Goal: Task Accomplishment & Management: Manage account settings

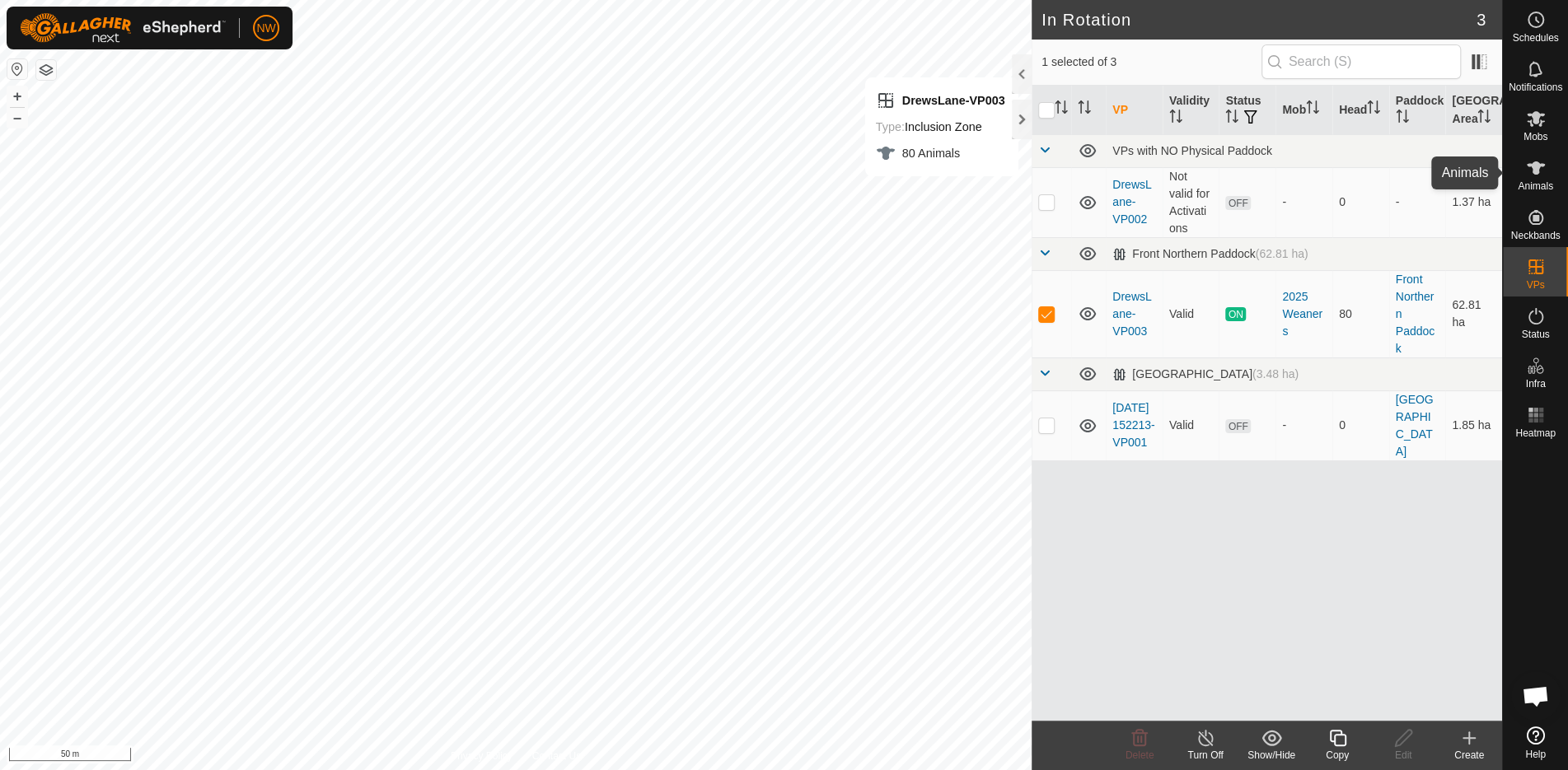
click at [1539, 179] on es-animals-svg-icon at bounding box center [1537, 168] width 30 height 26
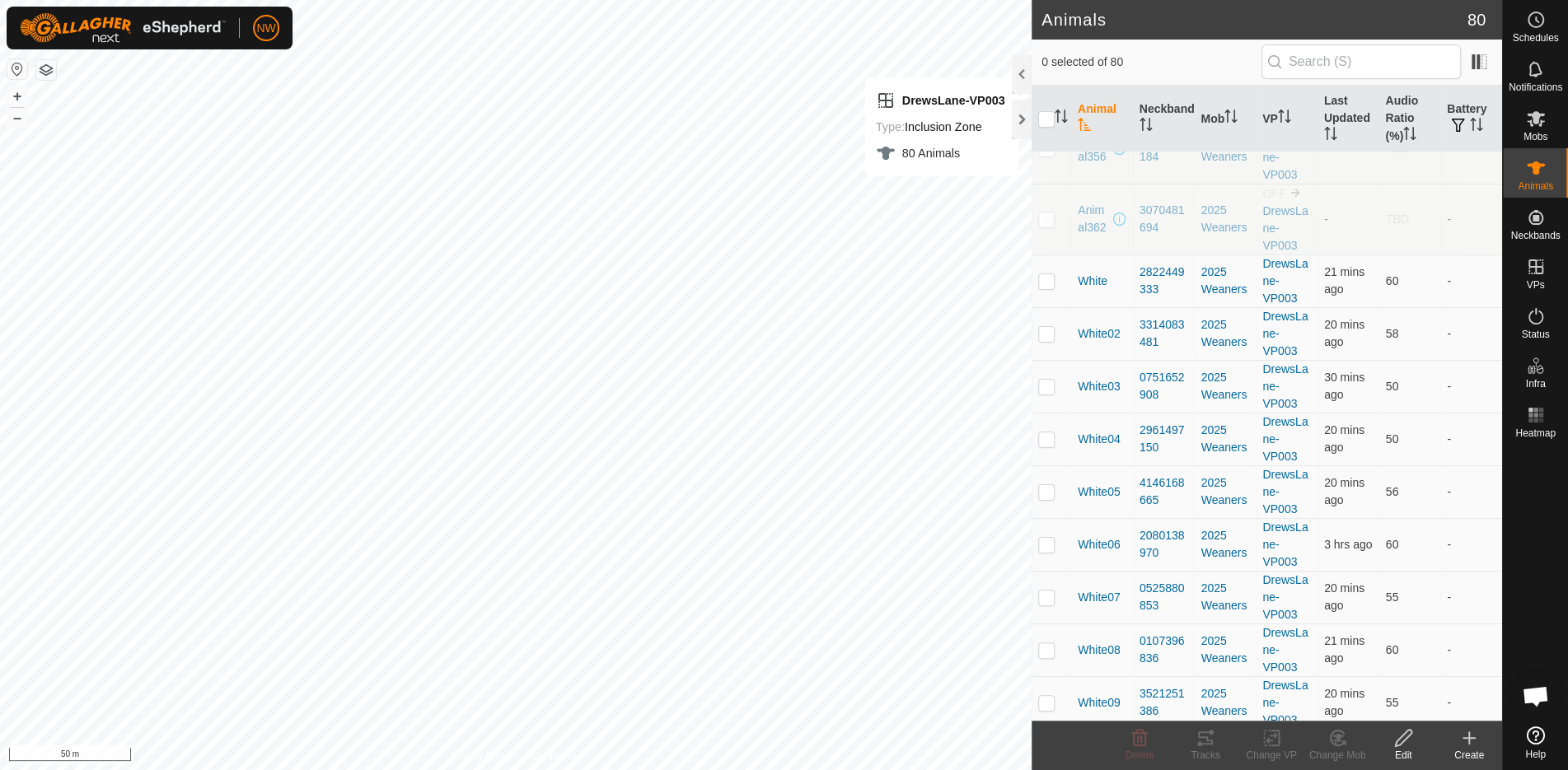
scroll to position [439, 0]
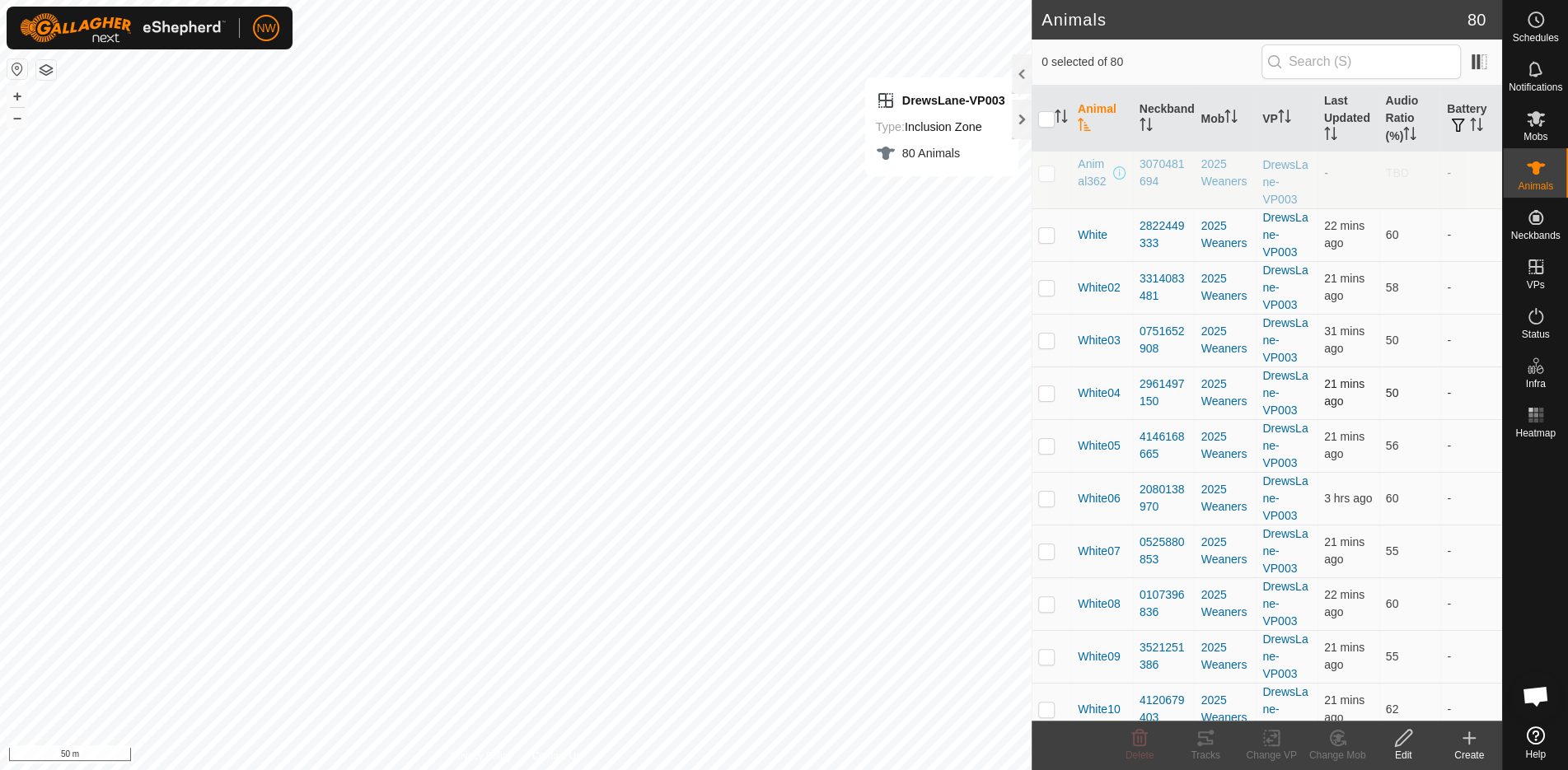
drag, startPoint x: 1541, startPoint y: 409, endPoint x: 1423, endPoint y: 365, distance: 125.9
click at [1423, 367] on td "50" at bounding box center [1410, 393] width 62 height 52
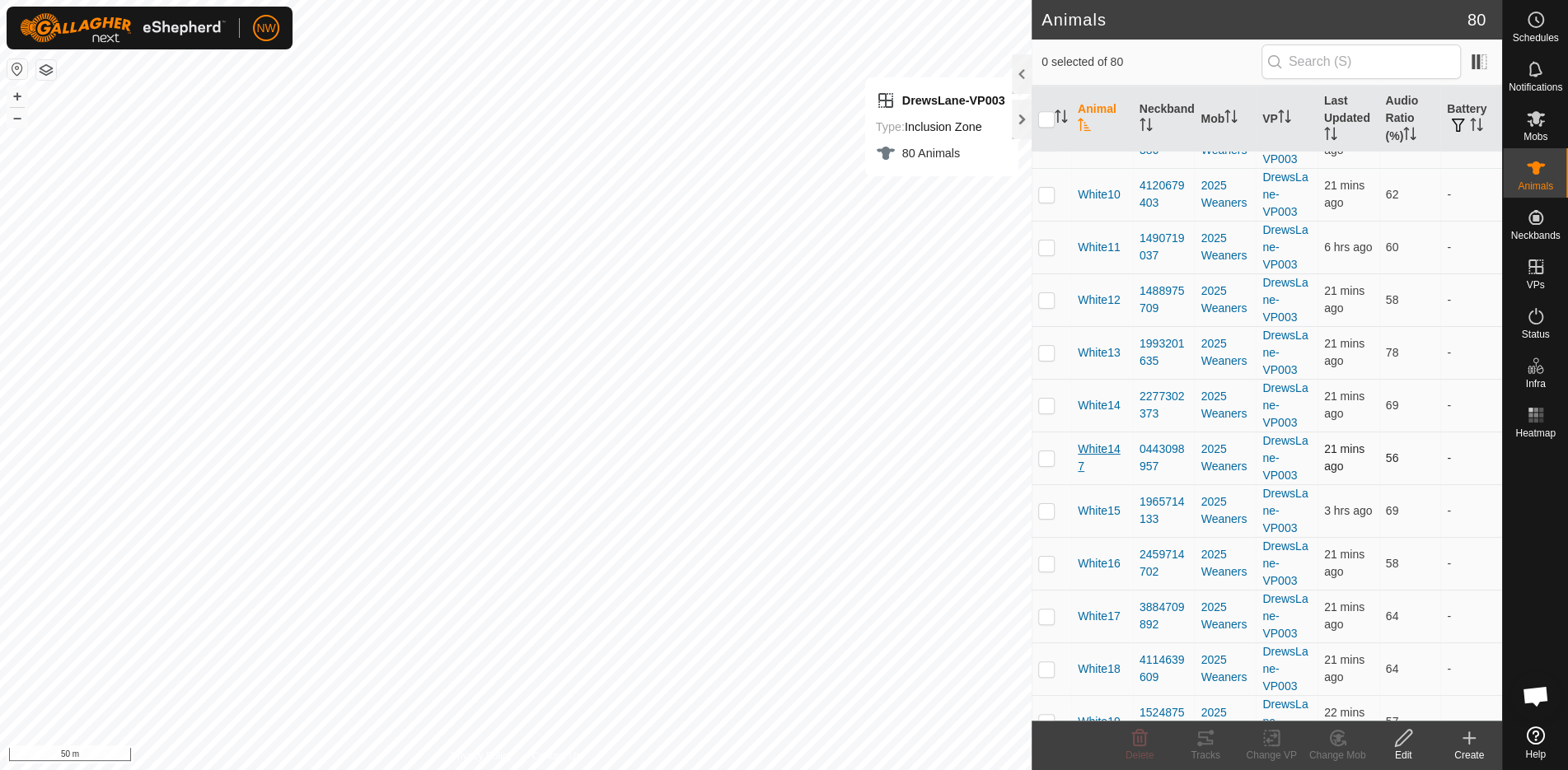
scroll to position [1005, 0]
click at [1047, 401] on p-checkbox at bounding box center [1046, 407] width 17 height 13
checkbox input "true"
click at [1406, 738] on icon at bounding box center [1403, 738] width 17 height 17
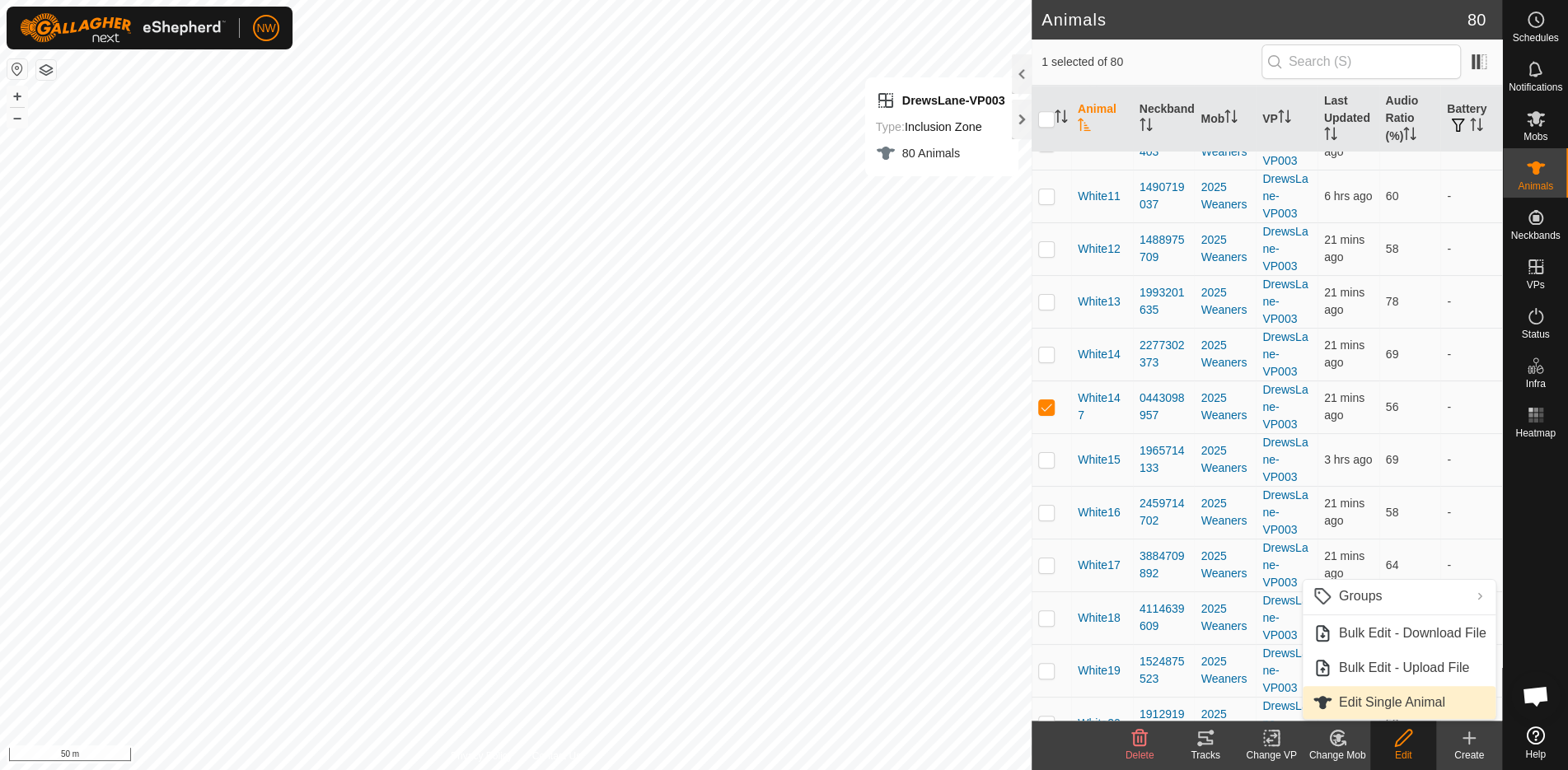
click at [1369, 704] on link "Edit Single Animal" at bounding box center [1400, 703] width 194 height 33
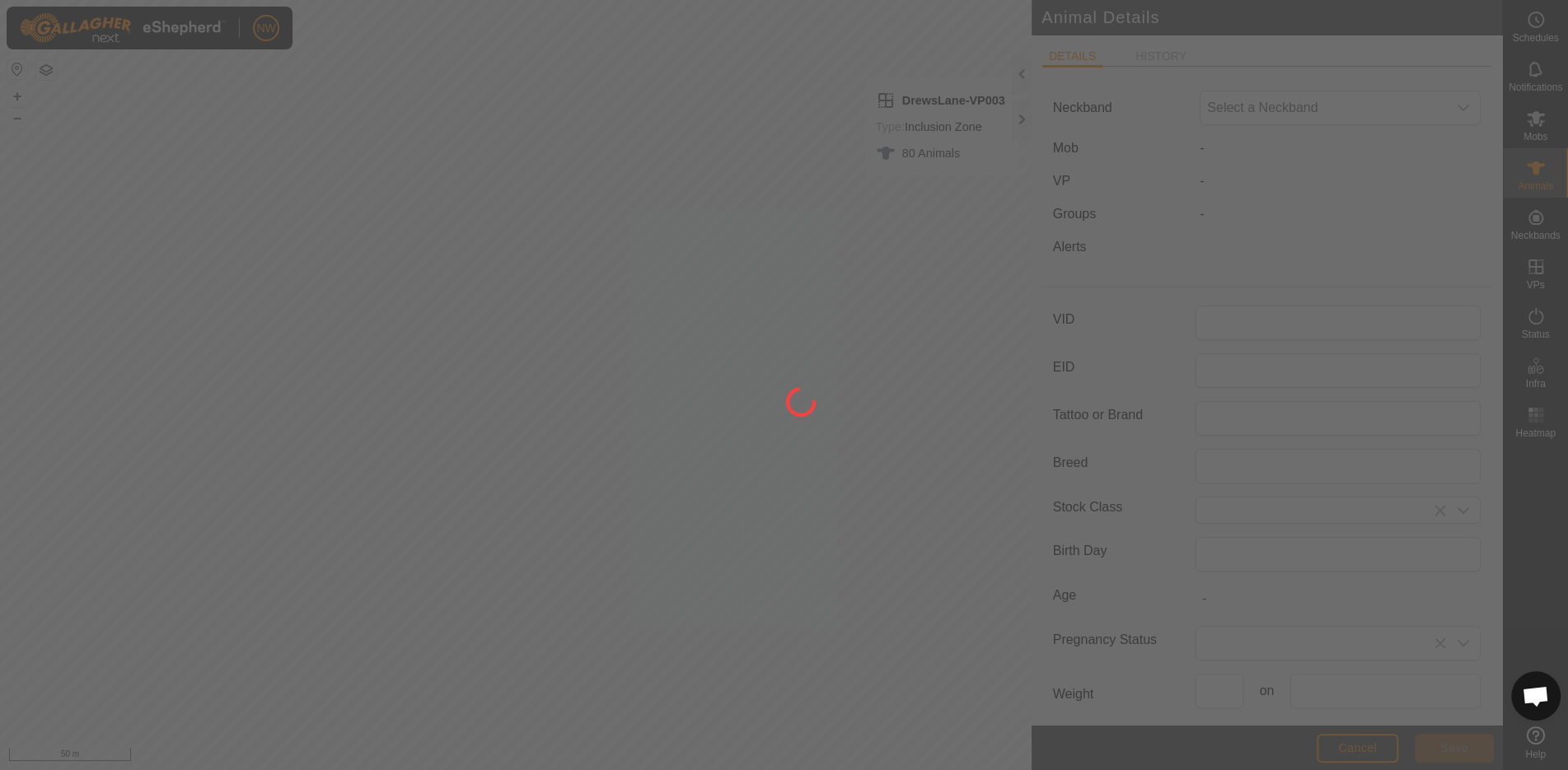
type input "White147"
type input "6OD"
type input "Angus Cross"
type input "Male"
type input "01/2025"
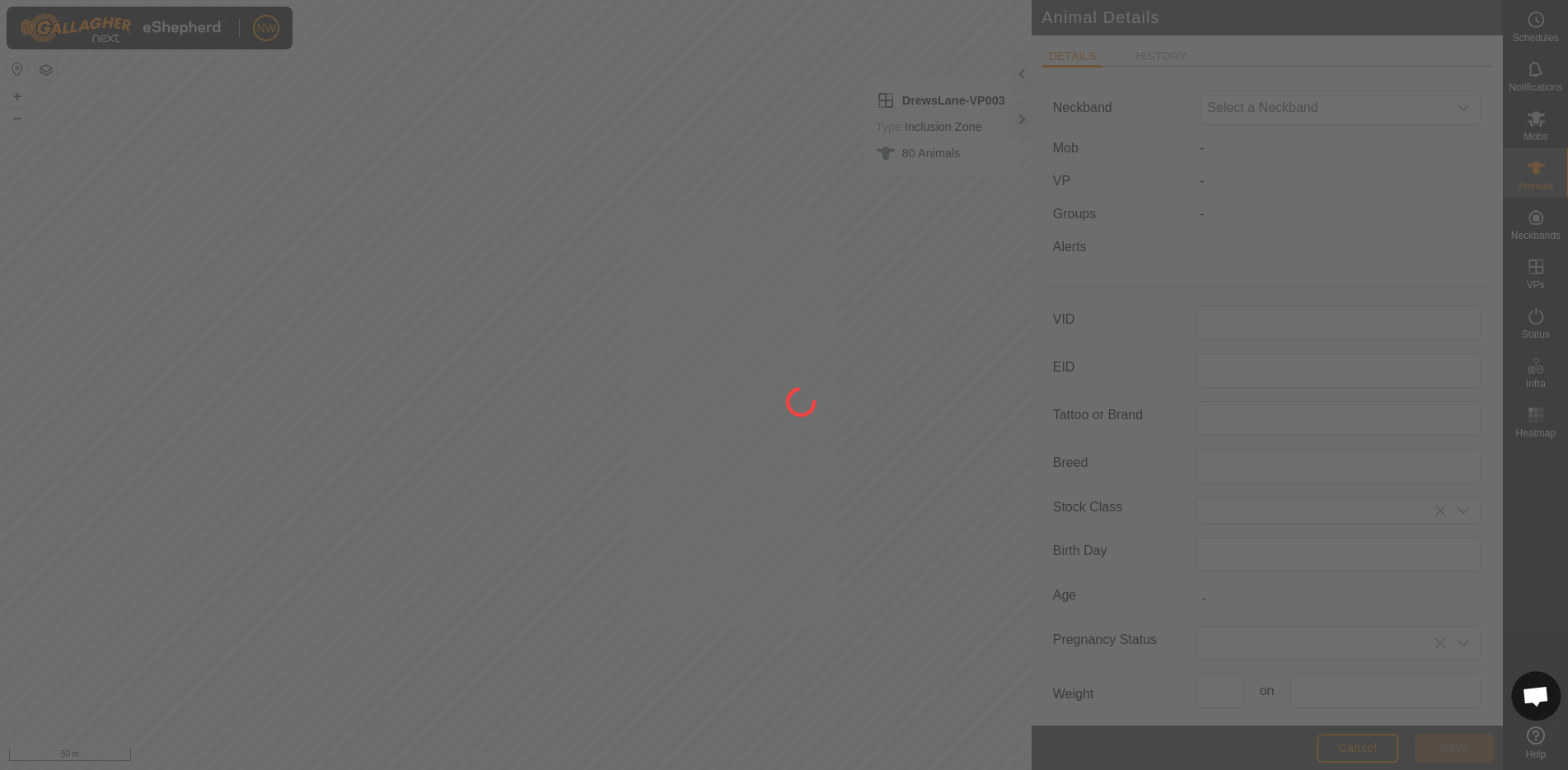
type input "8 months"
type input "0"
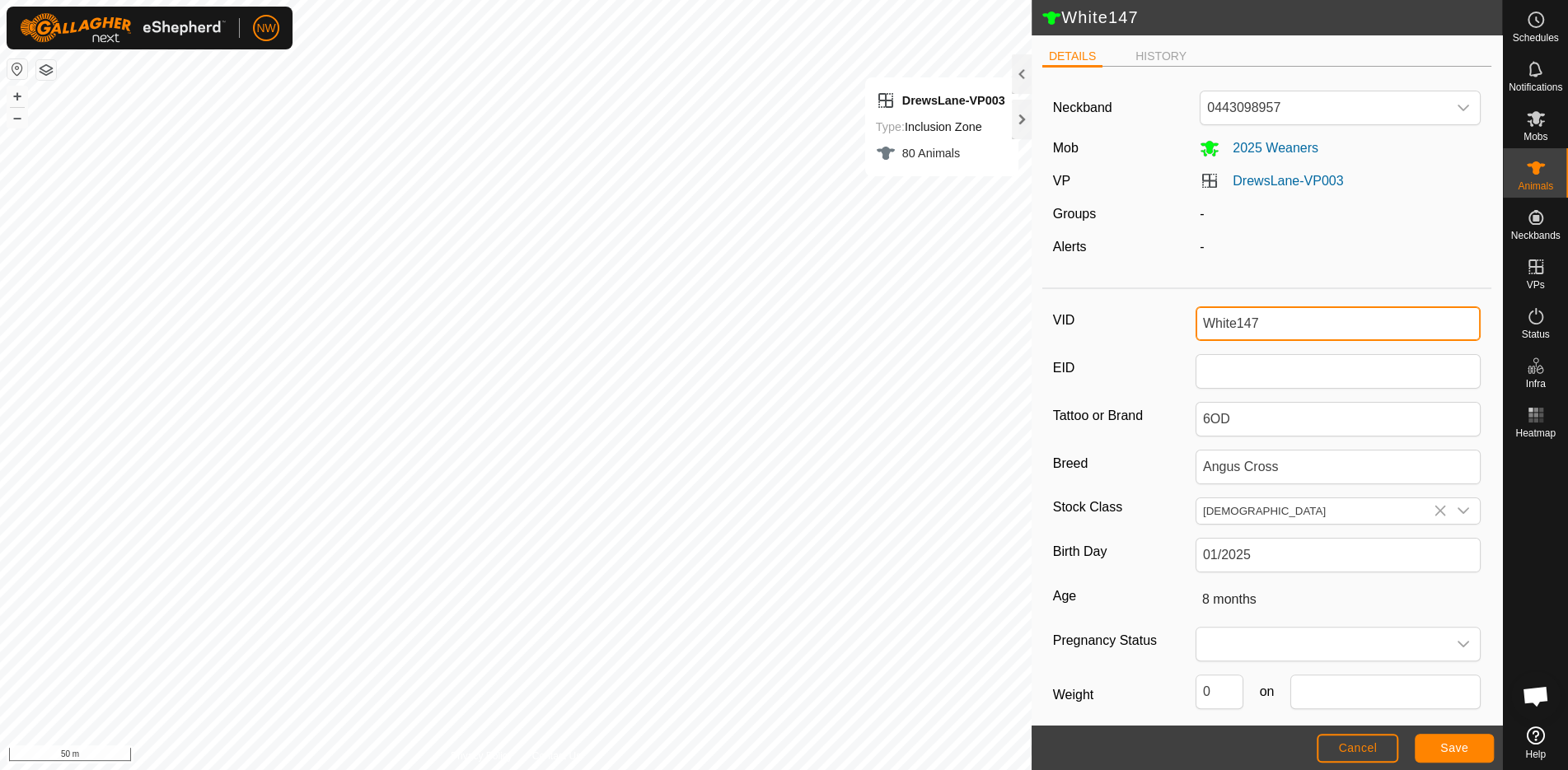
click at [1234, 323] on input "White147" at bounding box center [1338, 324] width 285 height 35
click at [1469, 744] on button "Save" at bounding box center [1454, 748] width 79 height 29
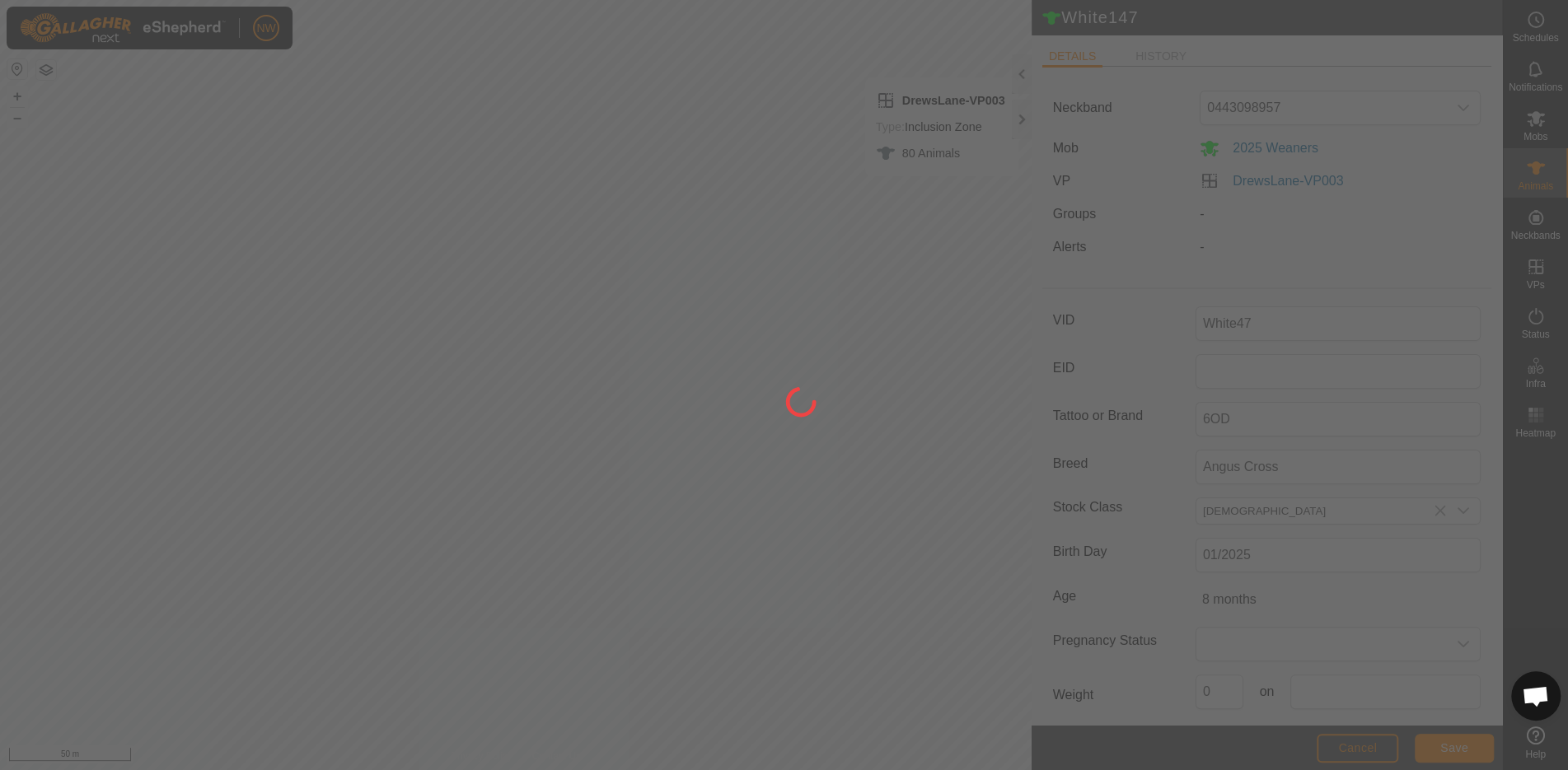
type input "White147"
type input "-"
type input "0 kg"
type input "-"
type input "White47"
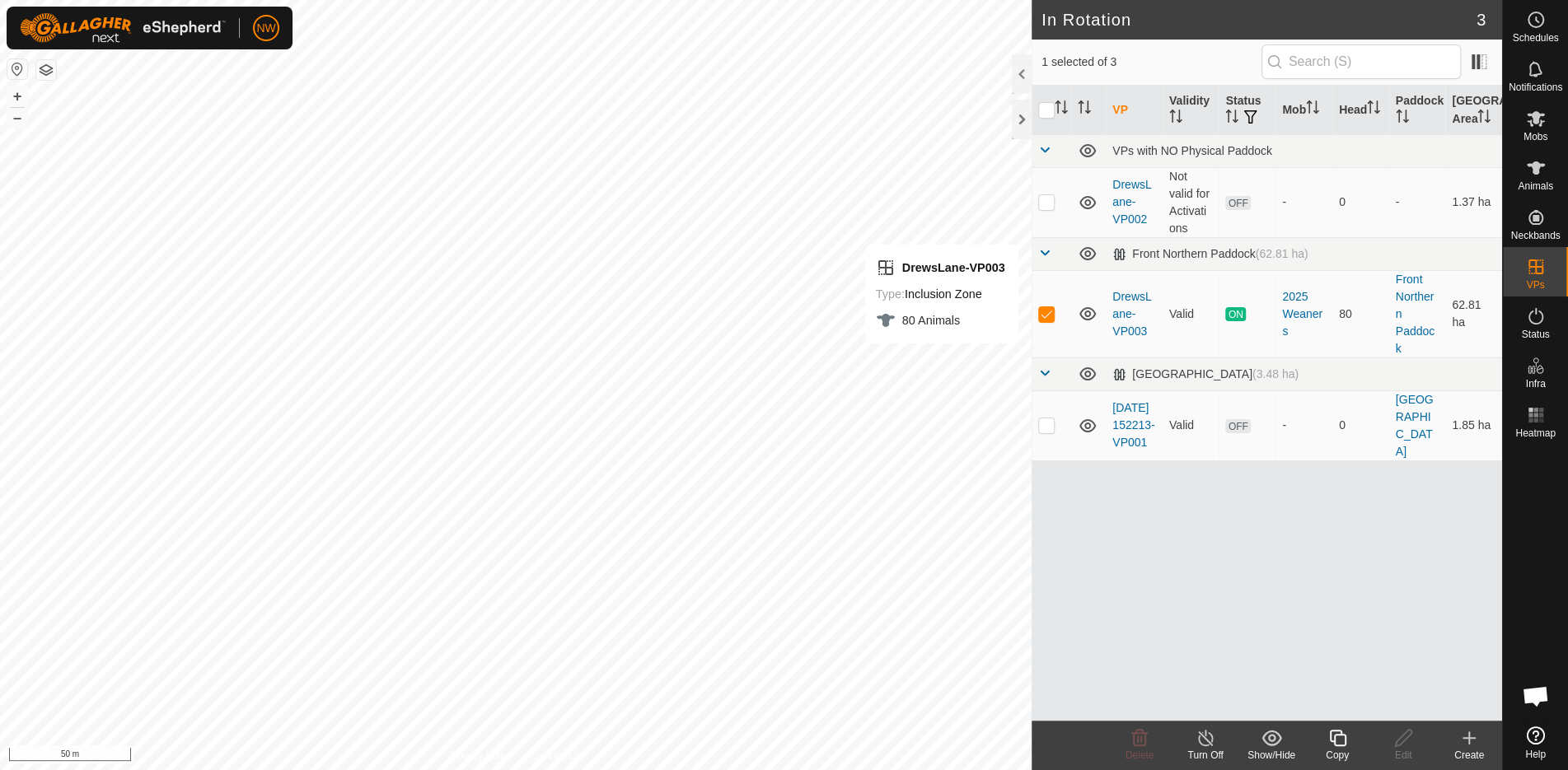
checkbox input "false"
click at [1539, 175] on icon at bounding box center [1536, 168] width 20 height 20
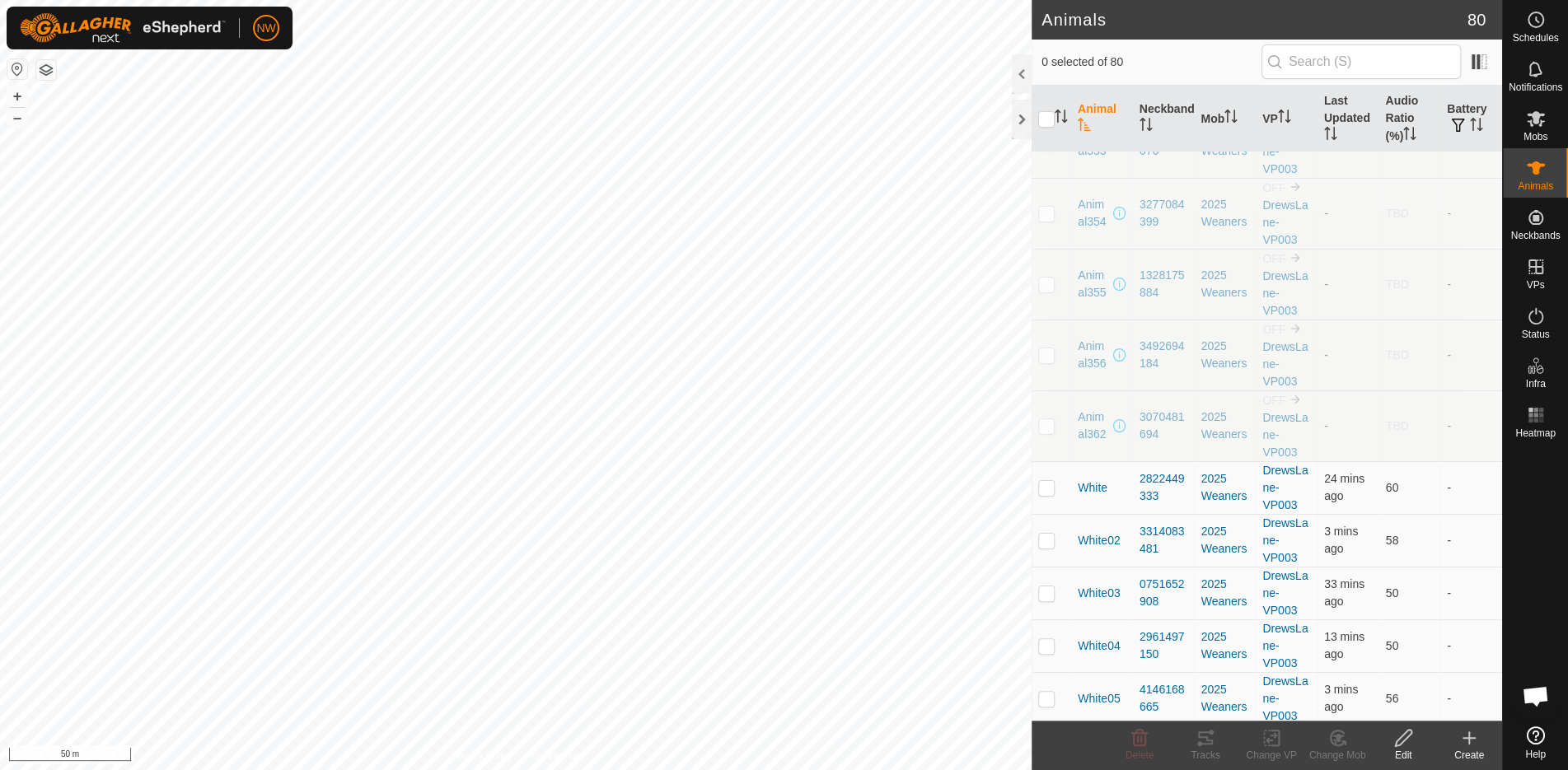
scroll to position [329, 0]
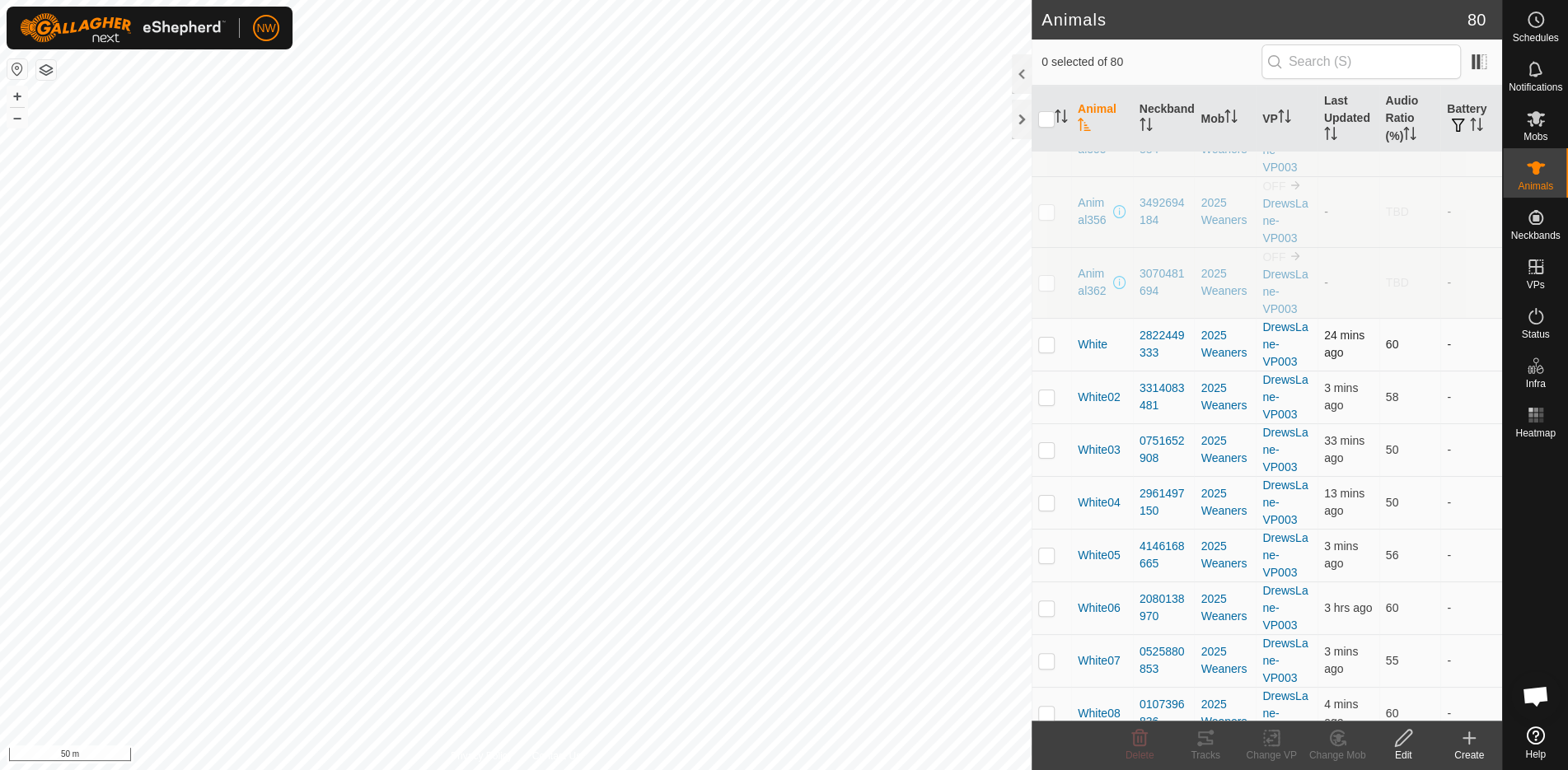
click at [1050, 338] on p-checkbox at bounding box center [1046, 344] width 17 height 13
checkbox input "true"
drag, startPoint x: 1410, startPoint y: 746, endPoint x: 1236, endPoint y: 581, distance: 239.8
click at [1407, 746] on icon at bounding box center [1404, 738] width 21 height 20
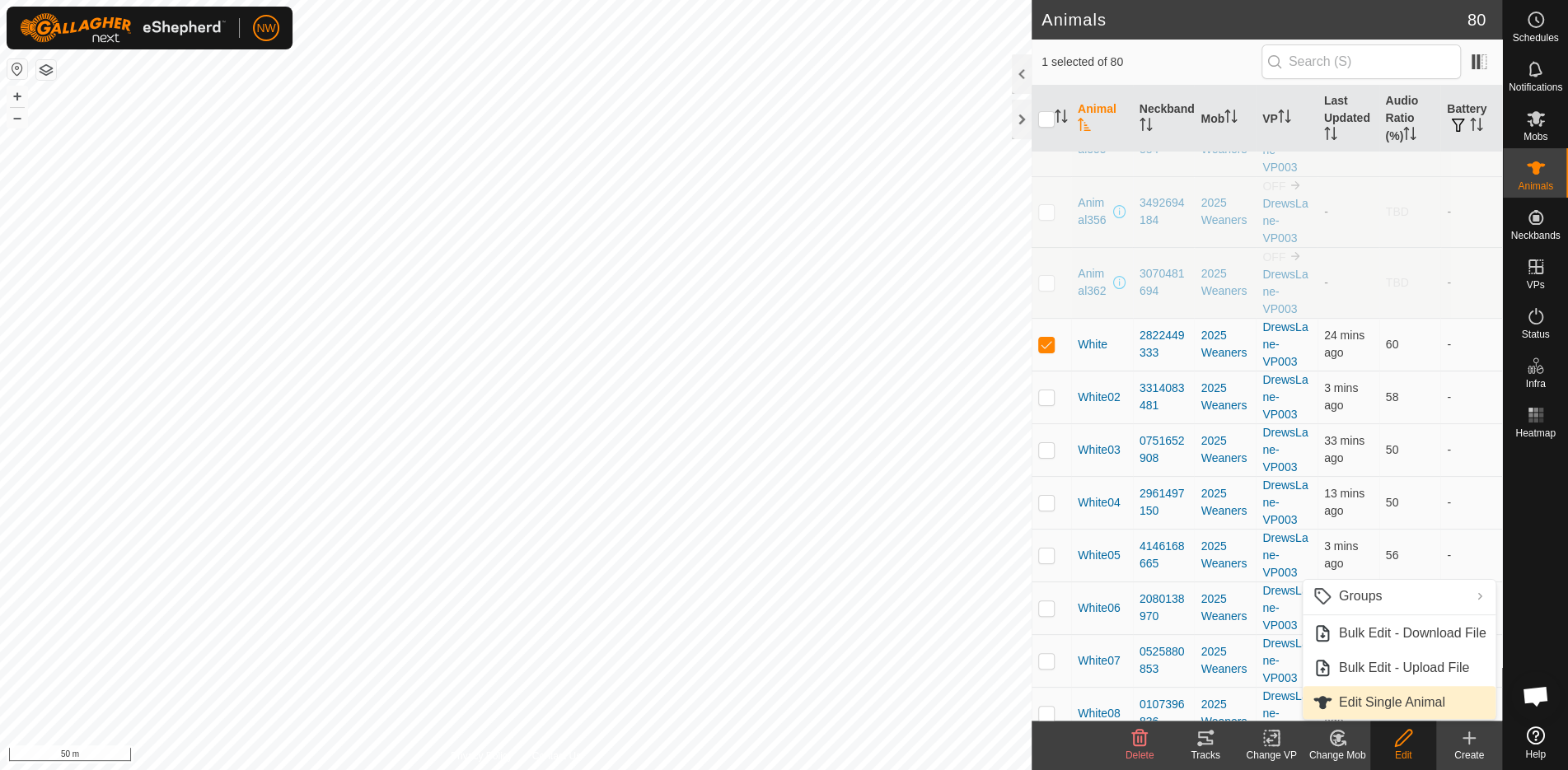
click at [1401, 705] on link "Edit Single Animal" at bounding box center [1400, 703] width 194 height 33
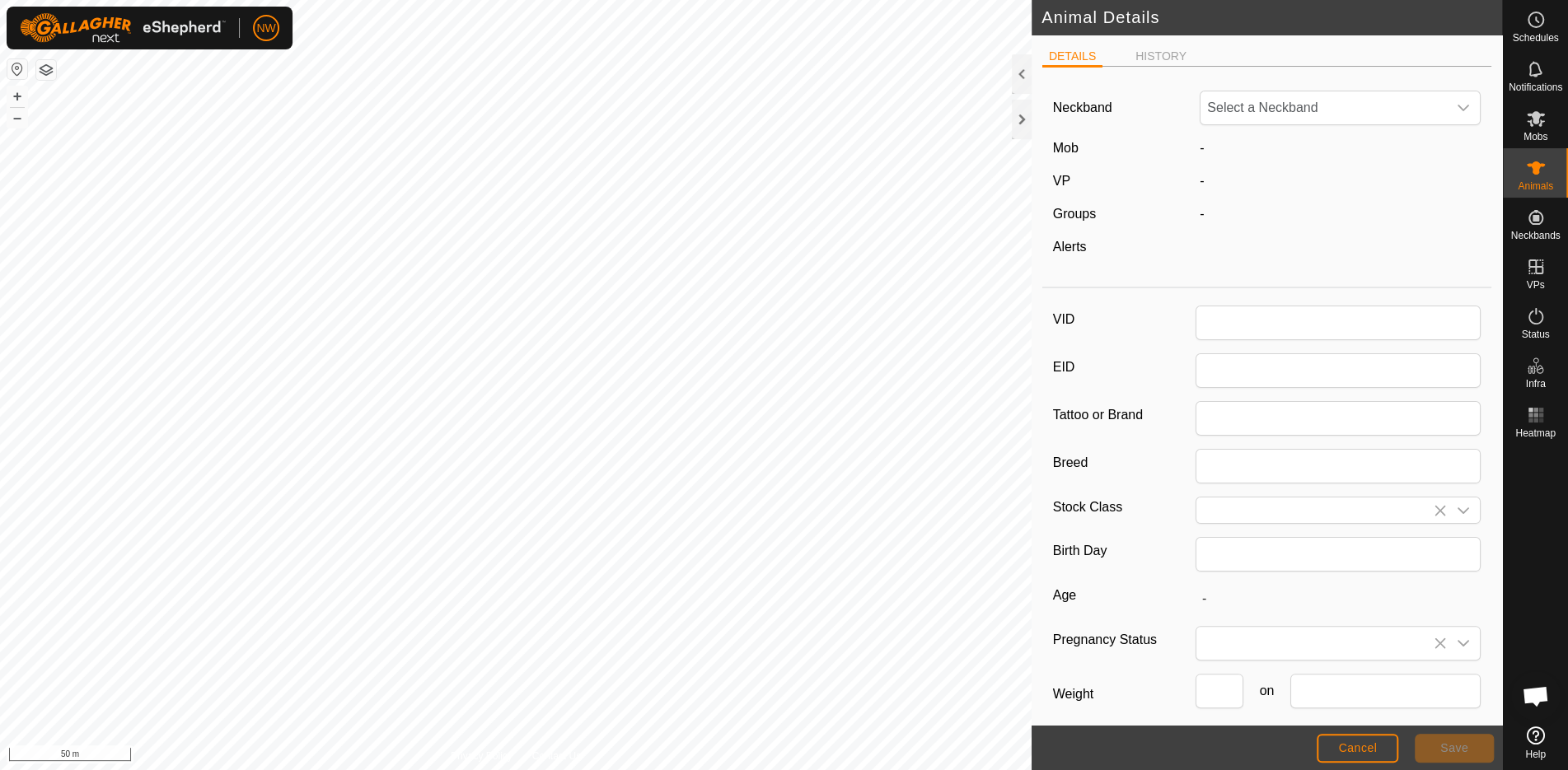
type input "White"
type input "6OD"
type input "Santa Cross"
type input "Male"
type input "01/2025"
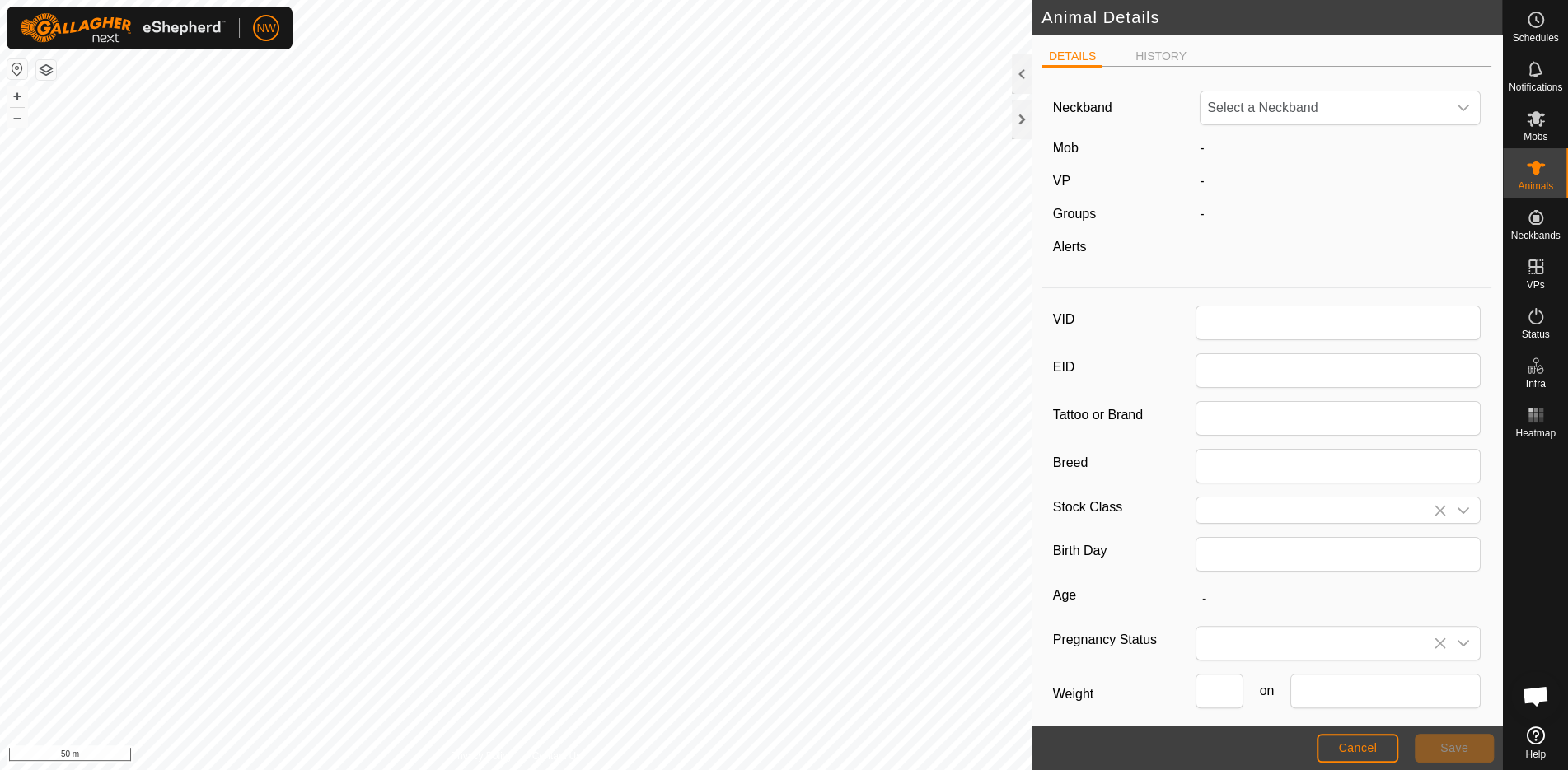
type input "8 months"
type input "313"
type input "01 Sep, 2025"
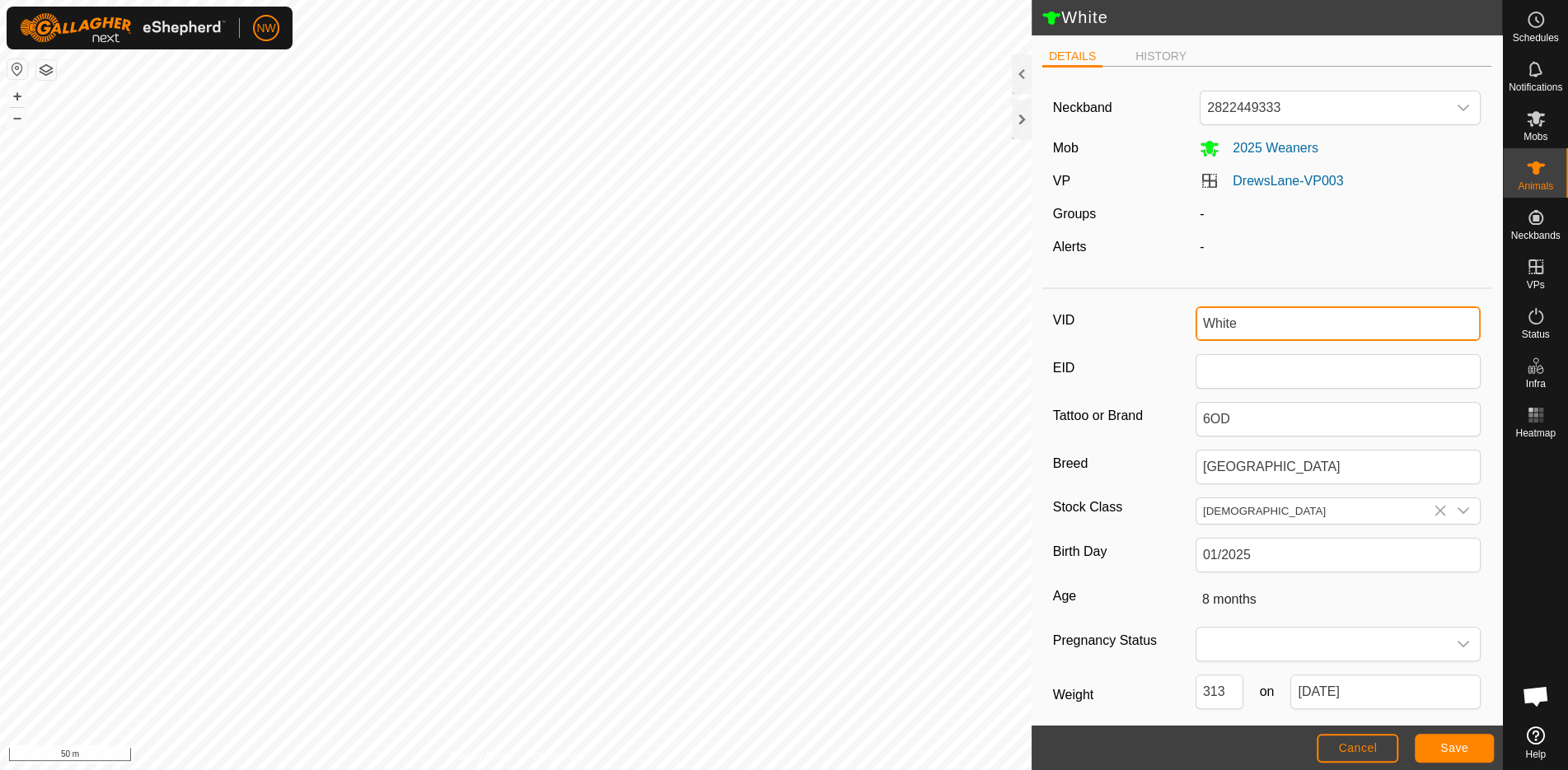
click at [1236, 320] on input "White" at bounding box center [1338, 324] width 285 height 35
type input "White"
click at [1121, 333] on div "VID White" at bounding box center [1268, 324] width 429 height 35
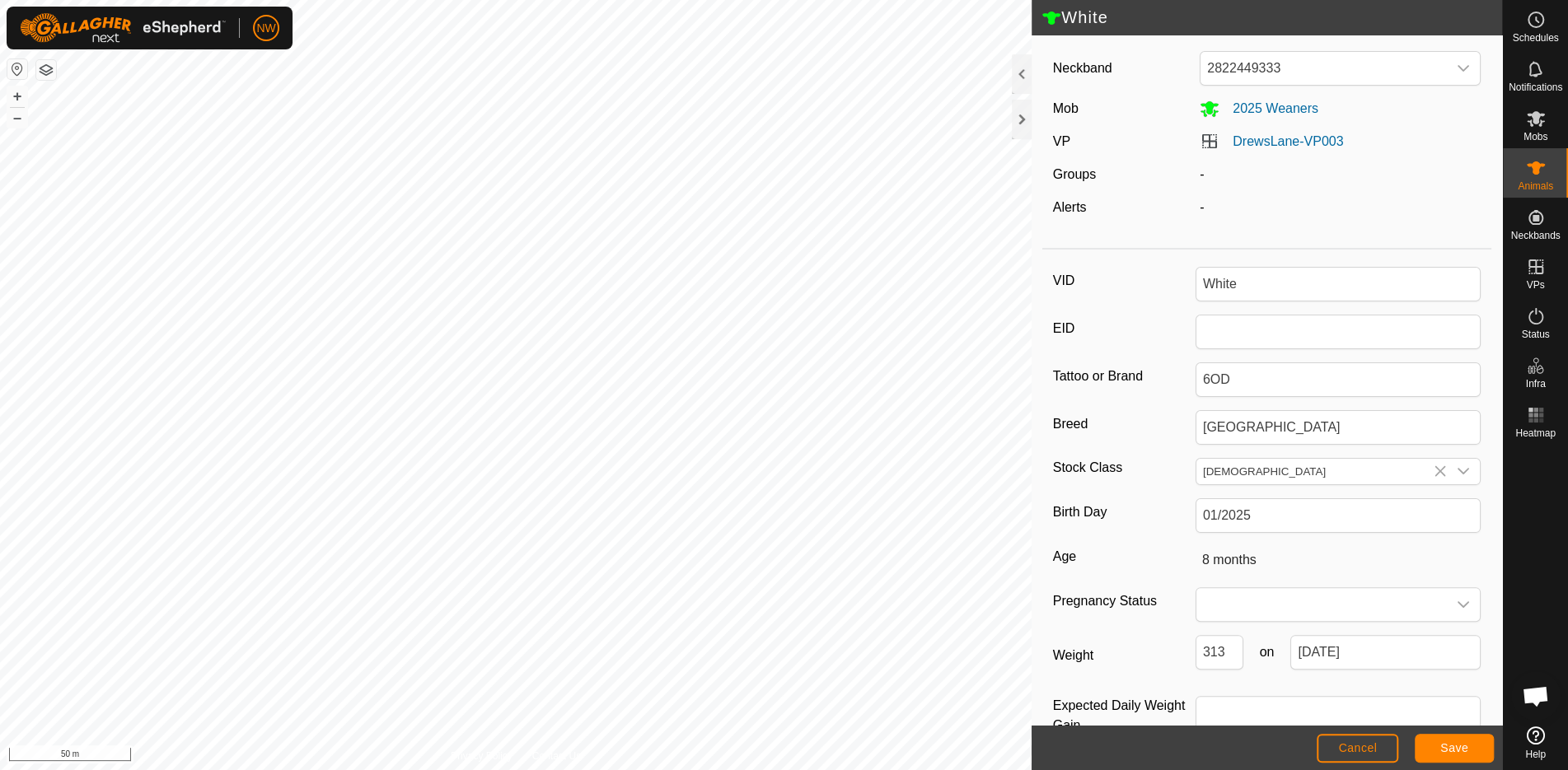
scroll to position [75, 0]
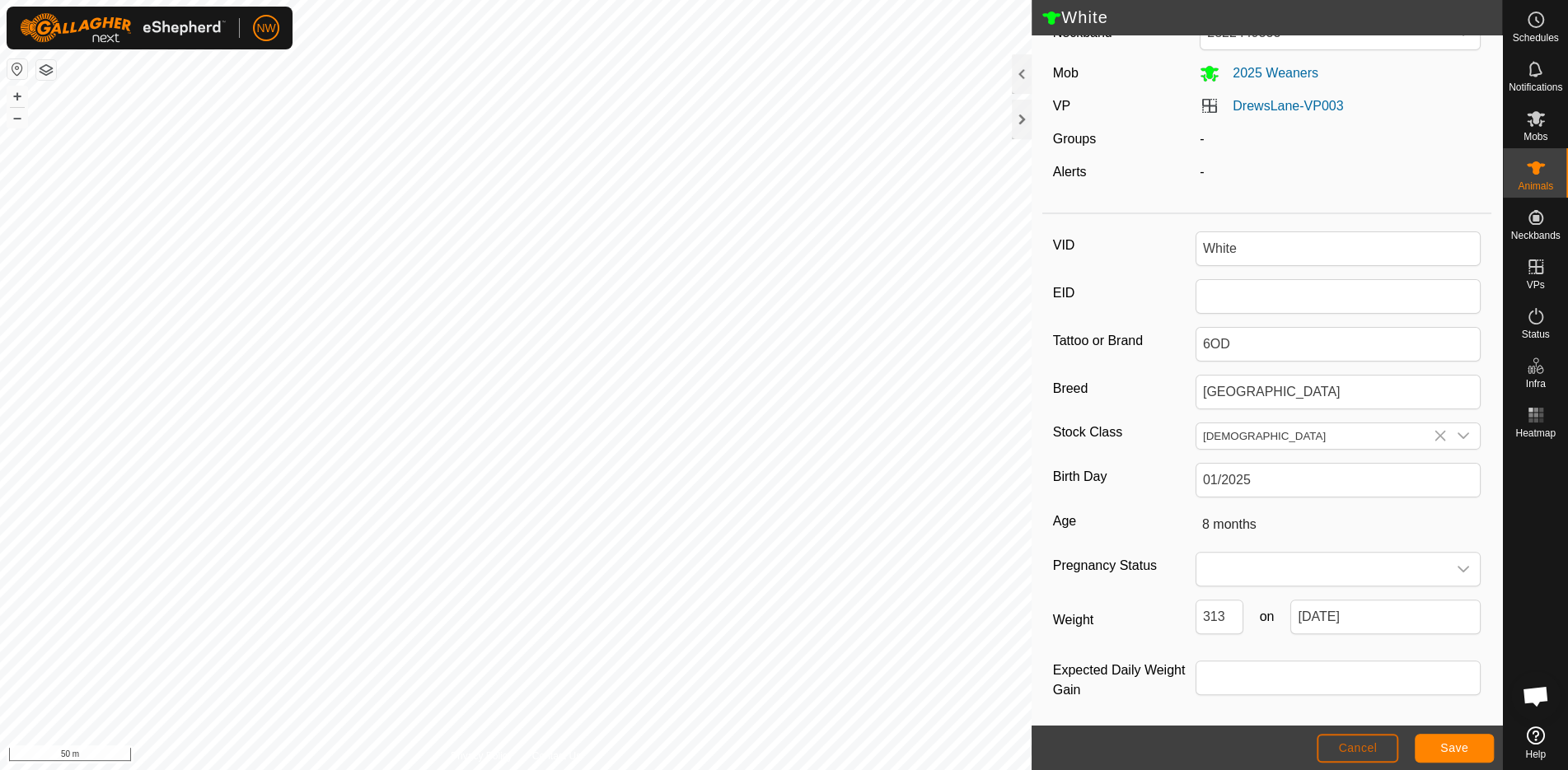
click at [1373, 750] on span "Cancel" at bounding box center [1357, 747] width 38 height 13
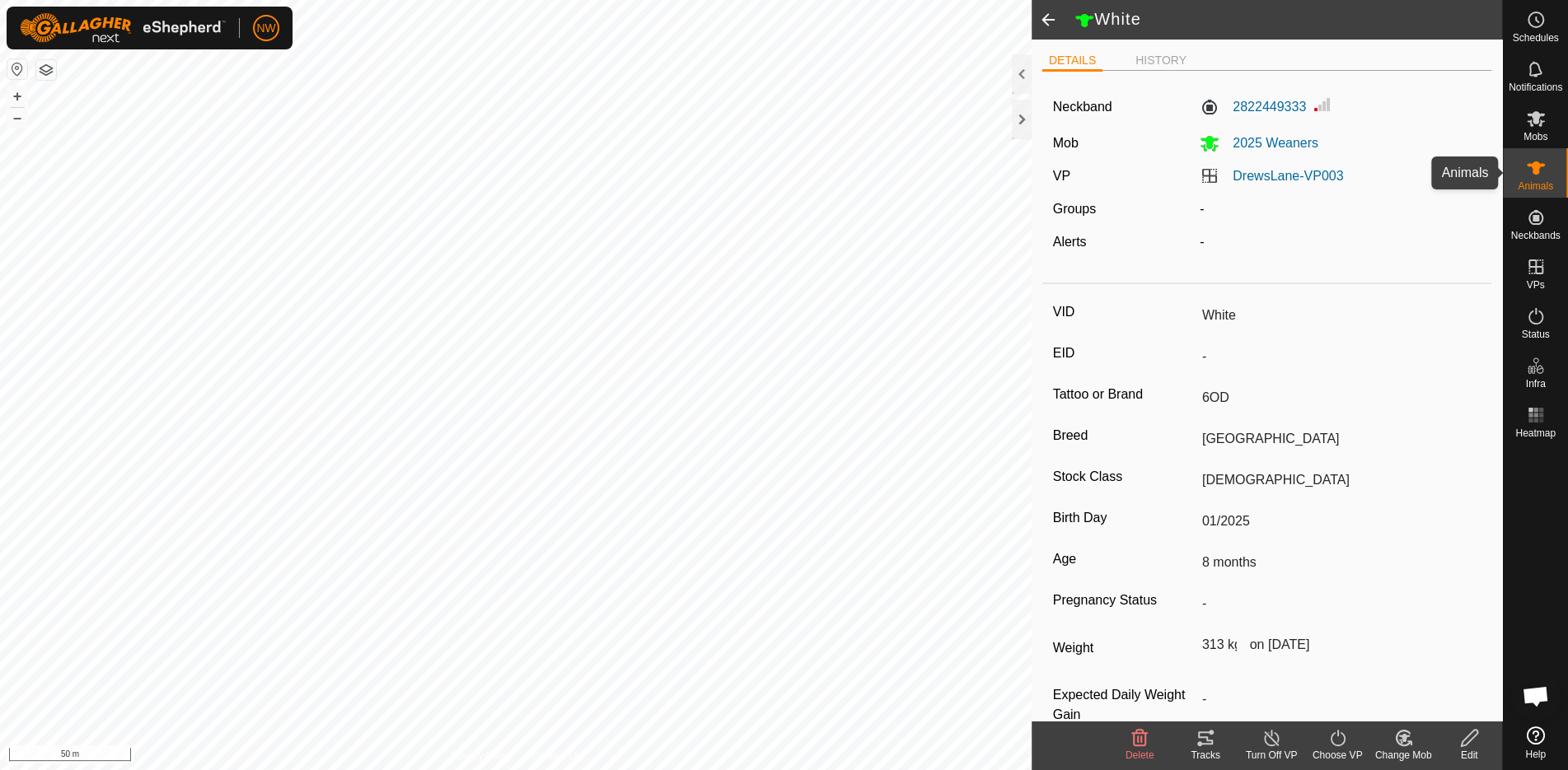
click at [1541, 157] on es-animals-svg-icon at bounding box center [1537, 168] width 30 height 26
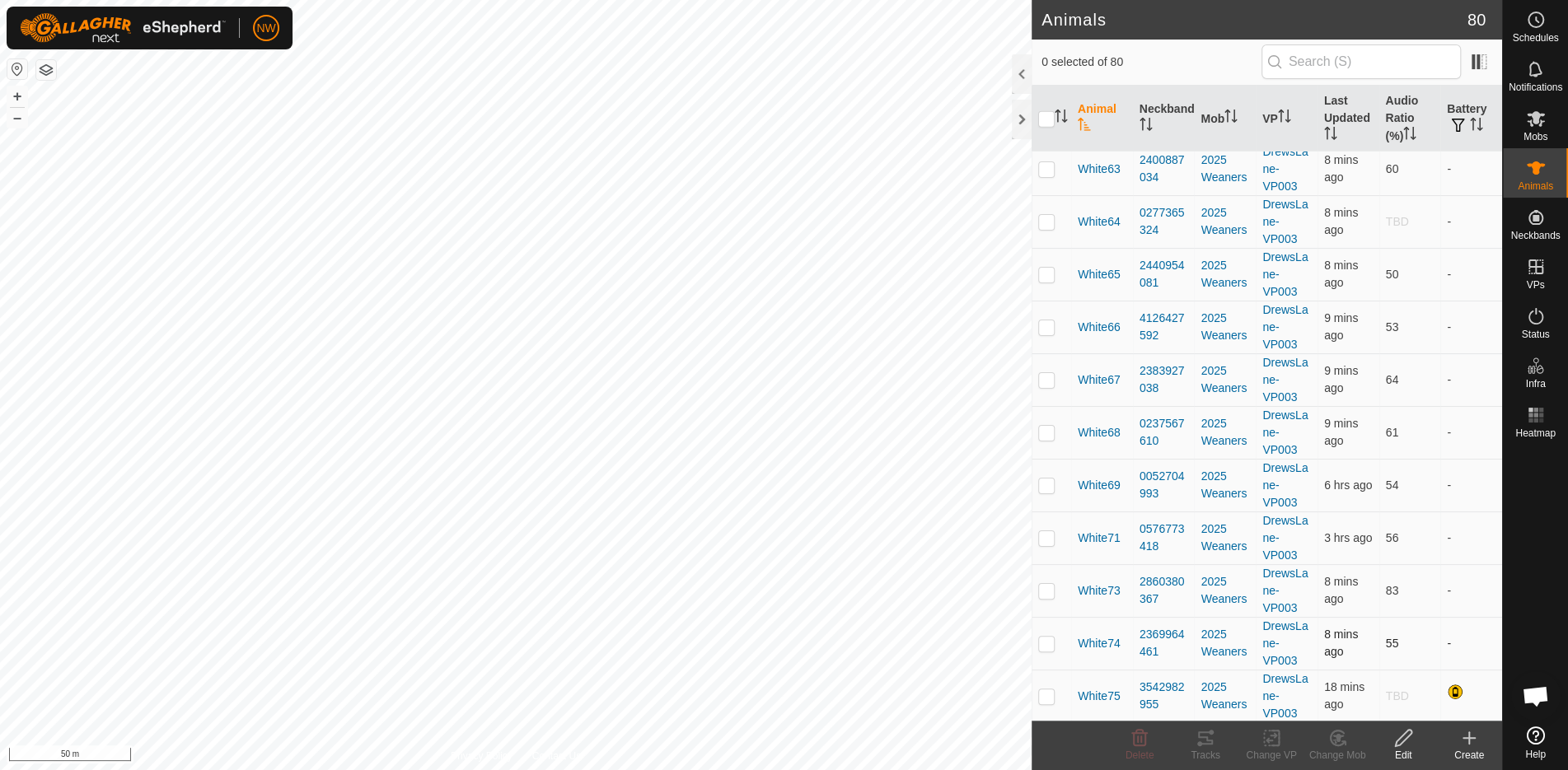
scroll to position [3750, 0]
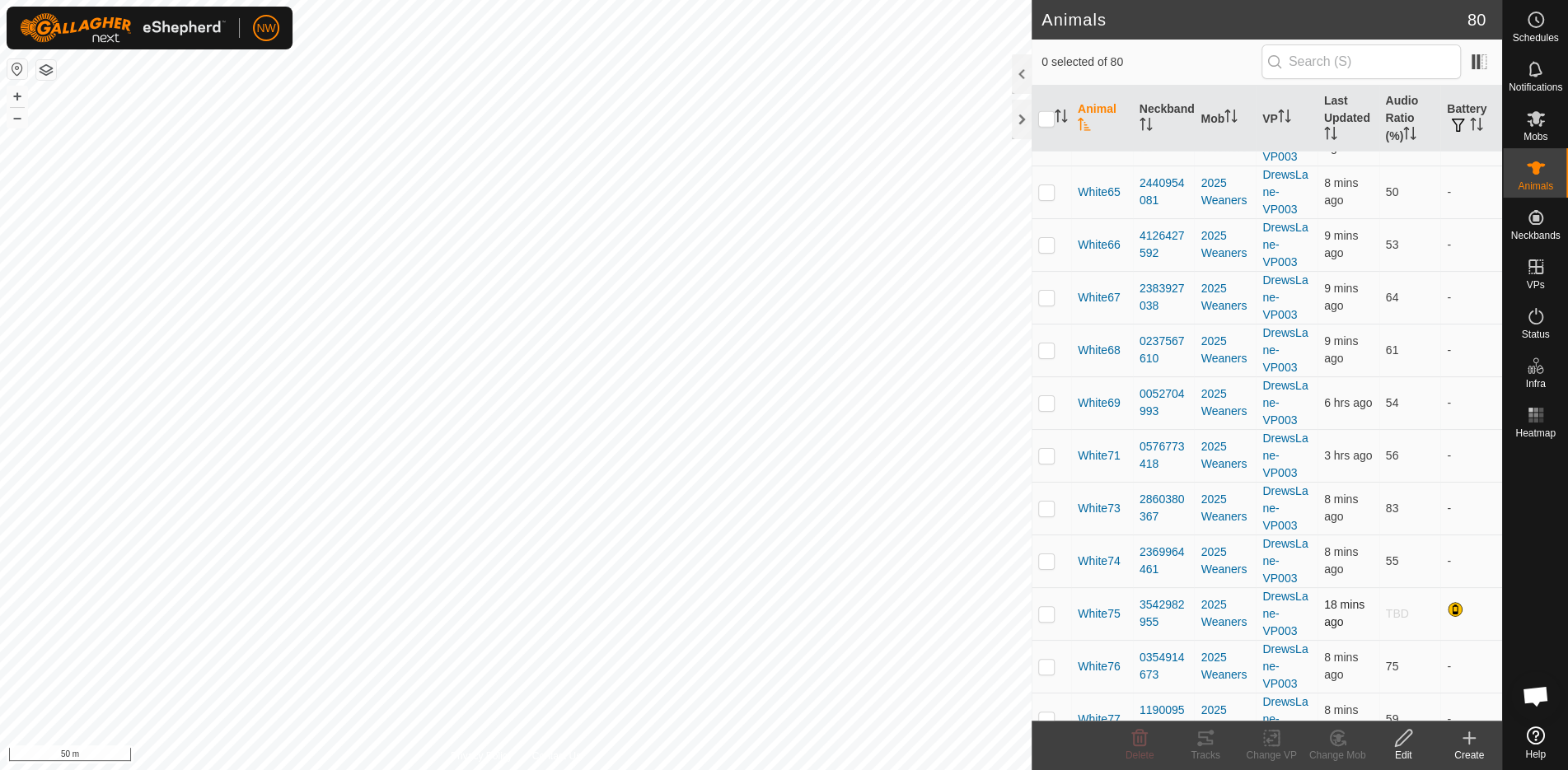
click at [1042, 607] on p-checkbox at bounding box center [1046, 613] width 17 height 13
click at [708, 769] on html "NW Schedules Notifications Mobs Animals Neckbands VPs Status Infra Heatmap Help…" at bounding box center [784, 385] width 1568 height 770
click at [1043, 607] on p-checkbox at bounding box center [1046, 613] width 17 height 13
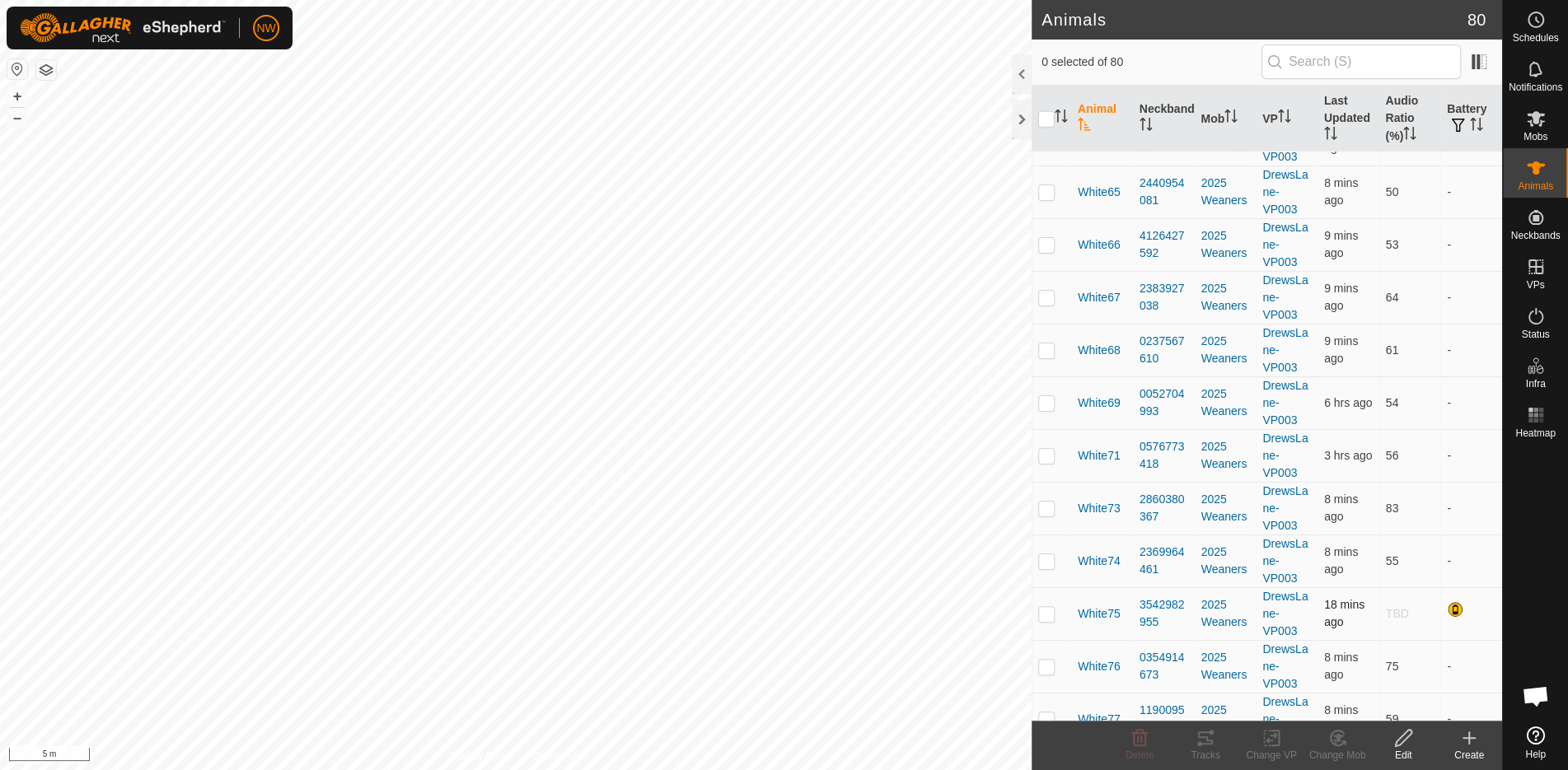
click at [1043, 607] on p-checkbox at bounding box center [1046, 613] width 17 height 13
checkbox input "true"
click at [1399, 739] on icon at bounding box center [1403, 738] width 17 height 17
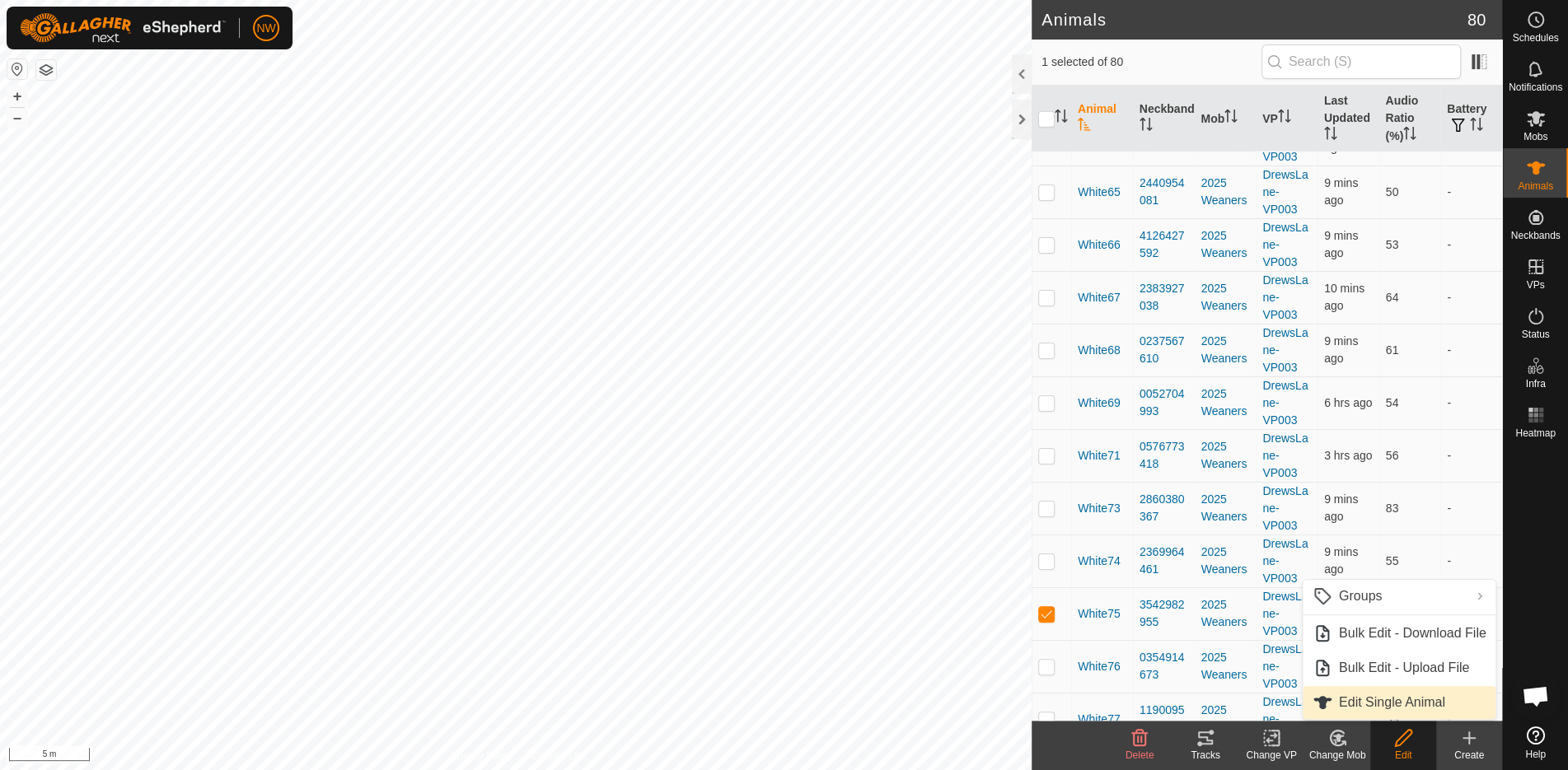
click at [1353, 705] on link "Edit Single Animal" at bounding box center [1400, 703] width 194 height 33
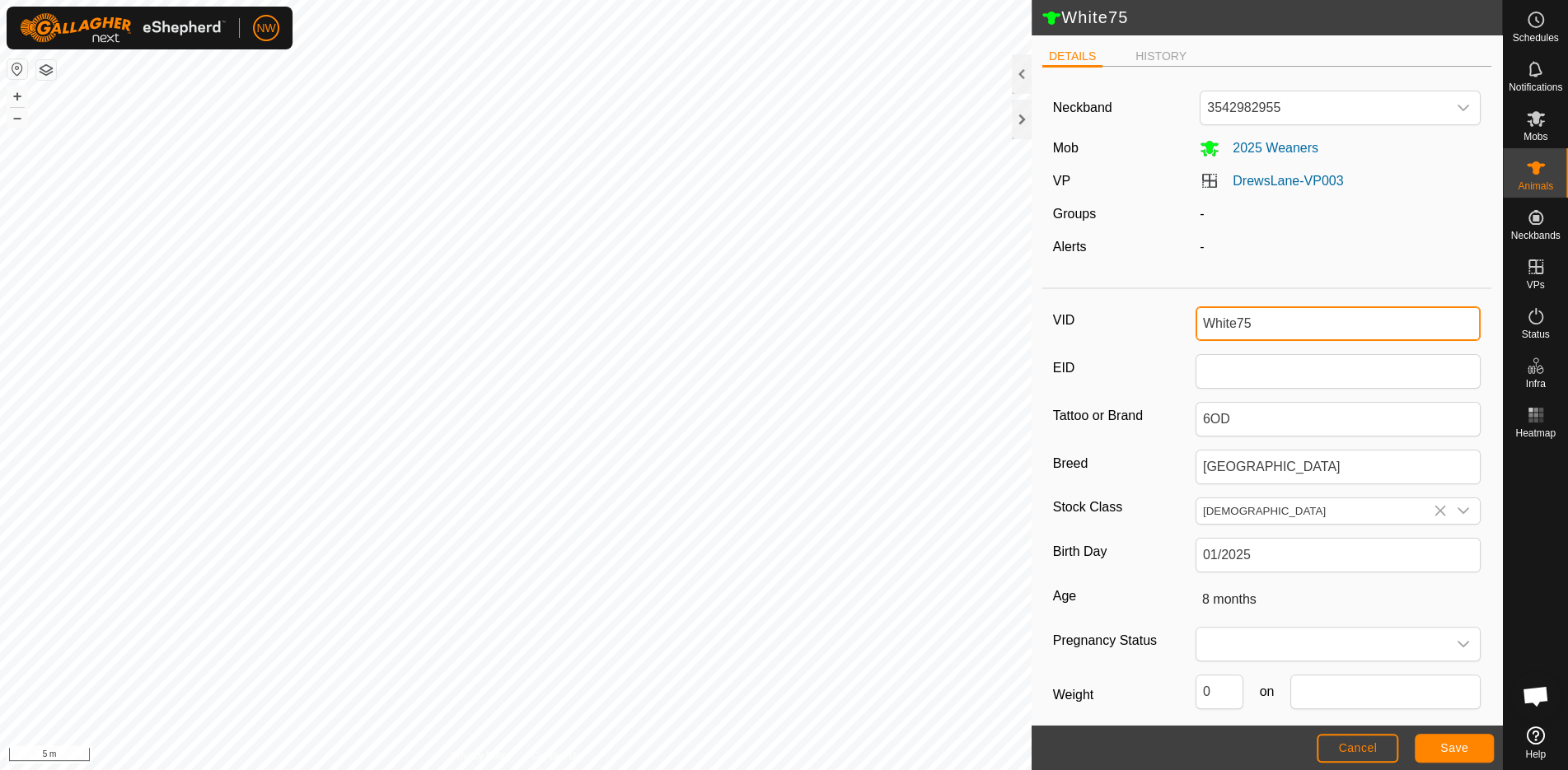
click at [1228, 318] on input "White75" at bounding box center [1338, 324] width 285 height 35
click at [1449, 747] on span "Save" at bounding box center [1454, 747] width 28 height 13
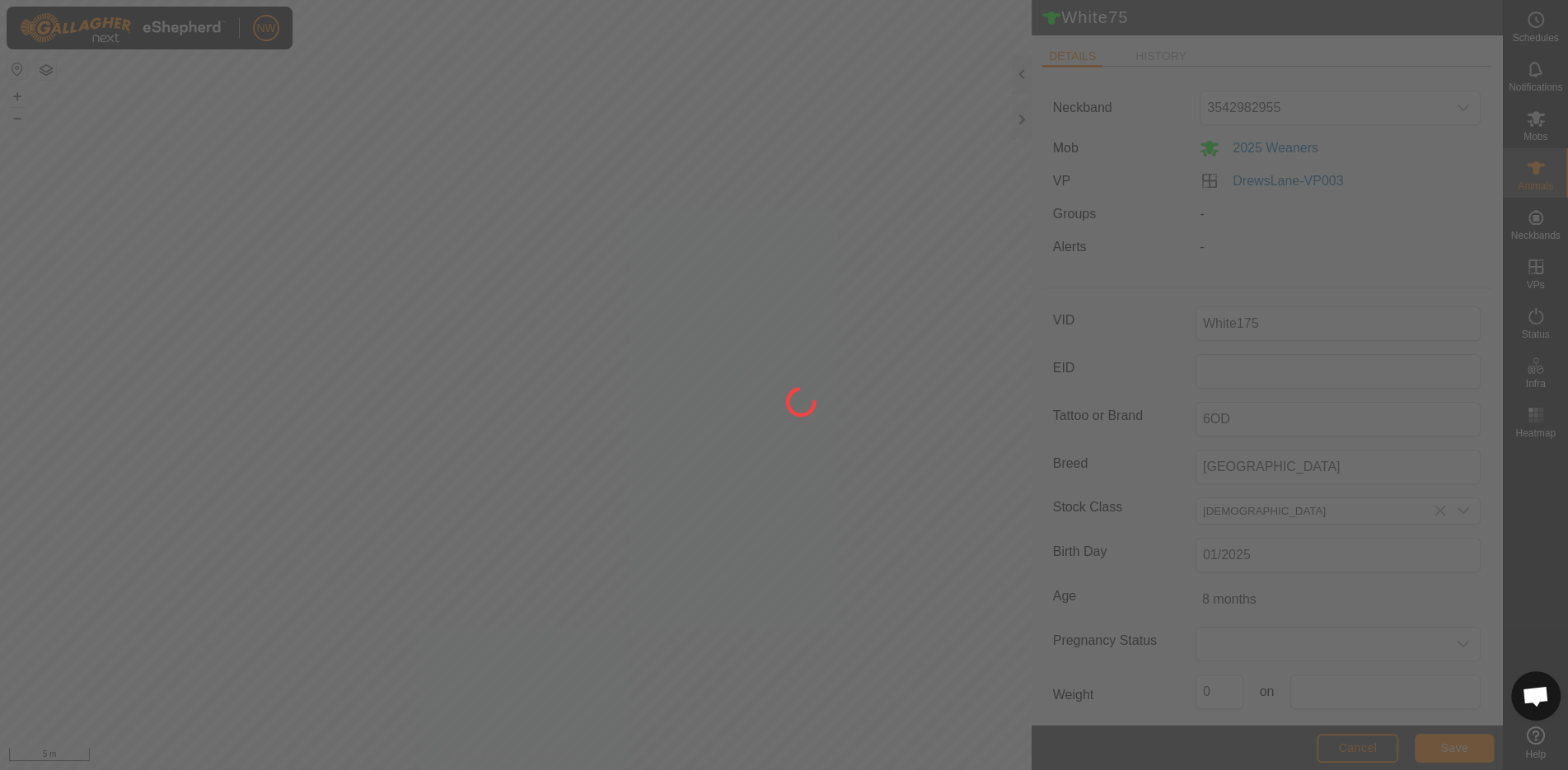
type input "White75"
type input "-"
type input "0 kg"
type input "-"
type input "White175"
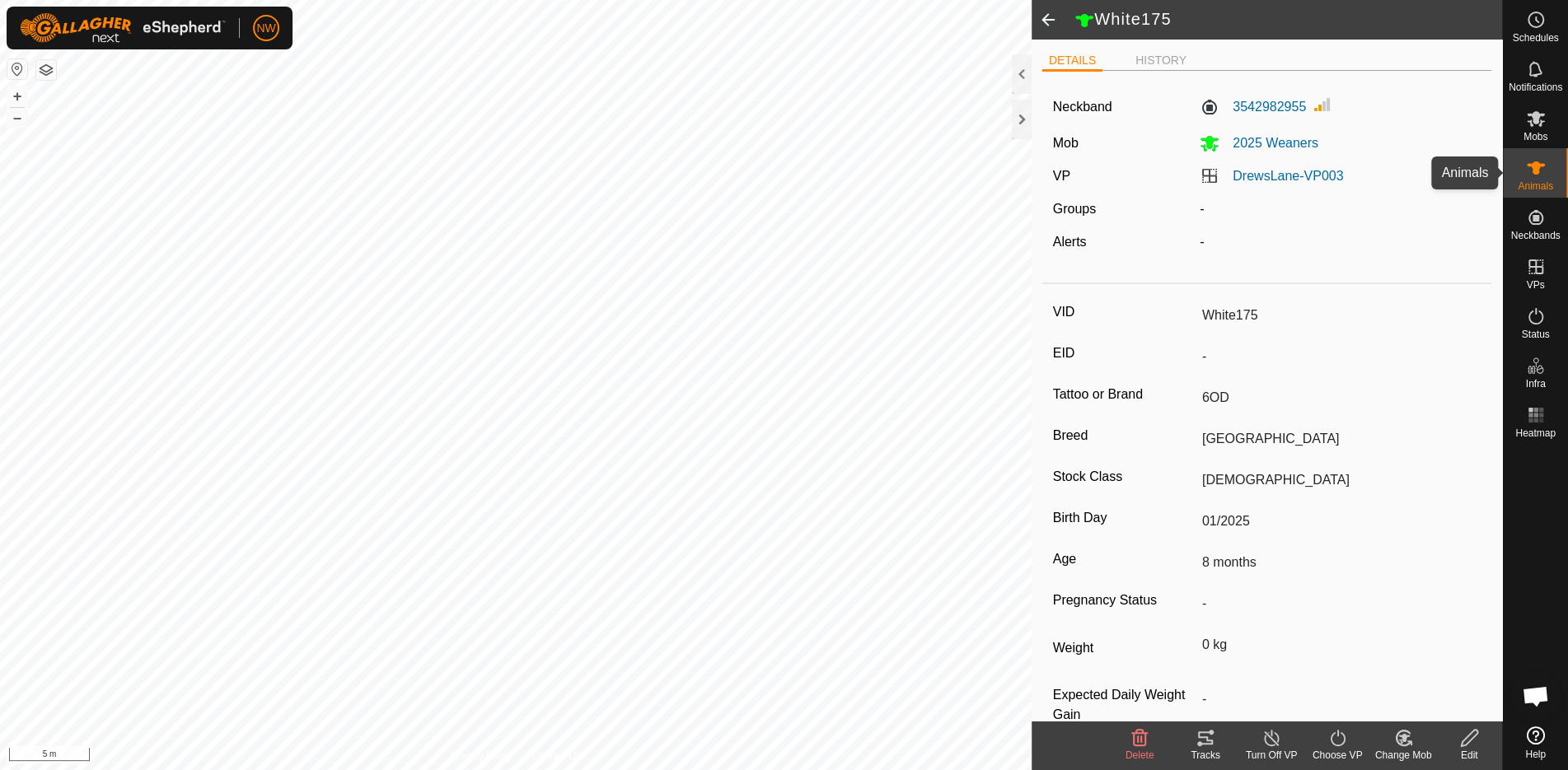
click at [1540, 153] on div "Animals" at bounding box center [1536, 173] width 66 height 50
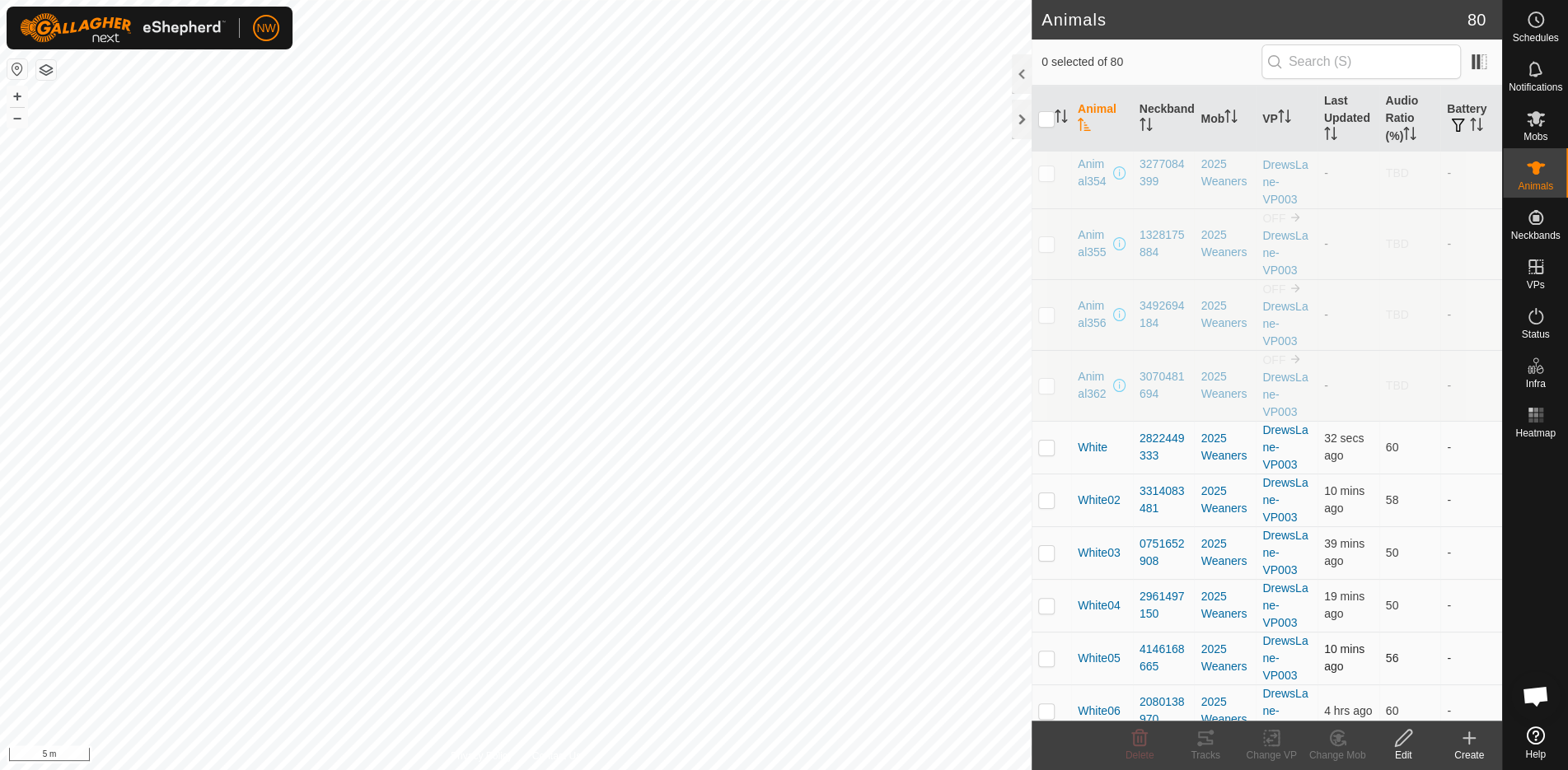
scroll to position [329, 0]
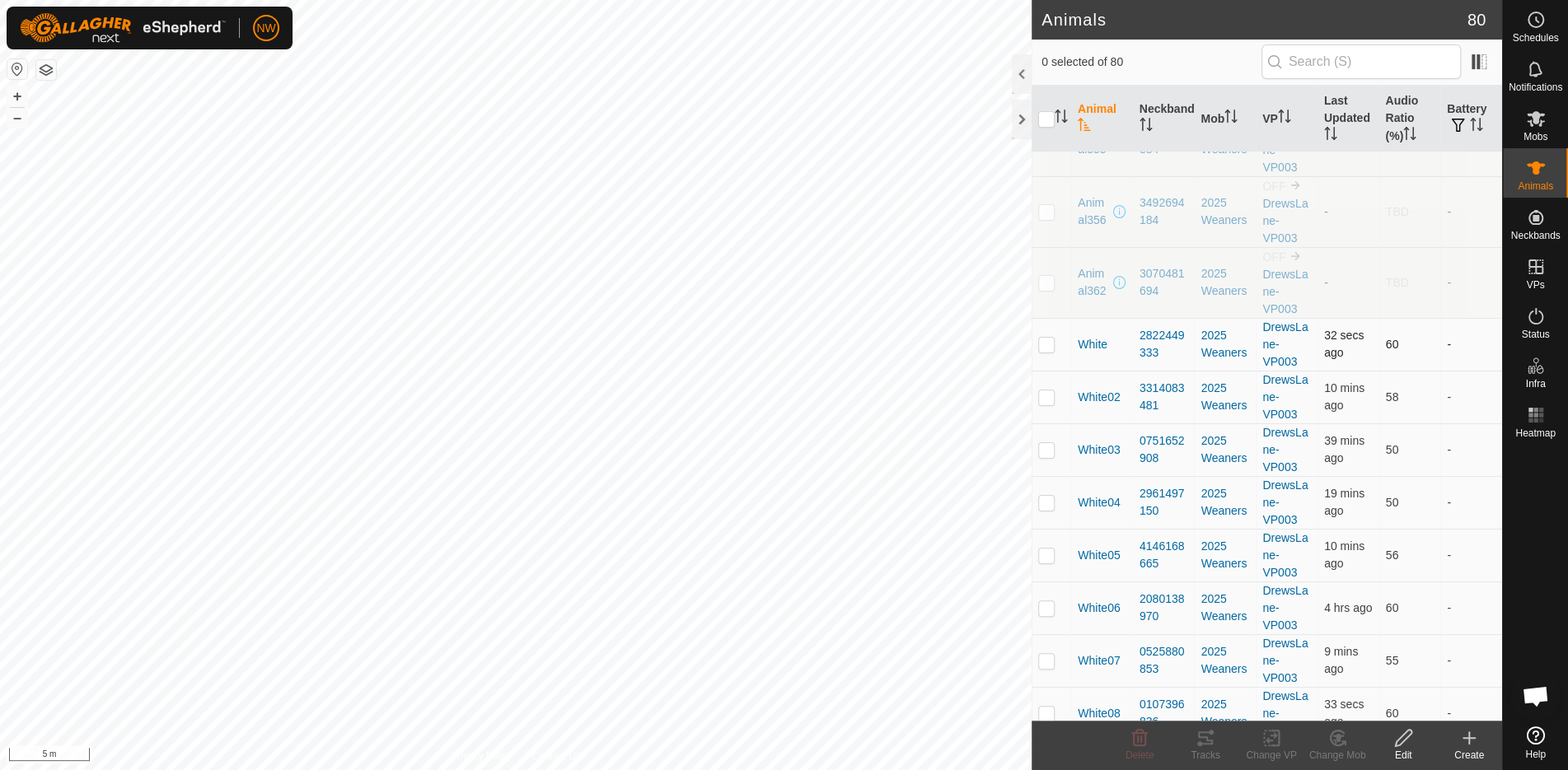
click at [1052, 340] on p-checkbox at bounding box center [1046, 344] width 17 height 13
checkbox input "true"
click at [1403, 743] on icon at bounding box center [1404, 738] width 21 height 20
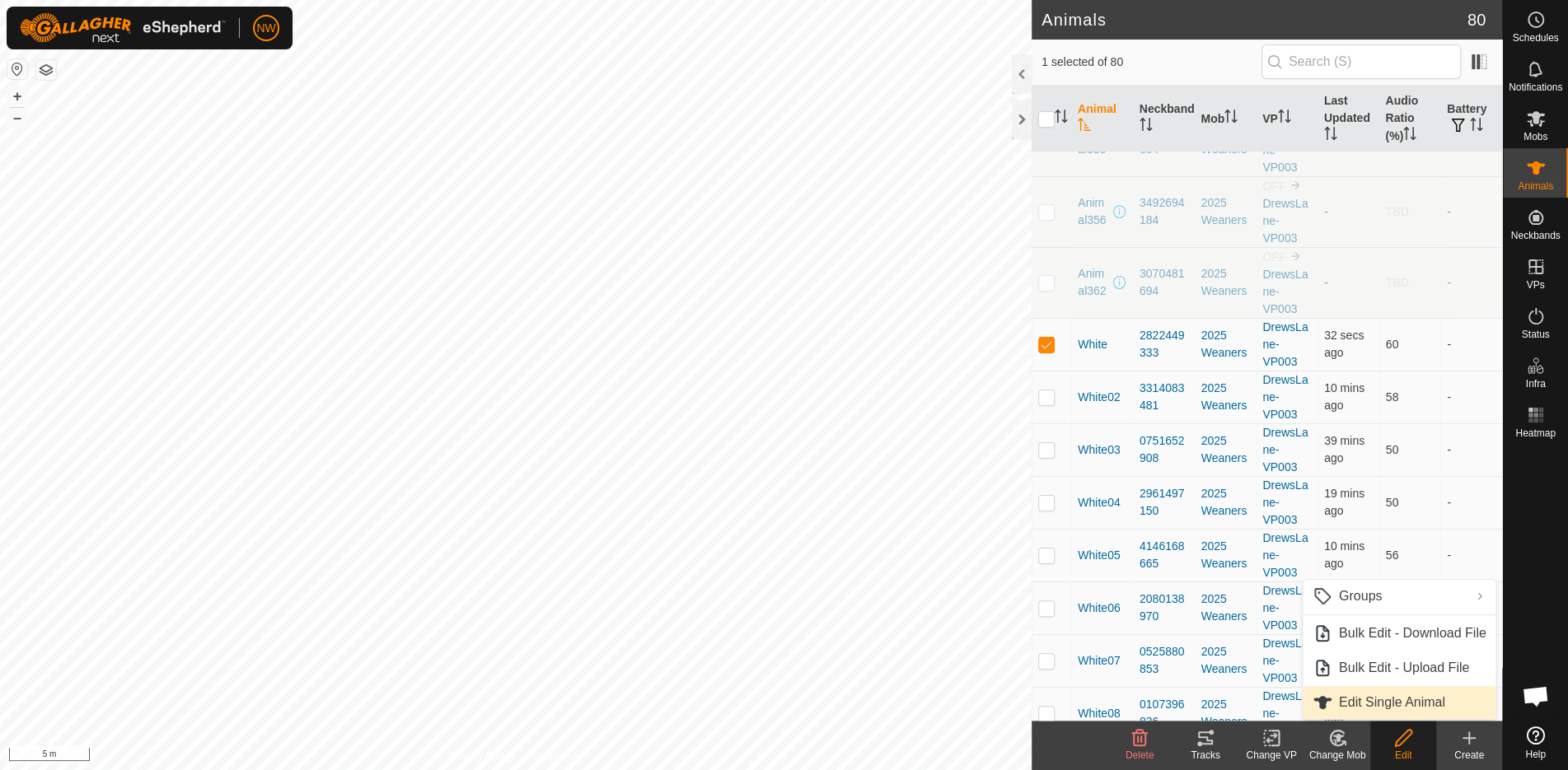
click at [1372, 704] on link "Edit Single Animal" at bounding box center [1400, 703] width 194 height 33
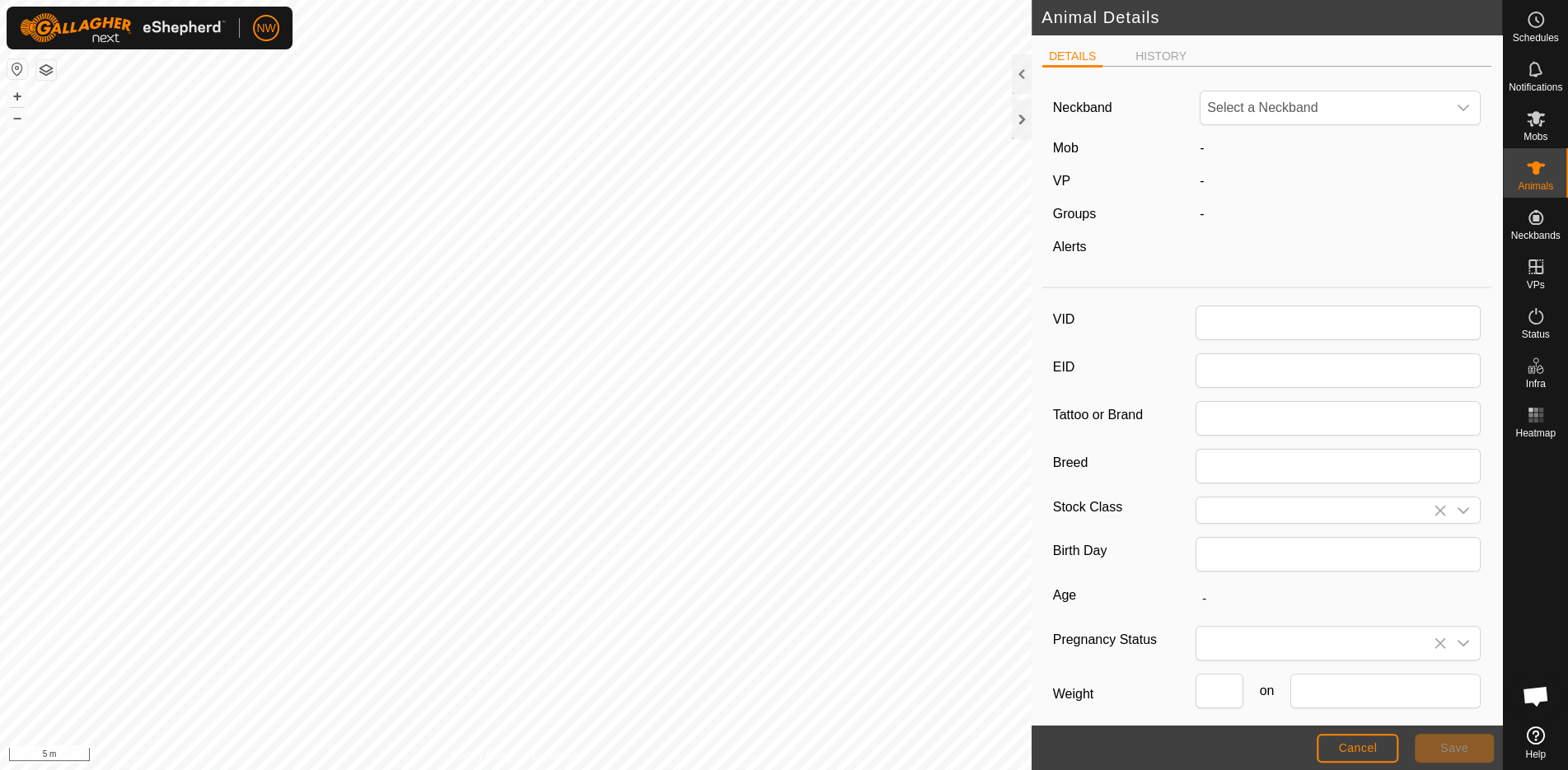
type input "White"
type input "6OD"
type input "Santa Cross"
type input "Male"
type input "01/2025"
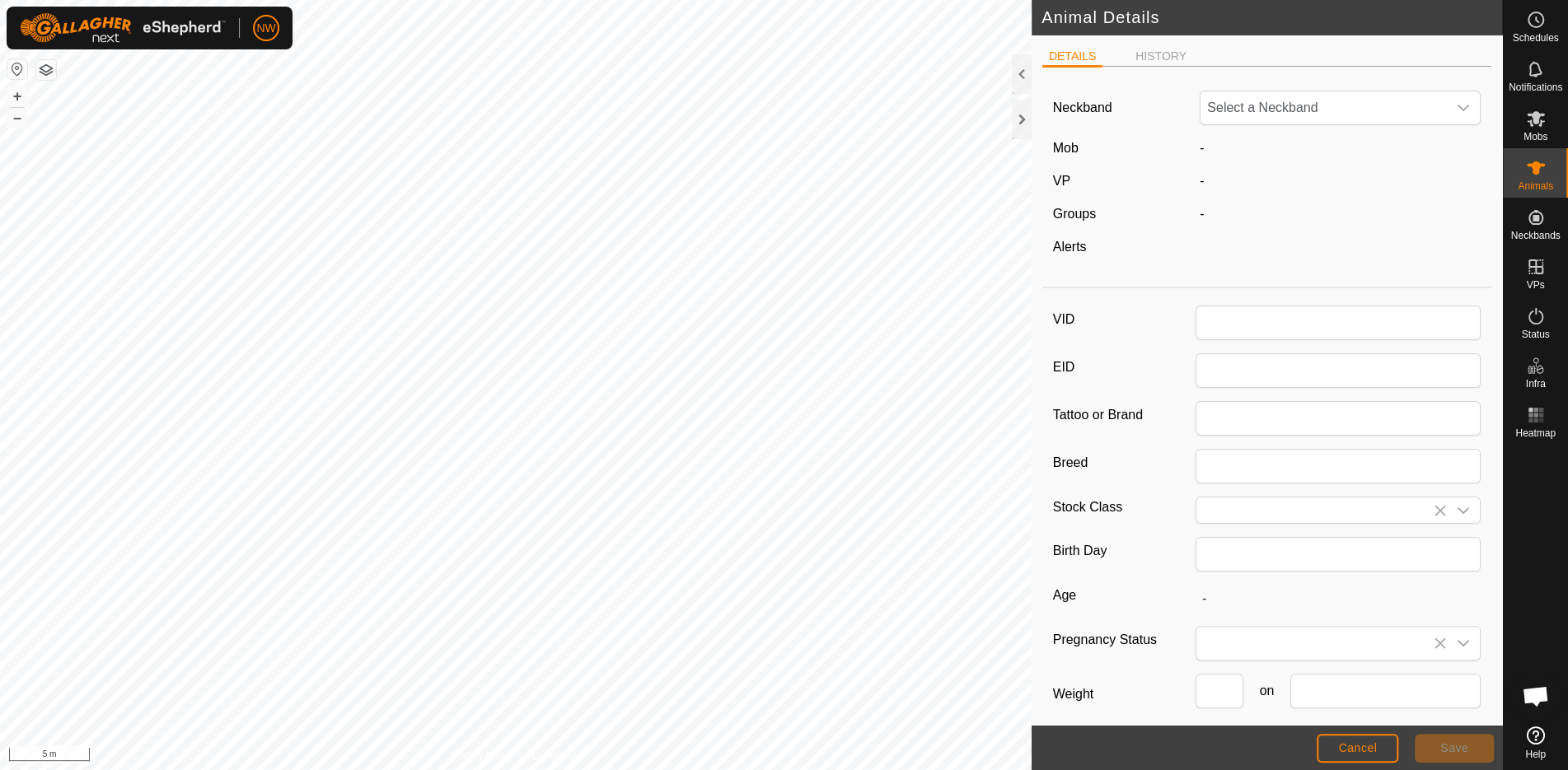
type input "8 months"
type input "313"
type input "01 Sep, 2025"
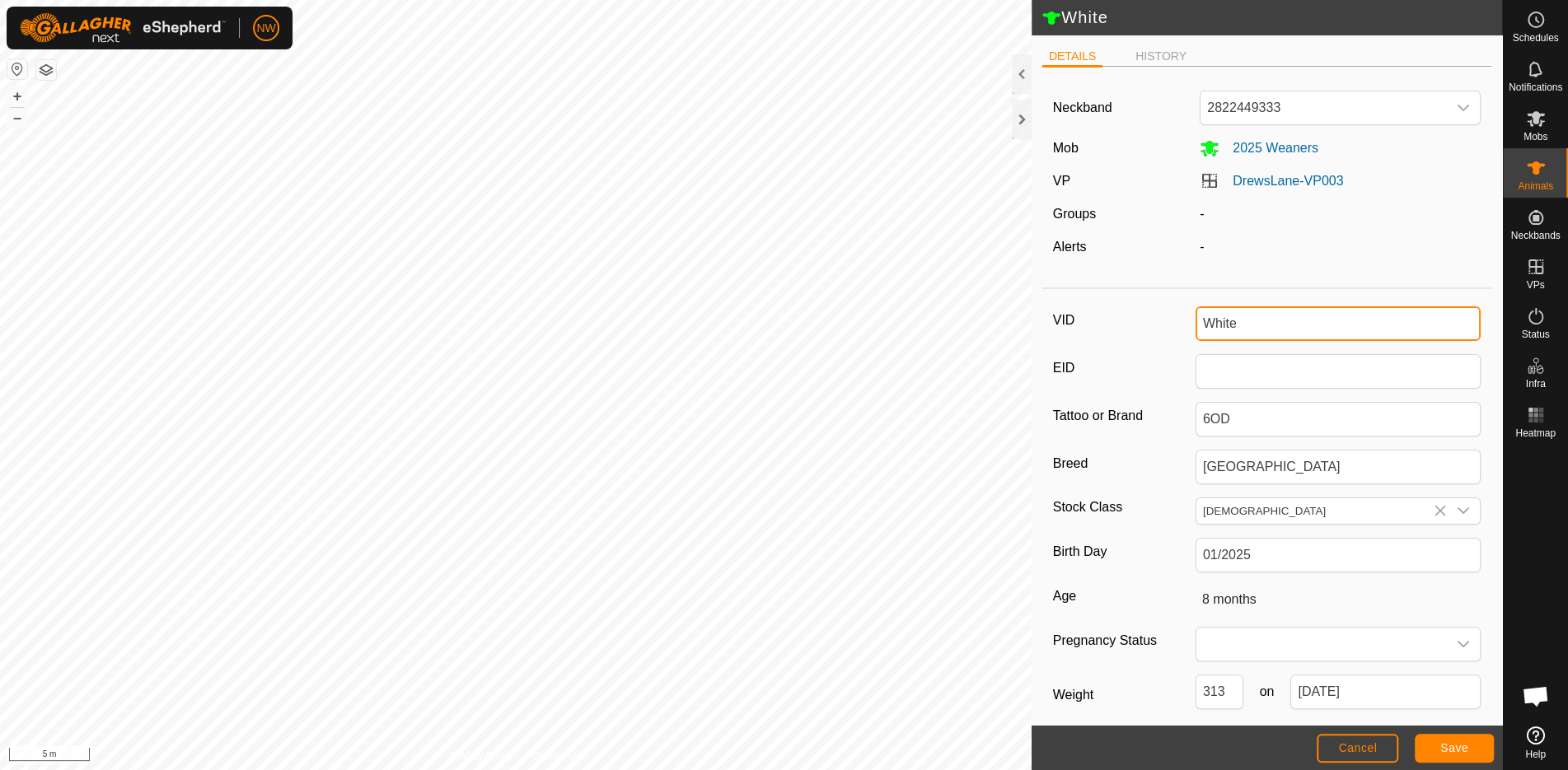
click at [1230, 322] on input "White" at bounding box center [1338, 324] width 285 height 35
click at [1470, 750] on button "Save" at bounding box center [1454, 748] width 79 height 29
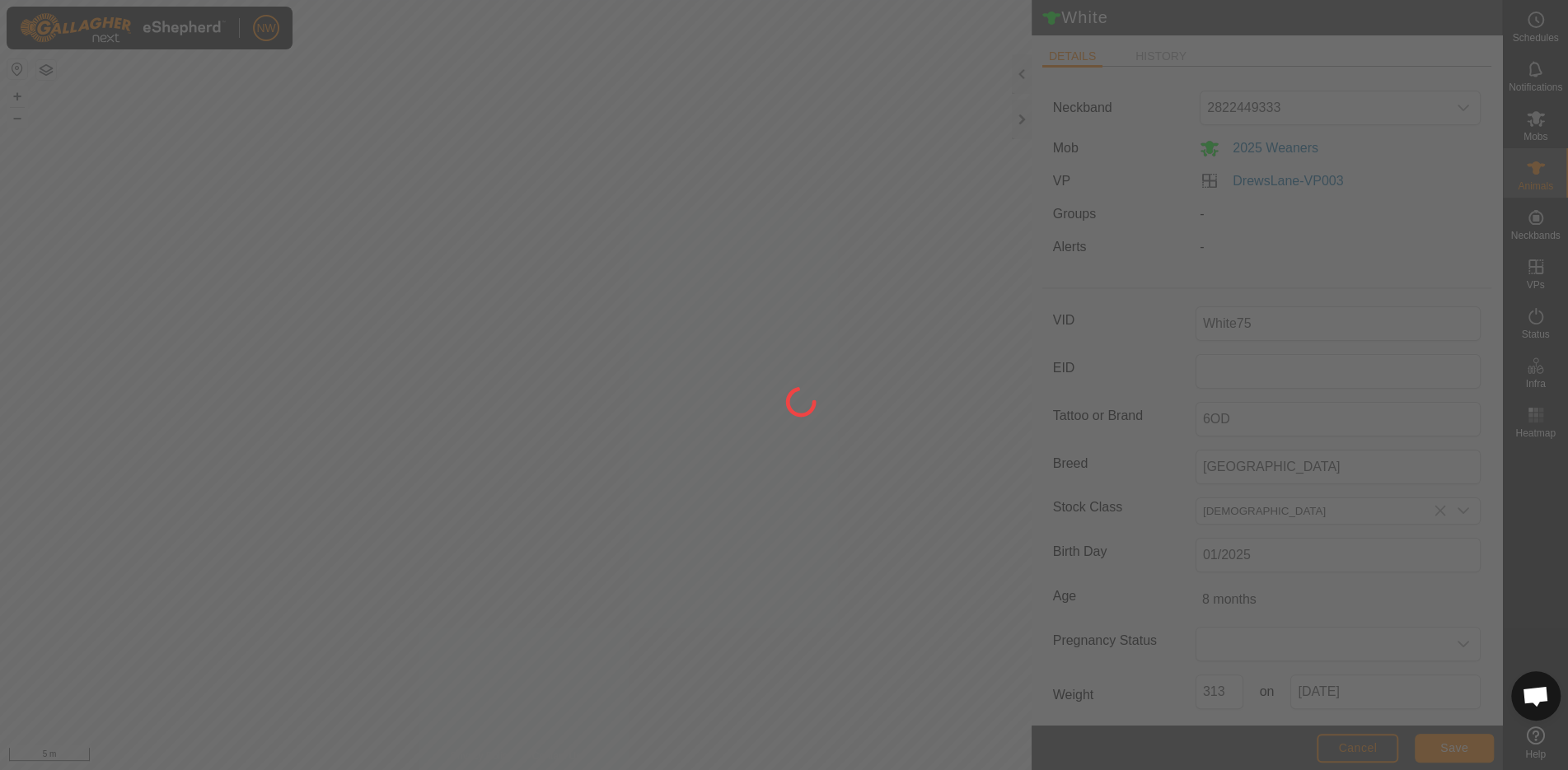
type input "White"
type input "-"
type input "313 kg"
type input "-"
type input "White75"
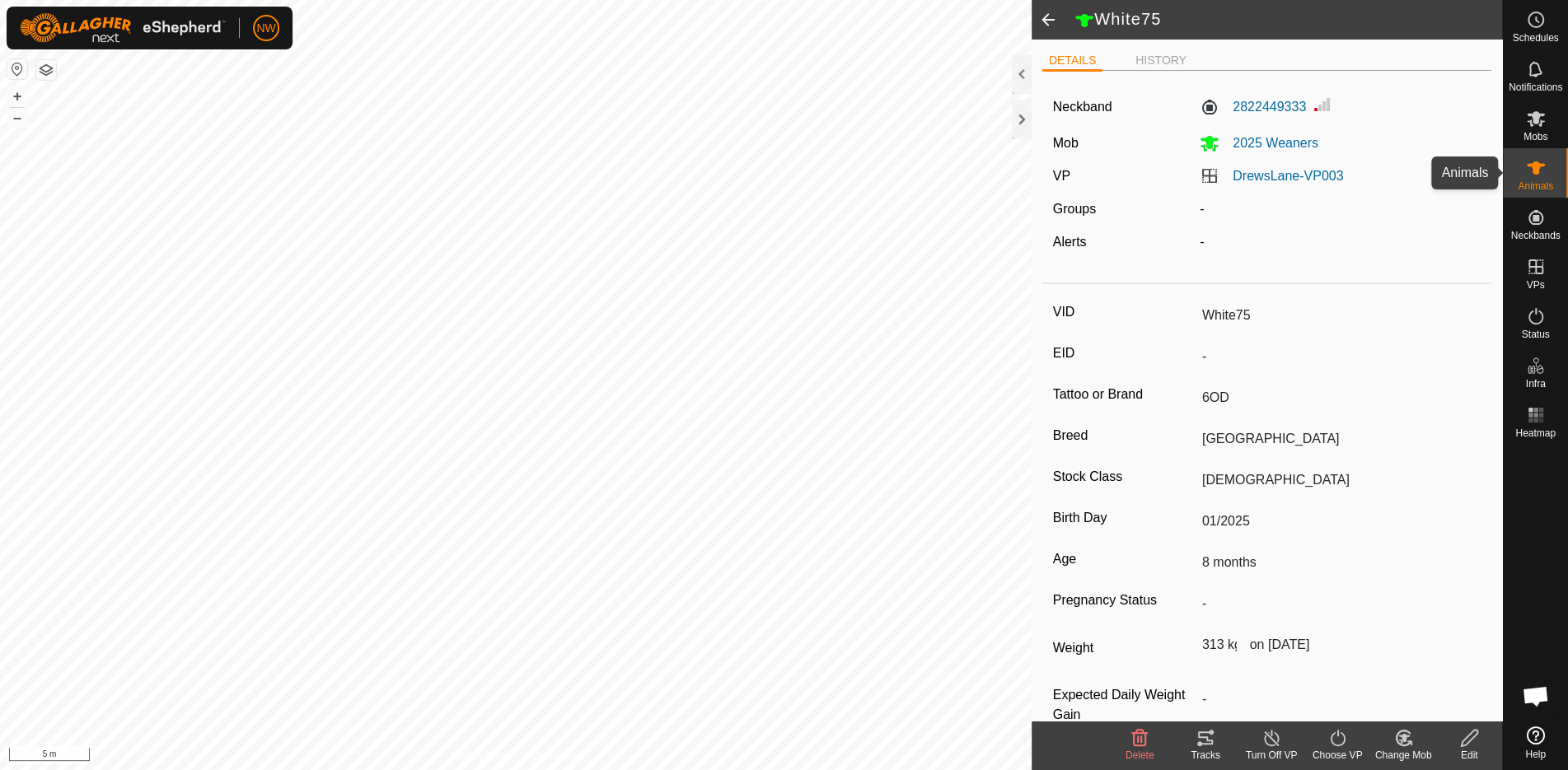
click at [1541, 175] on icon at bounding box center [1536, 168] width 20 height 20
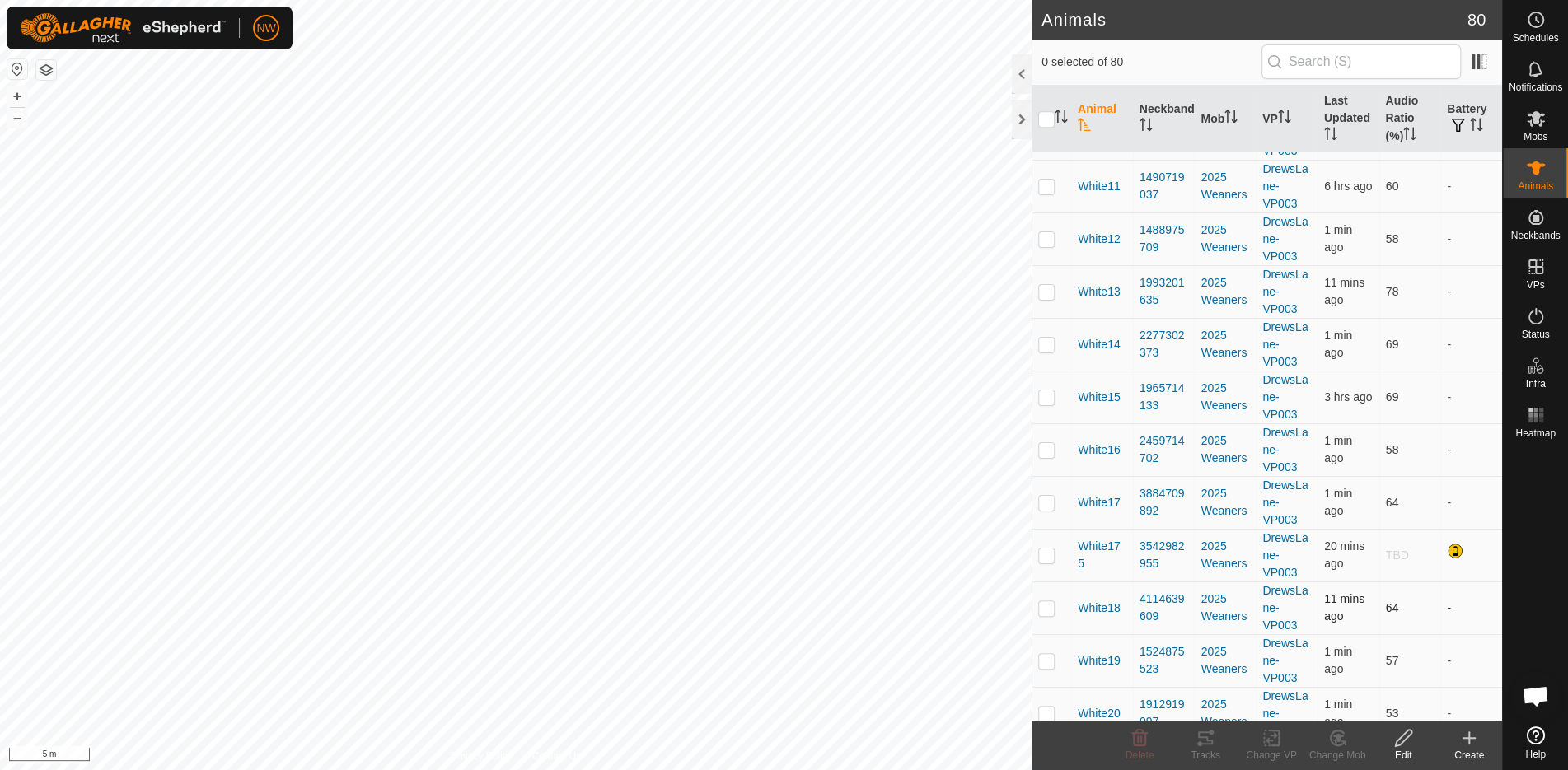
scroll to position [1098, 0]
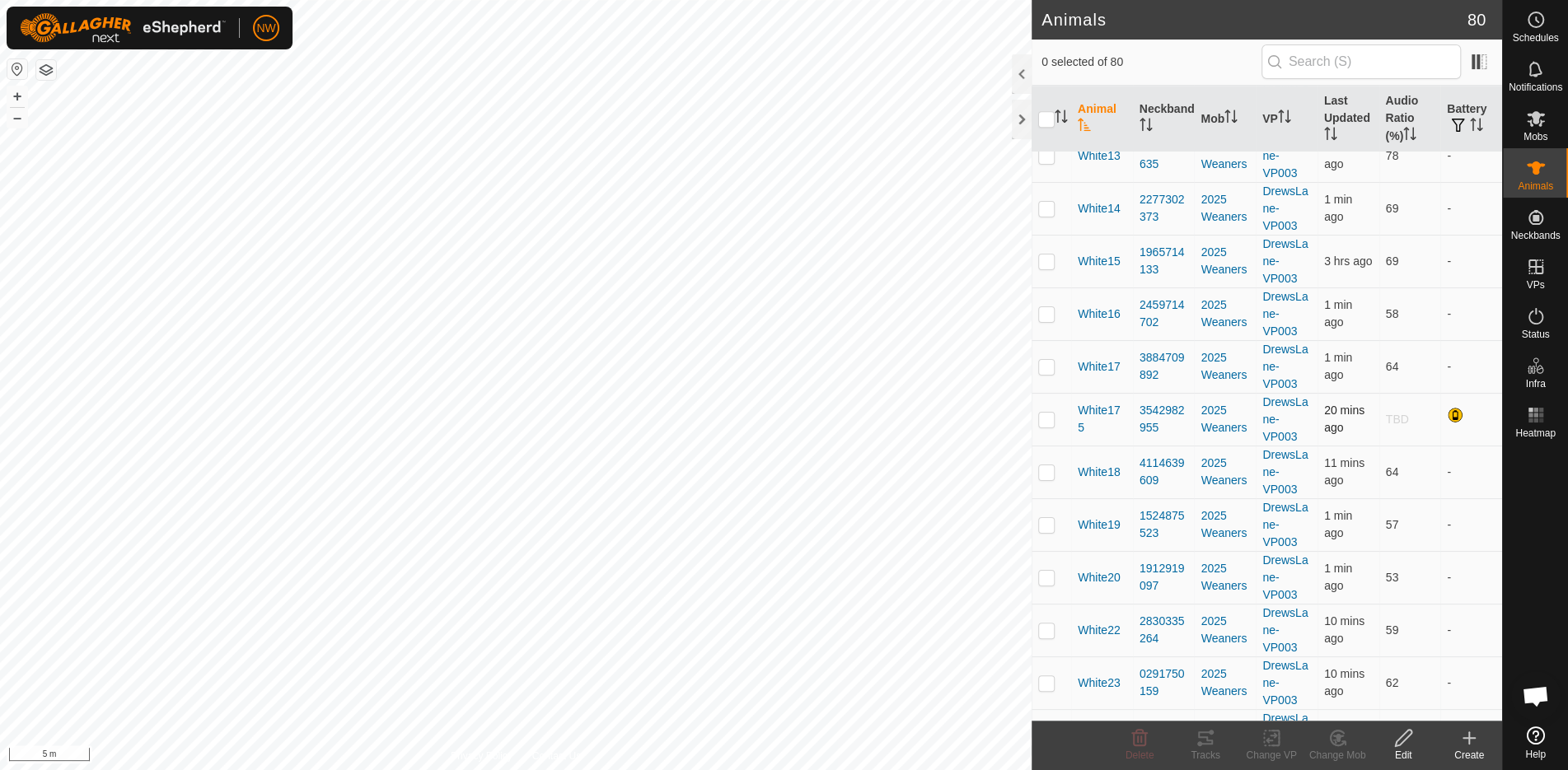
click at [1050, 413] on p-checkbox at bounding box center [1046, 419] width 17 height 13
checkbox input "true"
drag, startPoint x: 1411, startPoint y: 741, endPoint x: 1368, endPoint y: 702, distance: 58.1
click at [1411, 739] on icon at bounding box center [1404, 738] width 21 height 20
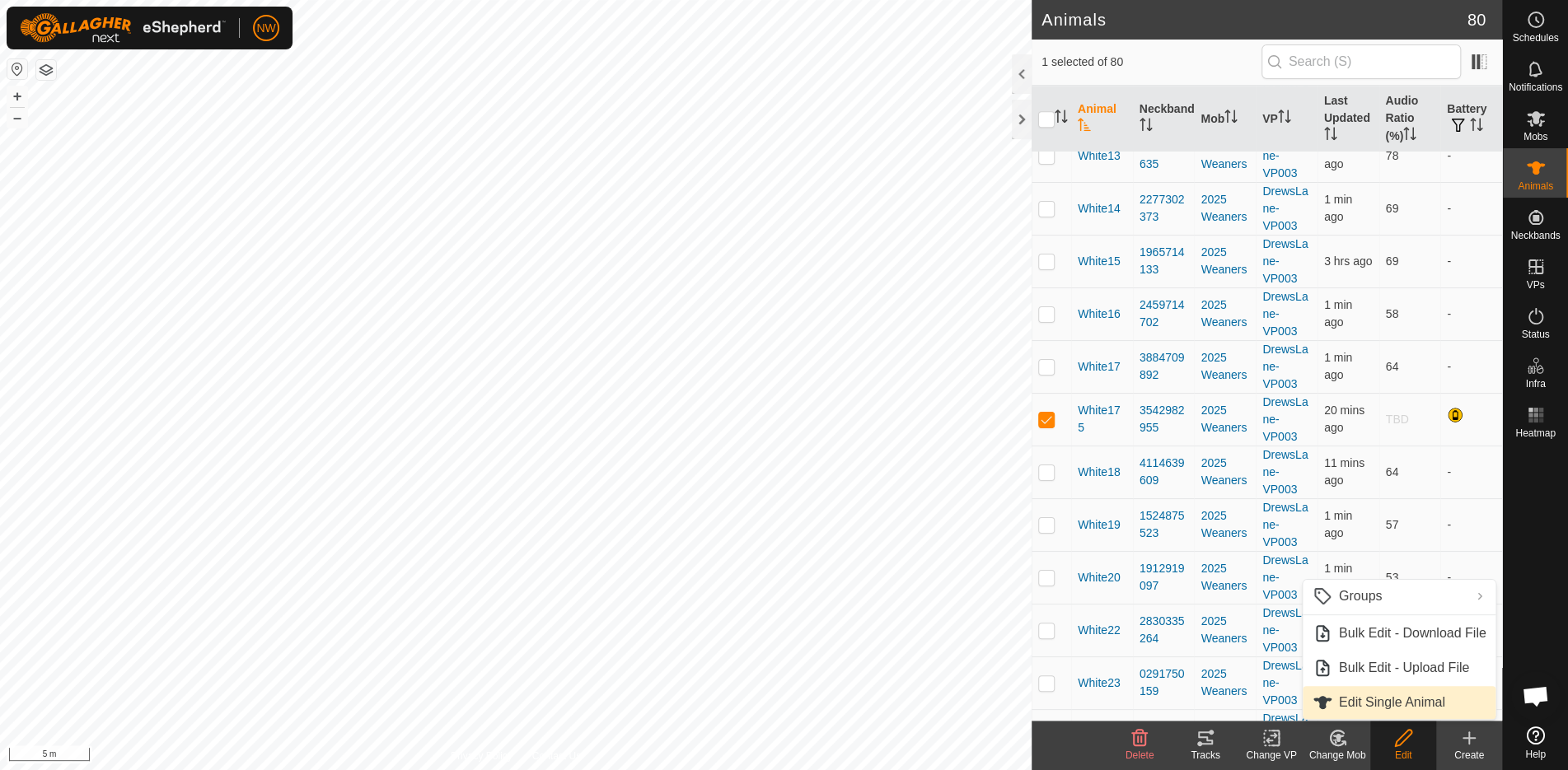
click at [1379, 704] on link "Edit Single Animal" at bounding box center [1400, 703] width 194 height 33
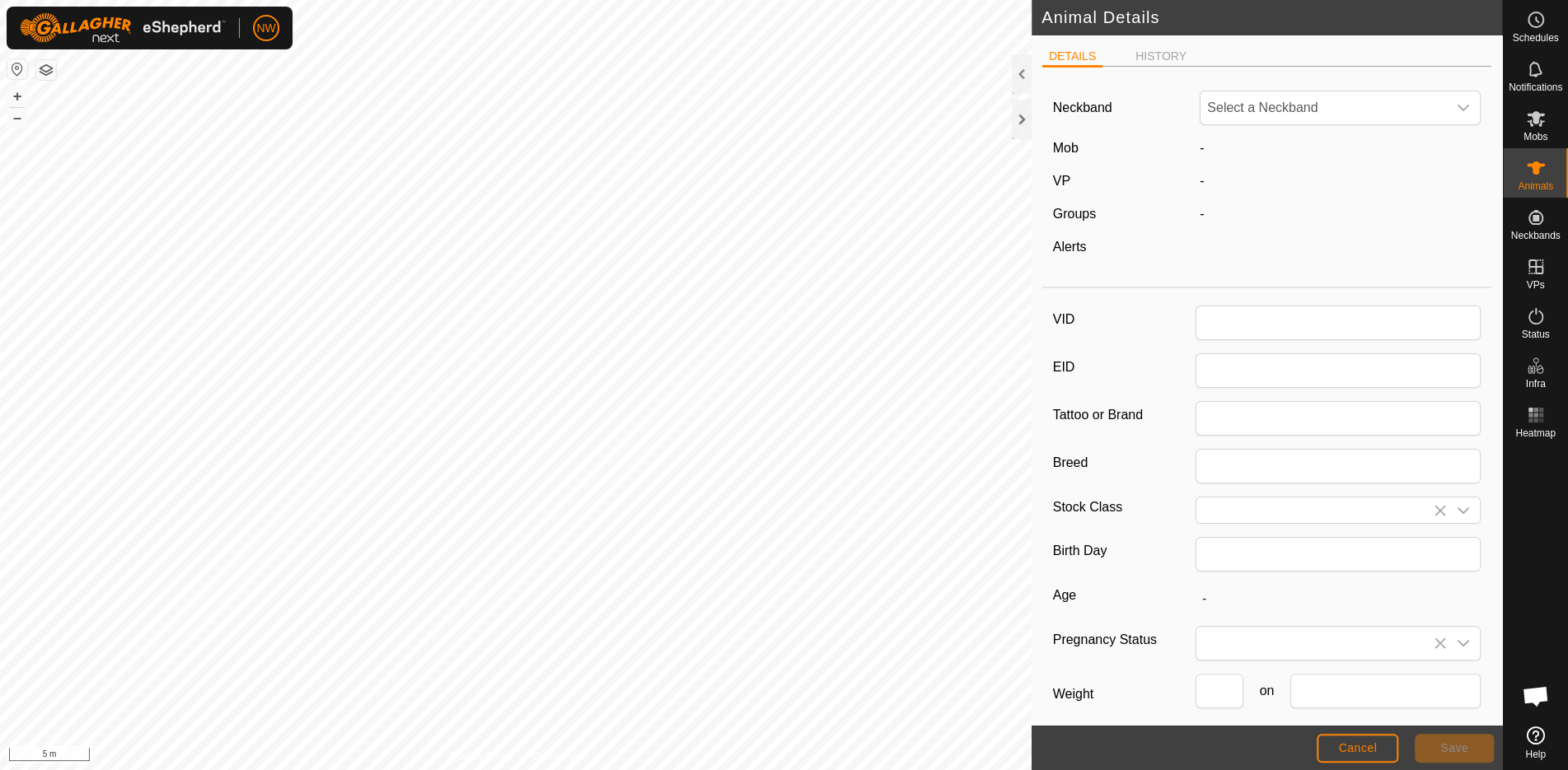
type input "White175"
type input "6OD"
type input "Santa Cross"
type input "Male"
type input "01/2025"
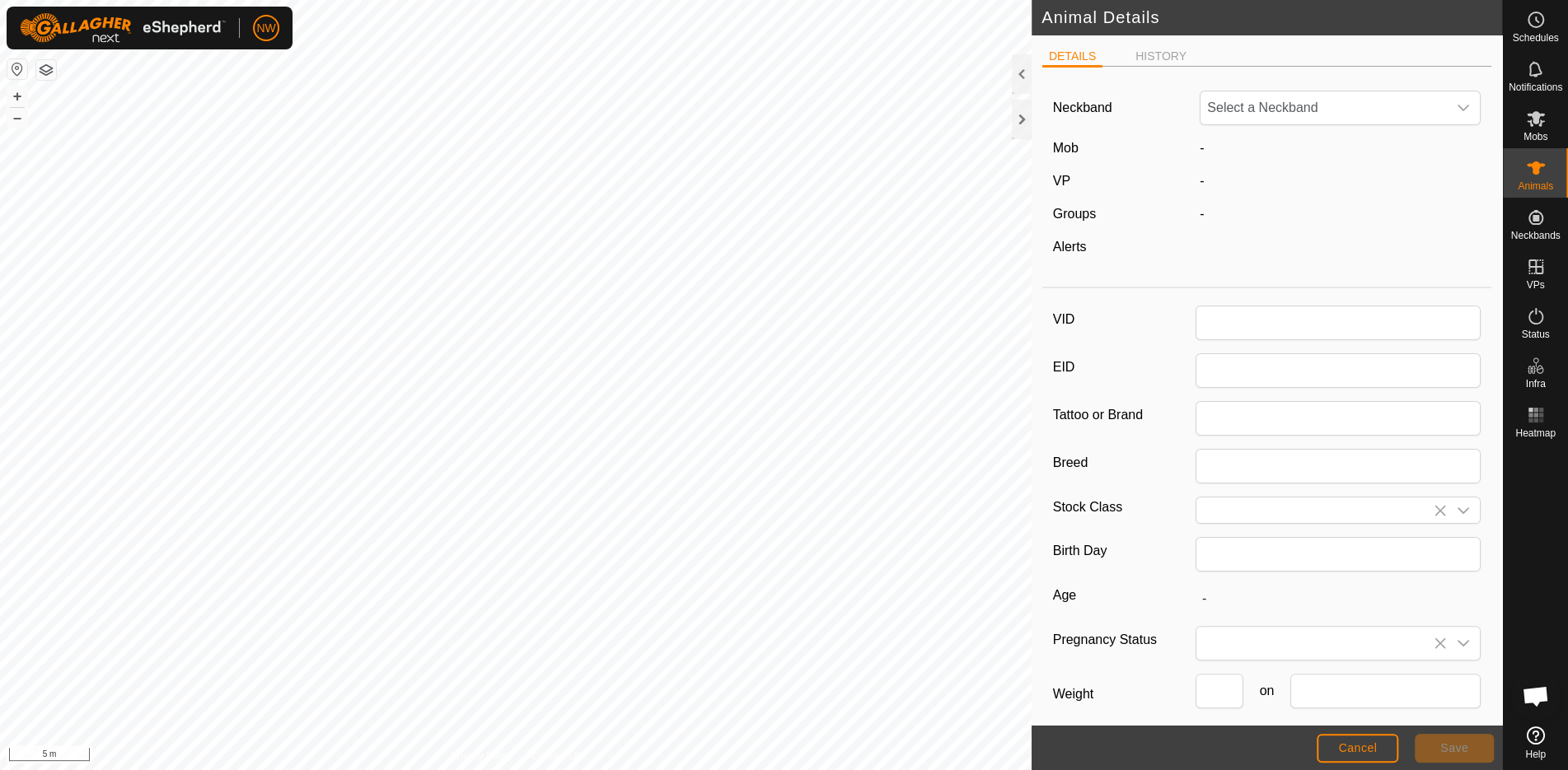
type input "8 months"
type input "0"
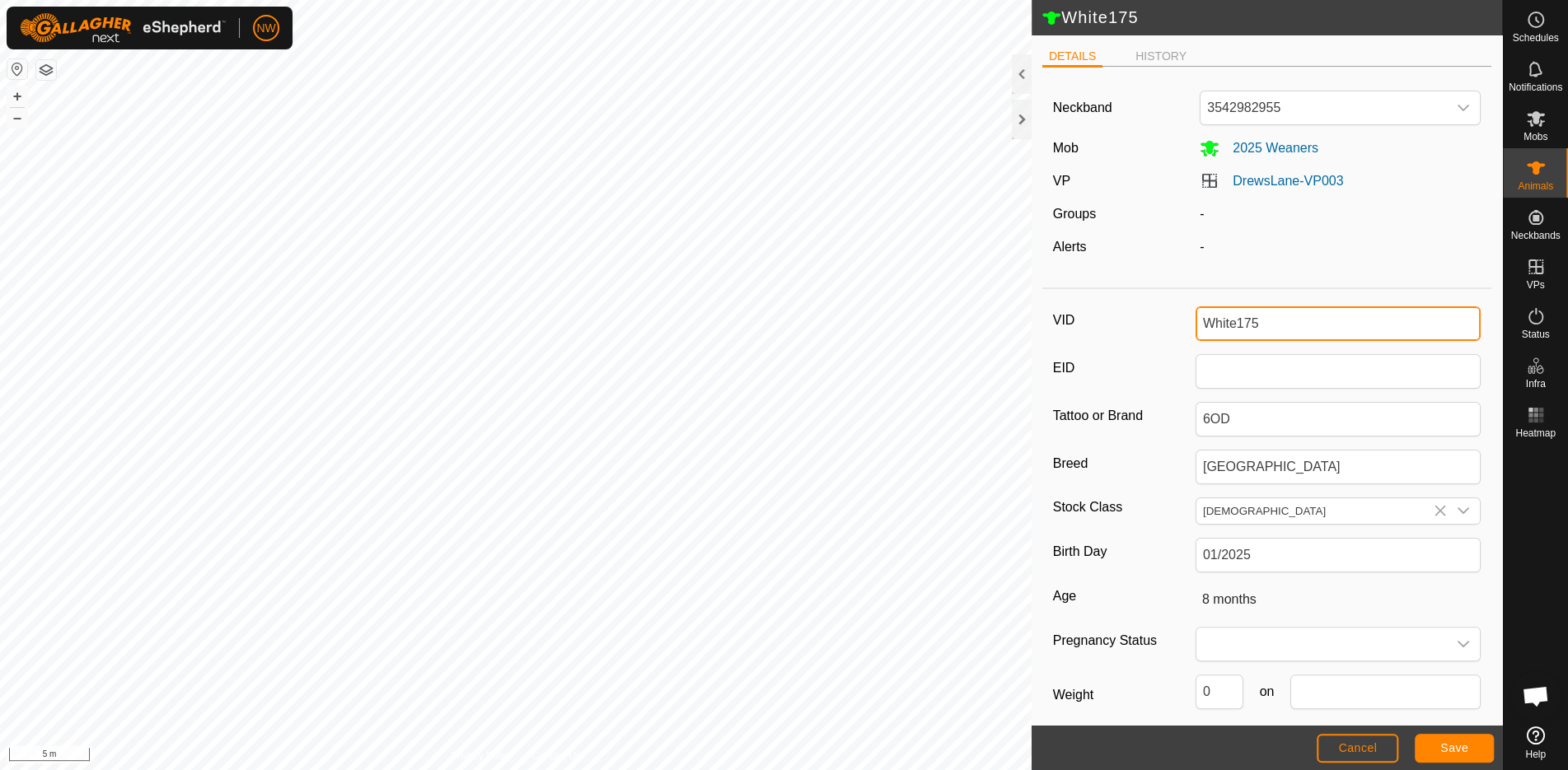
click at [1264, 314] on input "White175" at bounding box center [1338, 324] width 285 height 35
click at [1449, 746] on span "Save" at bounding box center [1454, 747] width 28 height 13
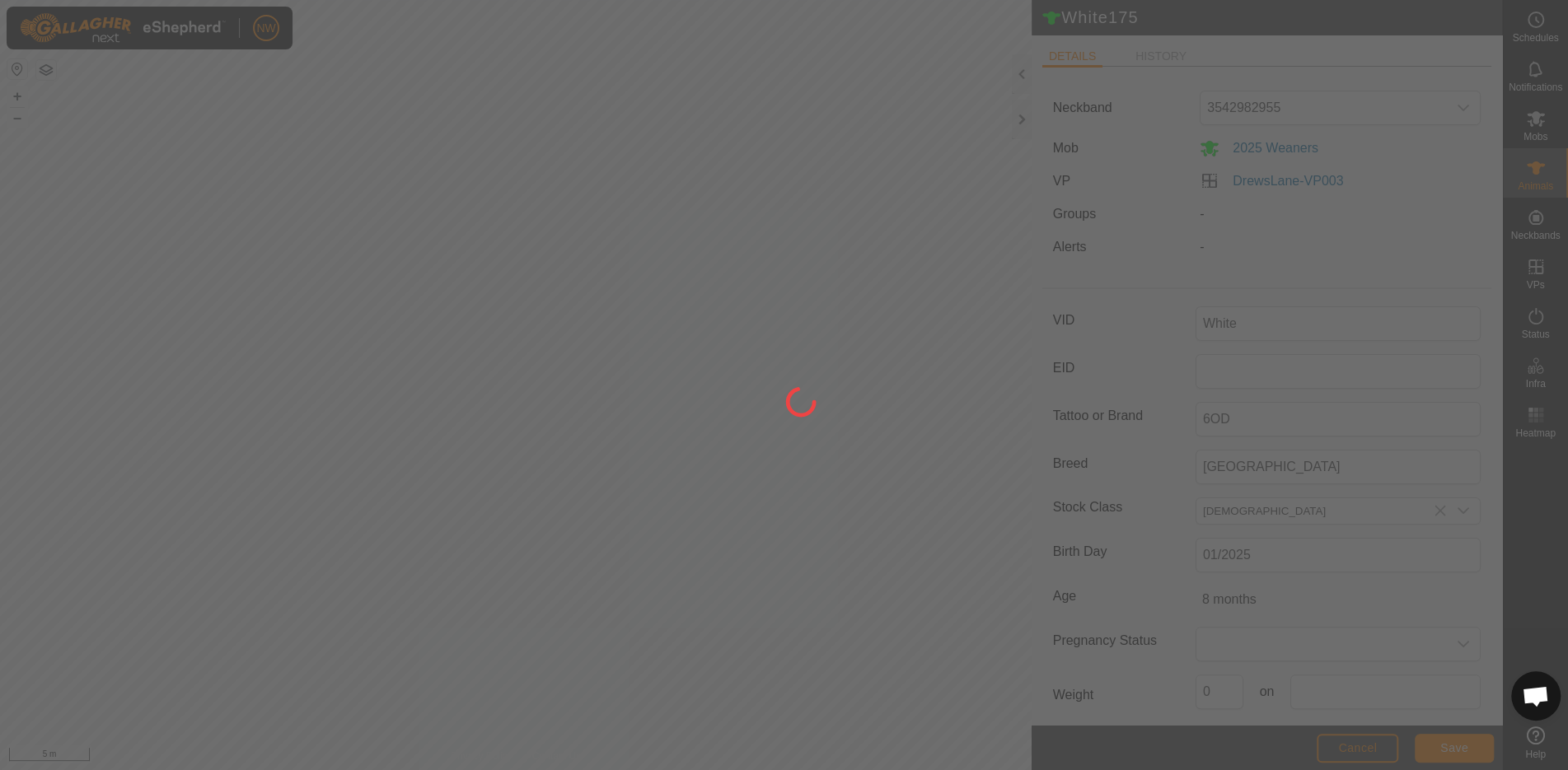
type input "White175"
type input "-"
type input "0 kg"
type input "-"
type input "White"
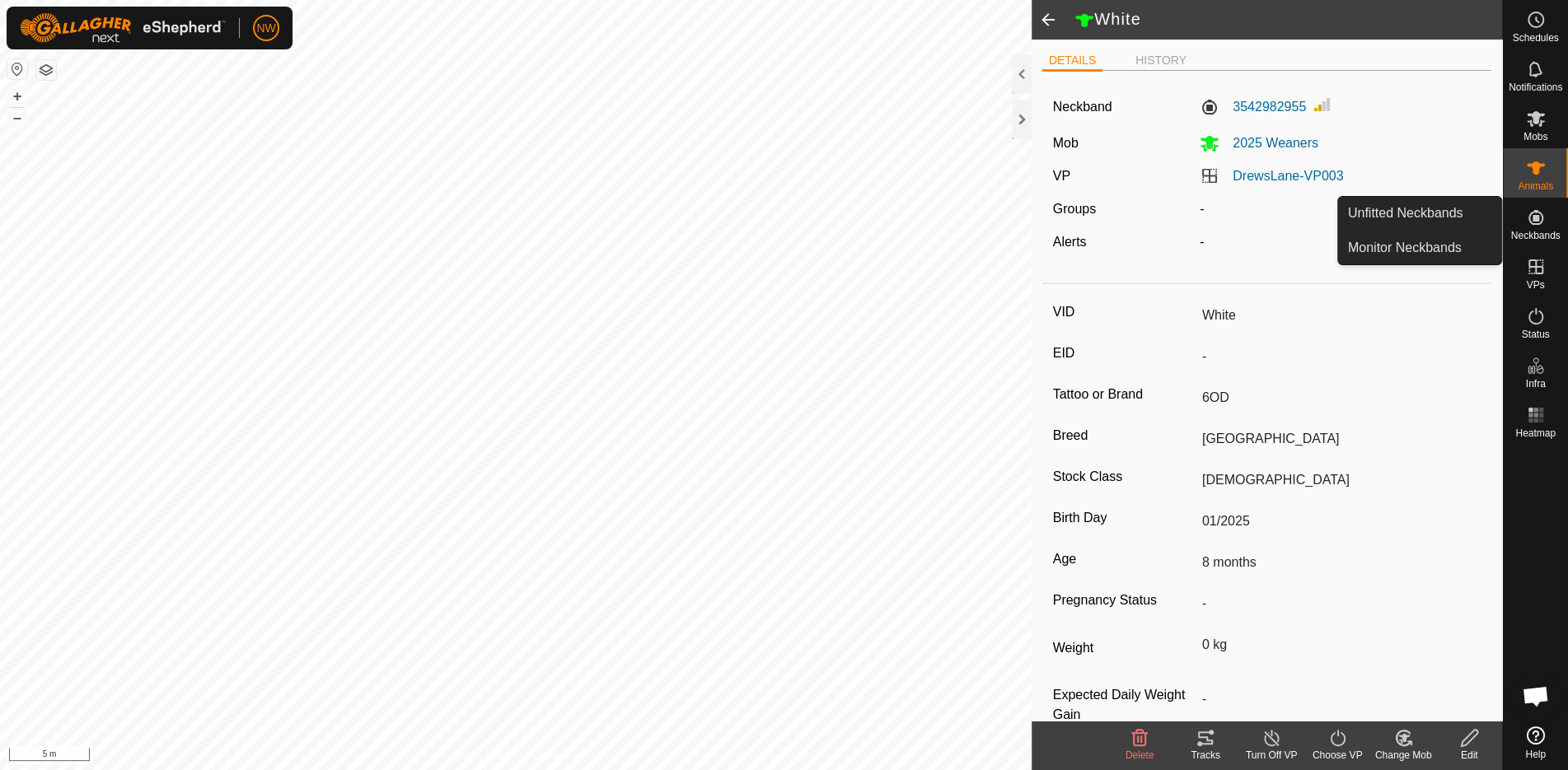
click at [1530, 223] on icon at bounding box center [1536, 217] width 15 height 15
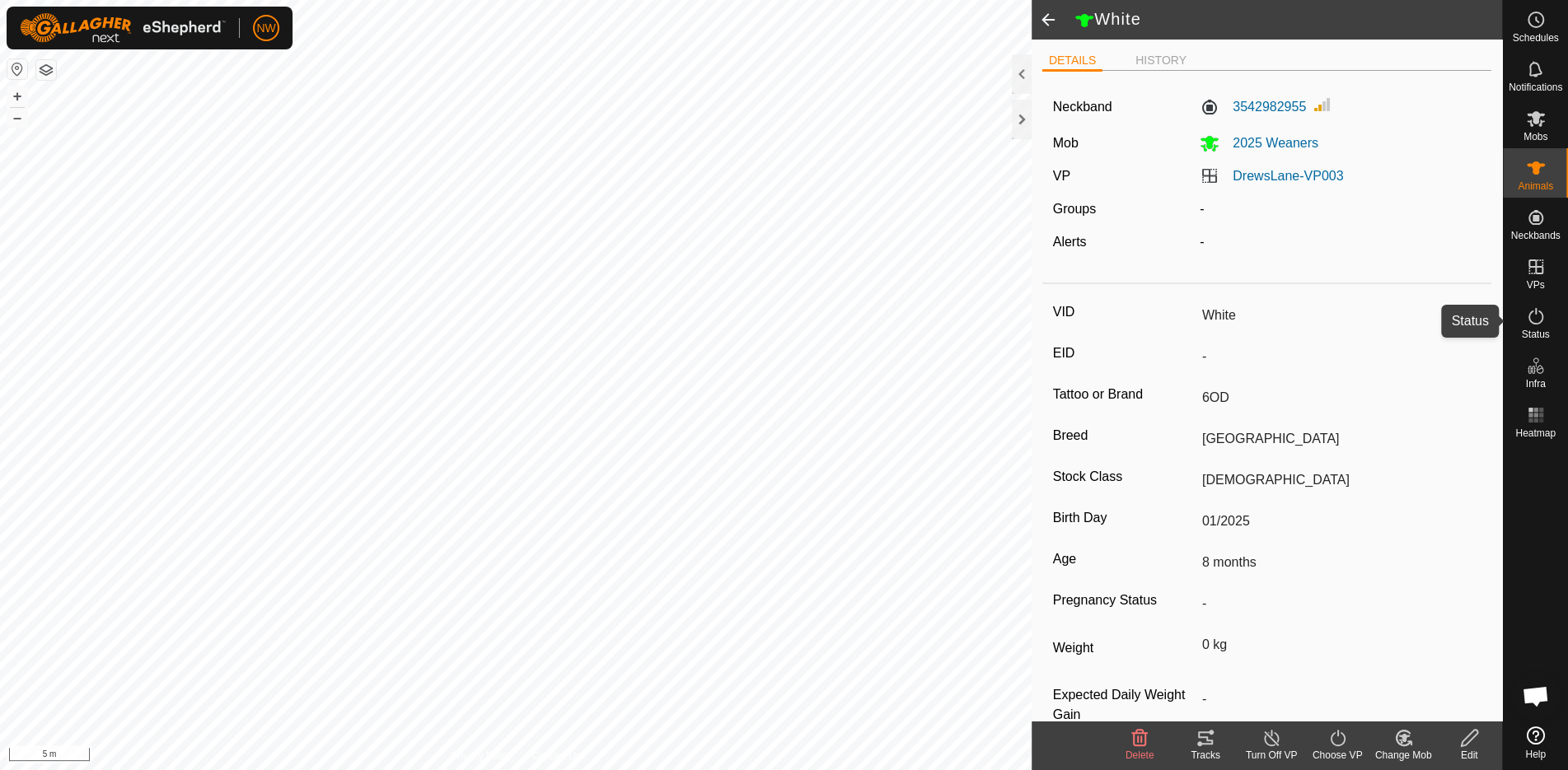
click at [1542, 323] on icon at bounding box center [1536, 316] width 20 height 20
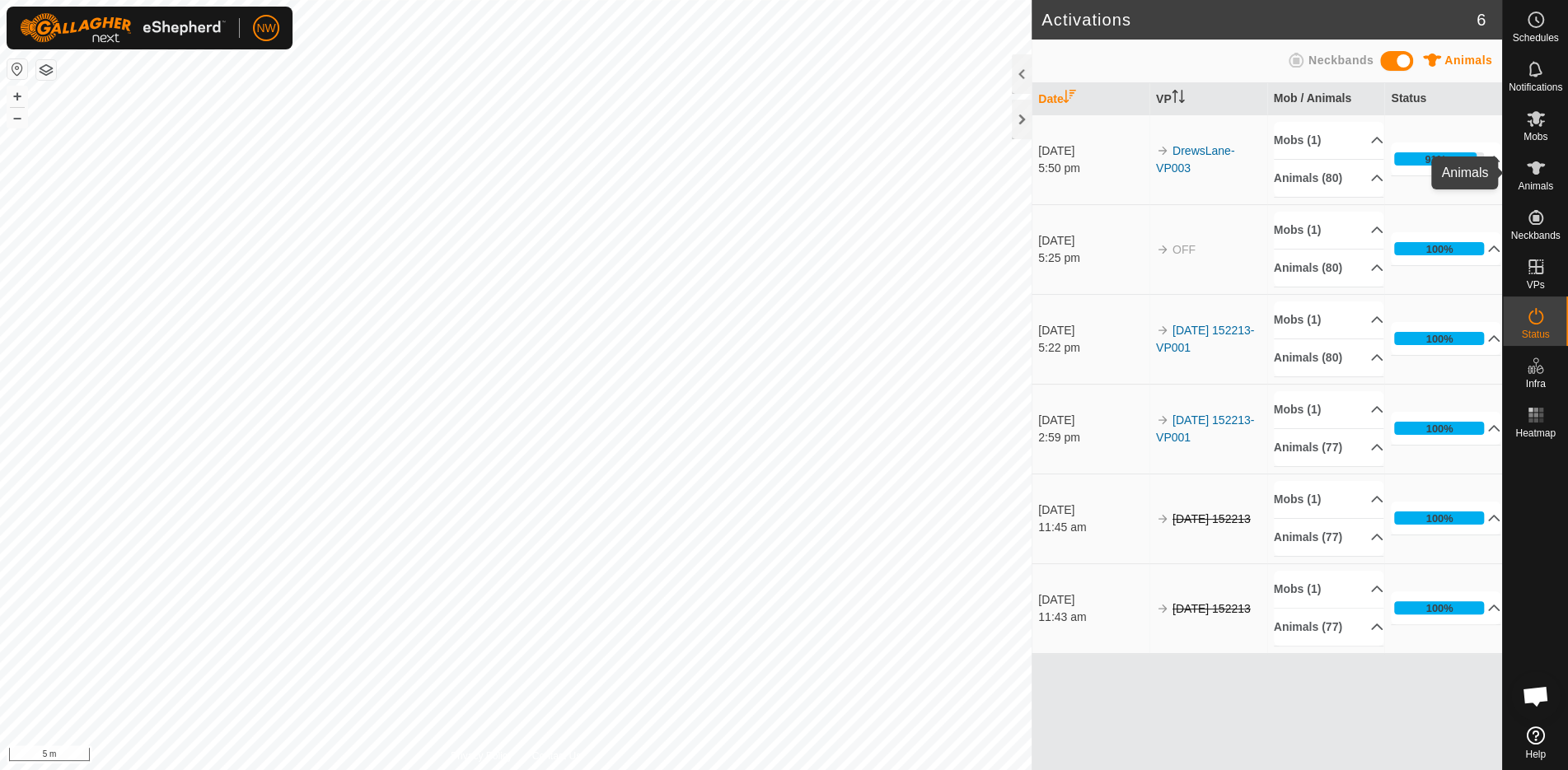
click at [1539, 166] on icon at bounding box center [1536, 168] width 18 height 13
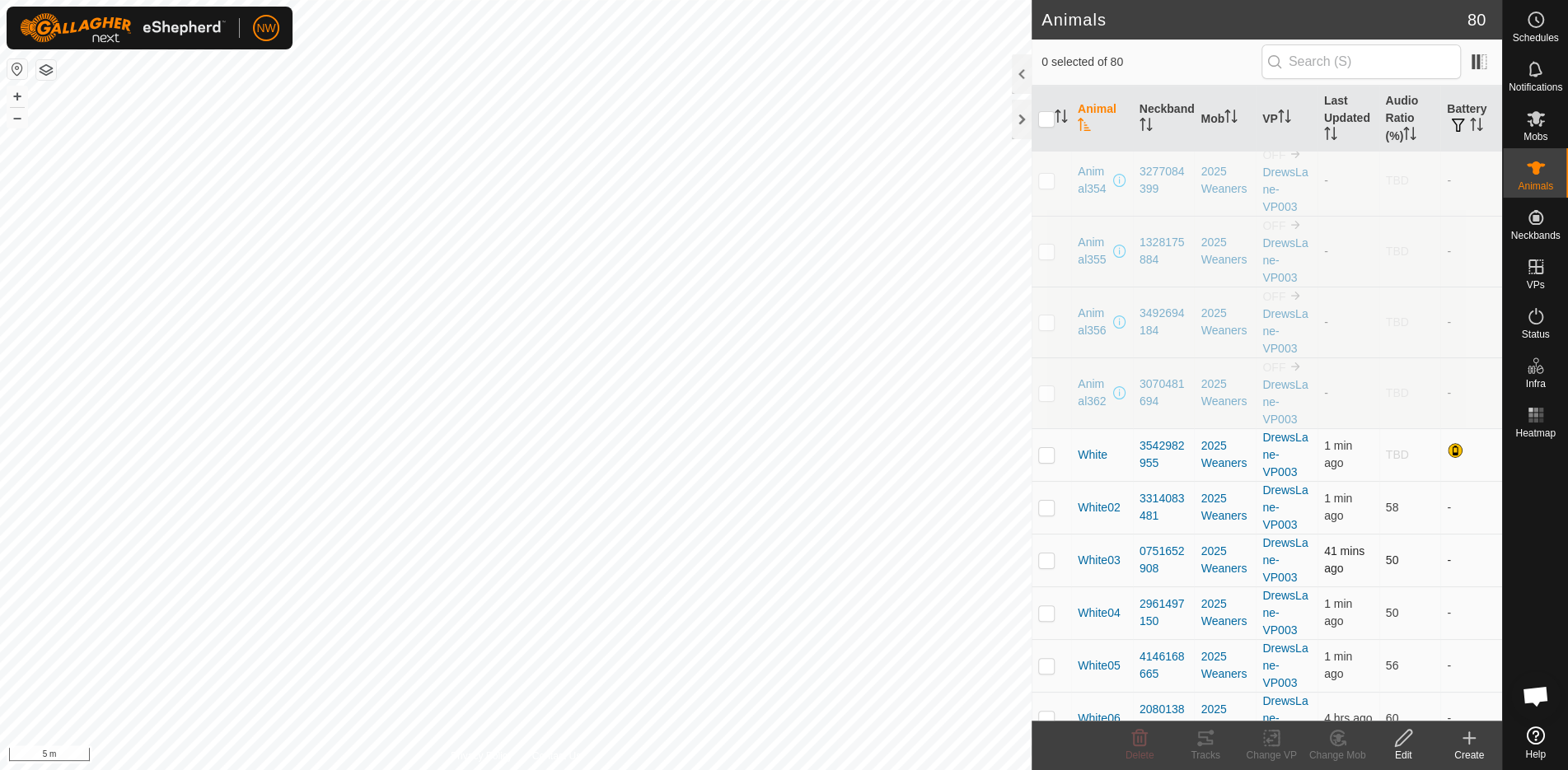
scroll to position [439, 0]
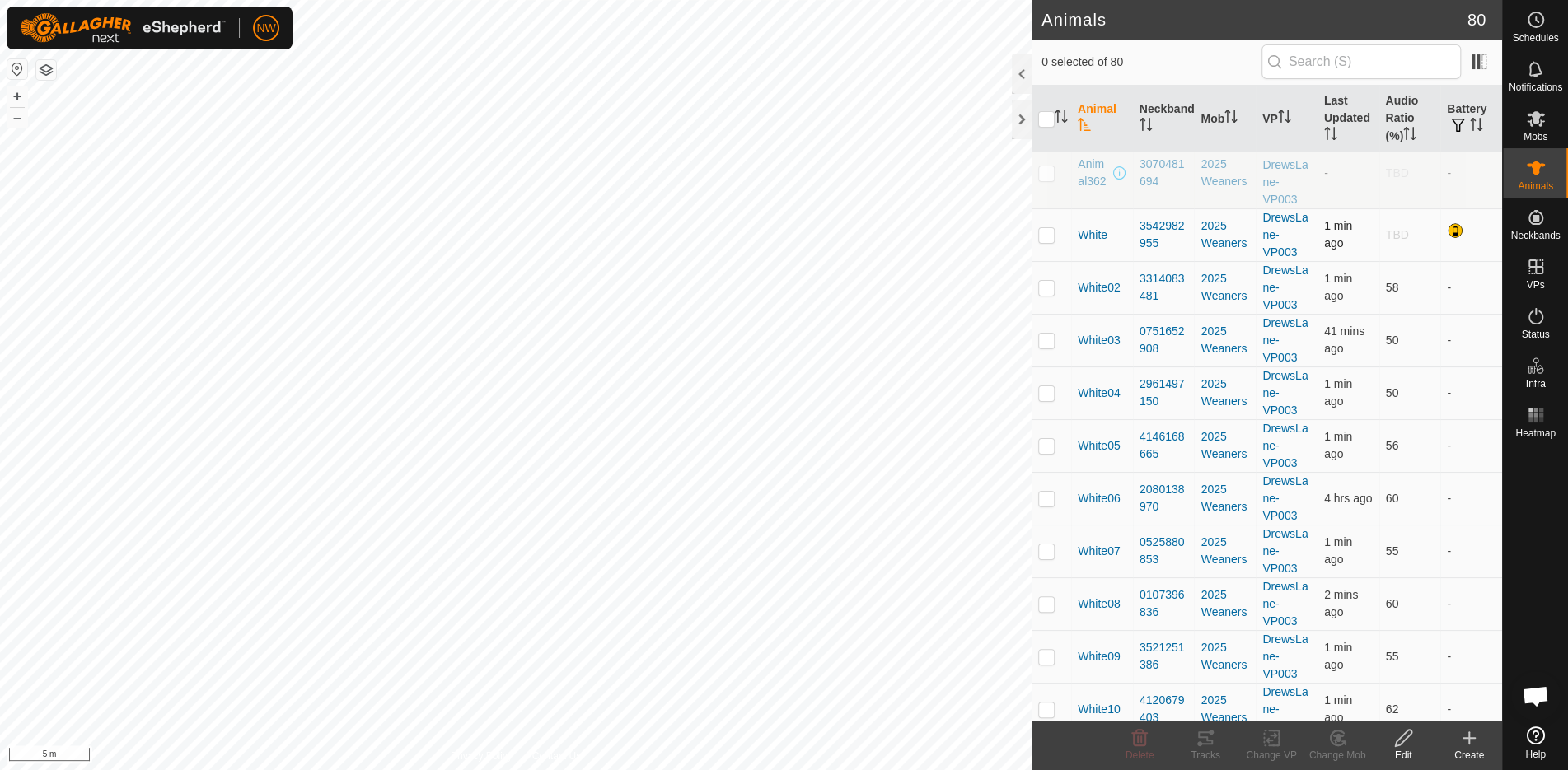
click at [1046, 228] on p-checkbox at bounding box center [1046, 234] width 17 height 13
checkbox input "true"
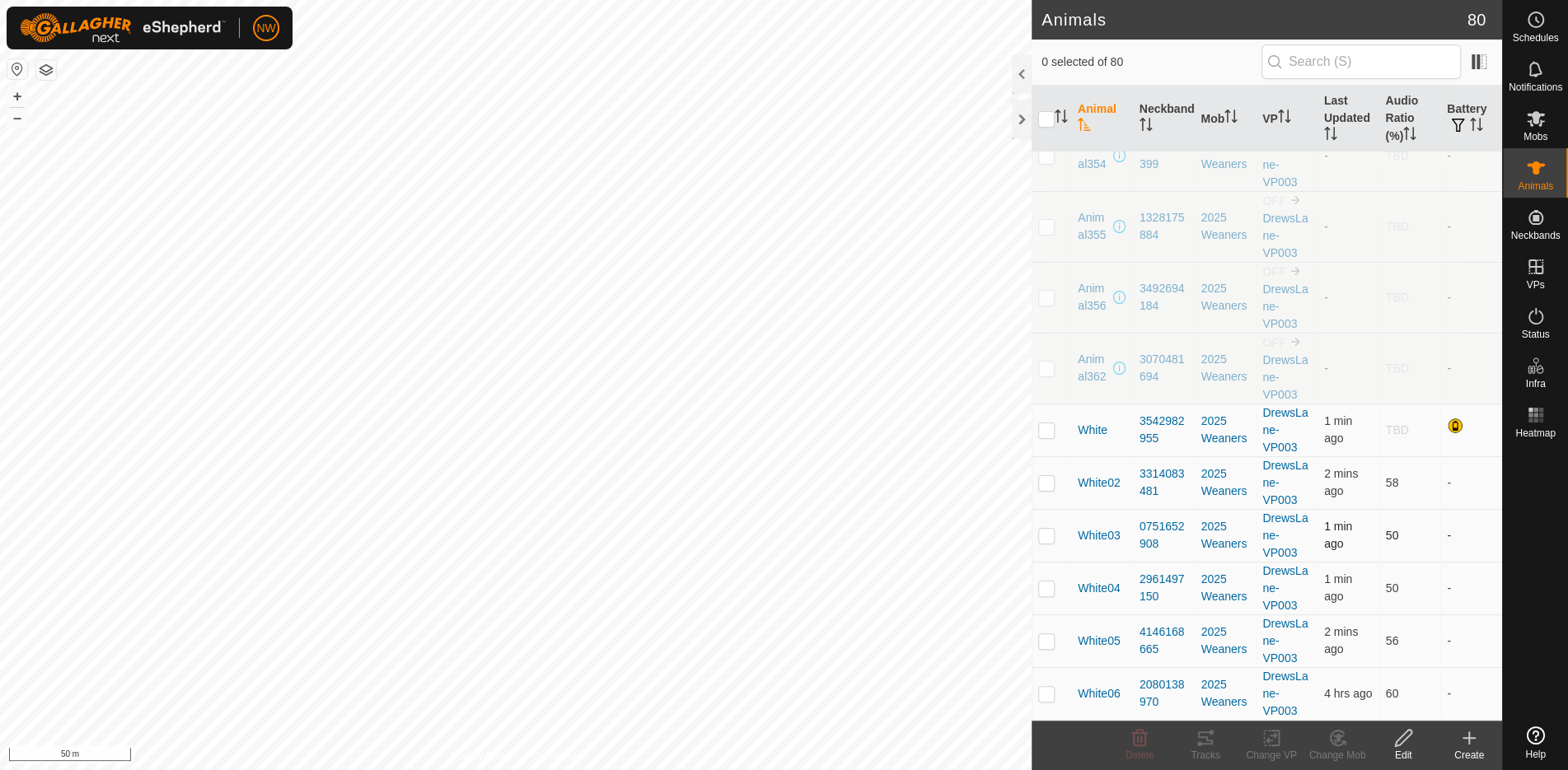
scroll to position [329, 0]
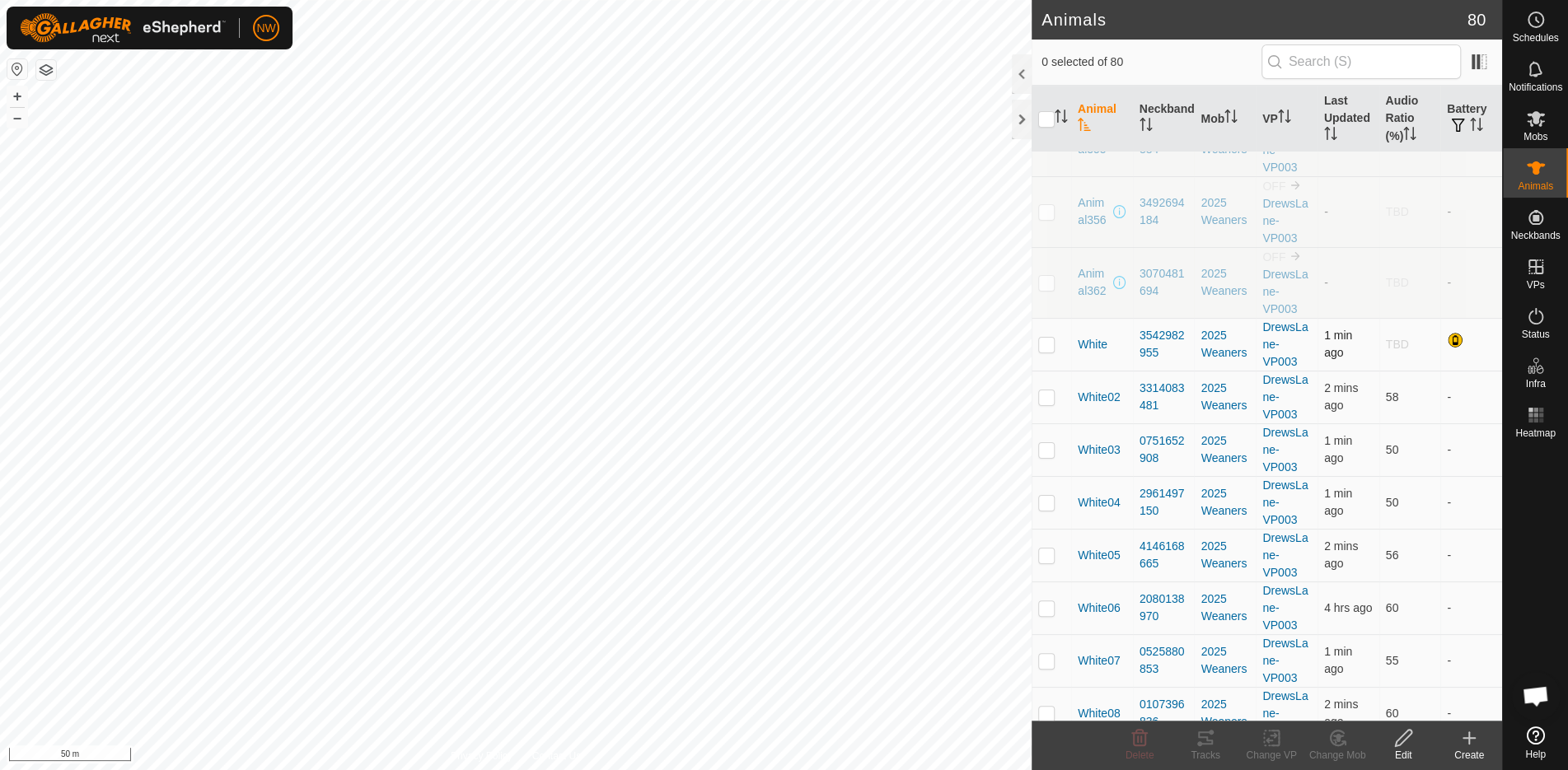
click at [1051, 338] on p-checkbox at bounding box center [1046, 344] width 17 height 13
click at [570, 762] on div "Privacy Policy Contact Us White06 2080138970 2025 Weaners DrewsLane-VP003 + – ⇧…" at bounding box center [515, 385] width 1032 height 770
click at [1046, 340] on p-checkbox at bounding box center [1046, 344] width 17 height 13
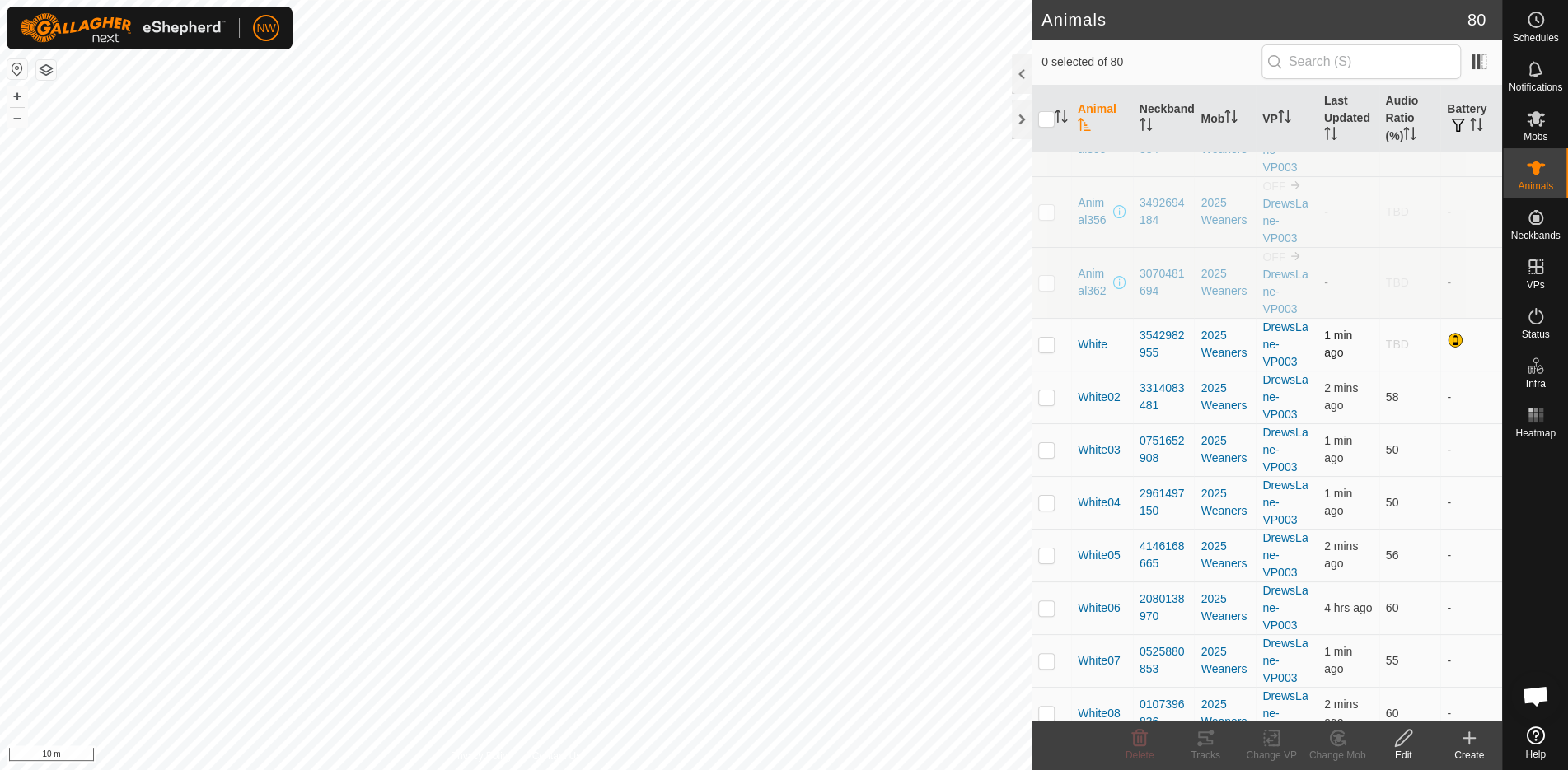
click at [1046, 340] on p-checkbox at bounding box center [1046, 344] width 17 height 13
click at [1043, 340] on p-checkbox at bounding box center [1046, 344] width 17 height 13
click at [1050, 340] on p-checkbox at bounding box center [1046, 344] width 17 height 13
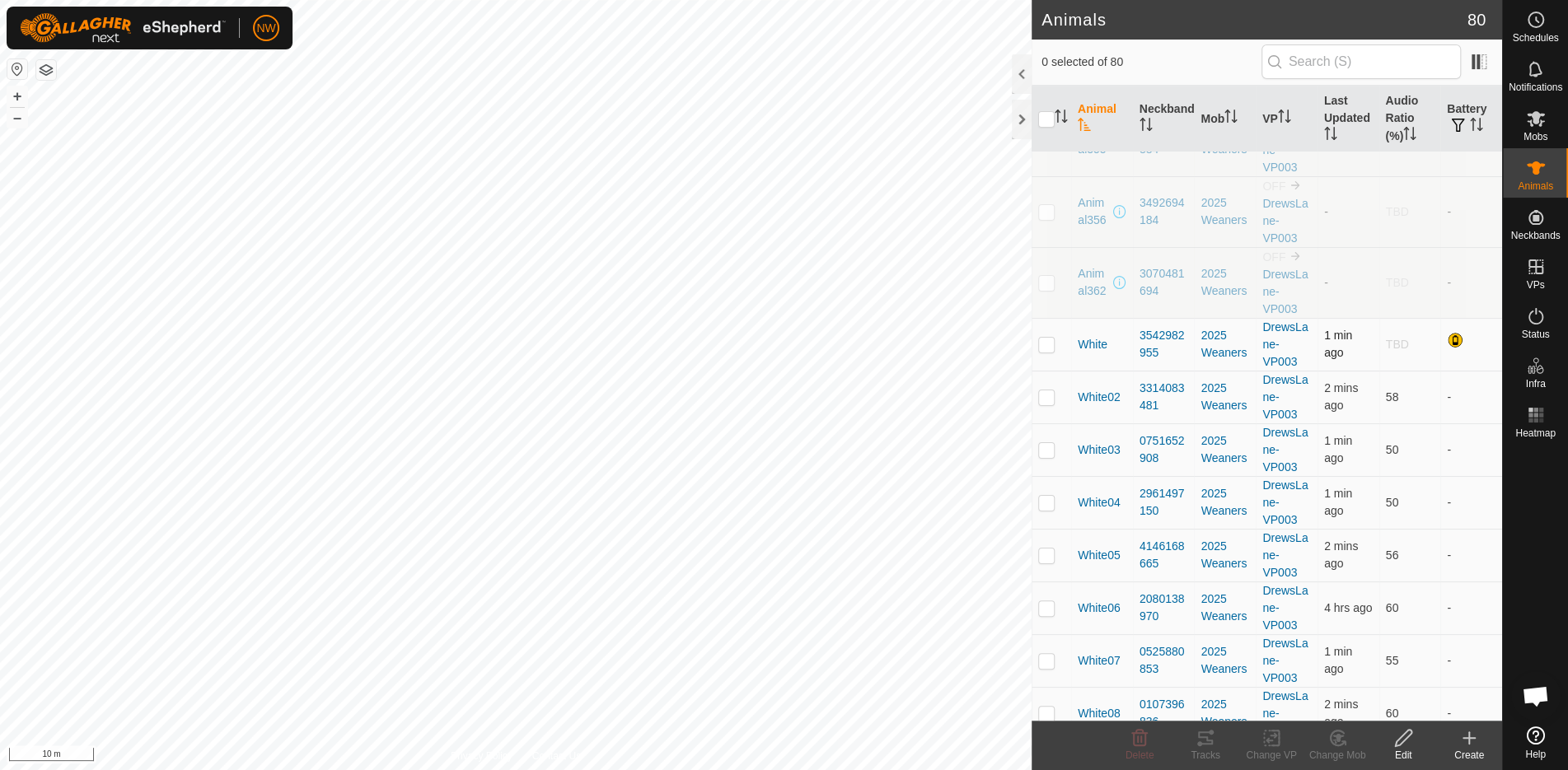
checkbox input "true"
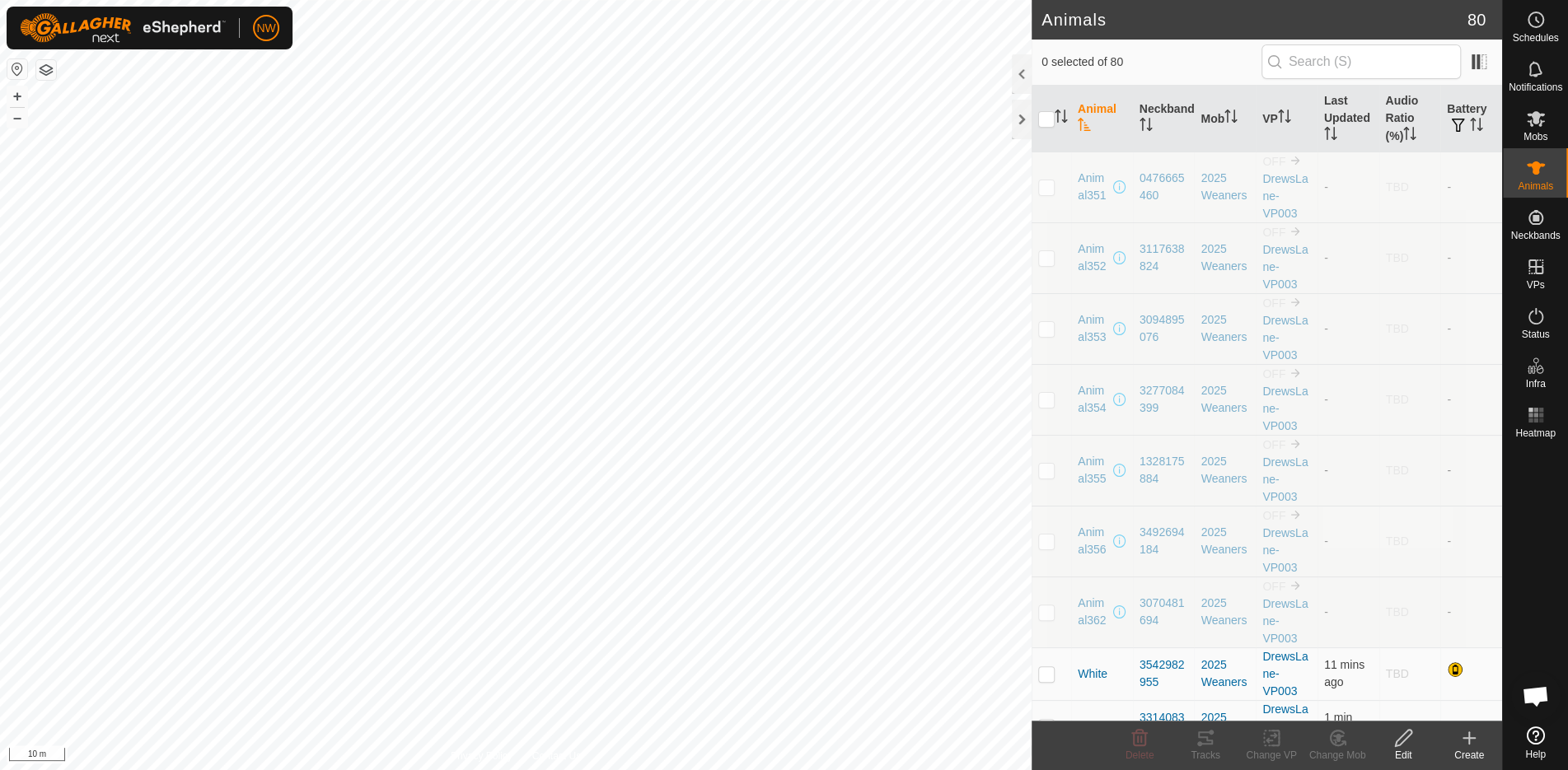
drag, startPoint x: 1037, startPoint y: 558, endPoint x: 1124, endPoint y: 443, distance: 144.2
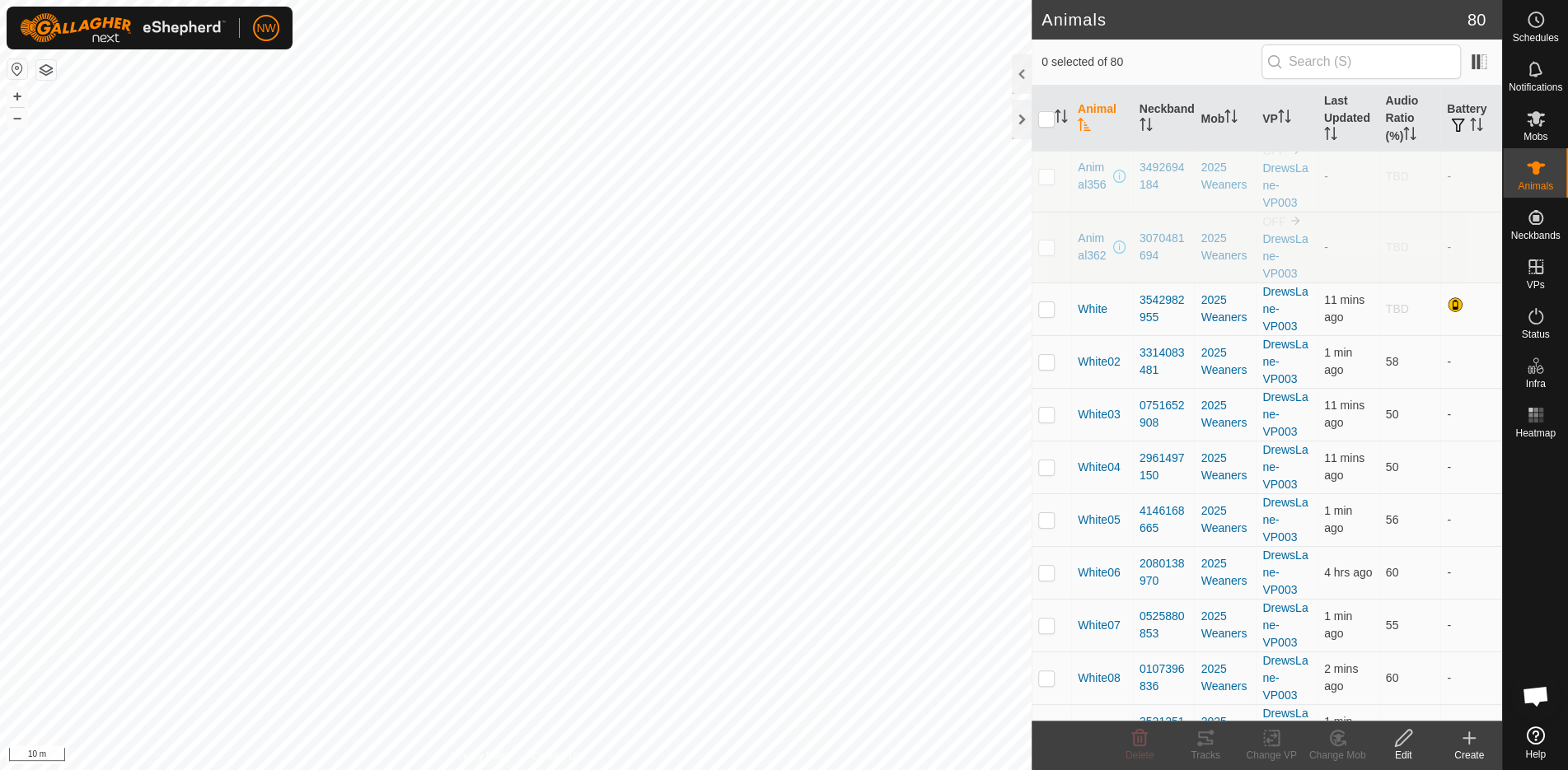
scroll to position [377, 0]
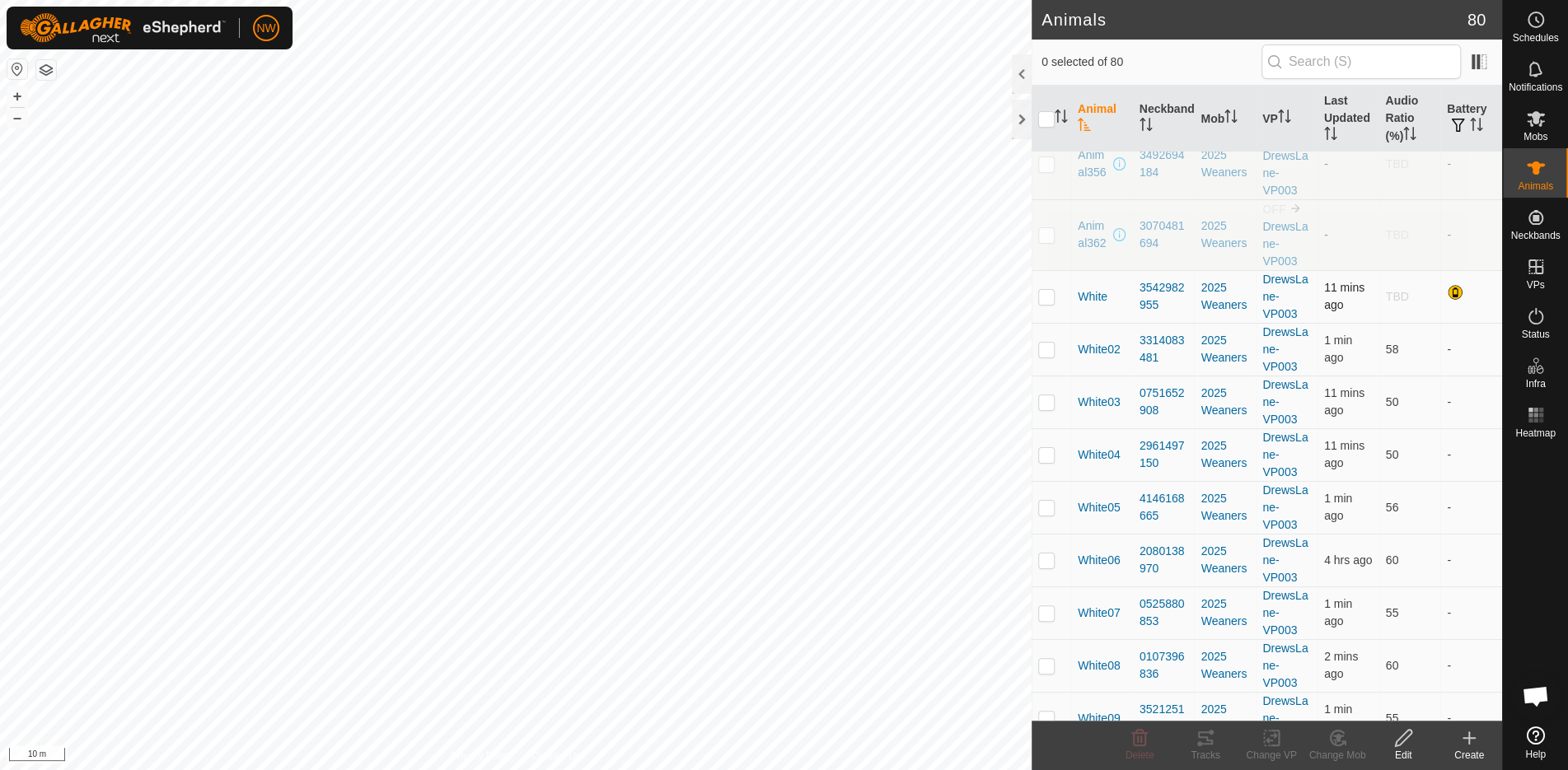
click at [1053, 299] on td at bounding box center [1051, 296] width 39 height 52
click at [1051, 299] on td at bounding box center [1051, 296] width 39 height 52
checkbox input "true"
click at [1043, 343] on p-checkbox at bounding box center [1046, 348] width 17 height 13
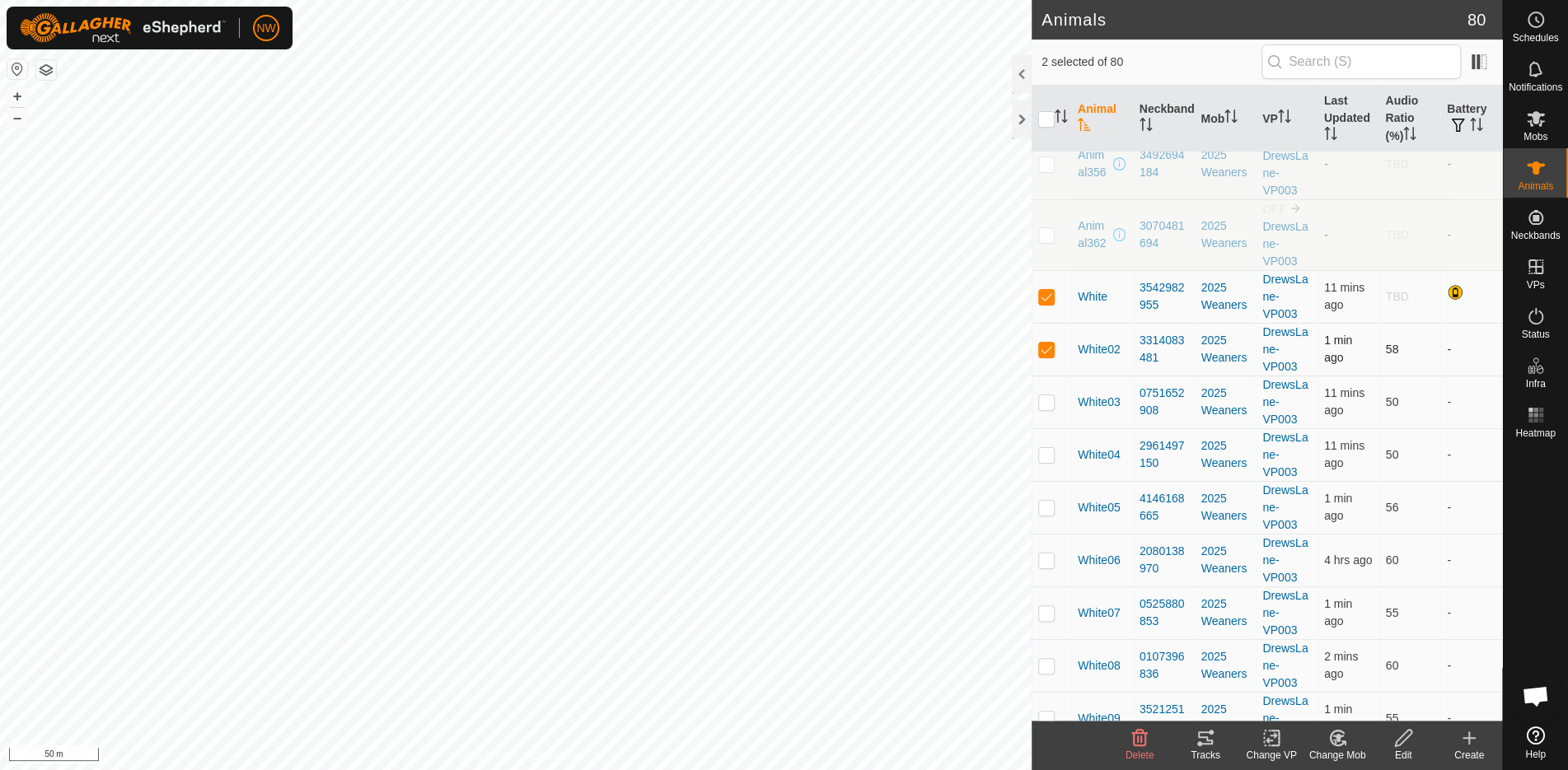
click at [1043, 343] on p-checkbox at bounding box center [1046, 348] width 17 height 13
checkbox input "false"
click at [1050, 290] on p-checkbox at bounding box center [1046, 296] width 17 height 13
click at [1050, 292] on p-checkbox at bounding box center [1046, 296] width 17 height 13
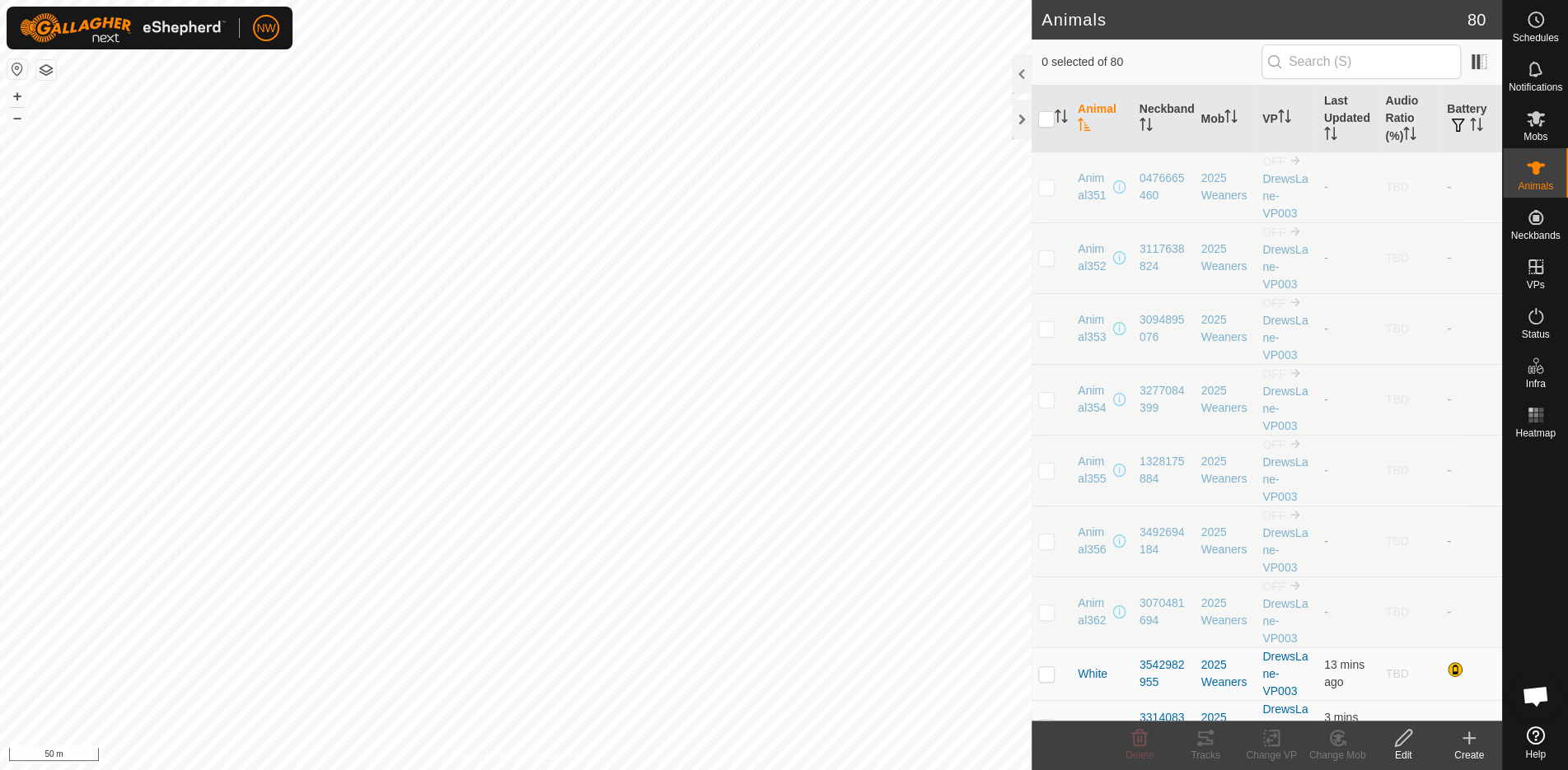
scroll to position [329, 0]
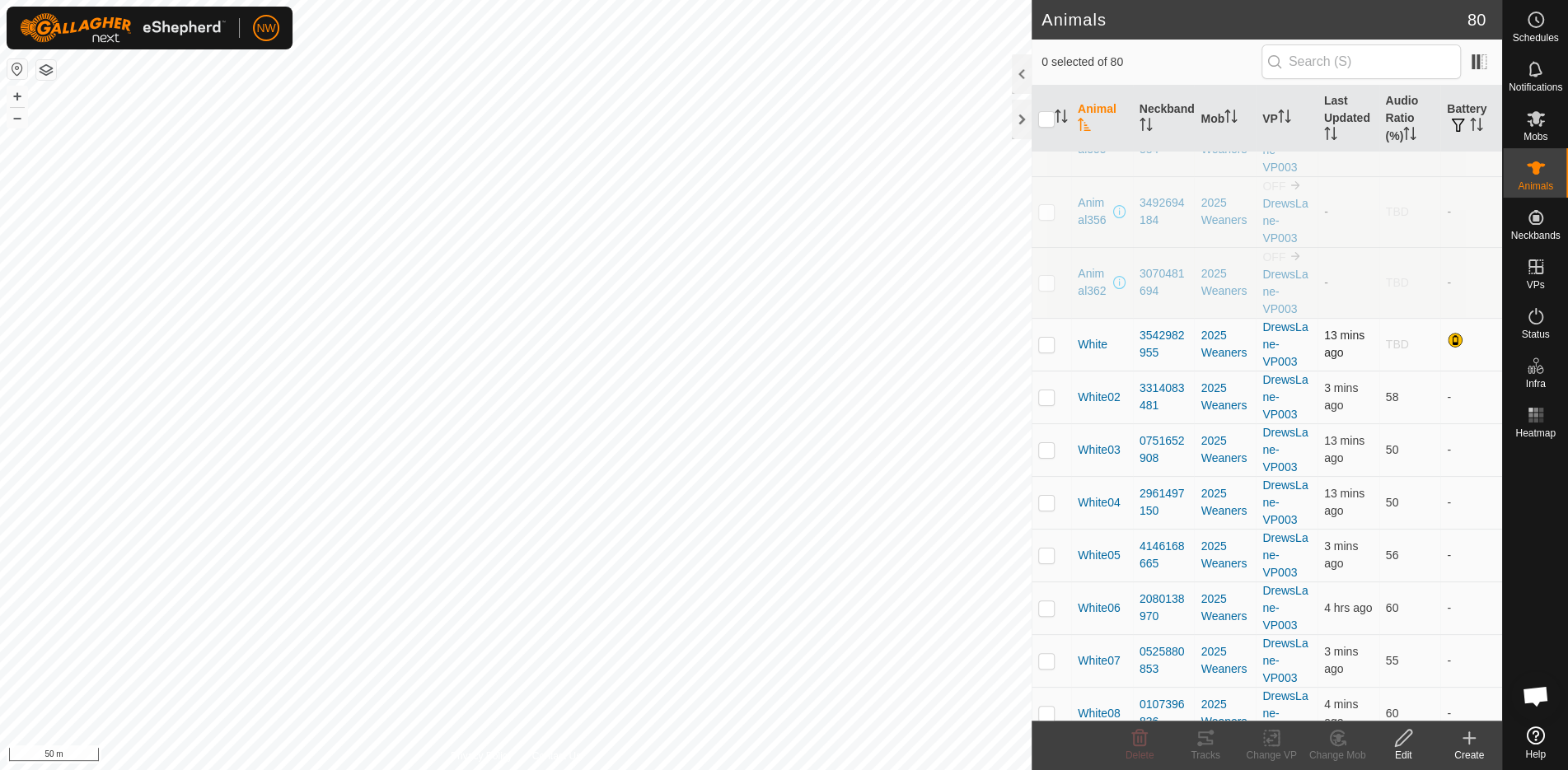
click at [1048, 342] on p-checkbox at bounding box center [1046, 344] width 17 height 13
click at [1044, 338] on p-checkbox at bounding box center [1046, 344] width 17 height 13
checkbox input "false"
click at [1051, 390] on p-checkbox at bounding box center [1046, 396] width 17 height 13
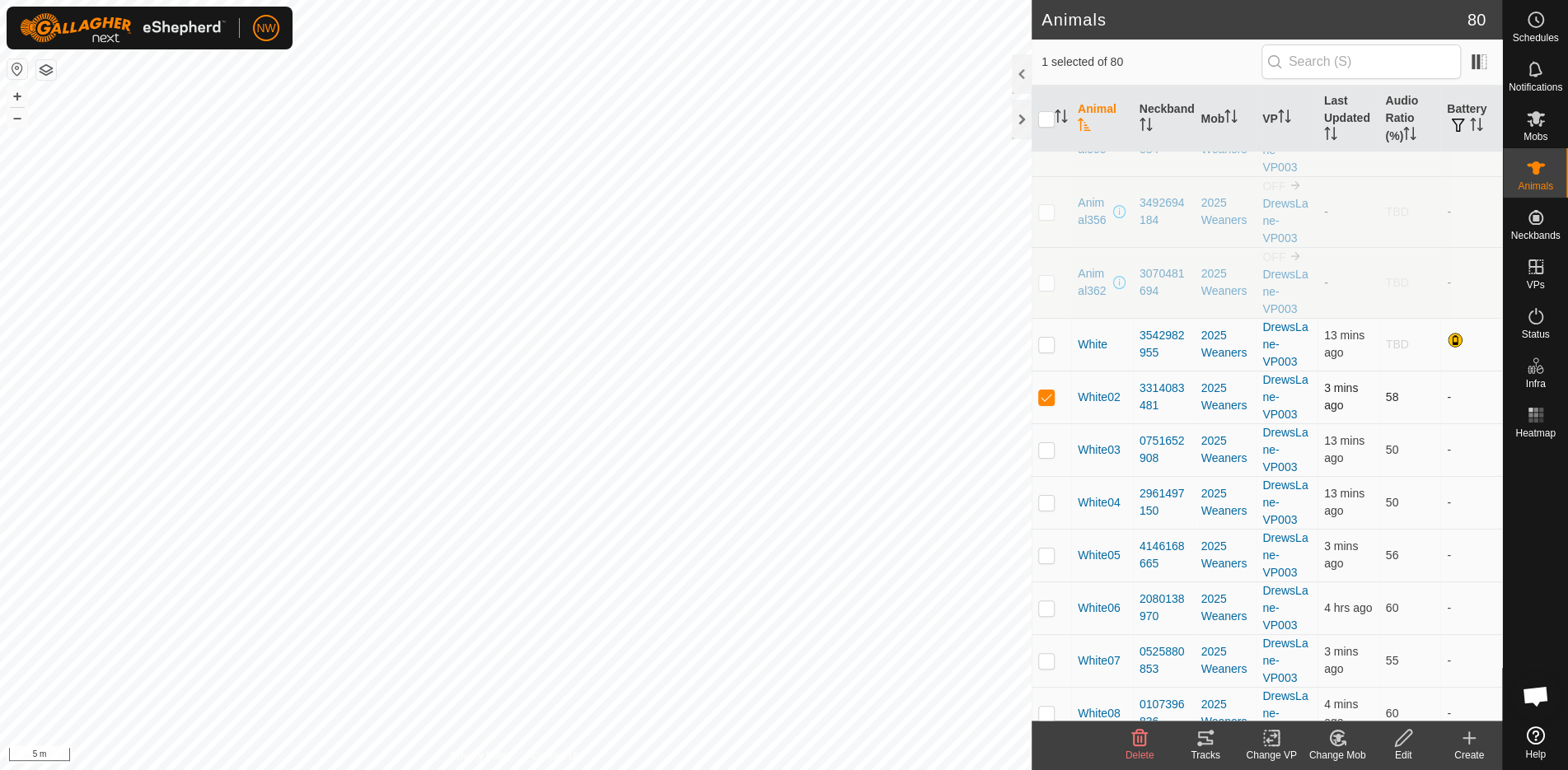
checkbox input "false"
click at [1046, 342] on p-checkbox at bounding box center [1046, 344] width 17 height 13
checkbox input "false"
click at [1043, 390] on p-checkbox at bounding box center [1046, 396] width 17 height 13
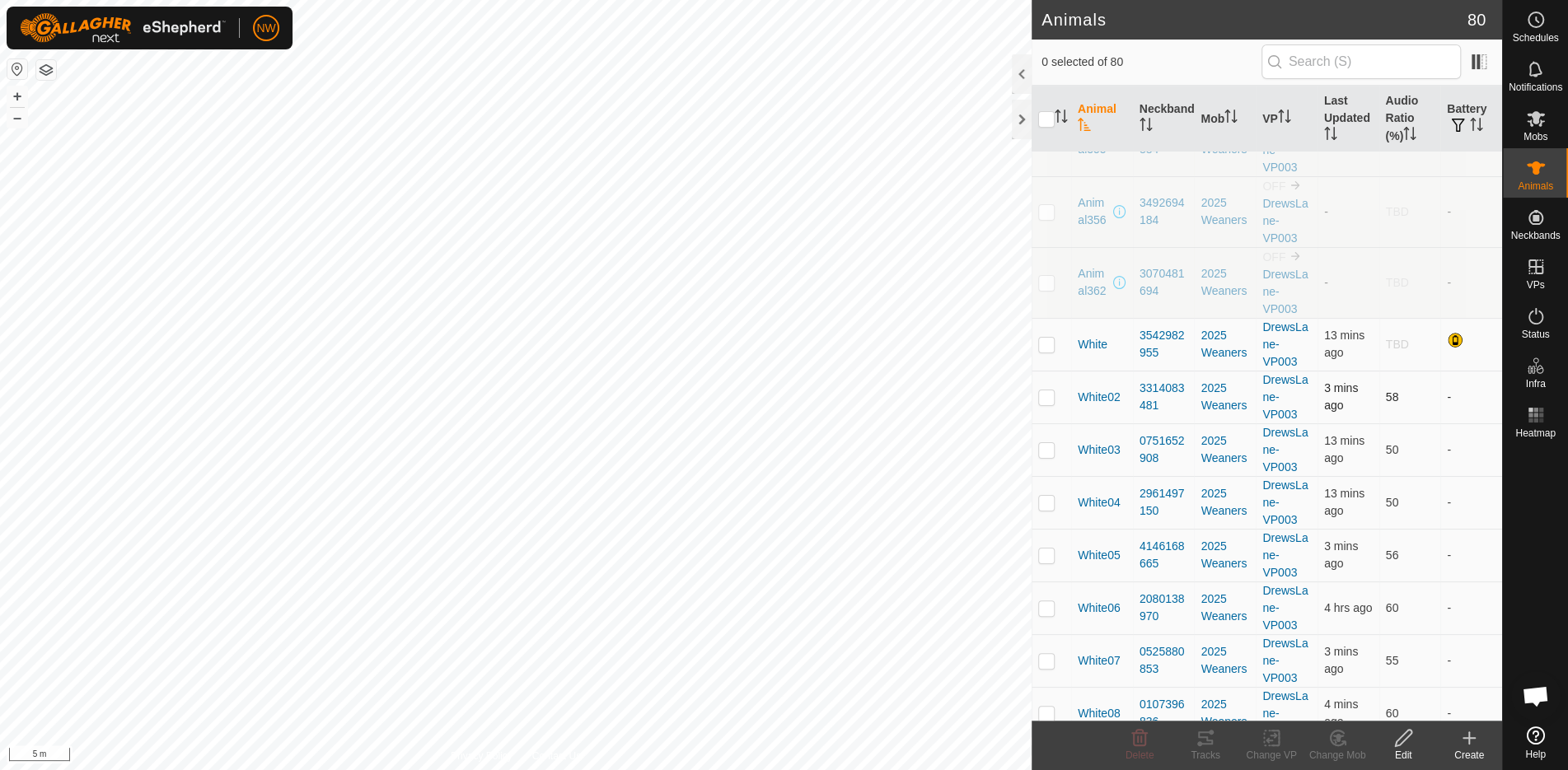
checkbox input "true"
click at [1048, 341] on p-checkbox at bounding box center [1046, 344] width 17 height 13
checkbox input "false"
click at [1043, 381] on td at bounding box center [1051, 397] width 39 height 52
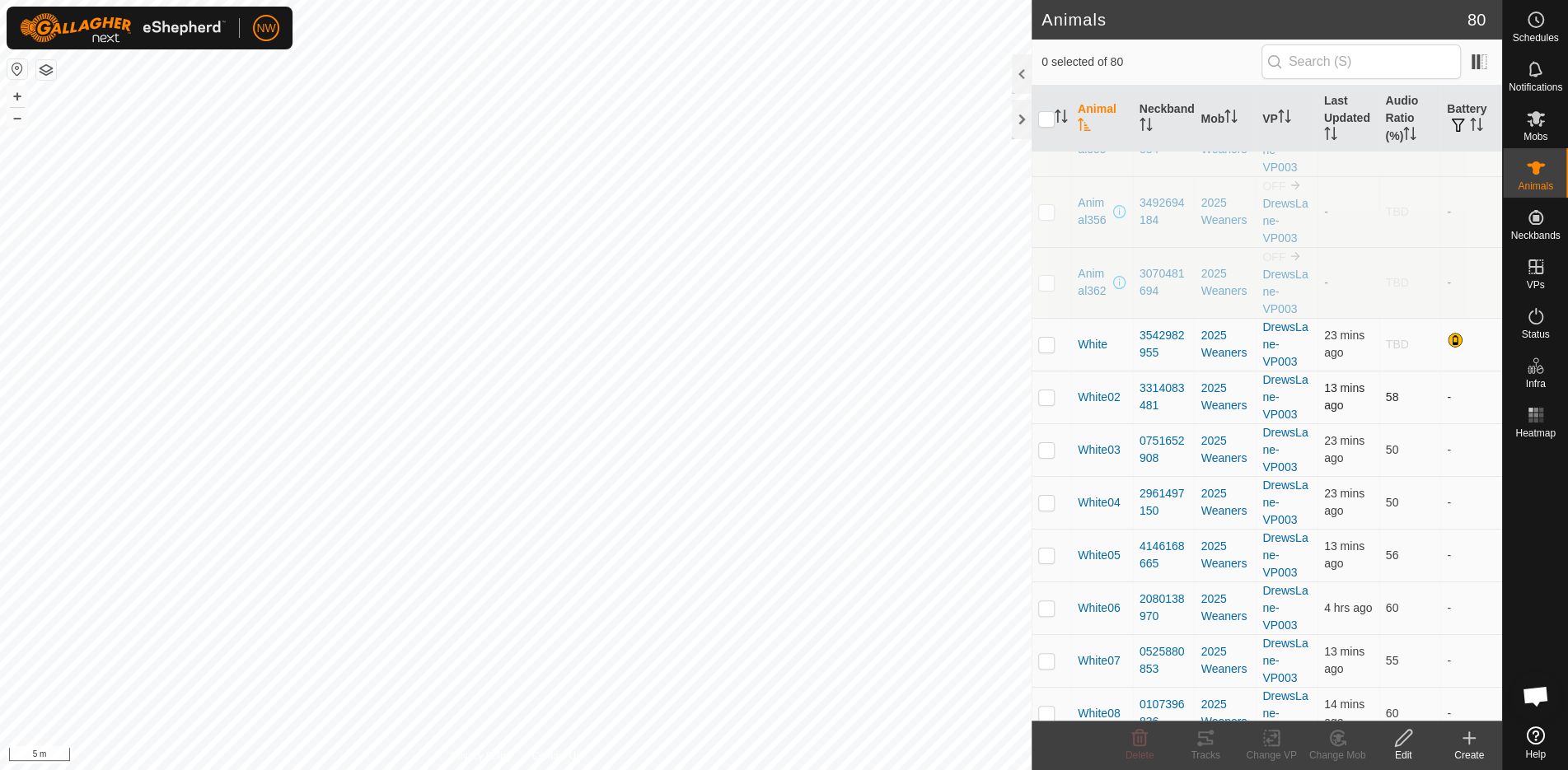
click at [1043, 390] on p-checkbox at bounding box center [1046, 396] width 17 height 13
checkbox input "true"
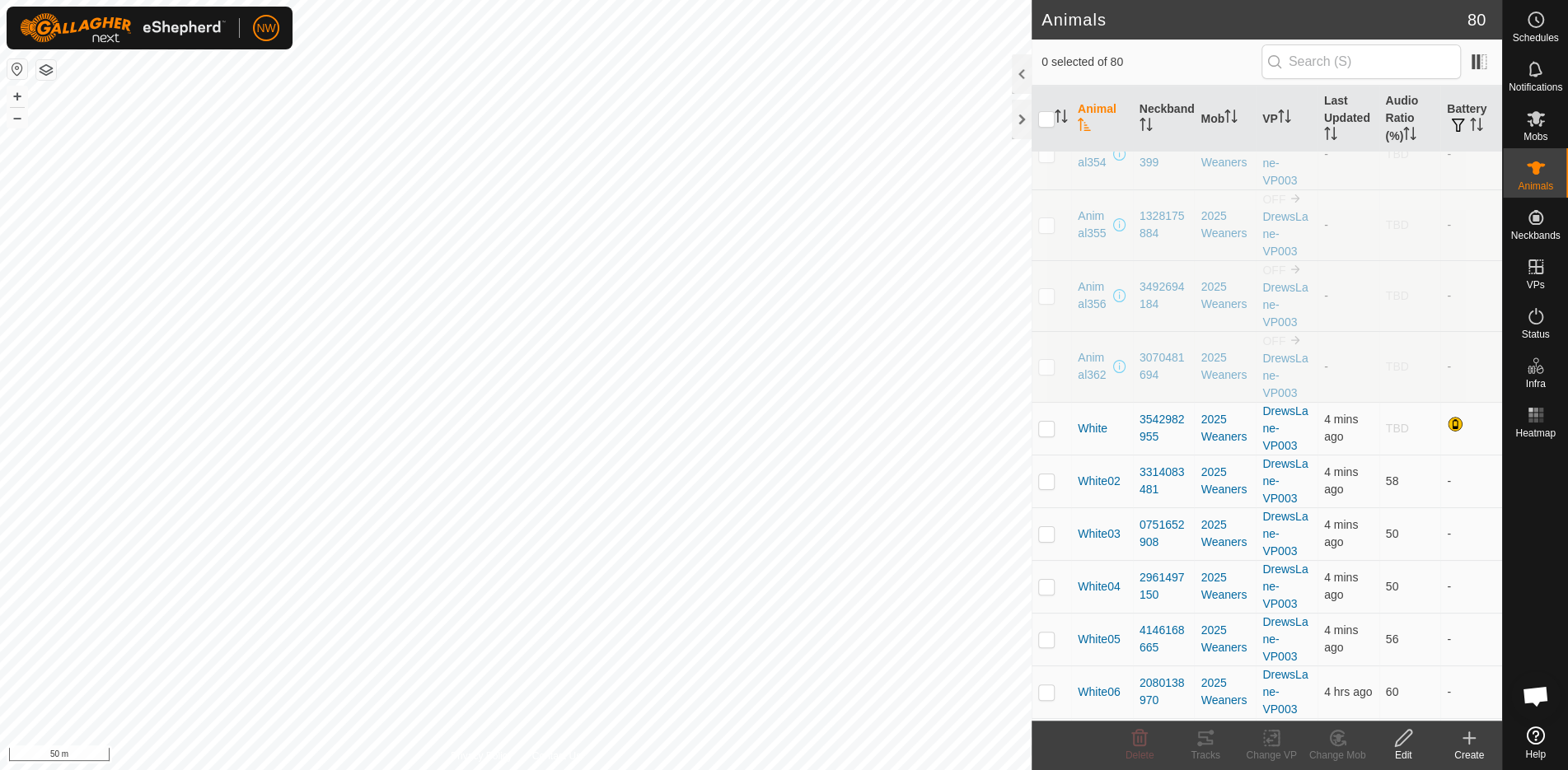
scroll to position [236, 0]
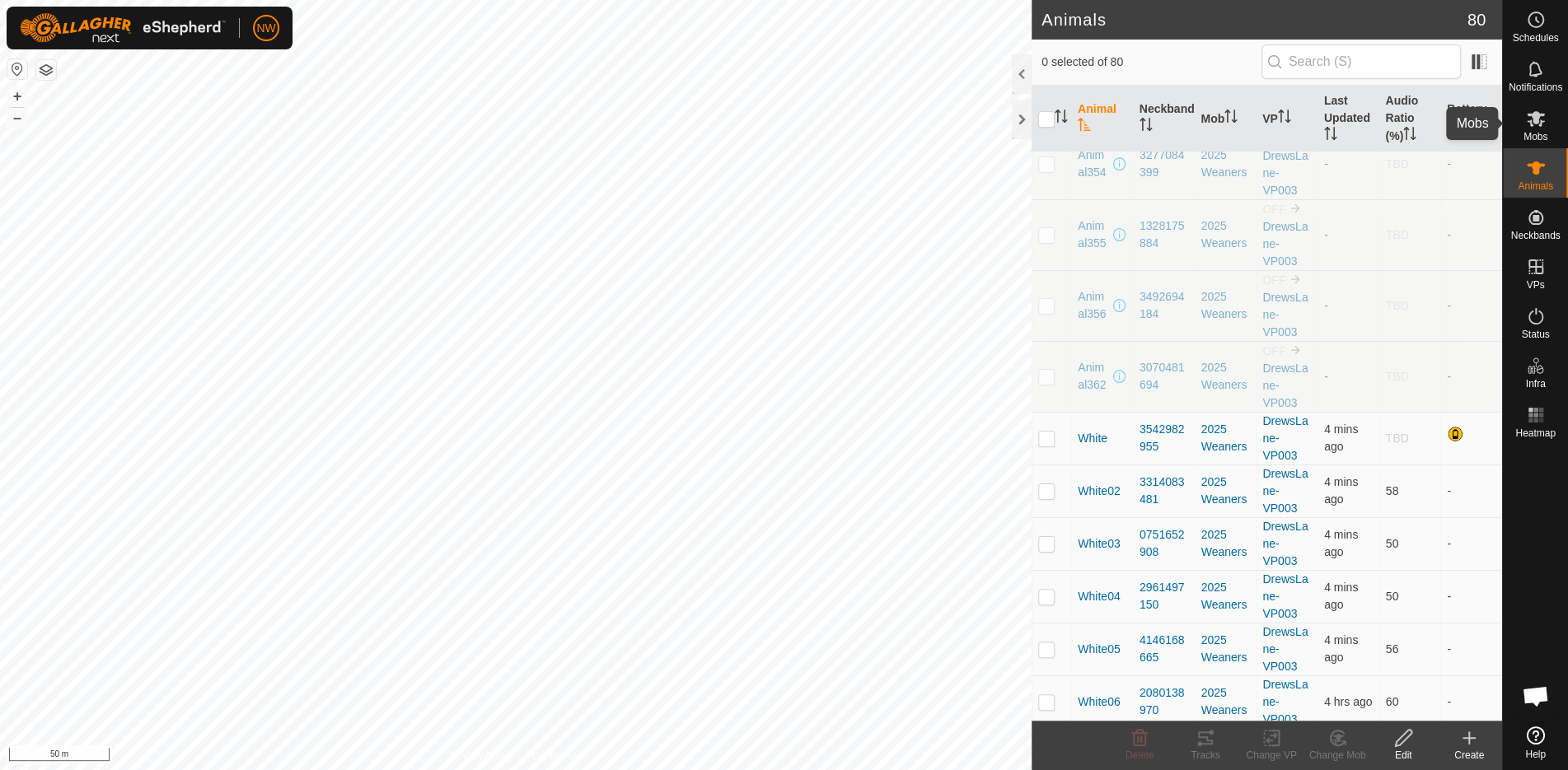
click at [1539, 137] on span "Mobs" at bounding box center [1536, 136] width 24 height 10
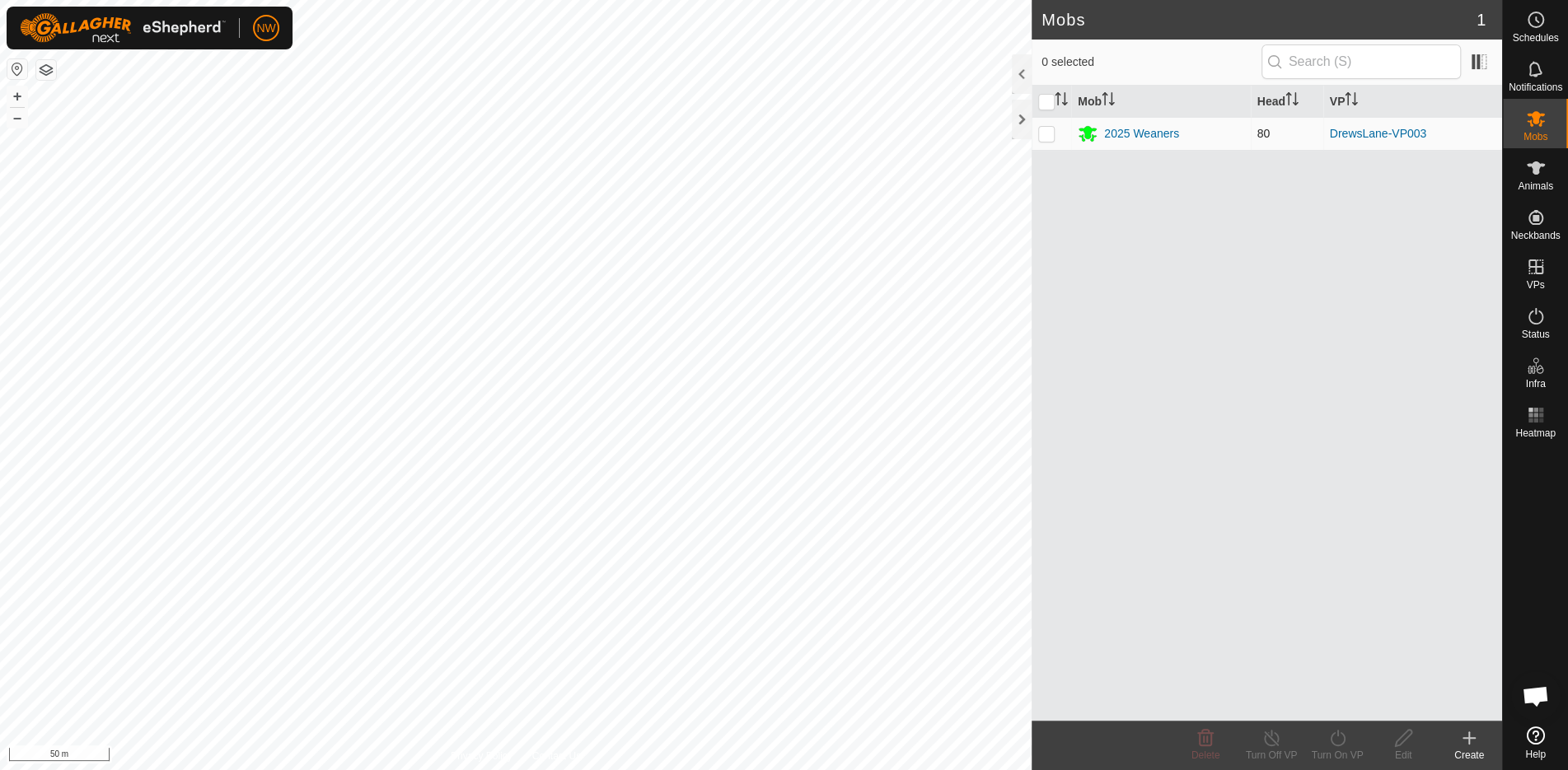
click at [1040, 132] on p-checkbox at bounding box center [1046, 133] width 17 height 13
checkbox input "true"
click at [1528, 320] on icon at bounding box center [1536, 316] width 20 height 20
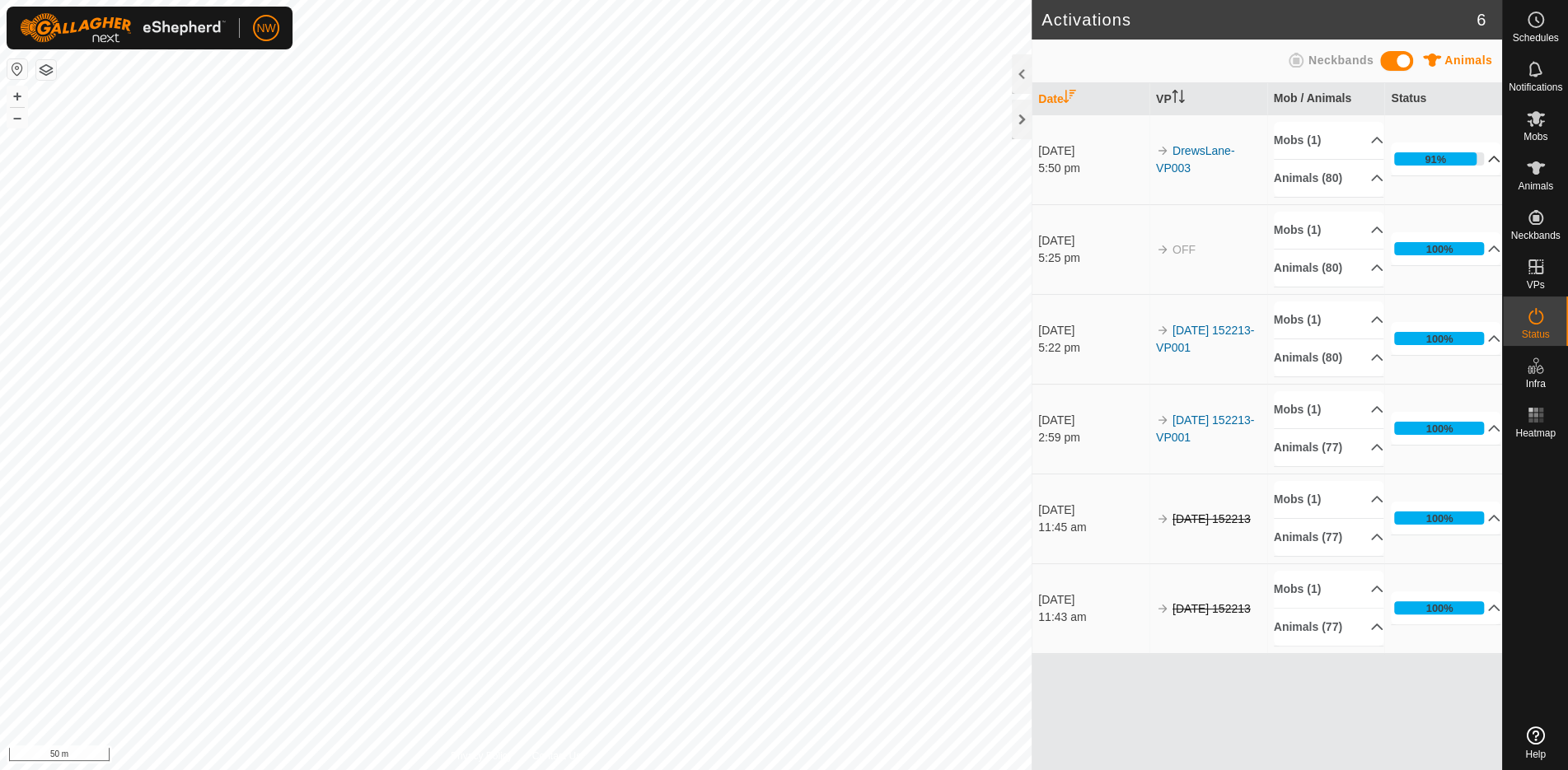
click at [1489, 153] on p-accordion-header "91%" at bounding box center [1446, 159] width 109 height 33
click at [1487, 156] on p-accordion-header "91%" at bounding box center [1446, 159] width 109 height 33
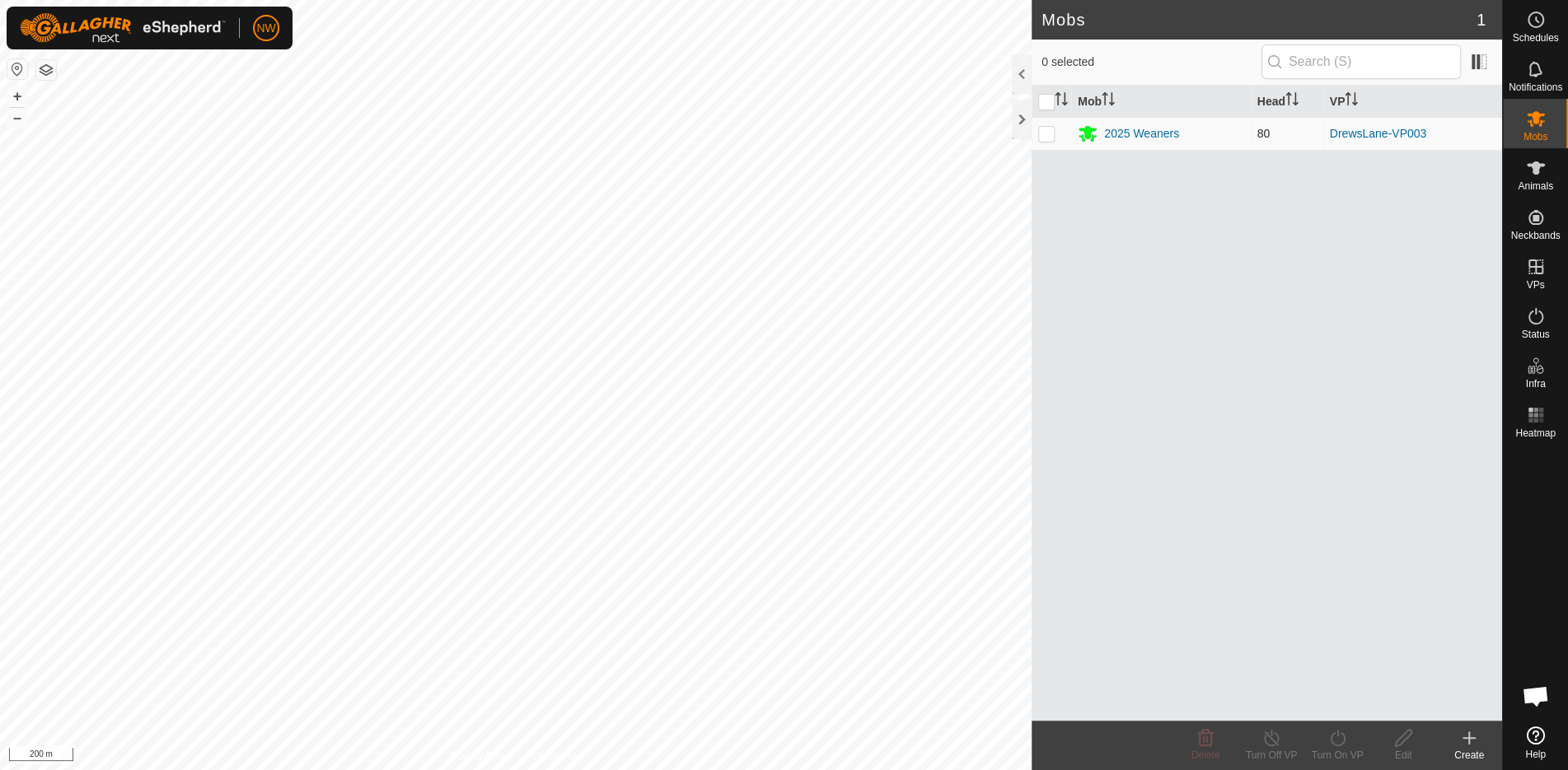
click at [1057, 134] on td at bounding box center [1051, 134] width 39 height 33
checkbox input "true"
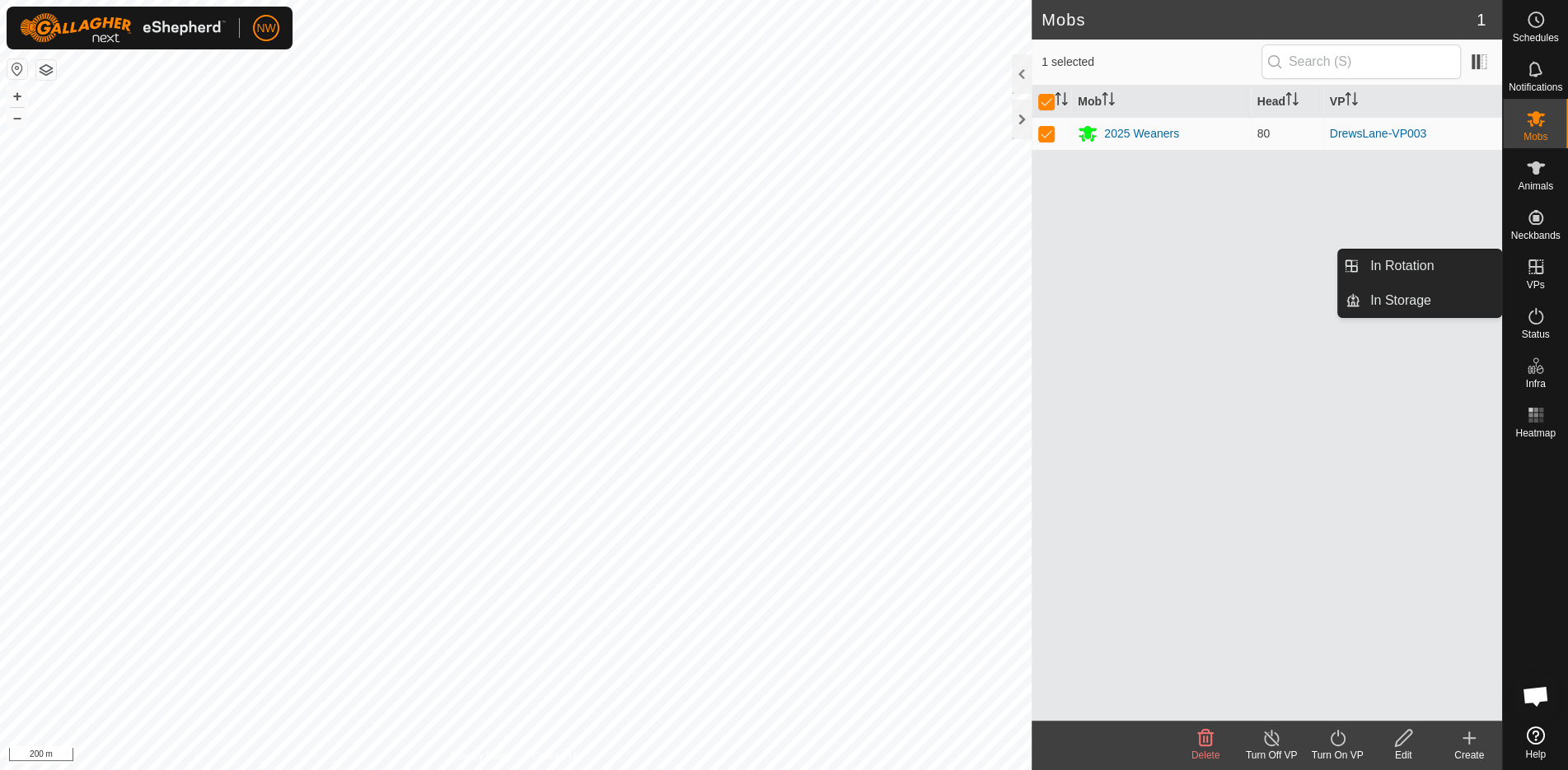
click at [1540, 277] on es-virtualpaddocks-svg-icon at bounding box center [1537, 267] width 30 height 26
click at [1445, 270] on link "In Rotation" at bounding box center [1431, 266] width 141 height 33
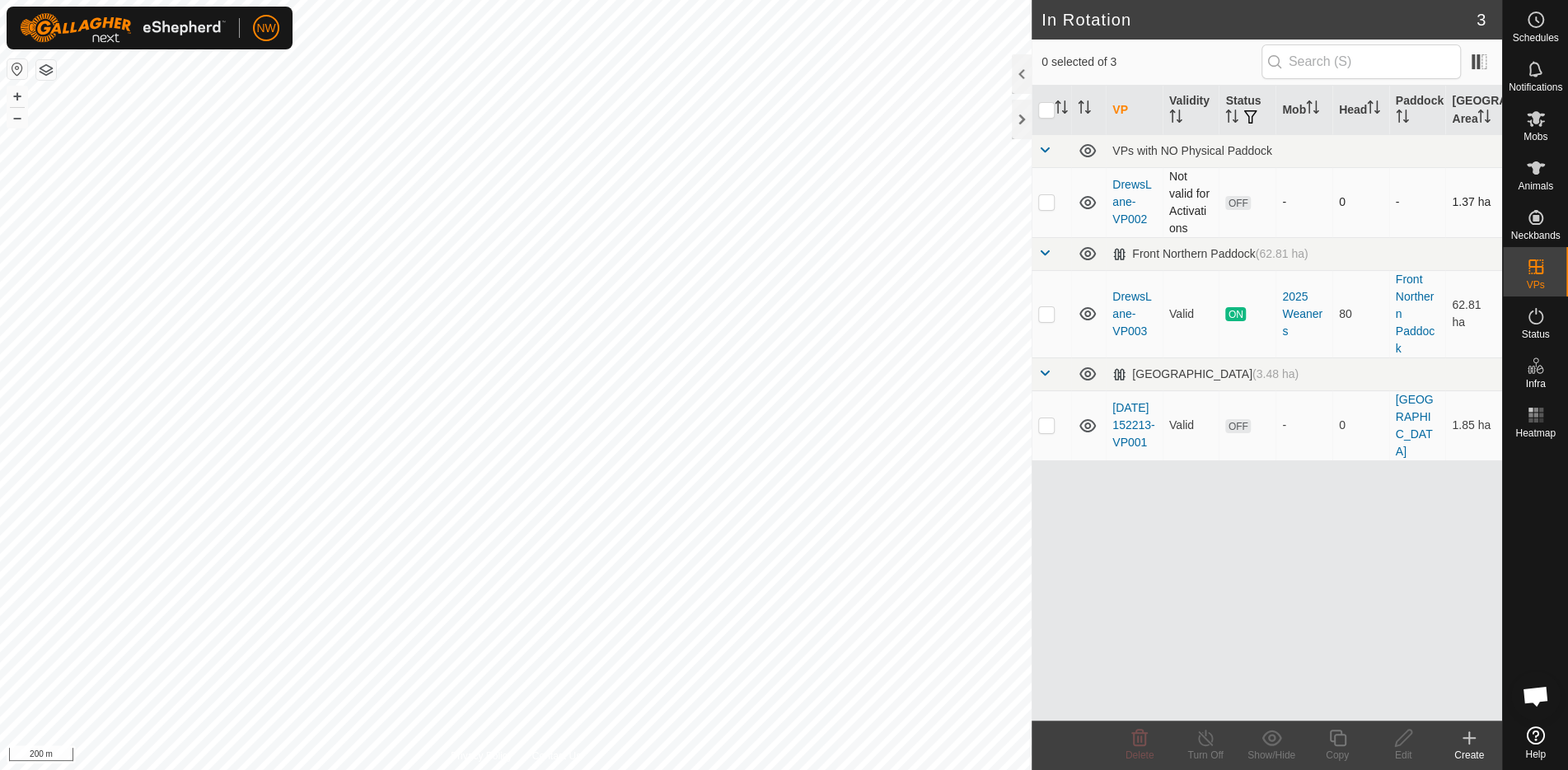
click at [1053, 203] on p-checkbox at bounding box center [1046, 202] width 17 height 13
click at [1271, 748] on div "Show/Hide" at bounding box center [1271, 755] width 66 height 15
click at [1046, 196] on p-checkbox at bounding box center [1046, 202] width 17 height 13
click at [1046, 197] on p-checkbox at bounding box center [1046, 202] width 17 height 13
checkbox input "true"
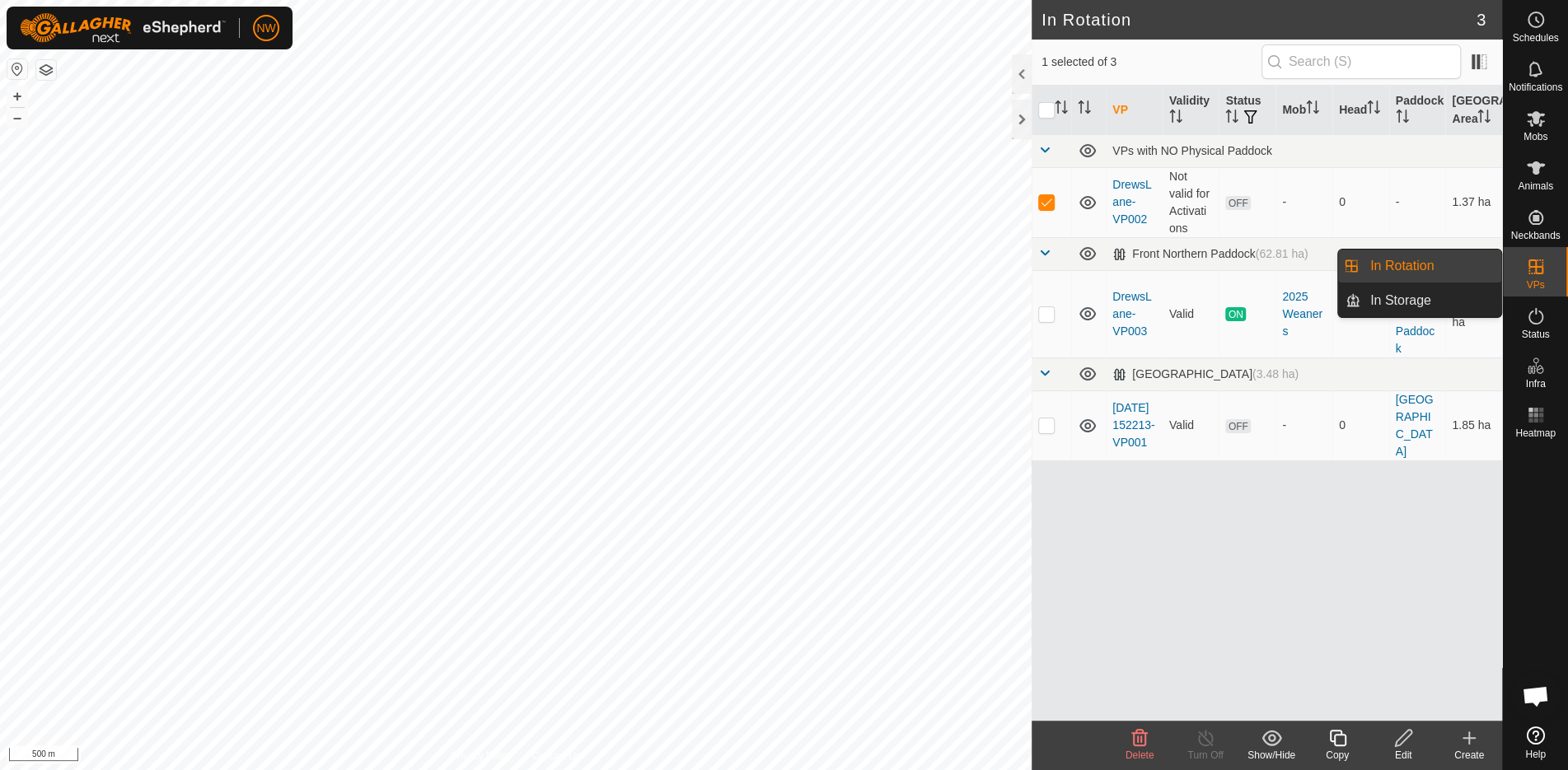
click at [1539, 264] on icon at bounding box center [1536, 266] width 20 height 20
click at [1426, 307] on link "In Storage" at bounding box center [1431, 301] width 141 height 33
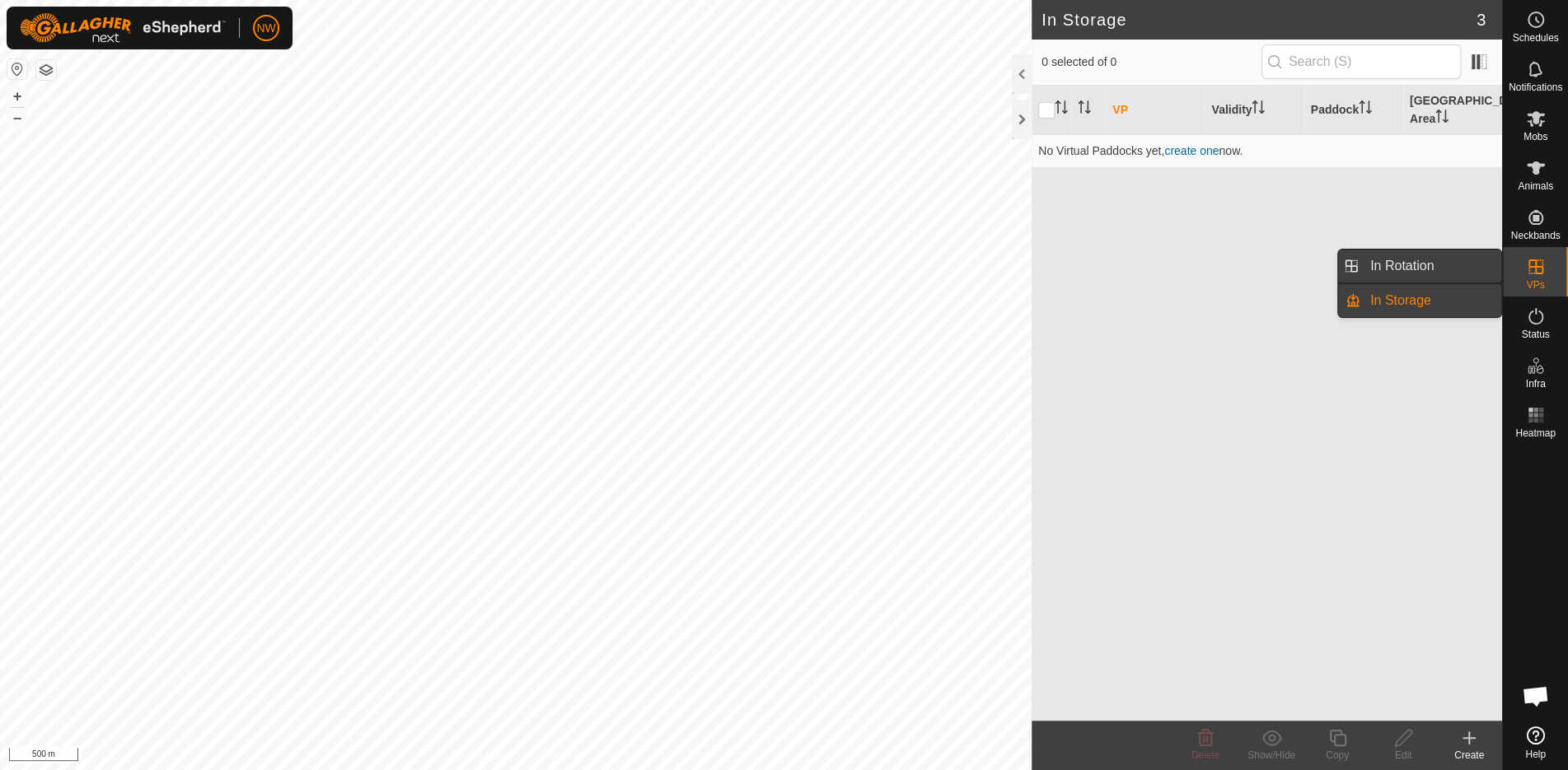
click at [1396, 270] on link "In Rotation" at bounding box center [1431, 266] width 141 height 33
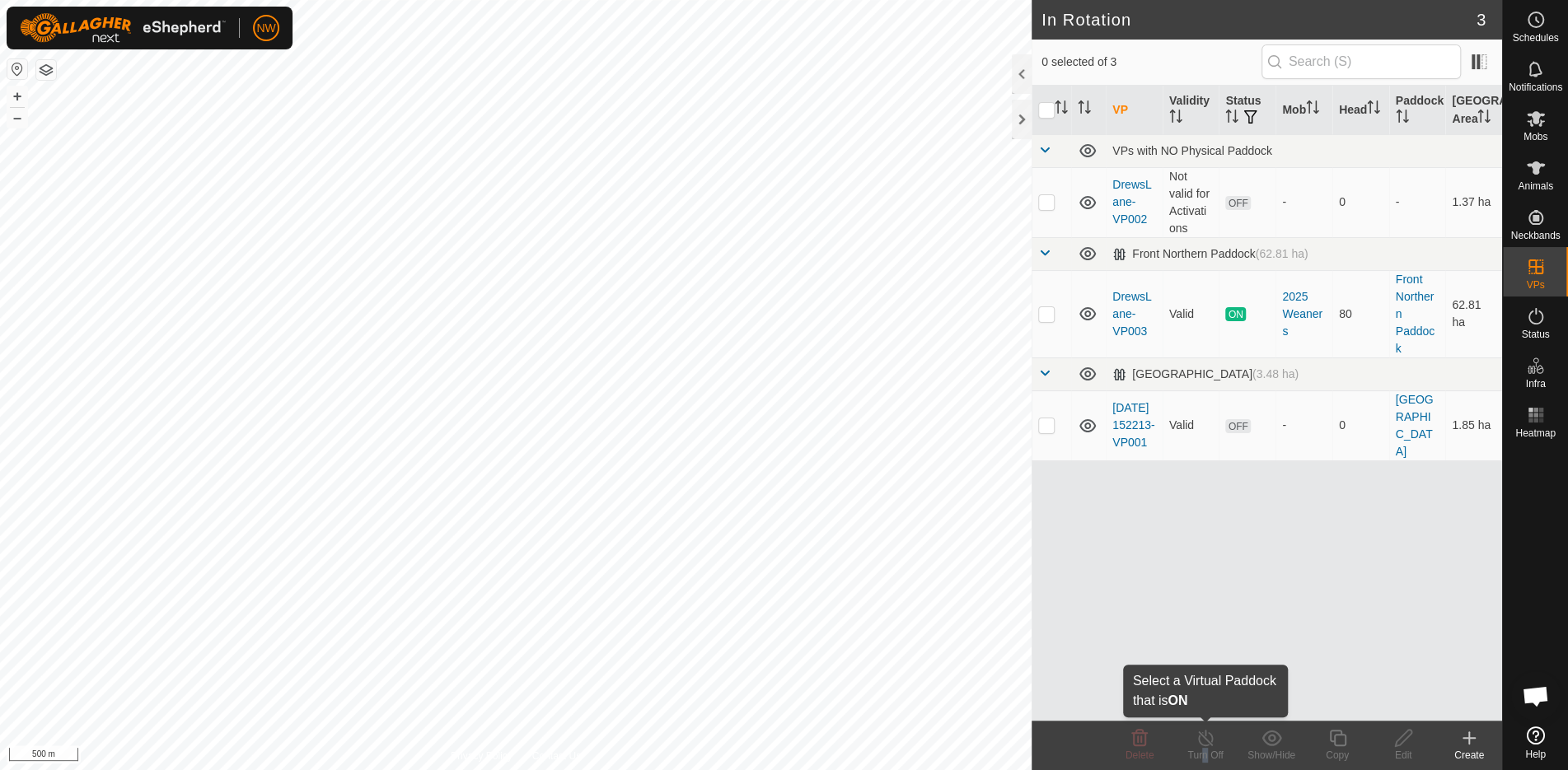
click at [1200, 750] on div "Turn Off" at bounding box center [1205, 755] width 66 height 15
click at [1044, 99] on th at bounding box center [1051, 110] width 39 height 50
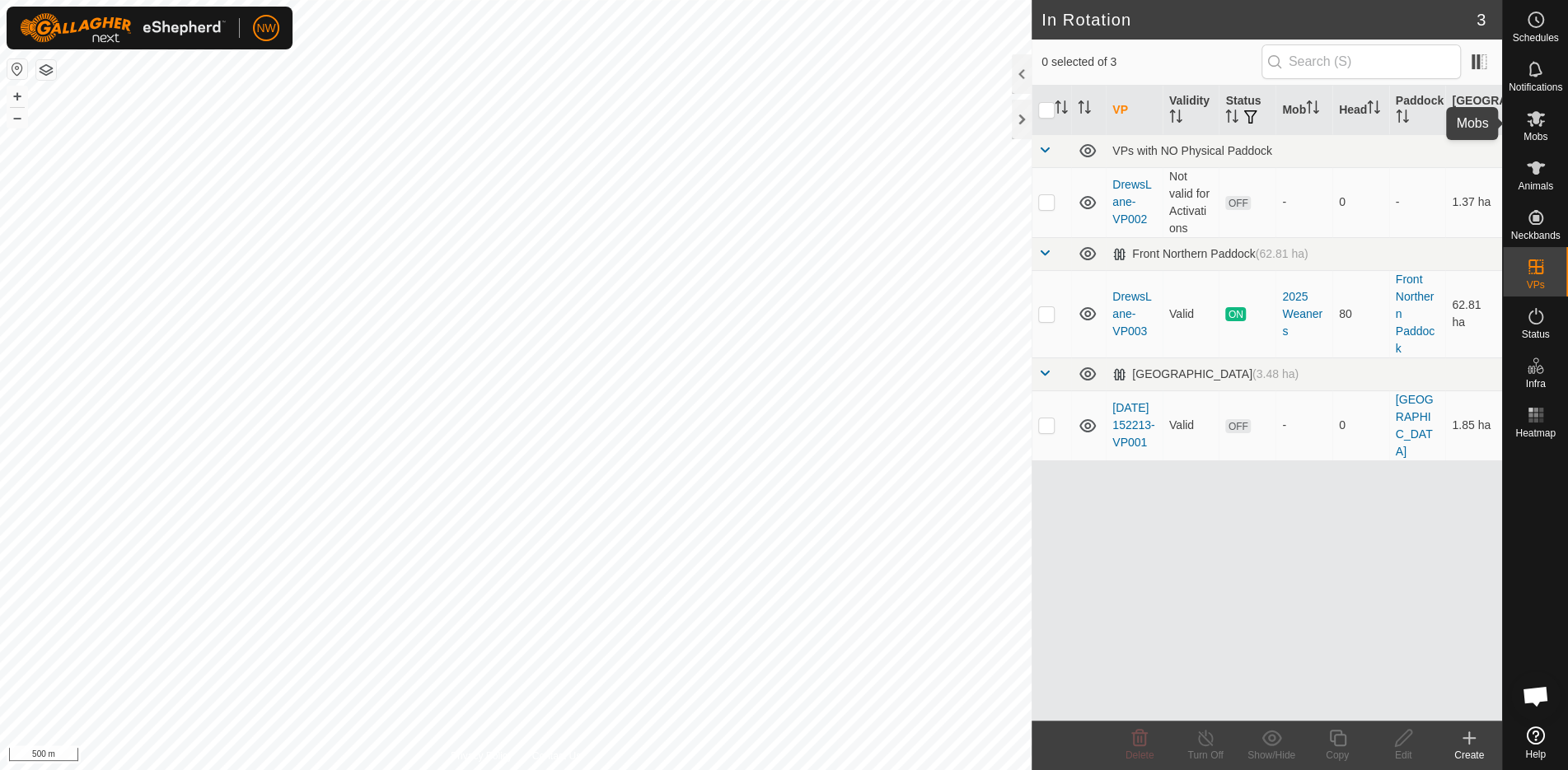
click at [1537, 125] on icon at bounding box center [1536, 119] width 20 height 20
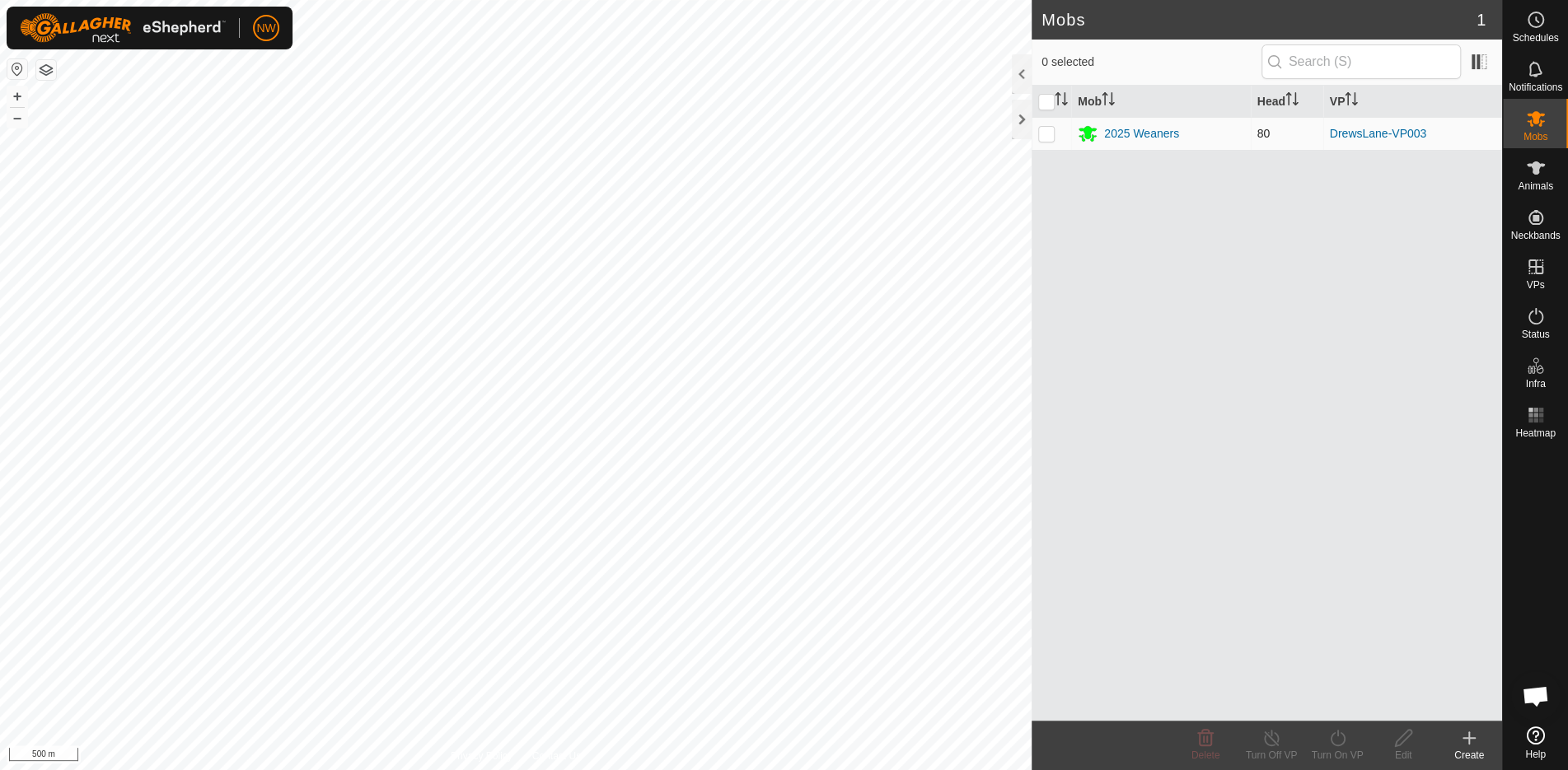
click at [1040, 124] on td at bounding box center [1051, 134] width 39 height 33
checkbox input "true"
click at [1349, 753] on div "Turn On VP" at bounding box center [1337, 755] width 66 height 15
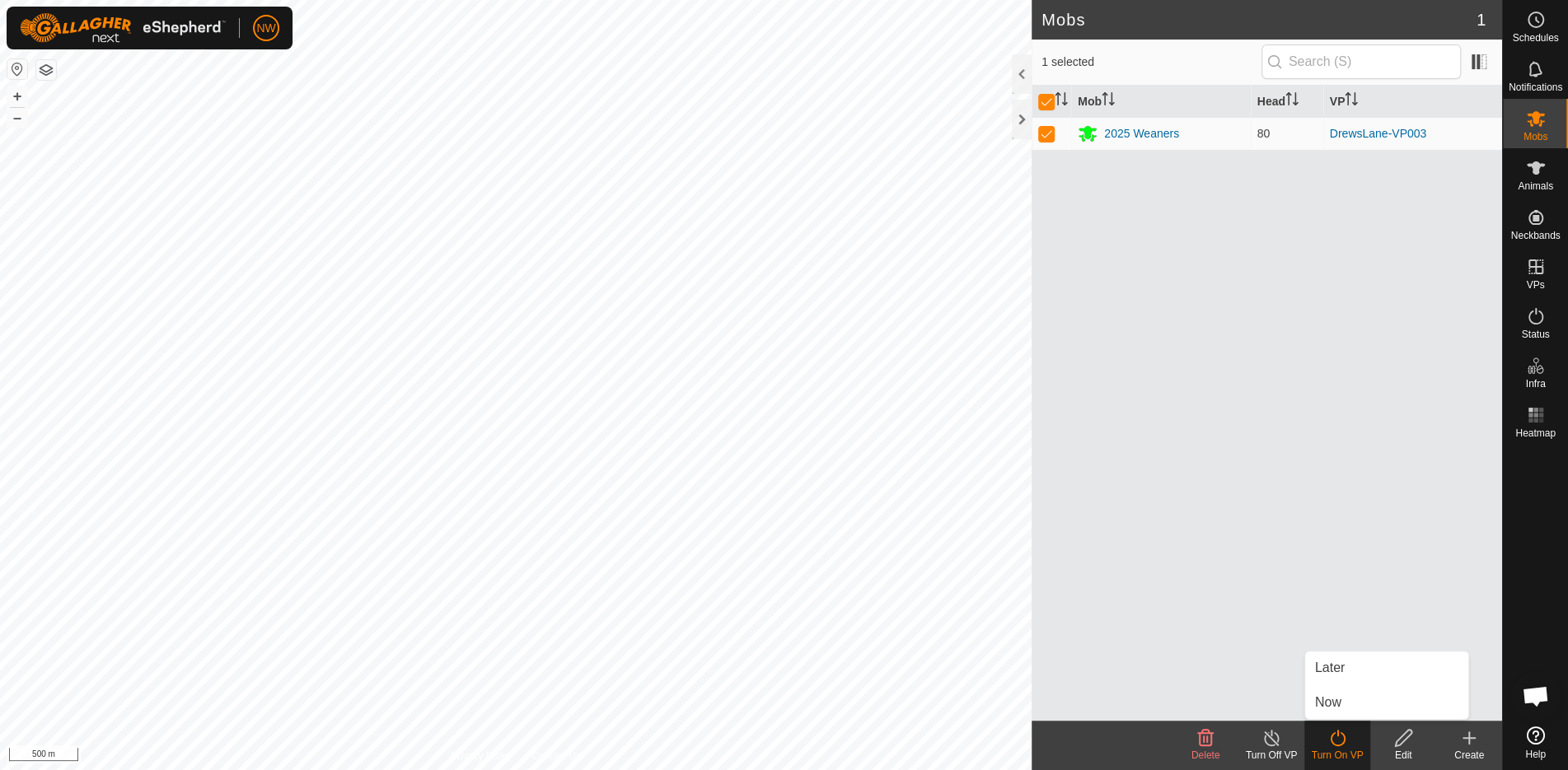
click at [1218, 418] on div "Mob Head VP 2025 Weaners 80 DrewsLane-VP003" at bounding box center [1267, 402] width 471 height 635
click at [1342, 749] on div "Turn On VP" at bounding box center [1337, 755] width 66 height 15
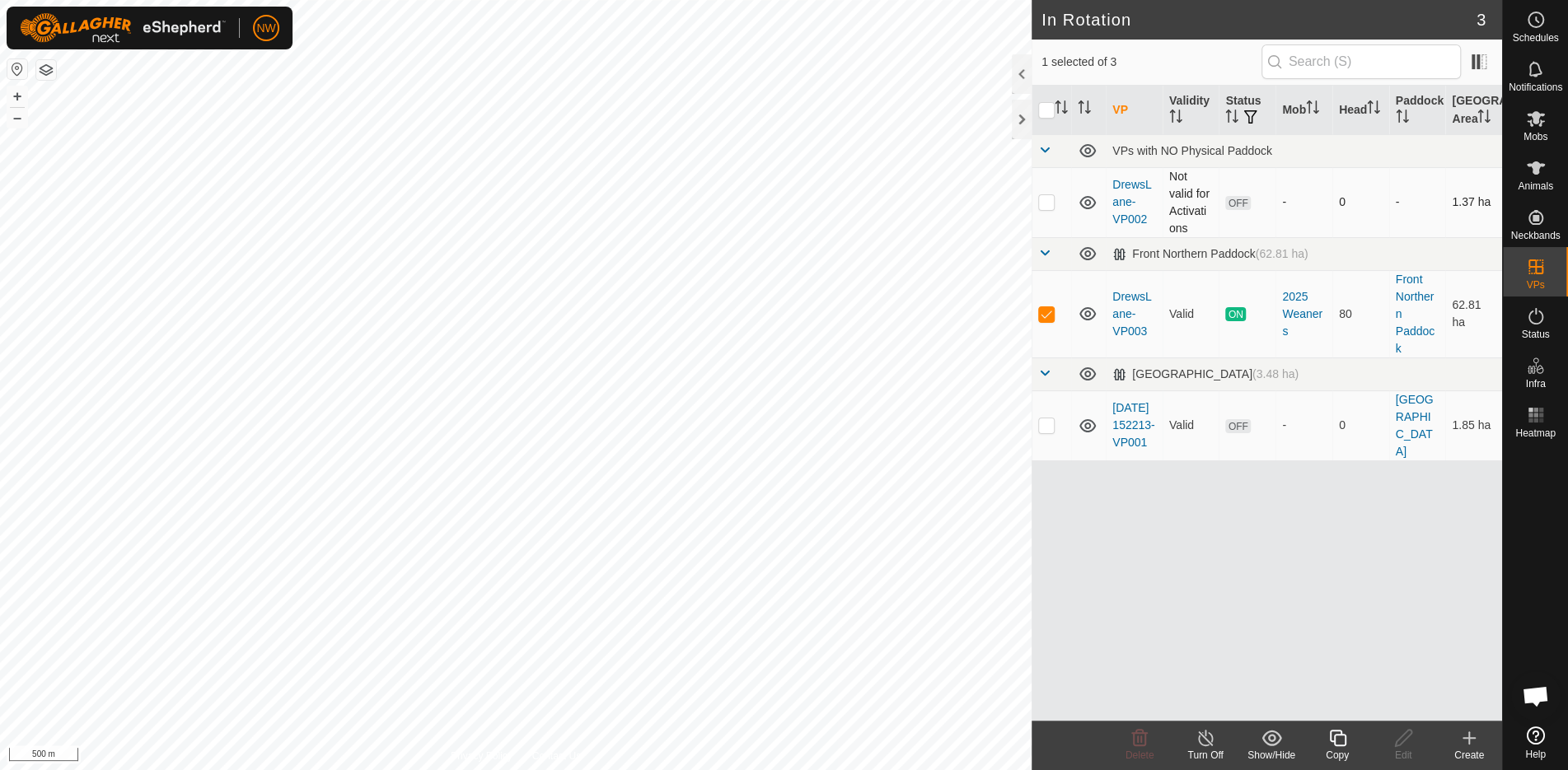
click at [1045, 203] on p-checkbox at bounding box center [1046, 202] width 17 height 13
checkbox input "true"
click at [1046, 314] on p-checkbox at bounding box center [1046, 313] width 17 height 13
checkbox input "false"
click at [1052, 207] on p-tablecheckbox at bounding box center [1046, 202] width 17 height 13
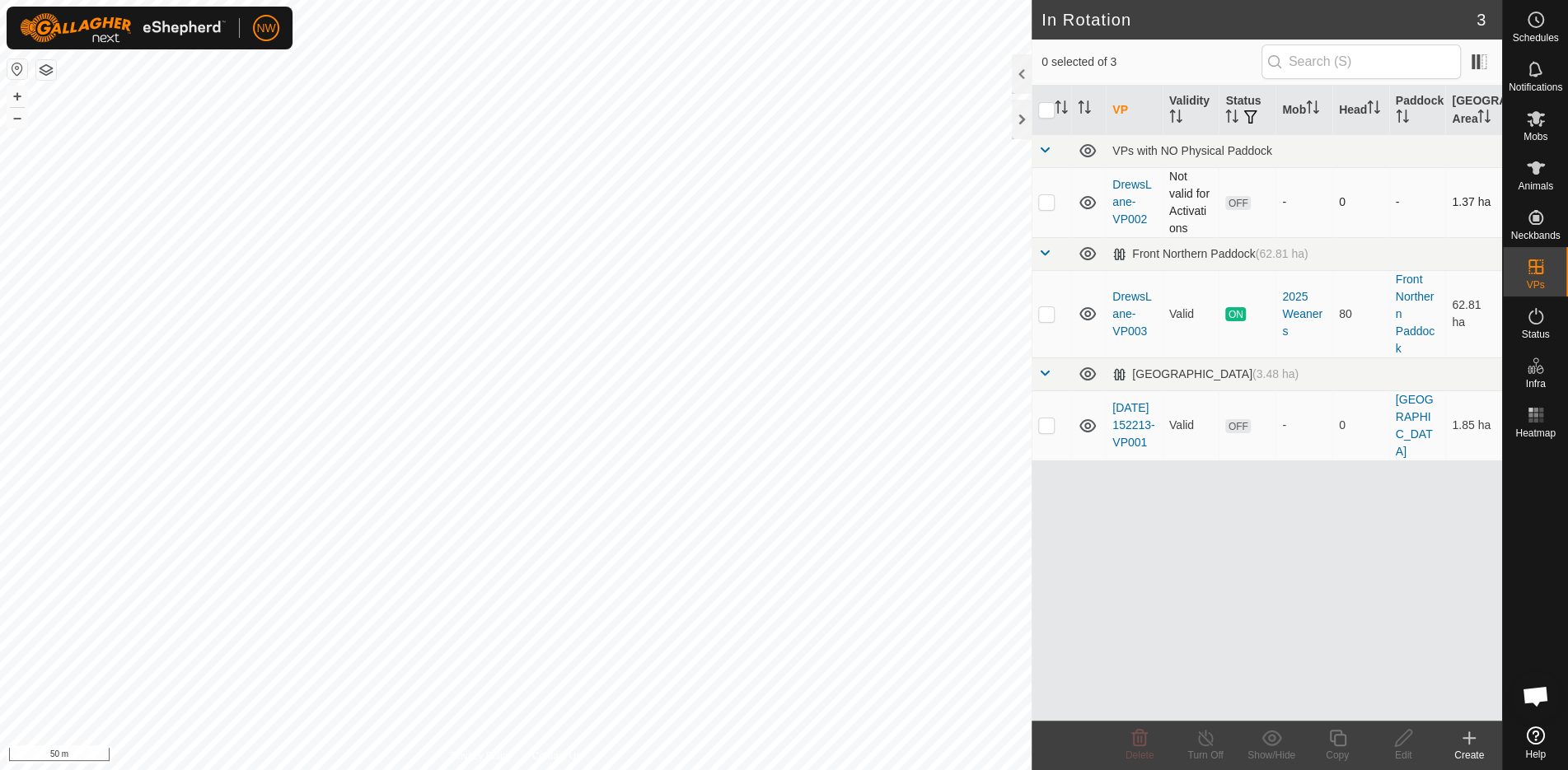
click at [1052, 207] on p-checkbox at bounding box center [1046, 202] width 17 height 13
checkbox input "true"
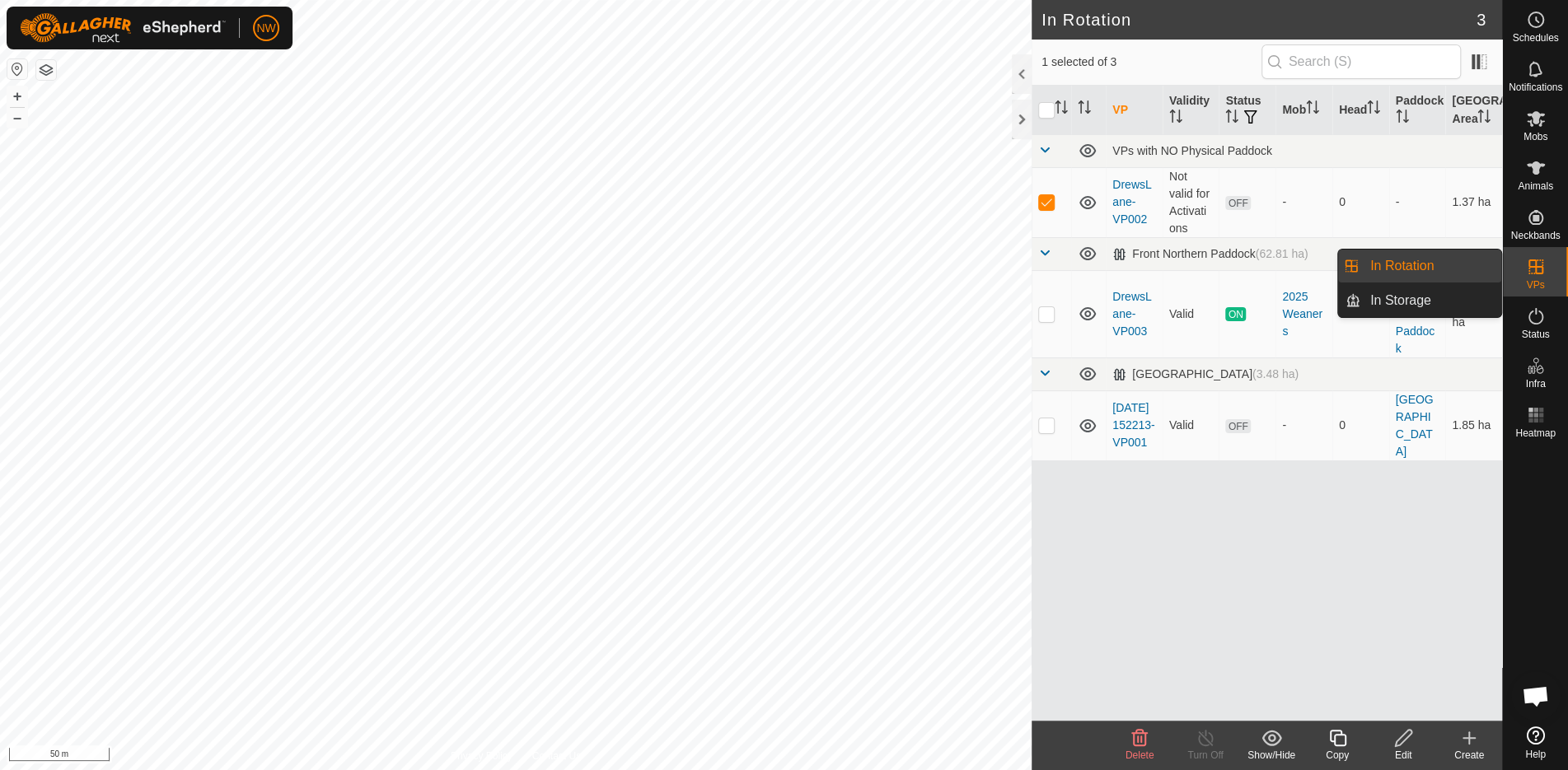
click at [1541, 276] on icon at bounding box center [1536, 266] width 20 height 20
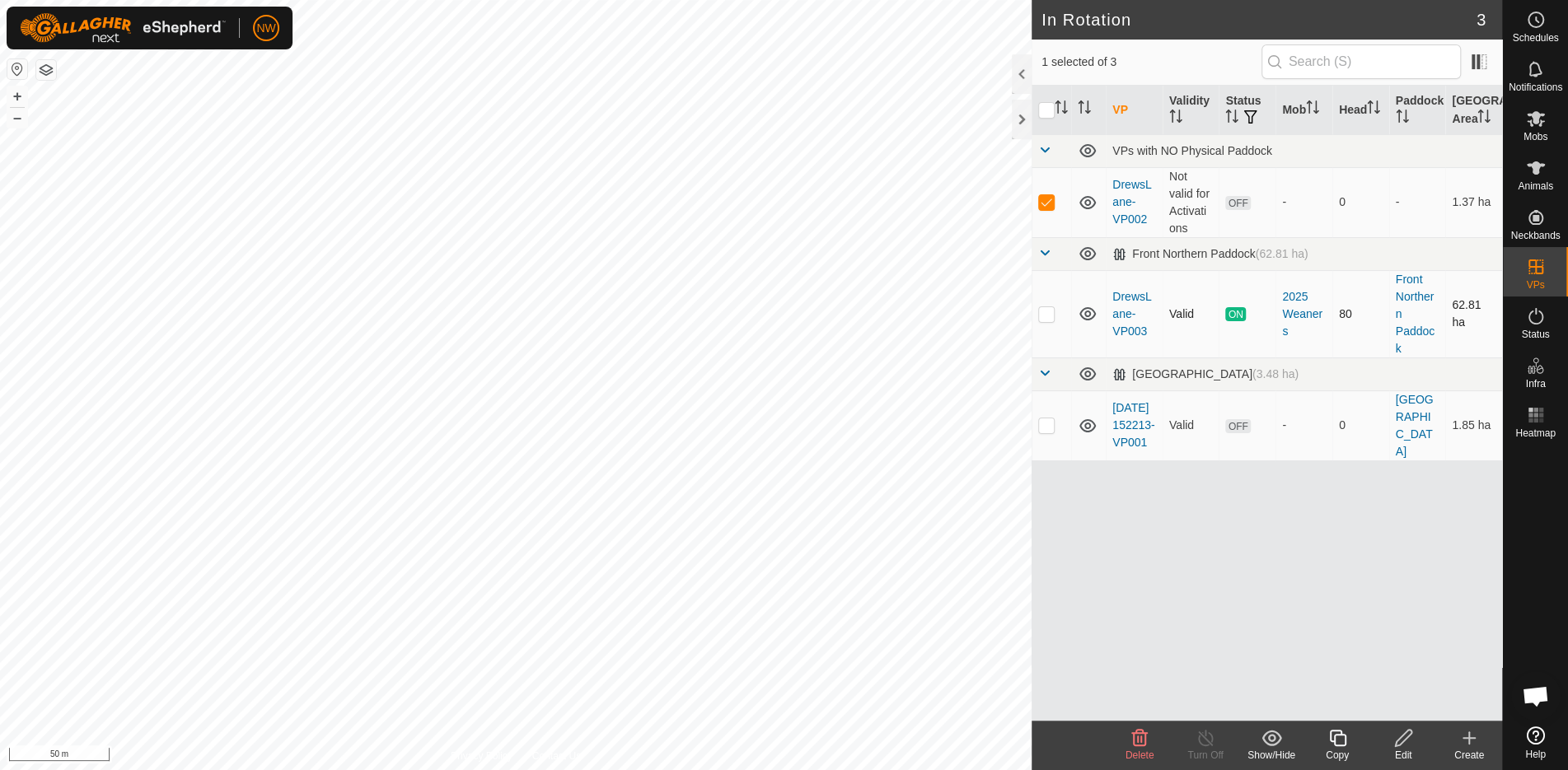
click at [1047, 304] on td at bounding box center [1051, 313] width 39 height 87
checkbox input "true"
click at [1200, 746] on icon at bounding box center [1206, 738] width 21 height 20
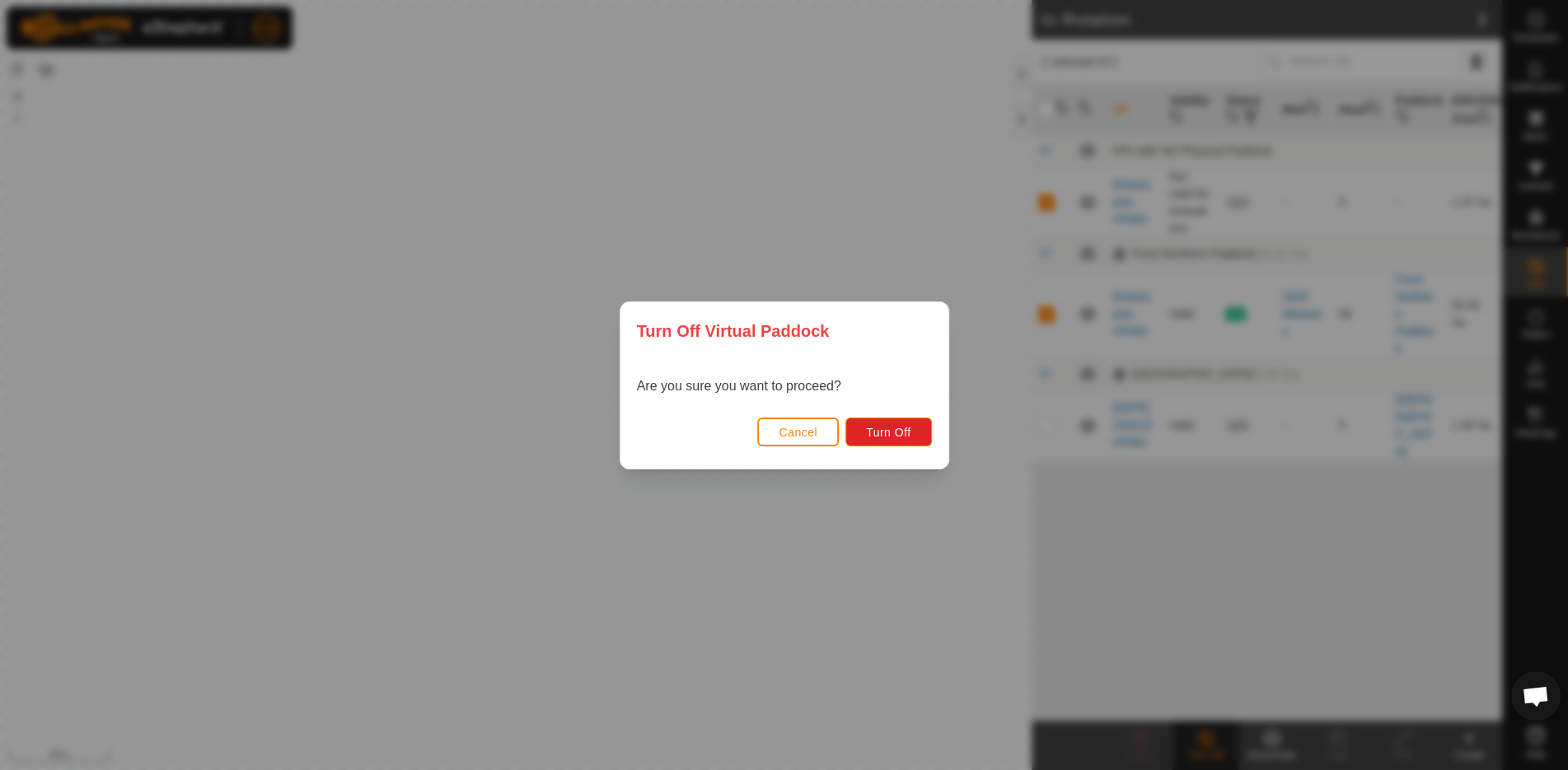
click at [1141, 547] on div "Turn Off Virtual Paddock Are you sure you want to proceed? Cancel Turn Off" at bounding box center [784, 385] width 1568 height 770
click at [809, 433] on span "Cancel" at bounding box center [798, 432] width 38 height 13
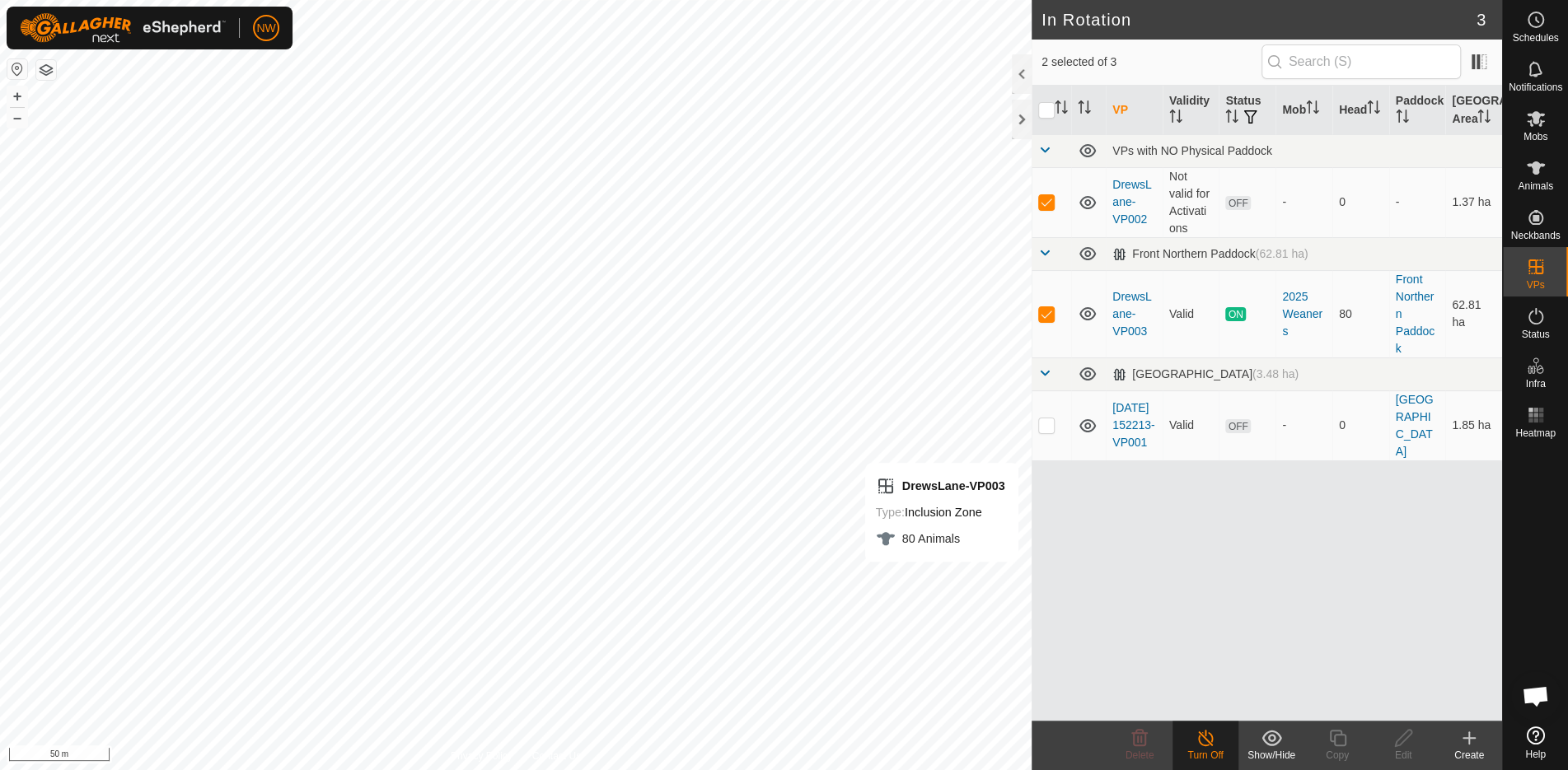
click at [1392, 697] on div "VP Validity Status Mob Head Paddock Grazing Area VPs with NO Physical Paddock D…" at bounding box center [1267, 402] width 471 height 635
click at [1540, 120] on icon at bounding box center [1536, 119] width 18 height 16
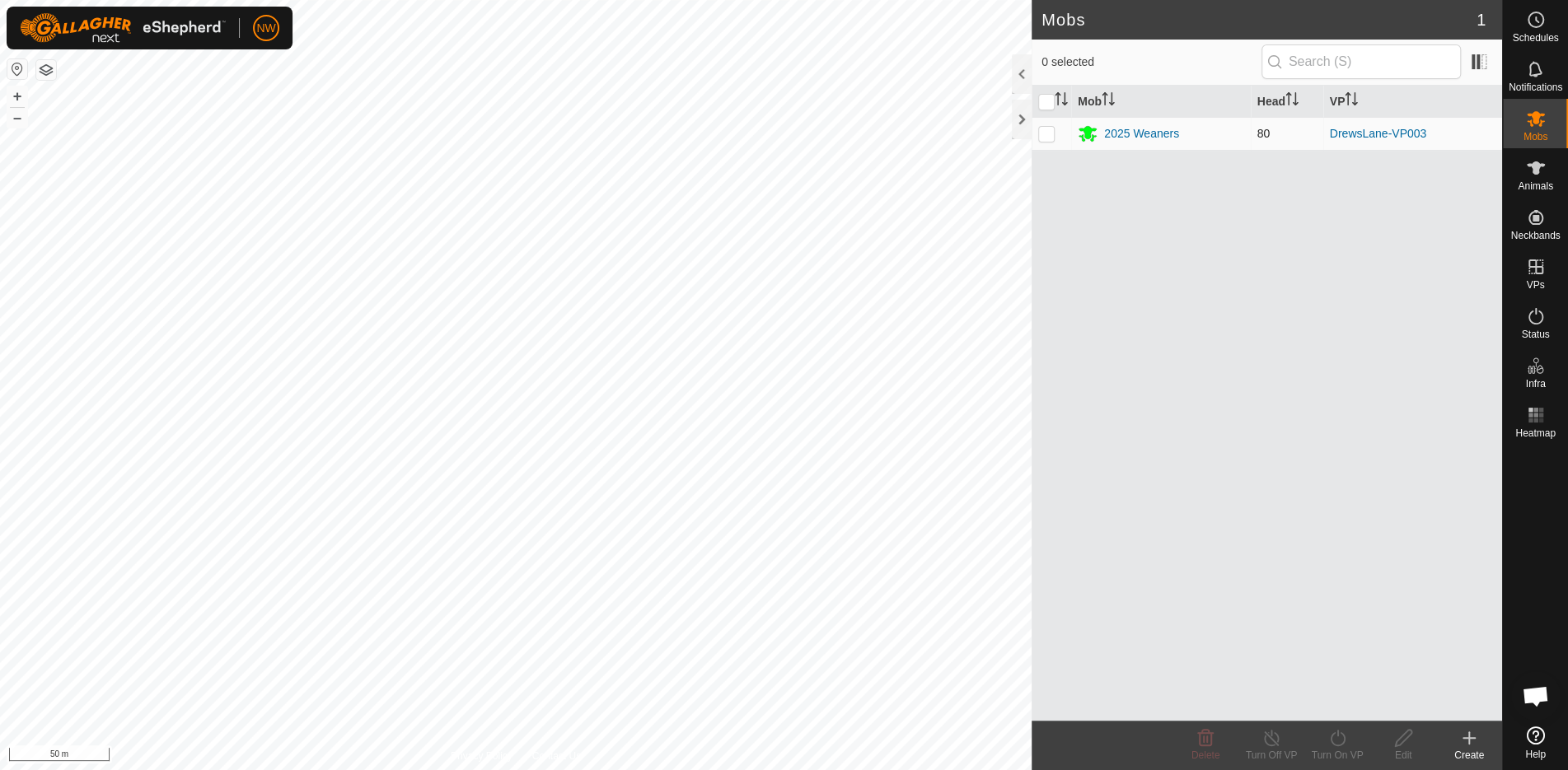
click at [1039, 128] on p-checkbox at bounding box center [1046, 133] width 17 height 13
checkbox input "true"
click at [1337, 744] on icon at bounding box center [1338, 738] width 21 height 20
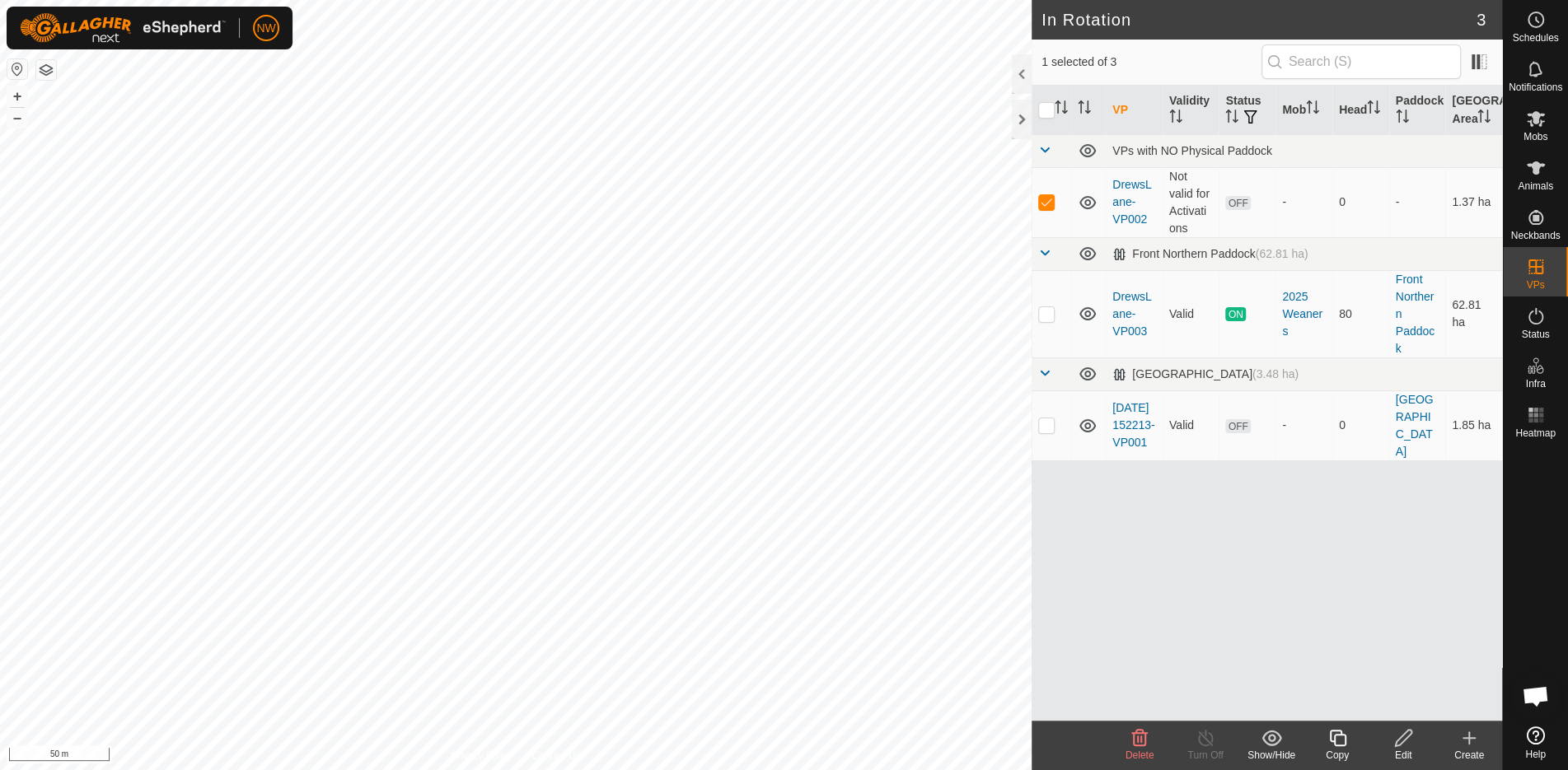
click at [1399, 738] on icon at bounding box center [1403, 738] width 17 height 17
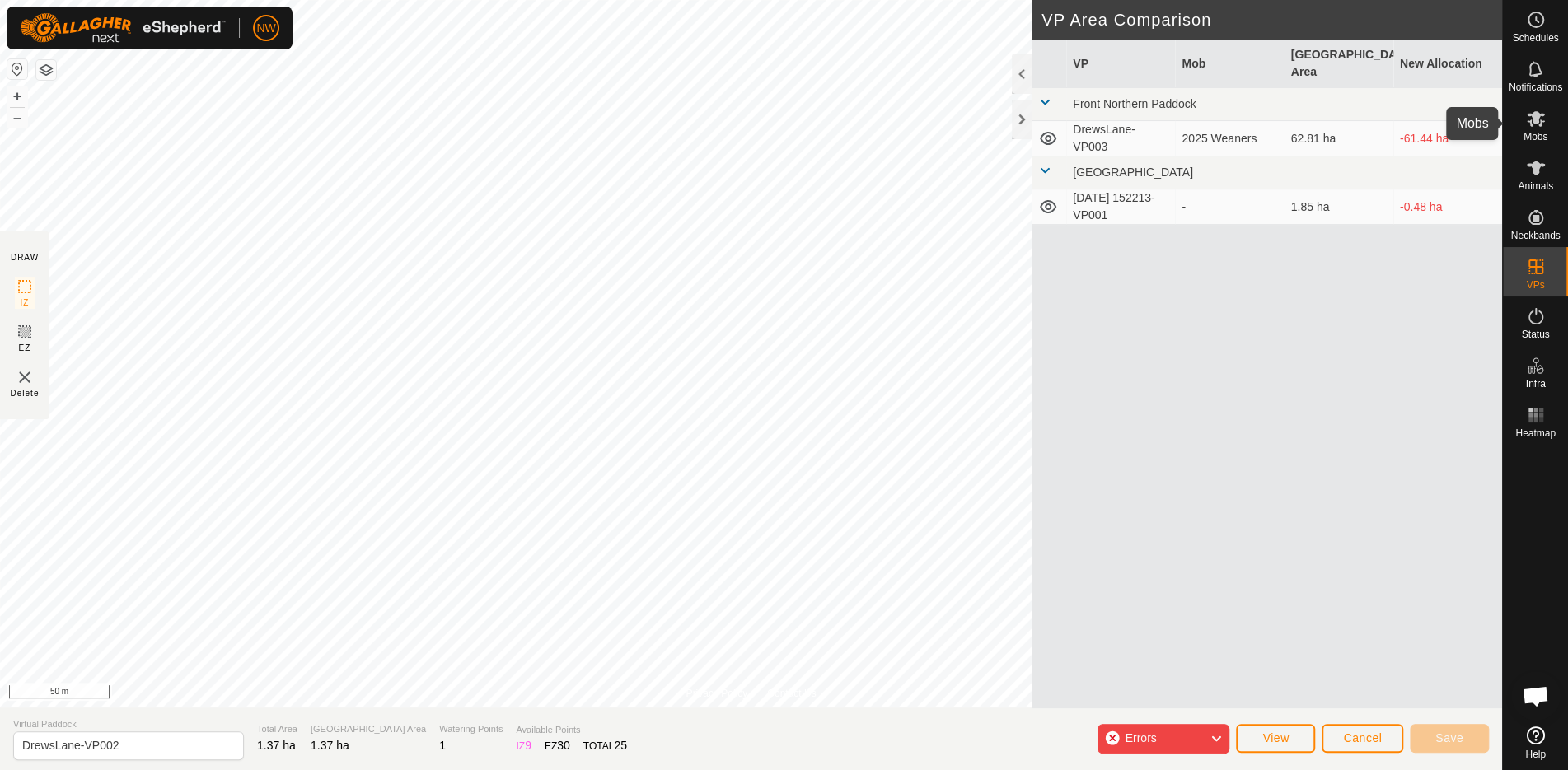
click at [1539, 120] on icon at bounding box center [1536, 119] width 20 height 20
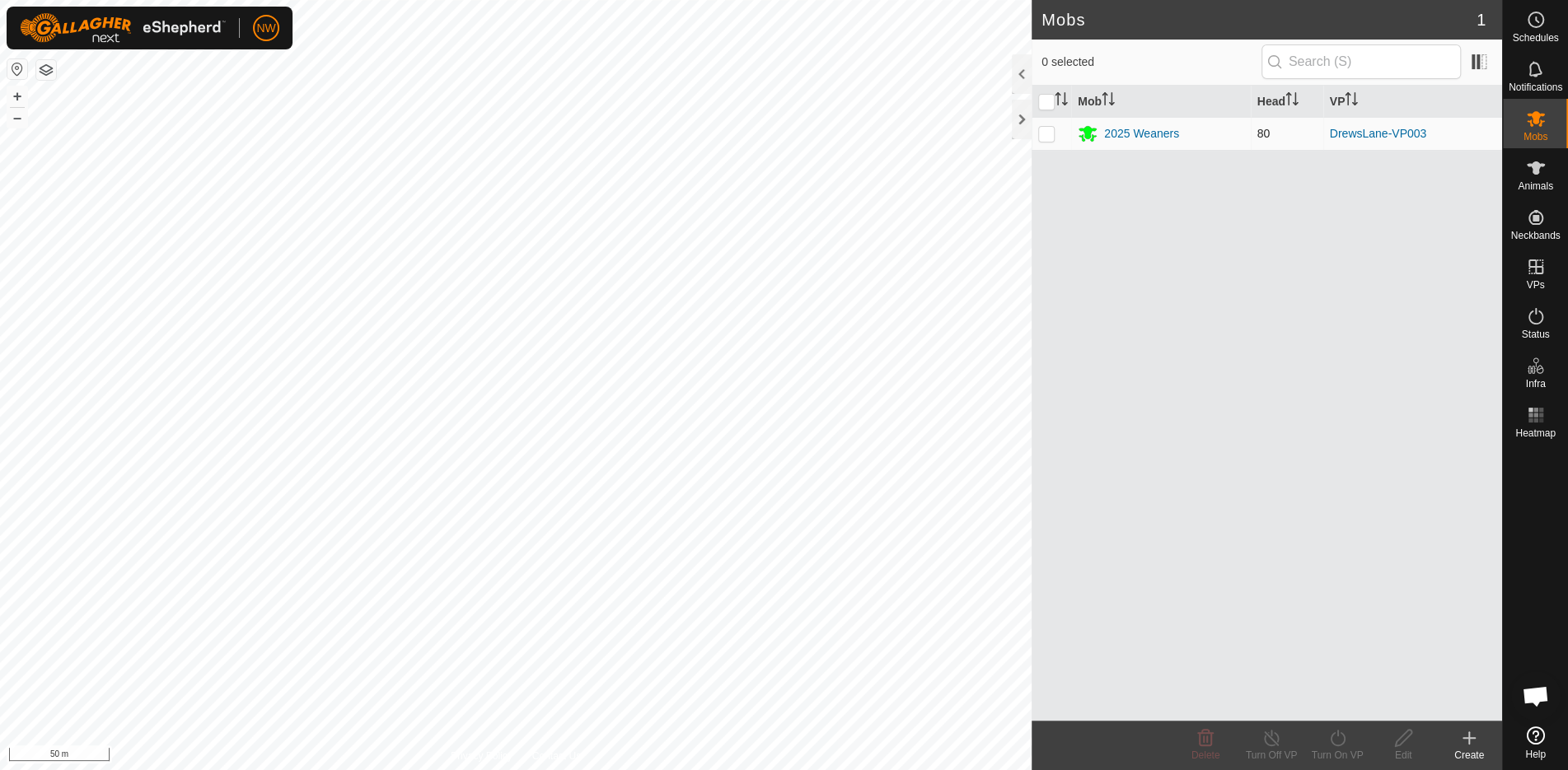
click at [1048, 130] on p-checkbox at bounding box center [1046, 133] width 17 height 13
checkbox input "true"
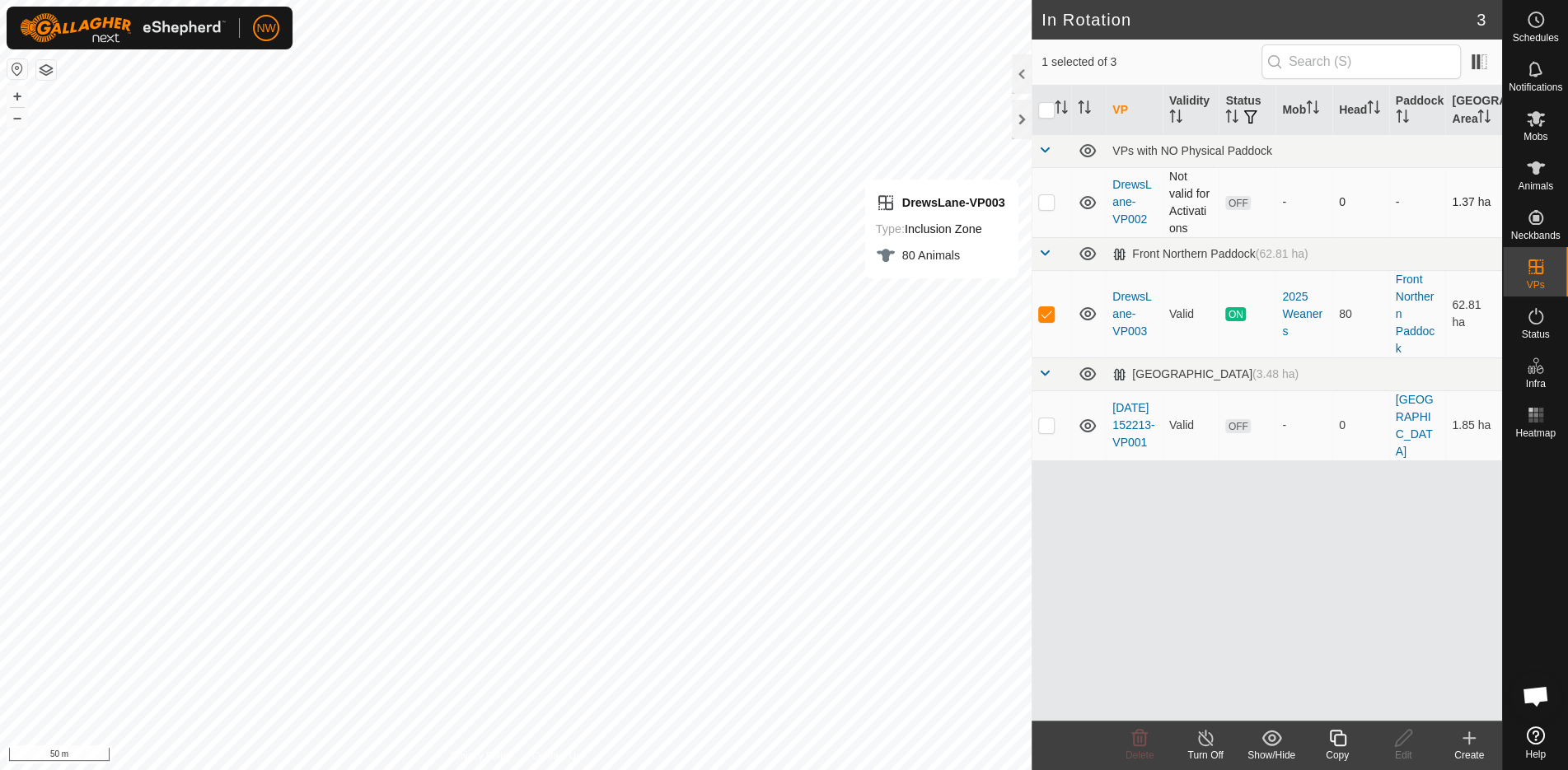
click at [1045, 200] on p-checkbox at bounding box center [1046, 202] width 17 height 13
checkbox input "true"
click at [1047, 314] on p-checkbox at bounding box center [1046, 313] width 17 height 13
checkbox input "false"
click at [1234, 313] on span "ON" at bounding box center [1235, 314] width 20 height 14
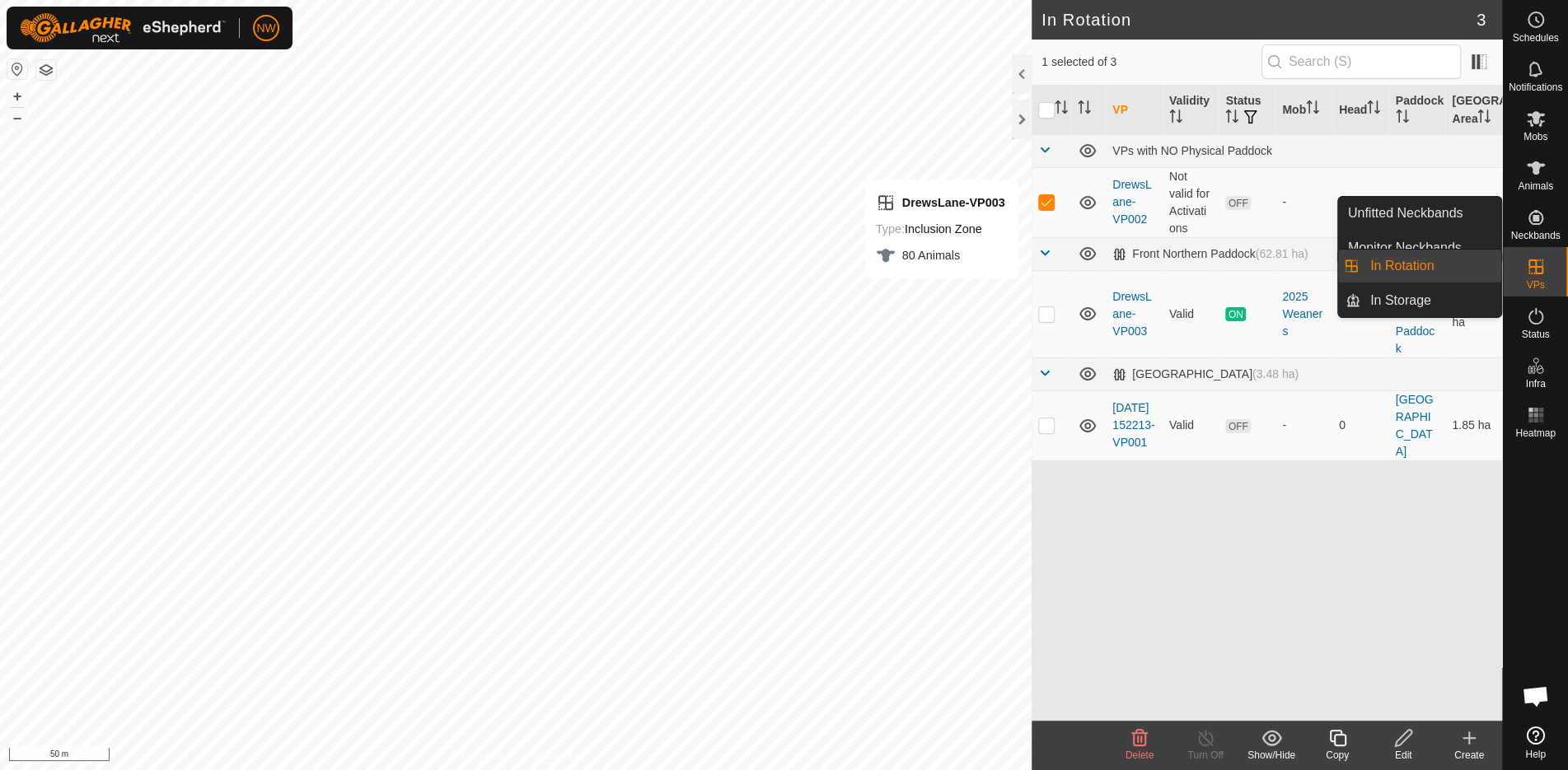
click at [1547, 272] on es-virtualpaddocks-svg-icon at bounding box center [1537, 267] width 30 height 26
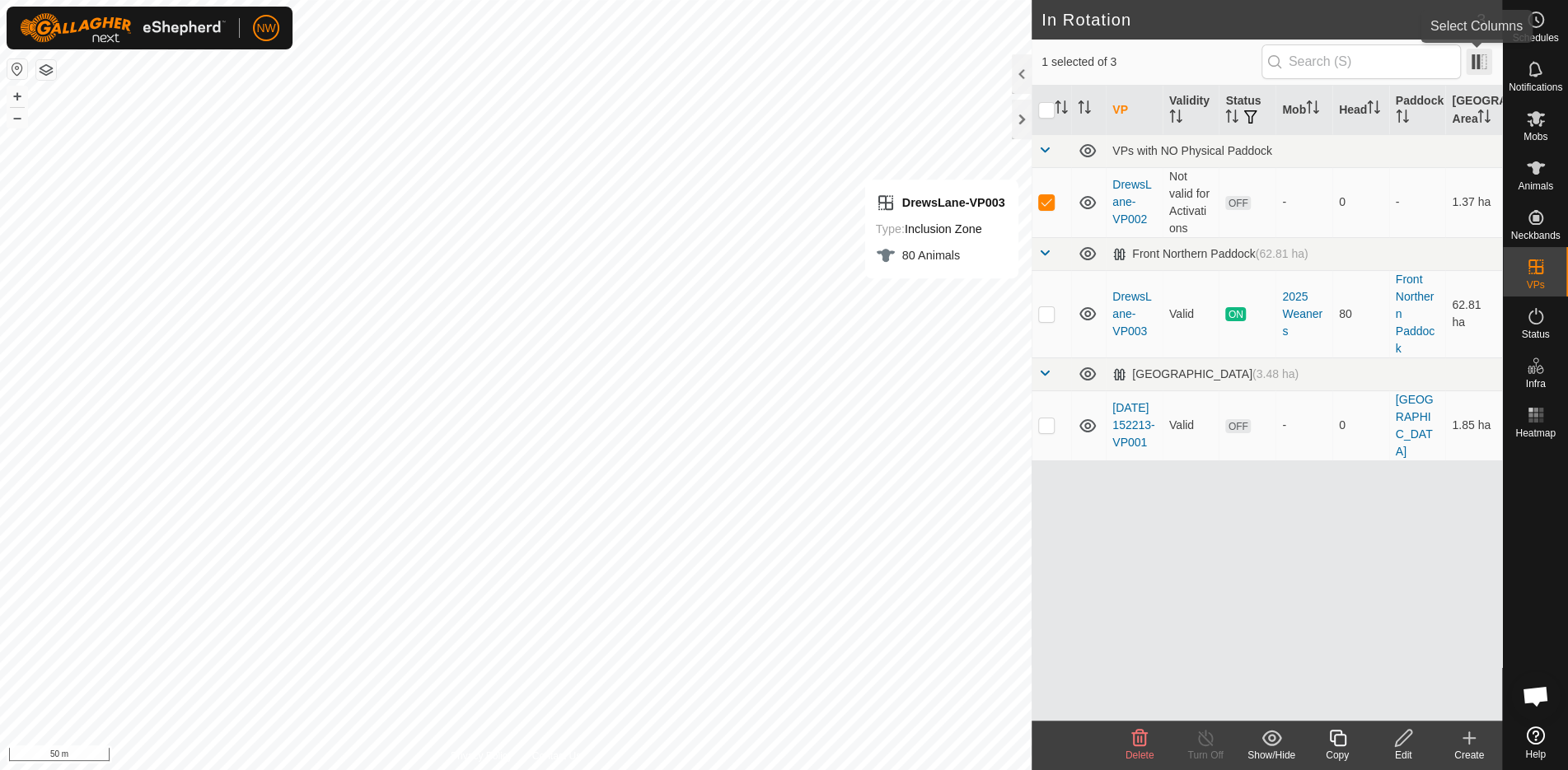
click at [1481, 58] on span at bounding box center [1479, 62] width 26 height 26
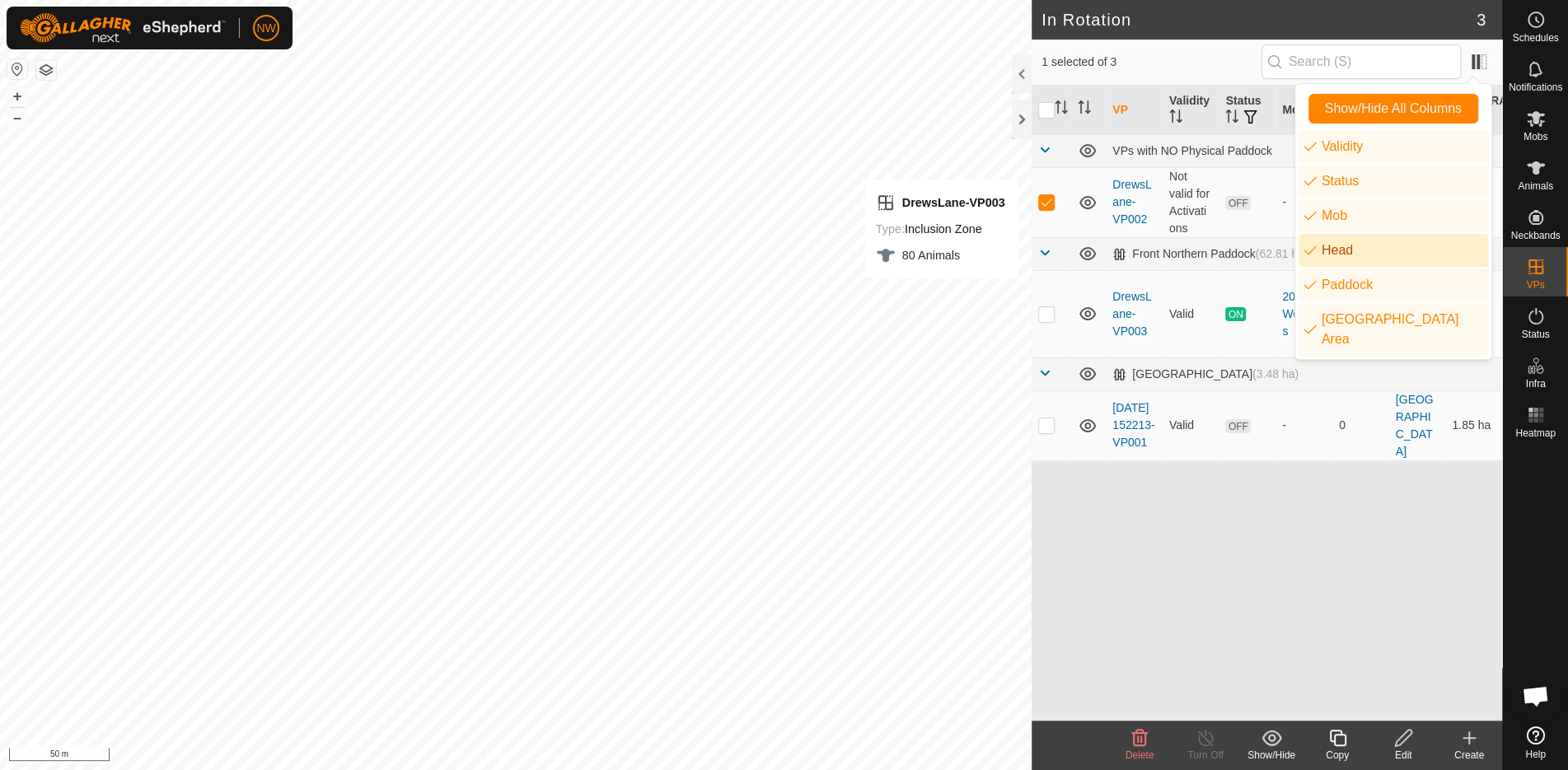
drag, startPoint x: 1334, startPoint y: 682, endPoint x: 1464, endPoint y: 282, distance: 420.6
click at [1337, 668] on div "VP Validity Status Mob Head Paddock Grazing Area VPs with NO Physical Paddock D…" at bounding box center [1267, 402] width 471 height 635
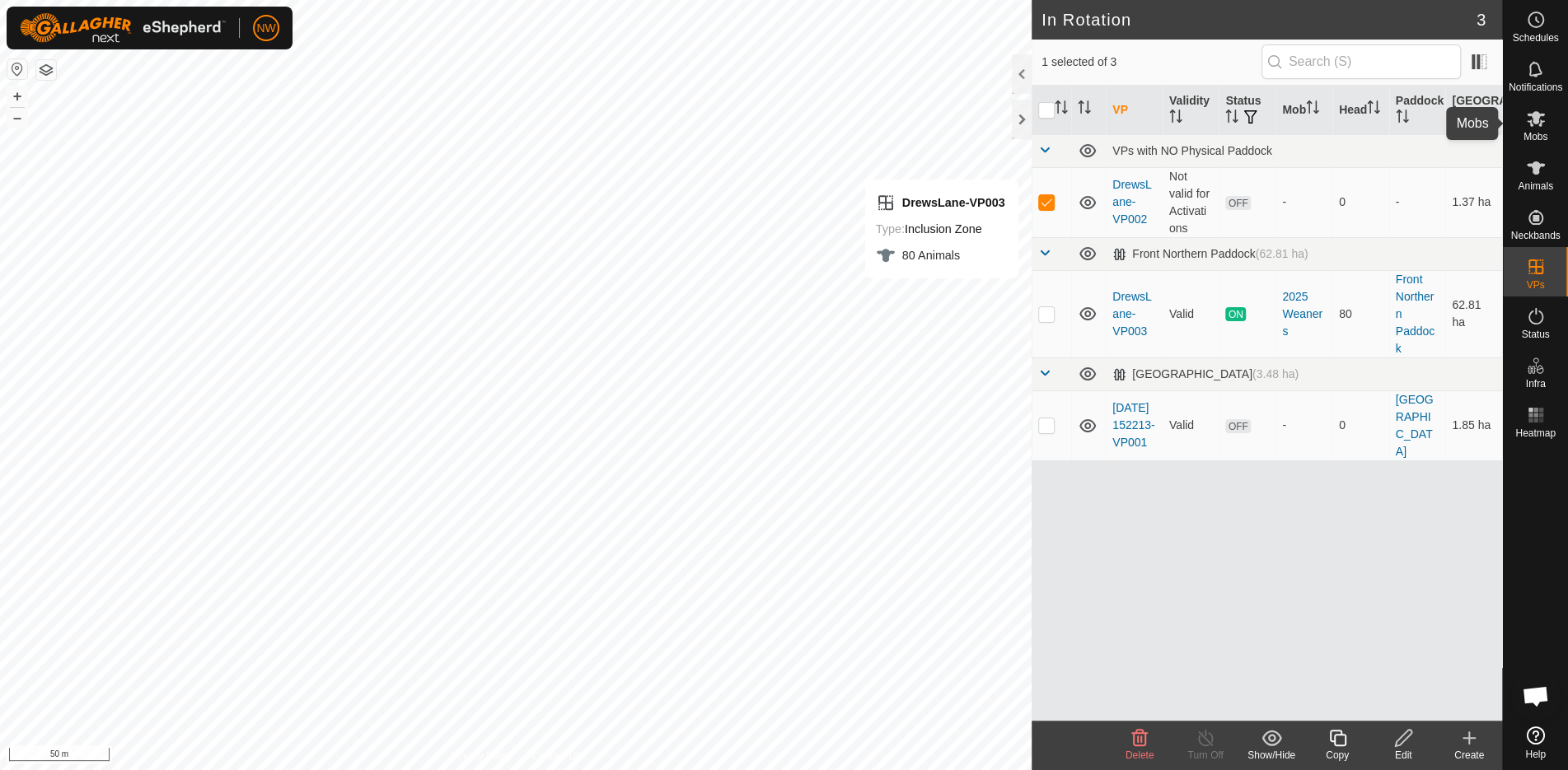
click at [1530, 119] on icon at bounding box center [1536, 119] width 20 height 20
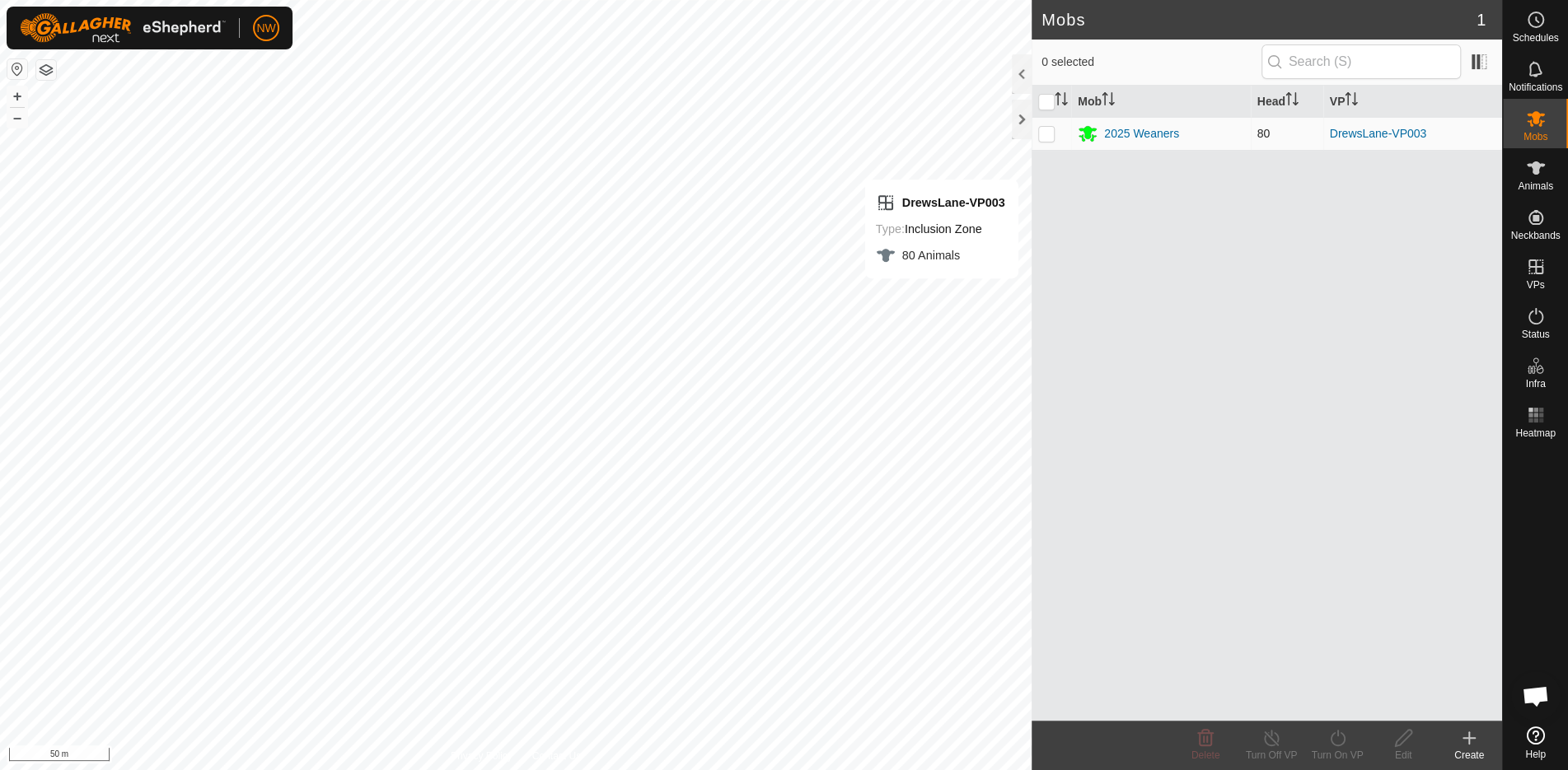
click at [1046, 130] on p-checkbox at bounding box center [1046, 133] width 17 height 13
checkbox input "true"
click at [1344, 743] on icon at bounding box center [1338, 738] width 21 height 20
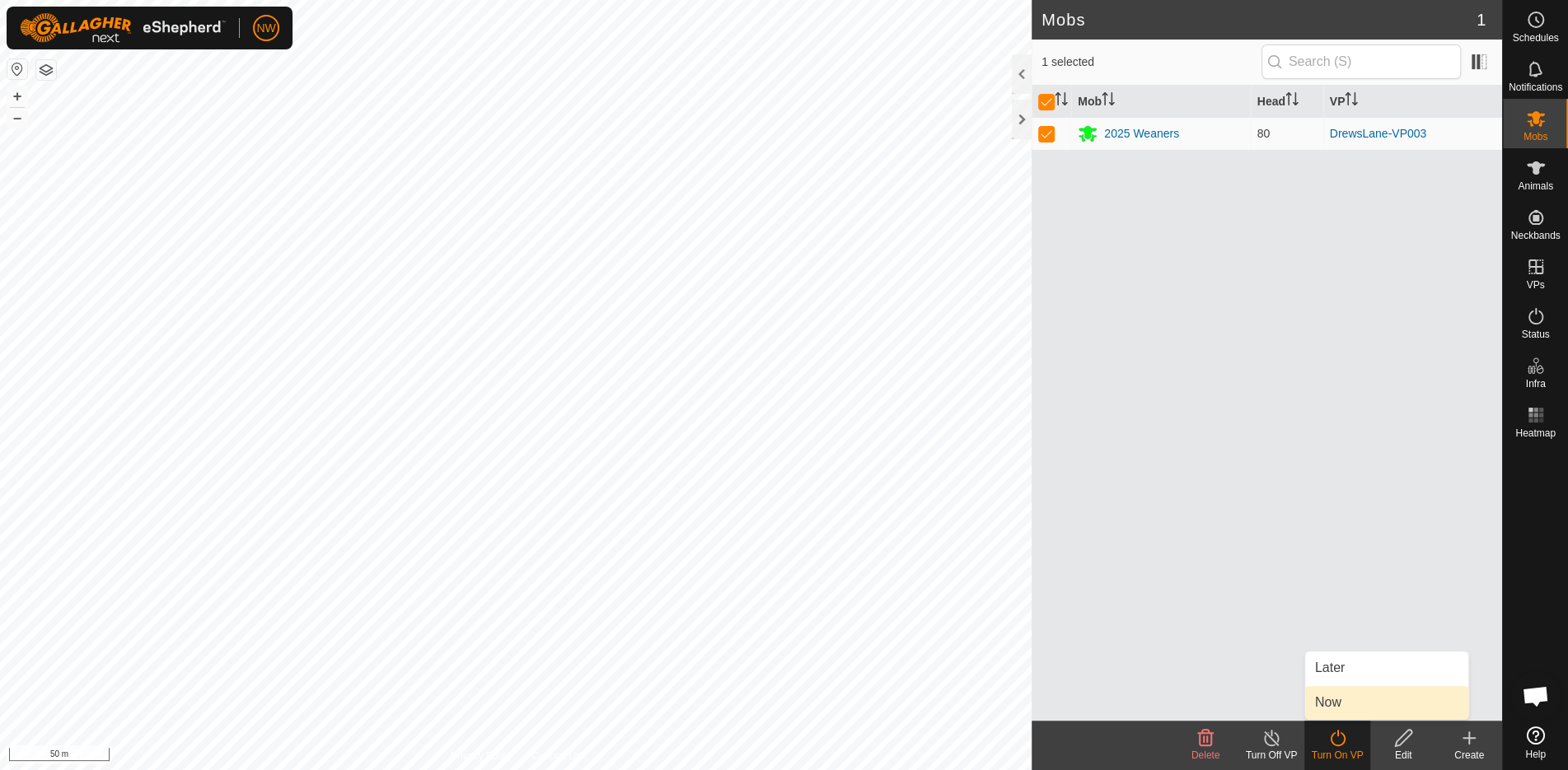
click at [1341, 711] on link "Now" at bounding box center [1387, 703] width 163 height 33
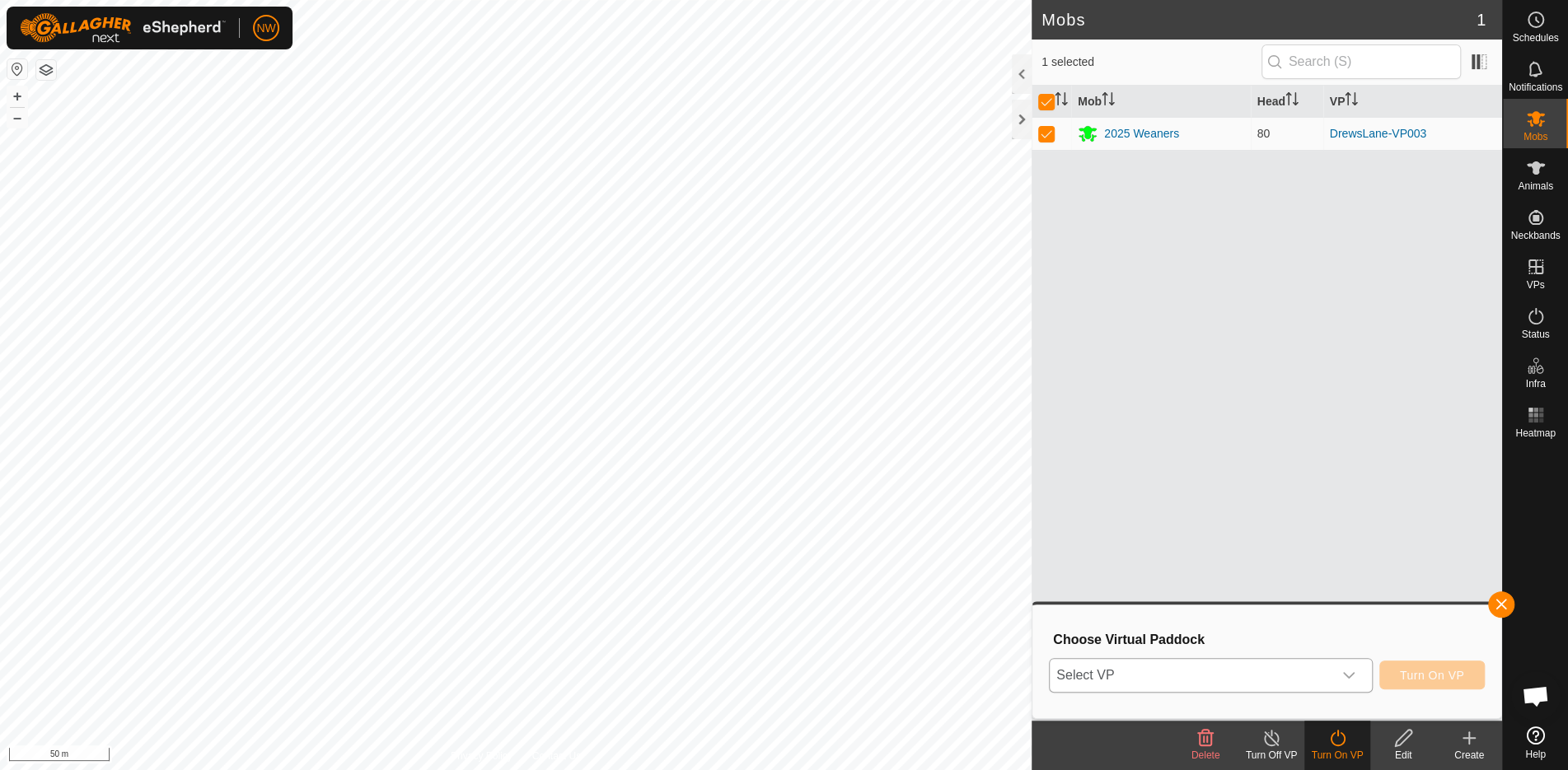
click at [1365, 671] on div "dropdown trigger" at bounding box center [1350, 676] width 33 height 33
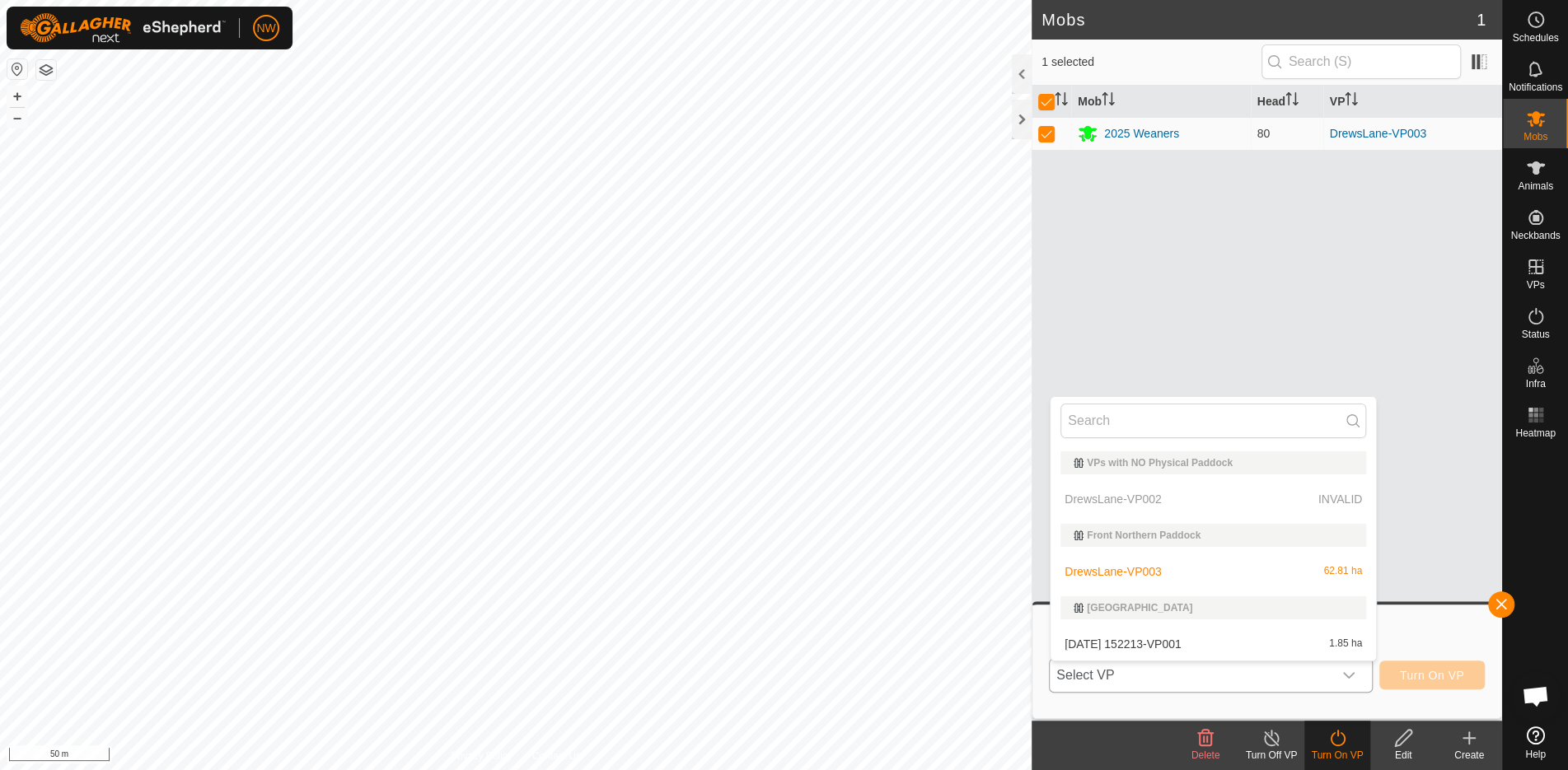
click at [1158, 498] on p-selectitem "DrewsLane-VP002 INVALID" at bounding box center [1213, 499] width 326 height 33
click at [1143, 502] on p-selectitem "DrewsLane-VP002 INVALID" at bounding box center [1213, 499] width 326 height 33
click at [1102, 498] on p-selectitem "DrewsLane-VP002 INVALID" at bounding box center [1213, 499] width 326 height 33
click at [1330, 497] on p-selectitem "DrewsLane-VP002 INVALID" at bounding box center [1213, 499] width 326 height 33
click at [1274, 748] on div "Turn Off VP" at bounding box center [1271, 755] width 66 height 15
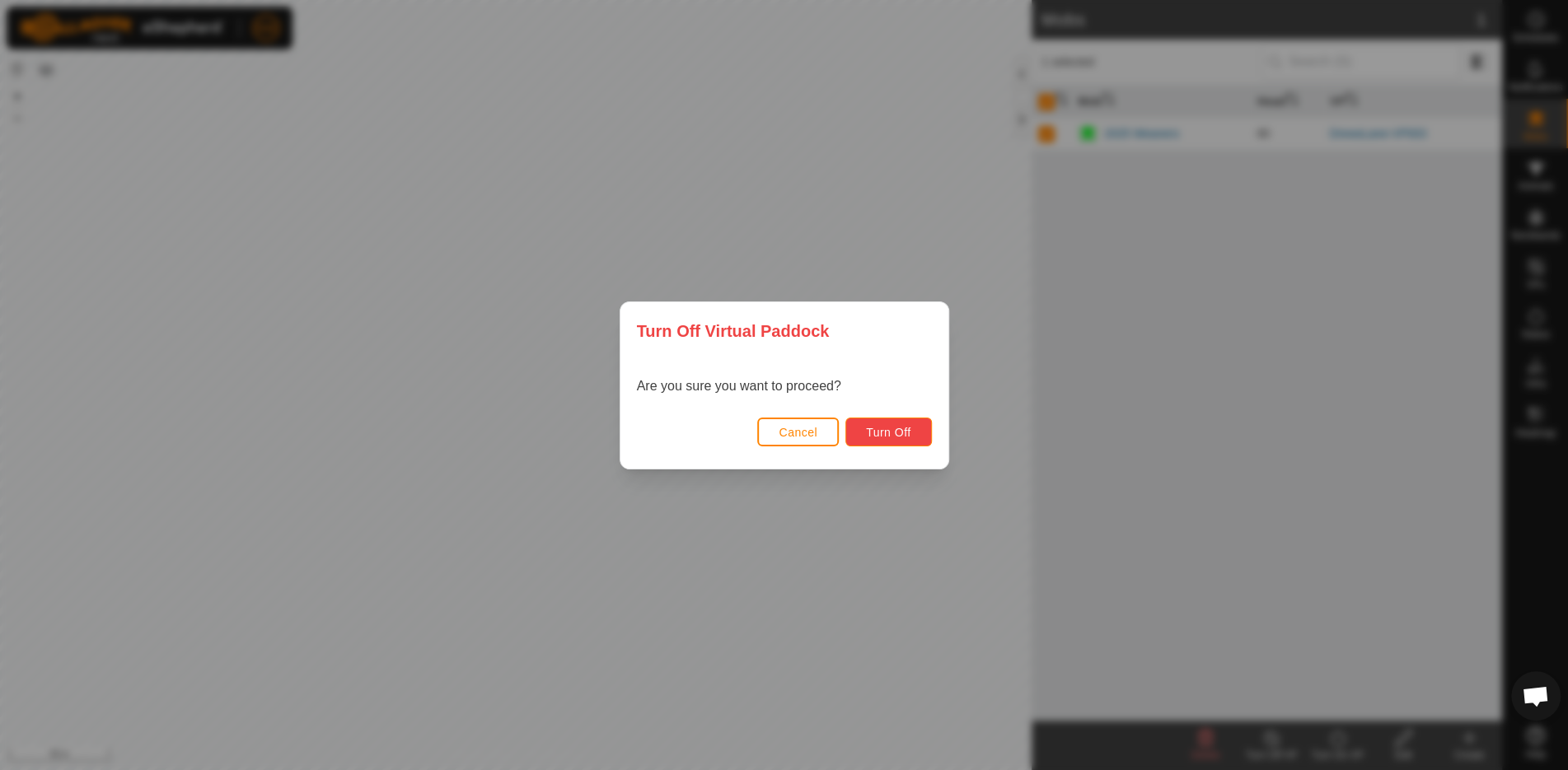
click at [886, 427] on span "Turn Off" at bounding box center [889, 432] width 45 height 13
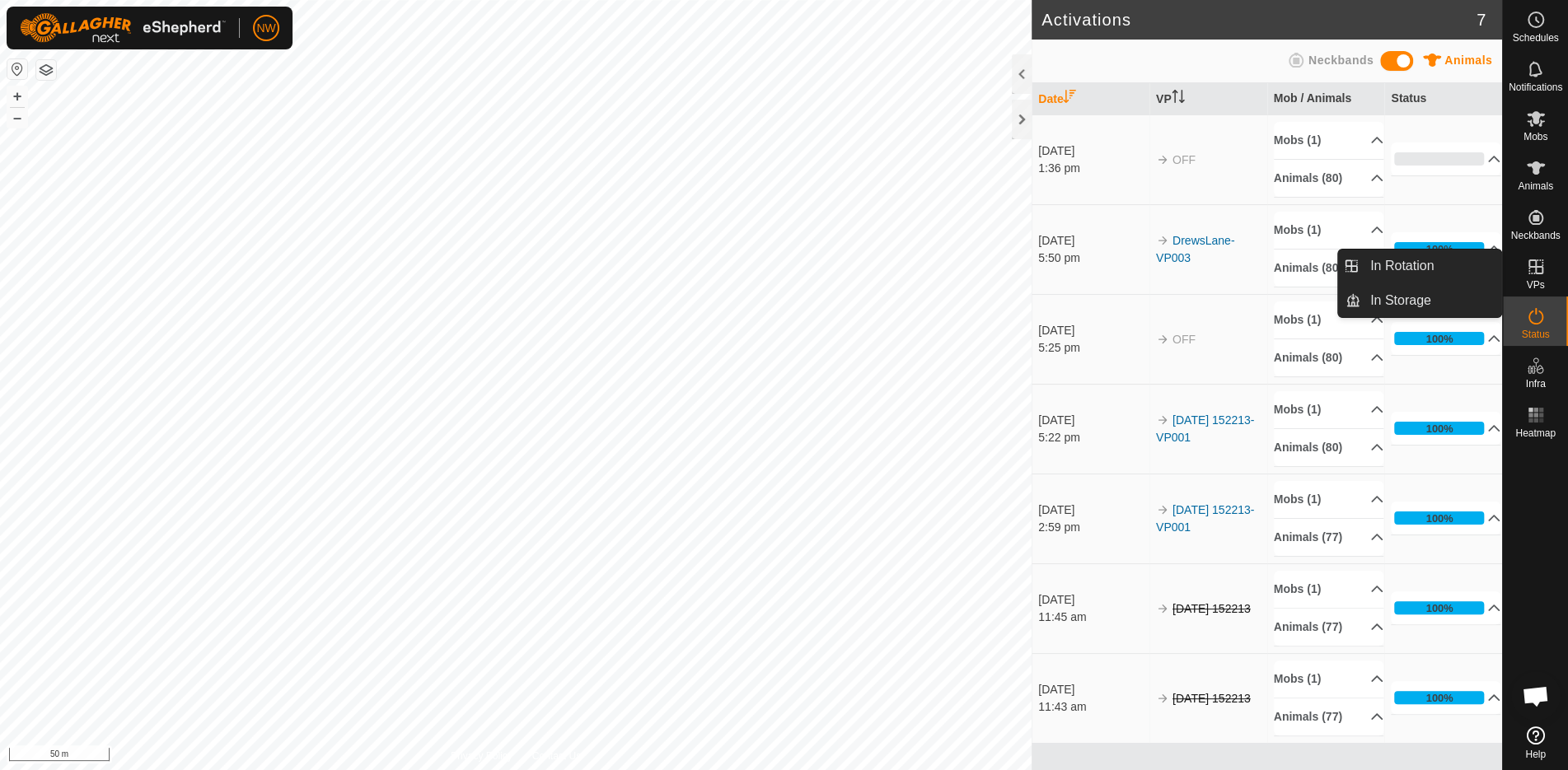
click at [1541, 276] on icon at bounding box center [1536, 266] width 20 height 20
click at [1406, 256] on link "In Rotation" at bounding box center [1431, 266] width 141 height 33
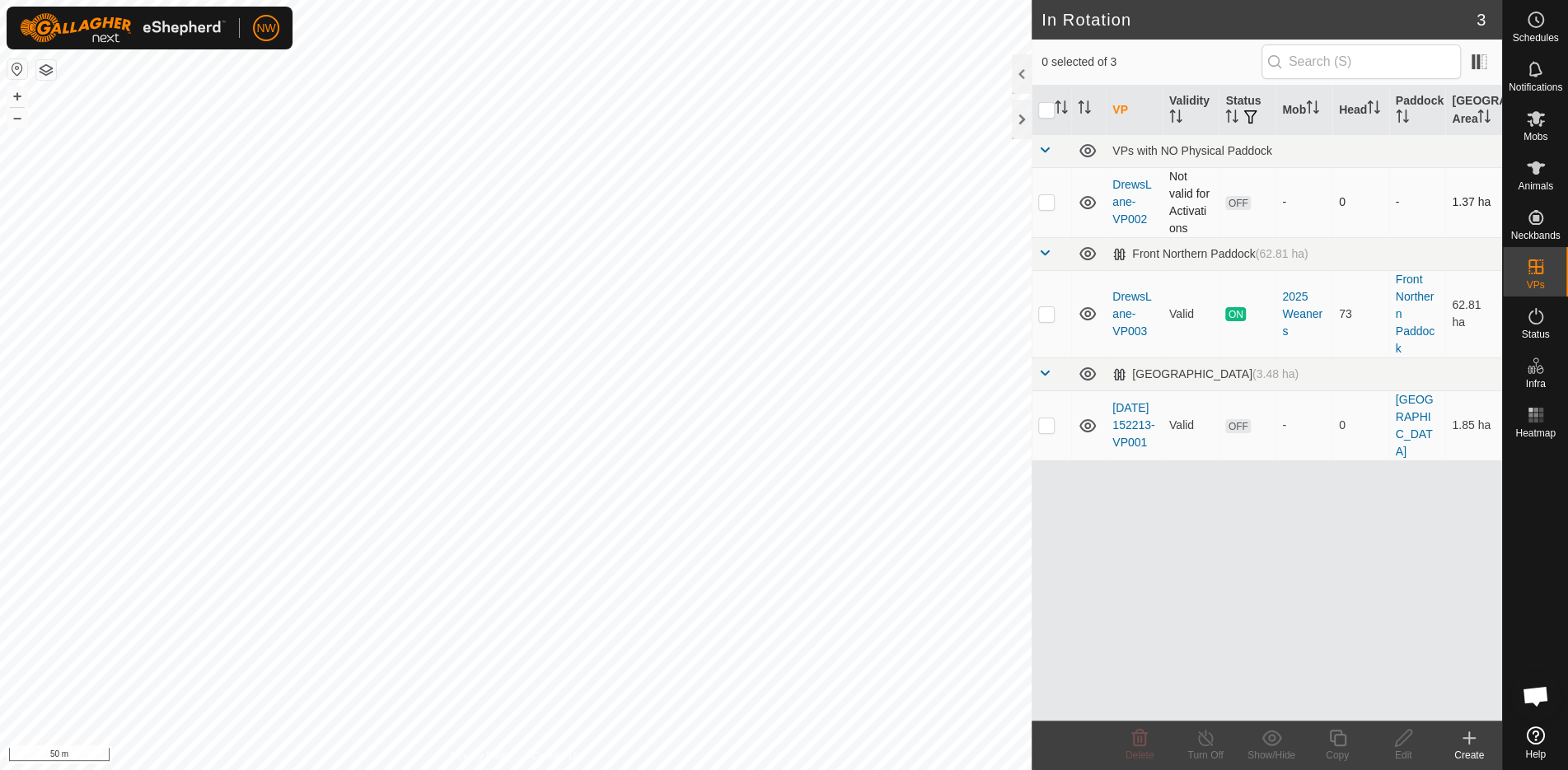
click at [1057, 204] on td at bounding box center [1051, 203] width 39 height 70
checkbox input "true"
click at [1540, 124] on icon at bounding box center [1536, 119] width 18 height 16
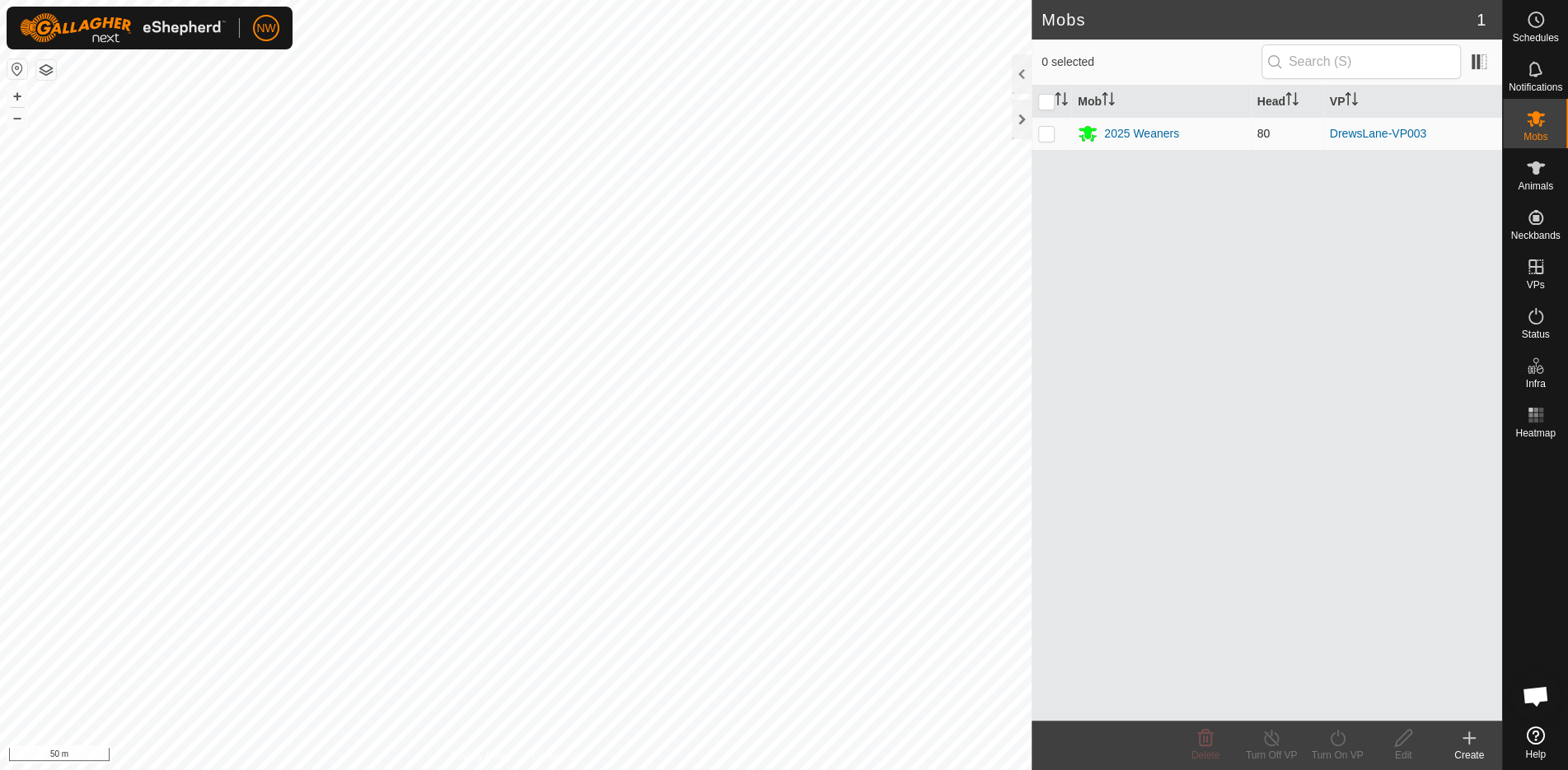
click at [1044, 119] on td at bounding box center [1051, 134] width 39 height 33
checkbox input "true"
click at [1342, 751] on div "Turn On VP" at bounding box center [1337, 755] width 66 height 15
click at [1337, 707] on link "Now" at bounding box center [1387, 703] width 163 height 33
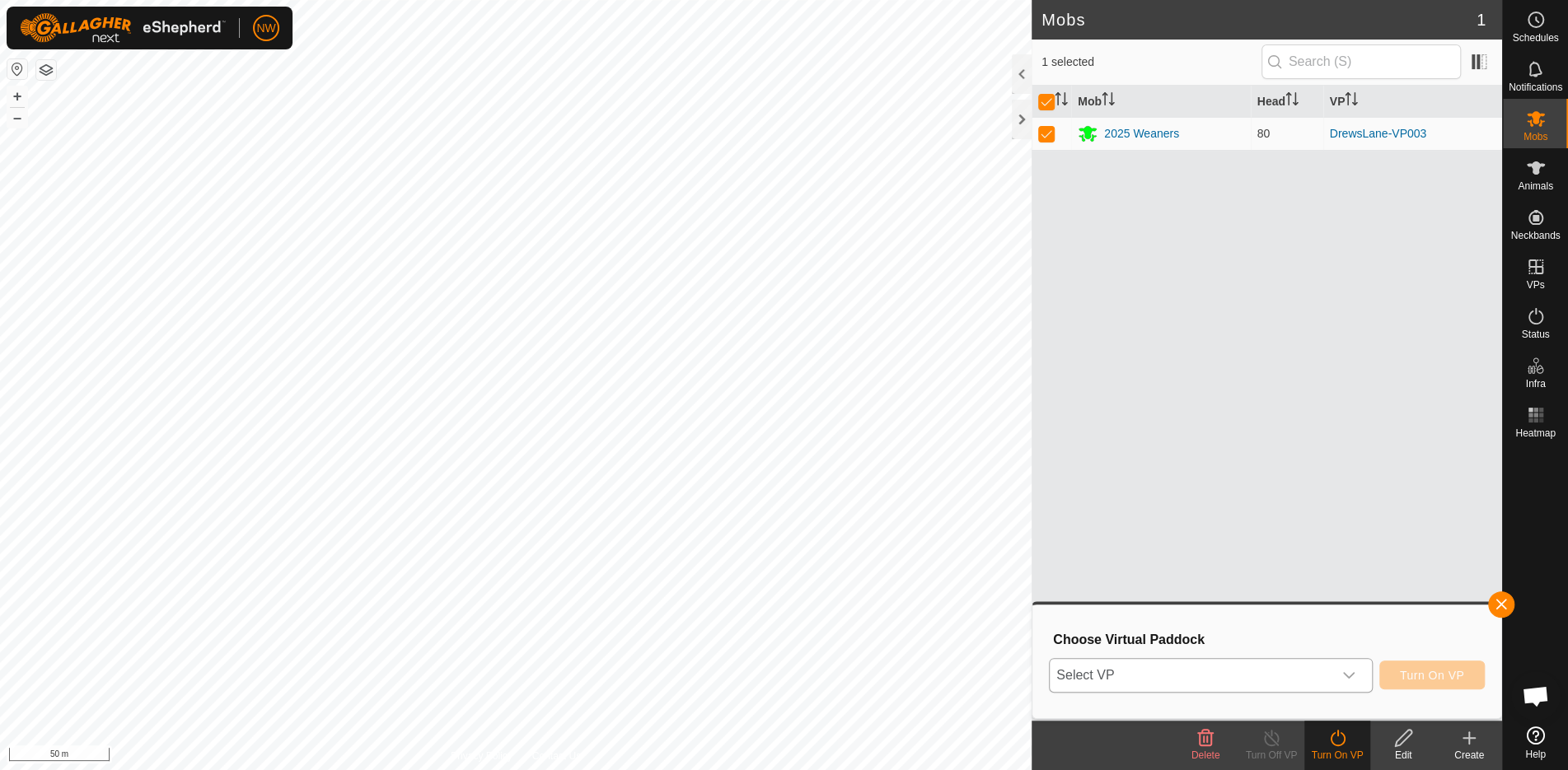
click at [1355, 674] on icon "dropdown trigger" at bounding box center [1349, 675] width 13 height 13
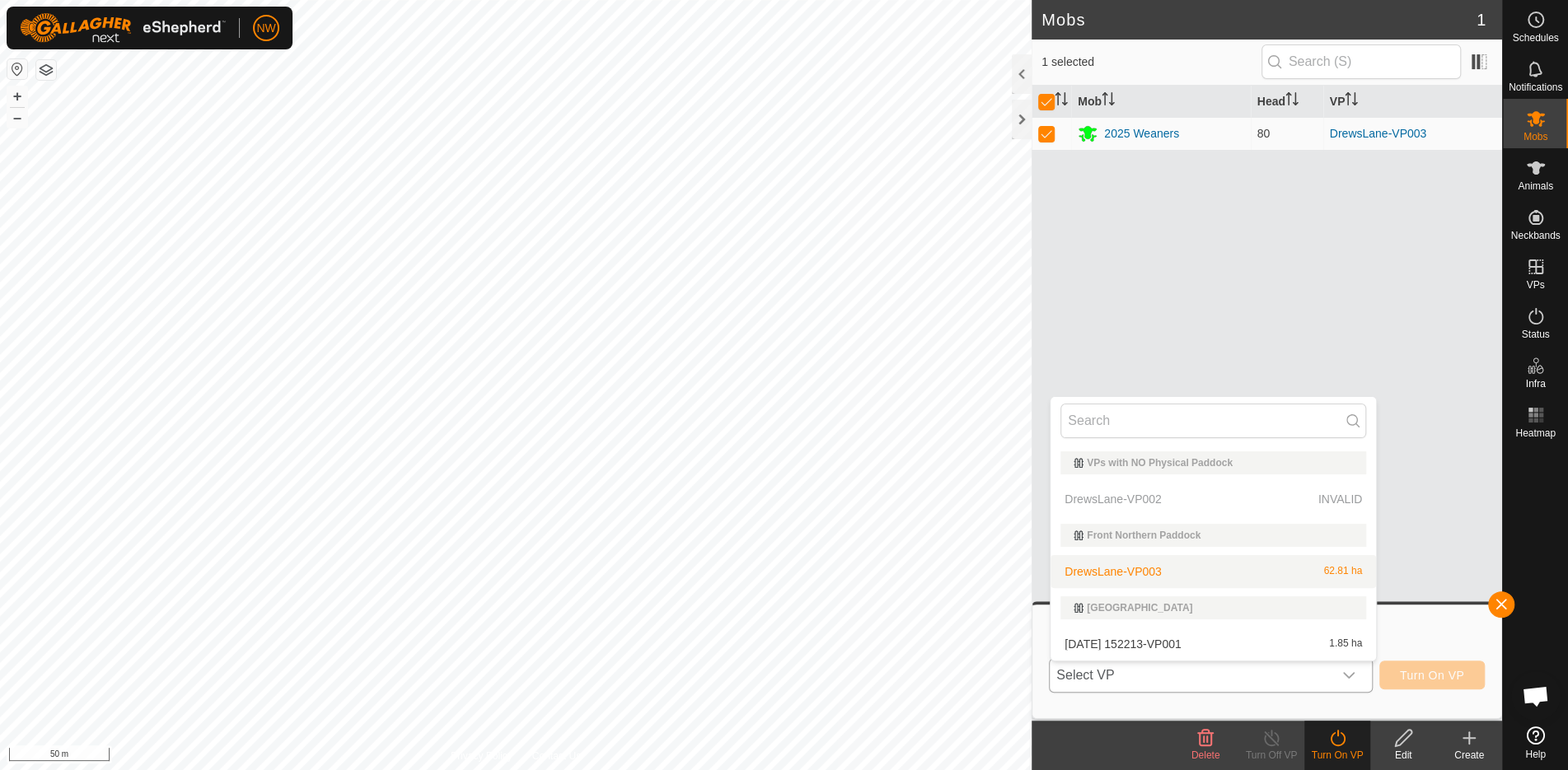
click at [1135, 499] on p-selectitem "DrewsLane-VP002 INVALID" at bounding box center [1213, 499] width 326 height 33
click at [1141, 644] on li "[DATE] 152213-VP001 1.85 ha" at bounding box center [1213, 644] width 326 height 33
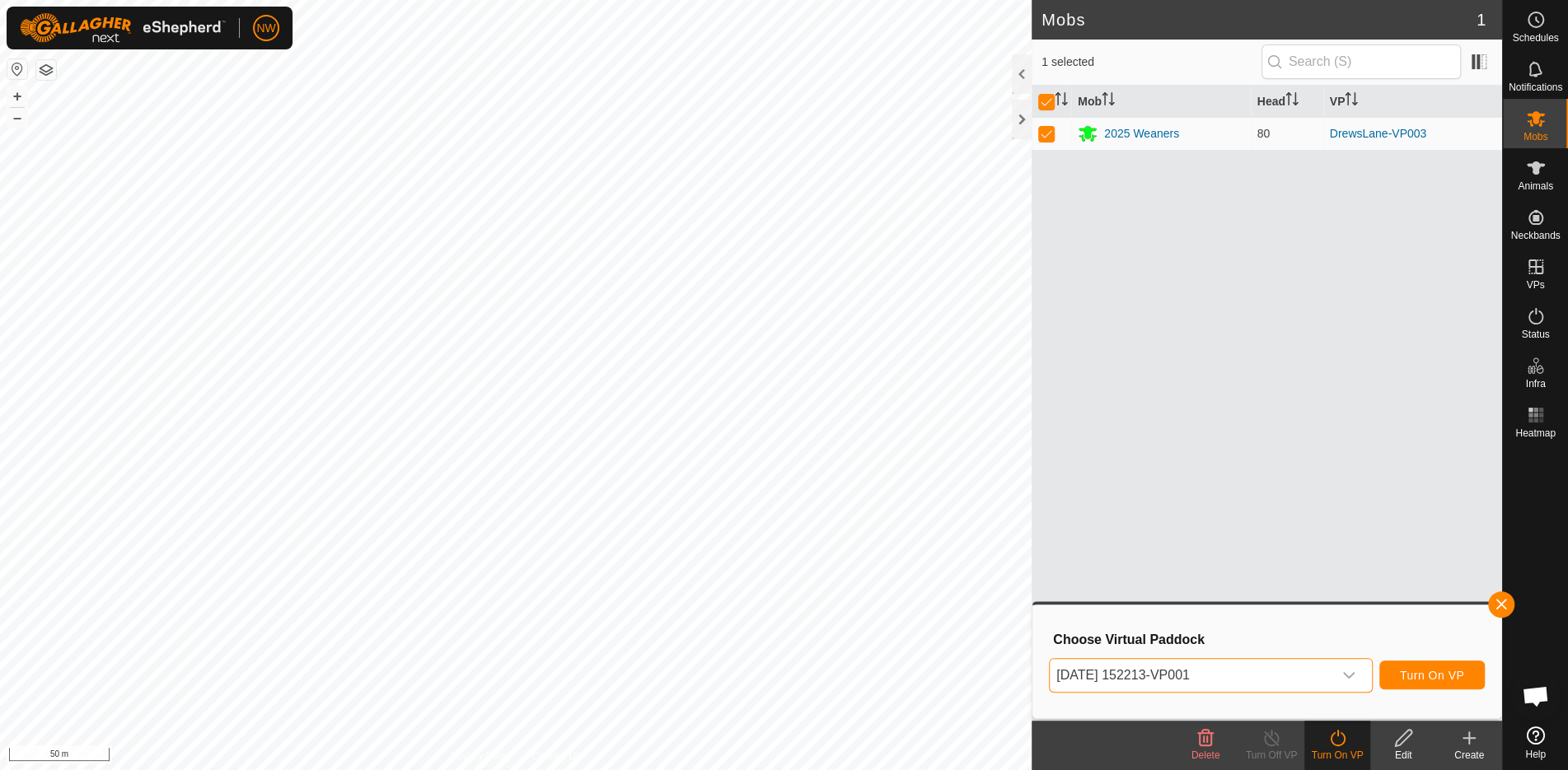
click at [1136, 677] on span "[DATE] 152213-VP001" at bounding box center [1192, 676] width 283 height 33
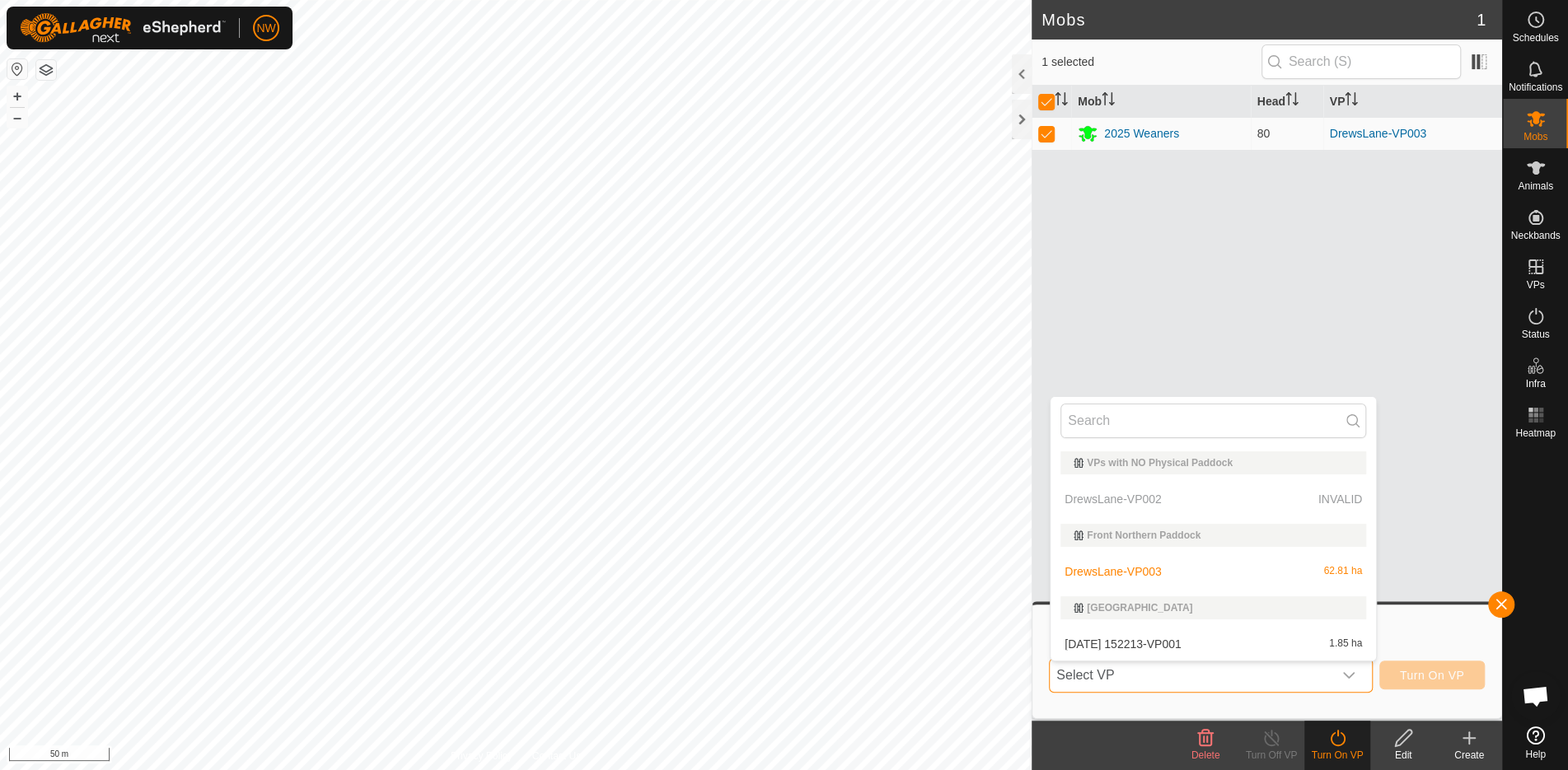
click at [1136, 677] on span "Select VP" at bounding box center [1192, 676] width 283 height 33
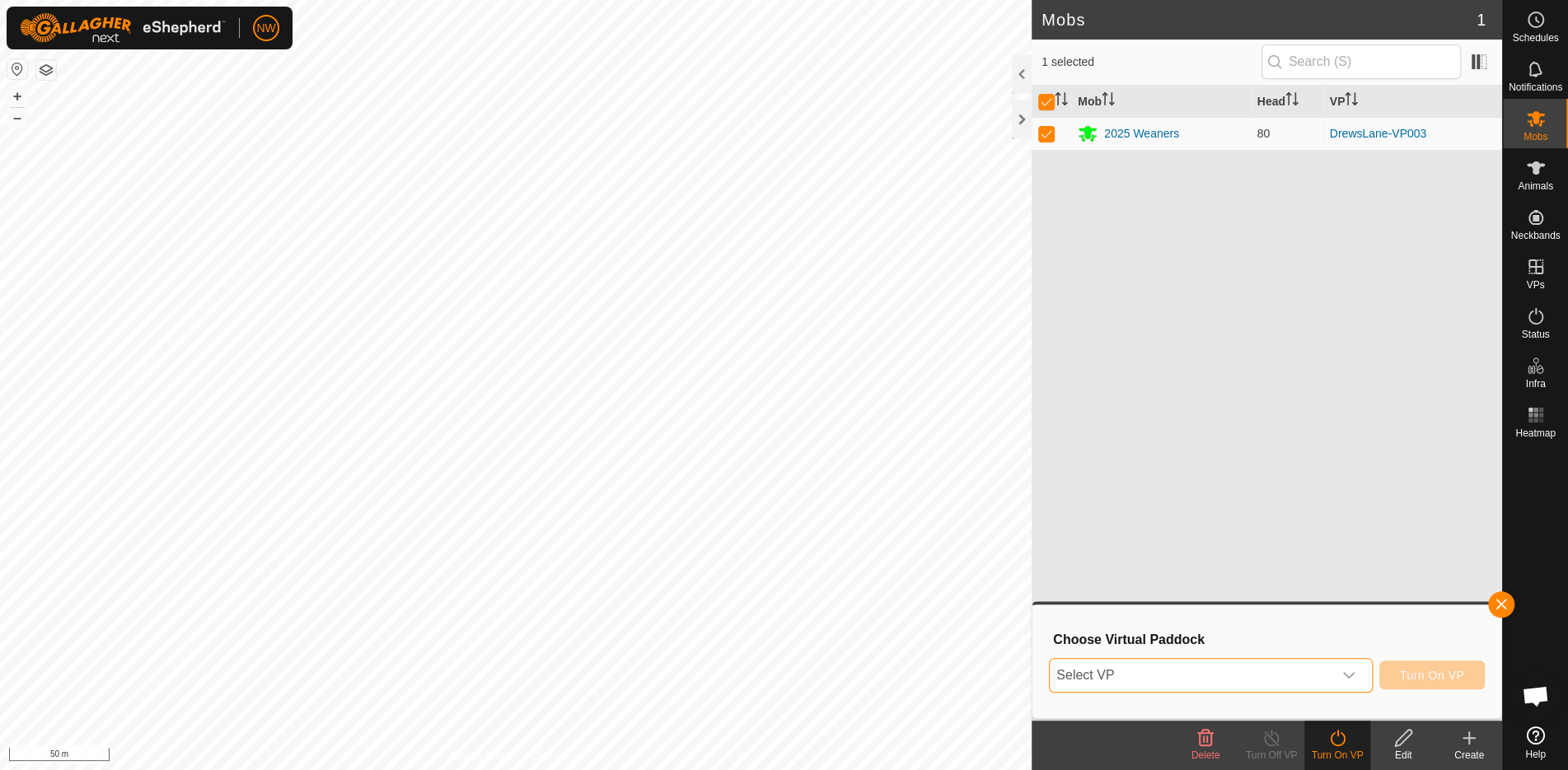
click at [1136, 677] on span "Select VP" at bounding box center [1192, 676] width 283 height 33
click at [1356, 675] on icon "dropdown trigger" at bounding box center [1349, 675] width 13 height 13
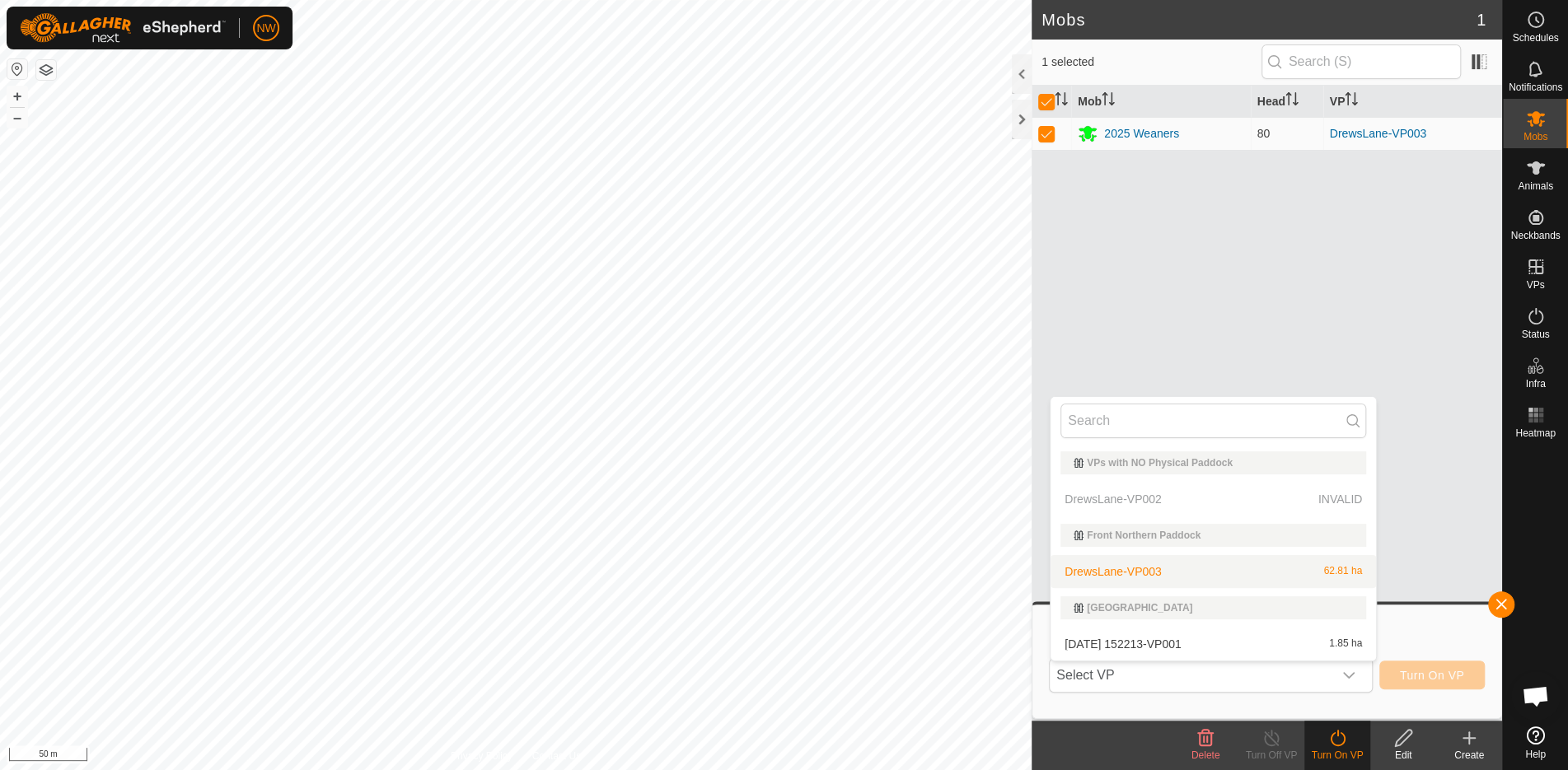
click at [1116, 577] on li "DrewsLane-VP003 62.81 ha" at bounding box center [1213, 572] width 326 height 33
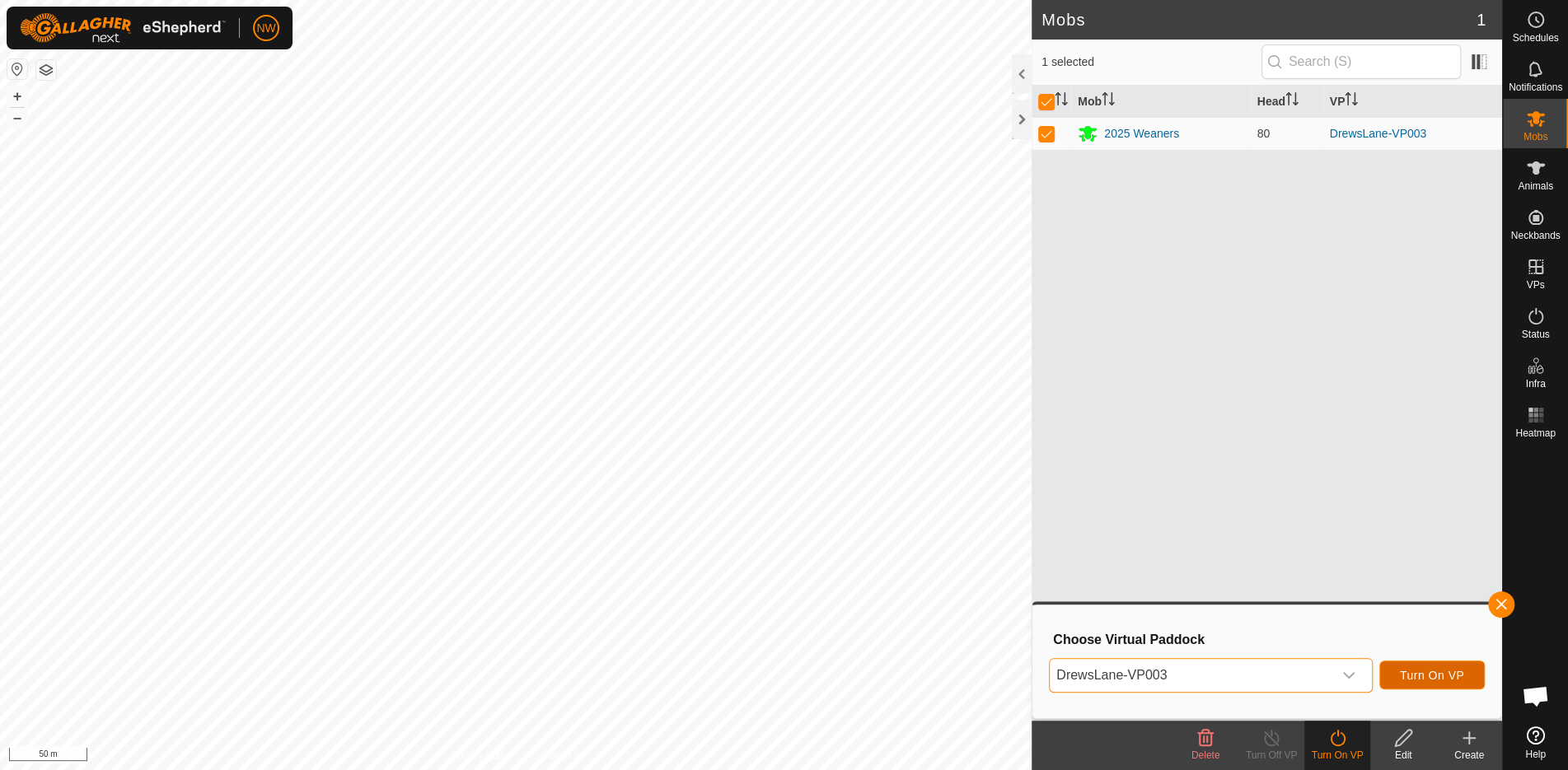
click at [1419, 676] on span "Turn On VP" at bounding box center [1433, 675] width 65 height 13
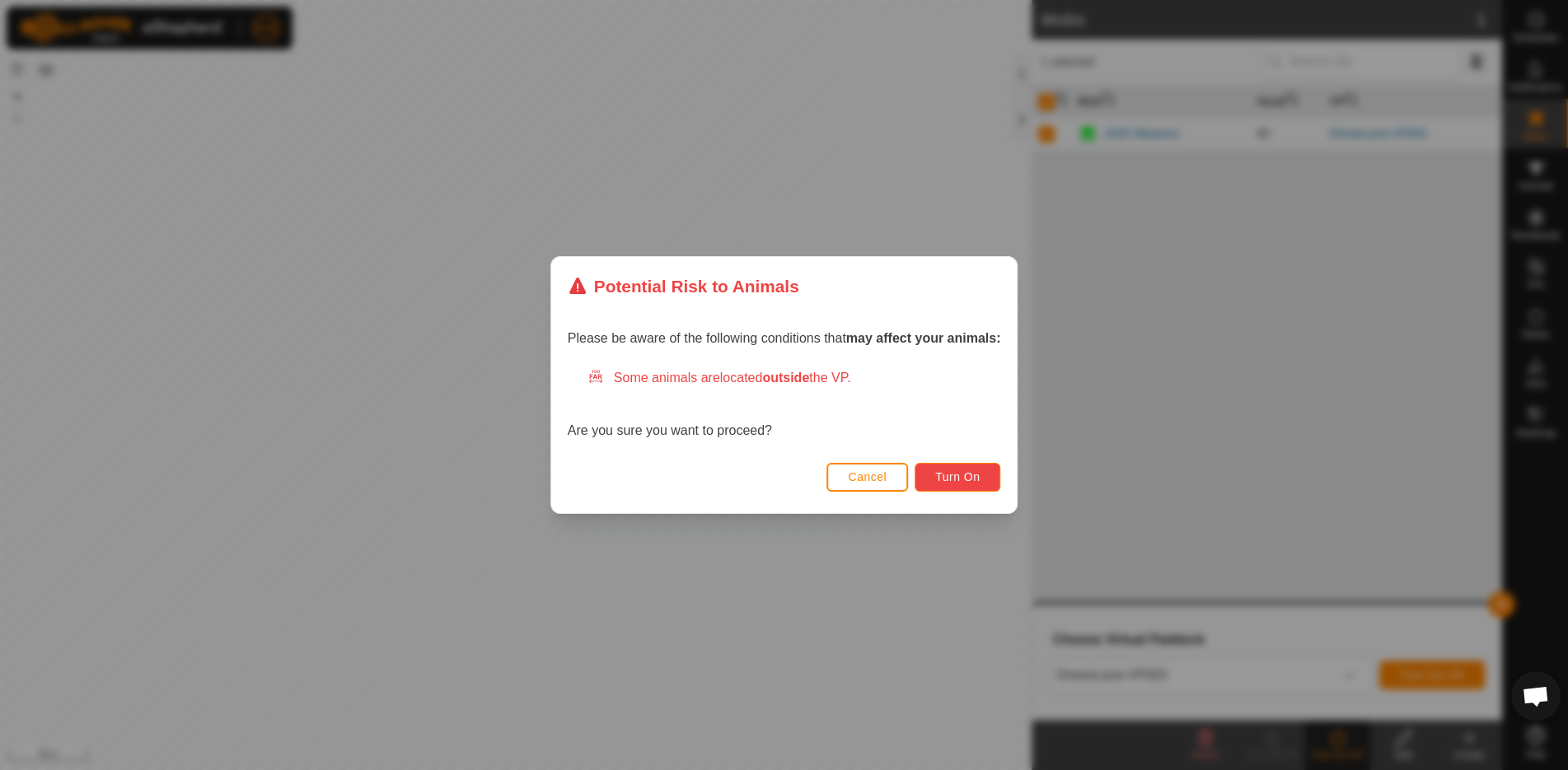
click at [962, 474] on span "Turn On" at bounding box center [957, 477] width 45 height 13
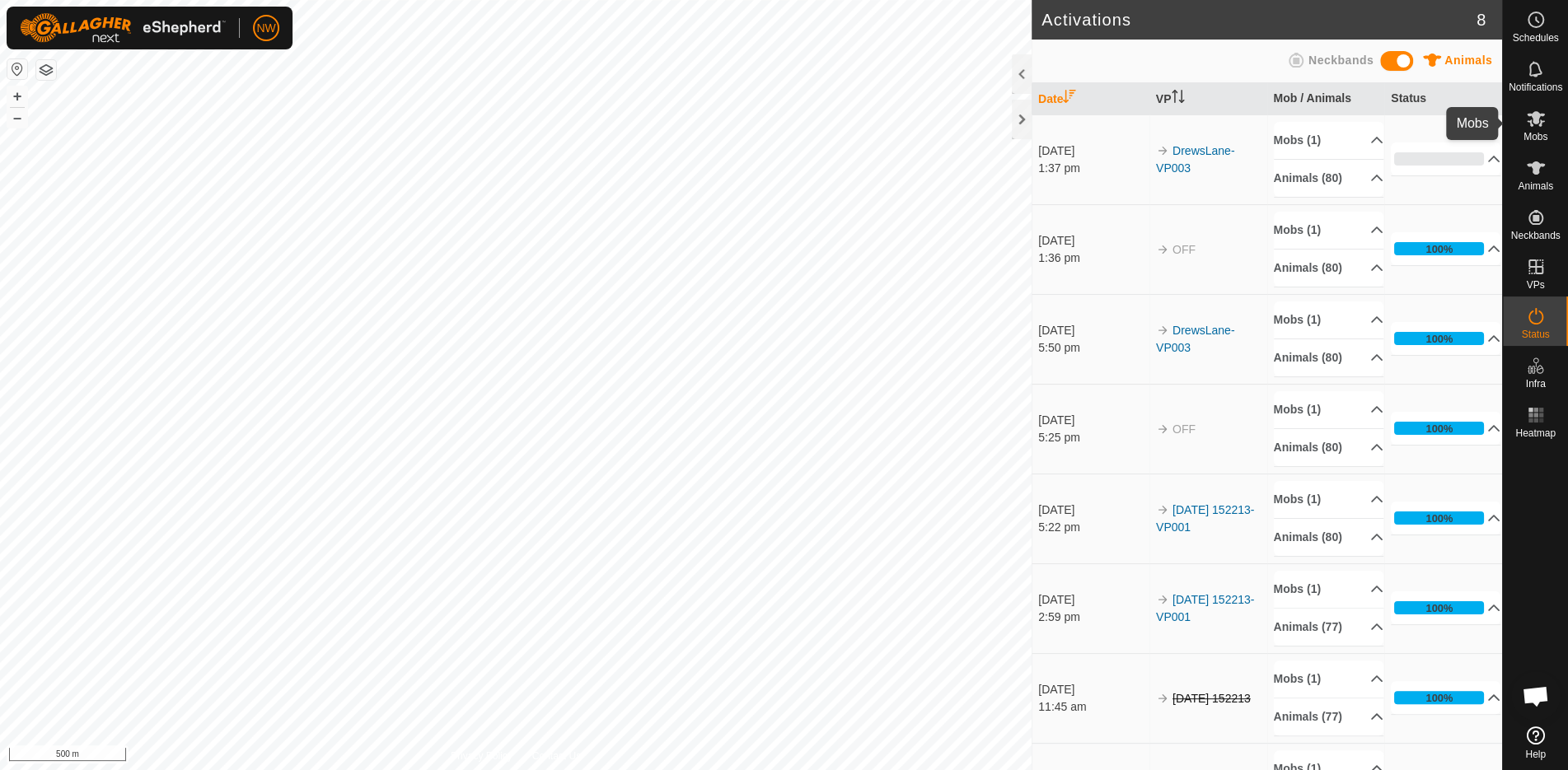
click at [1535, 124] on icon at bounding box center [1536, 119] width 20 height 20
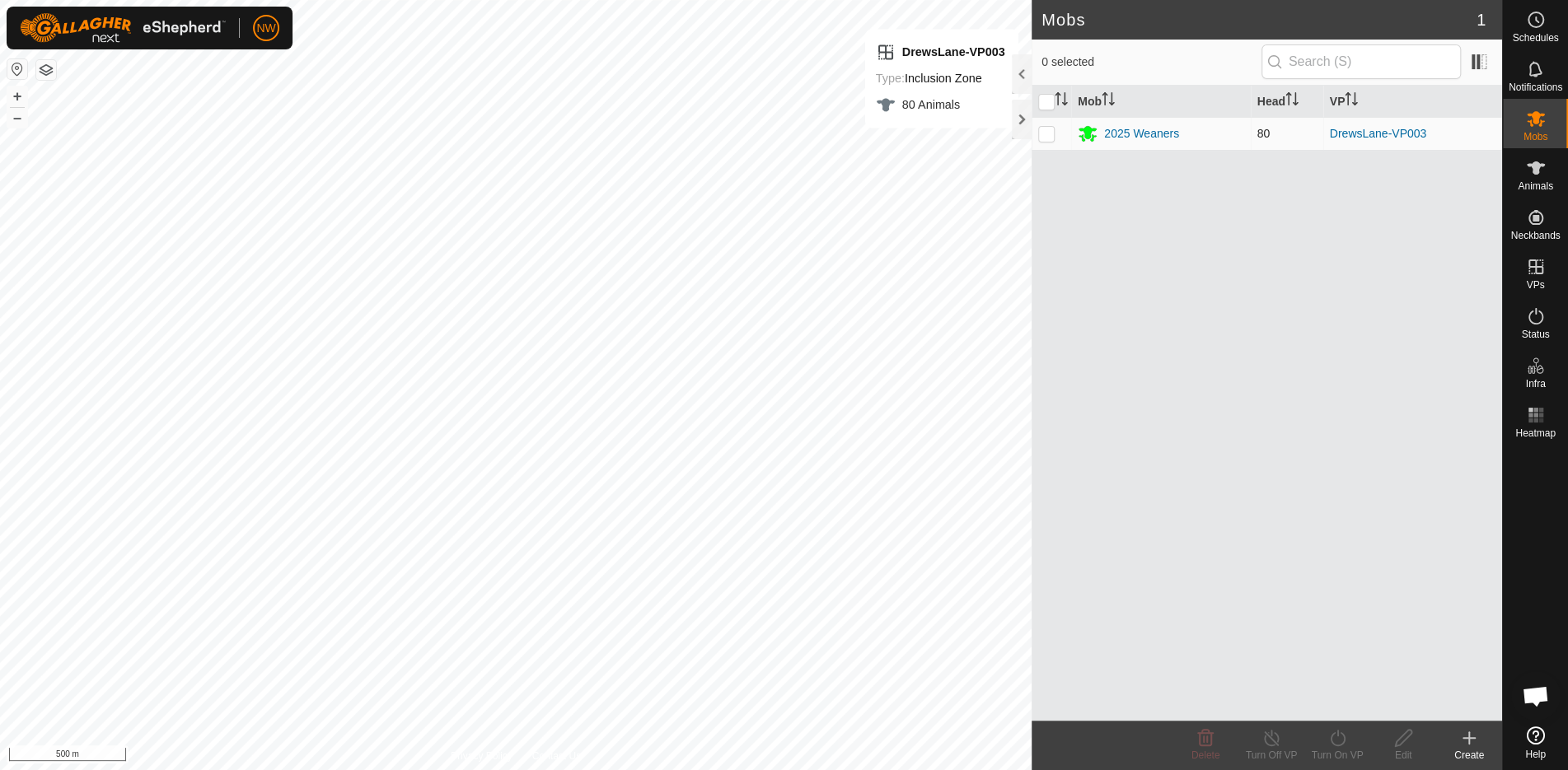
click at [1048, 127] on p-checkbox at bounding box center [1046, 133] width 17 height 13
checkbox input "true"
click at [1129, 128] on div "2025 Weaners" at bounding box center [1142, 134] width 75 height 17
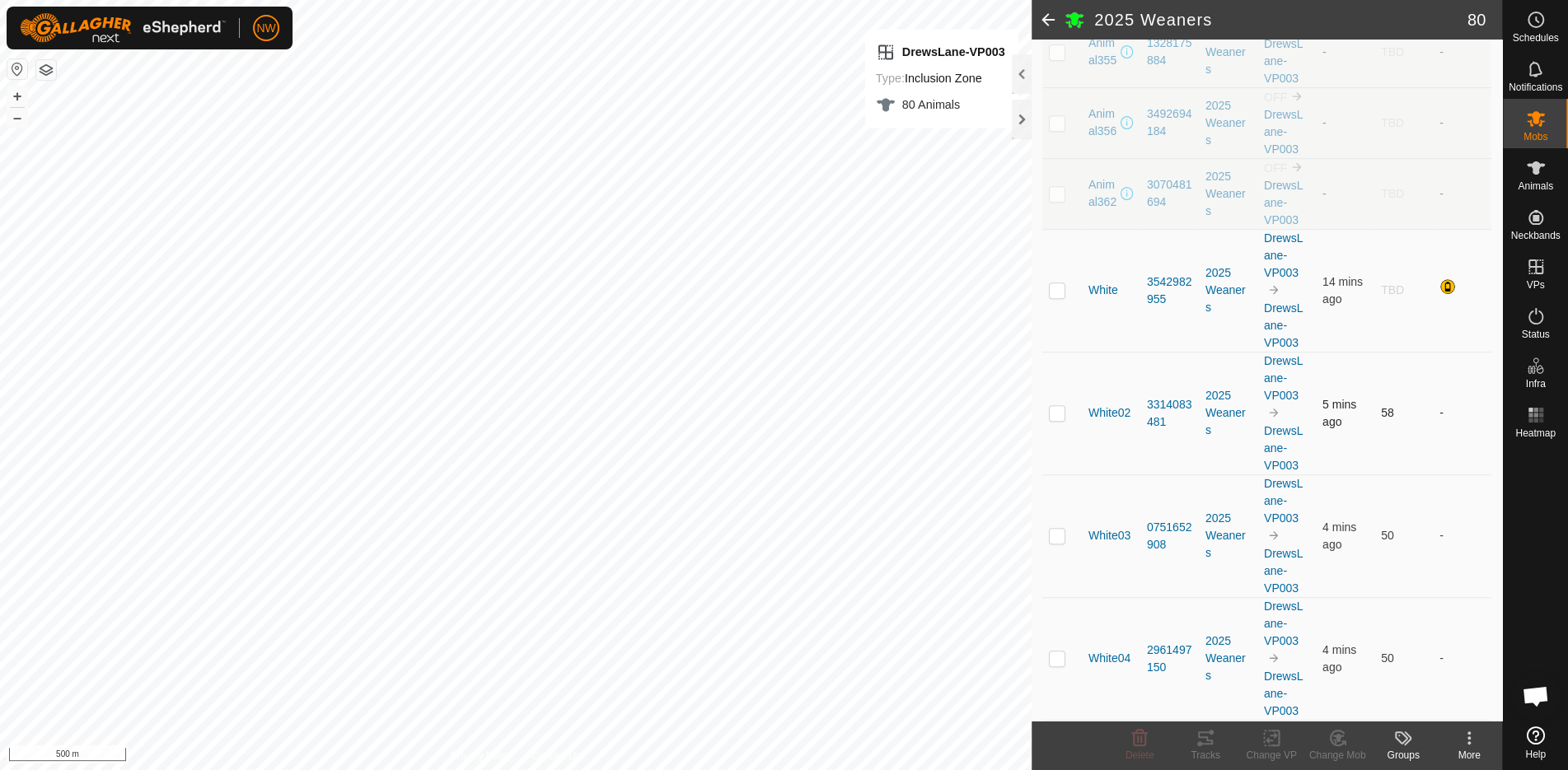
scroll to position [548, 0]
click at [1052, 276] on td at bounding box center [1062, 290] width 39 height 123
checkbox input "false"
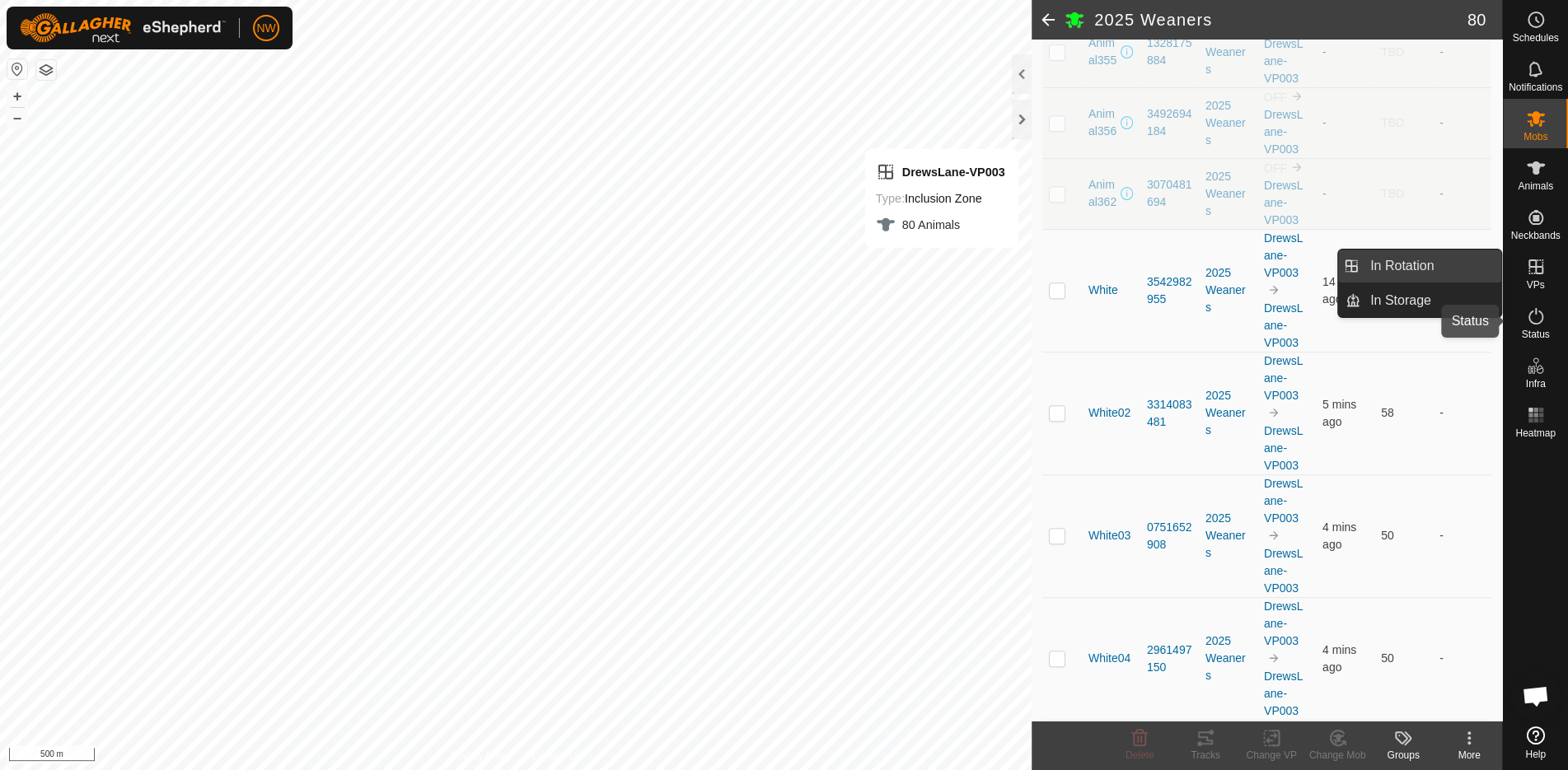
drag, startPoint x: 1534, startPoint y: 316, endPoint x: 1390, endPoint y: 269, distance: 151.5
click at [1534, 316] on icon at bounding box center [1536, 316] width 20 height 20
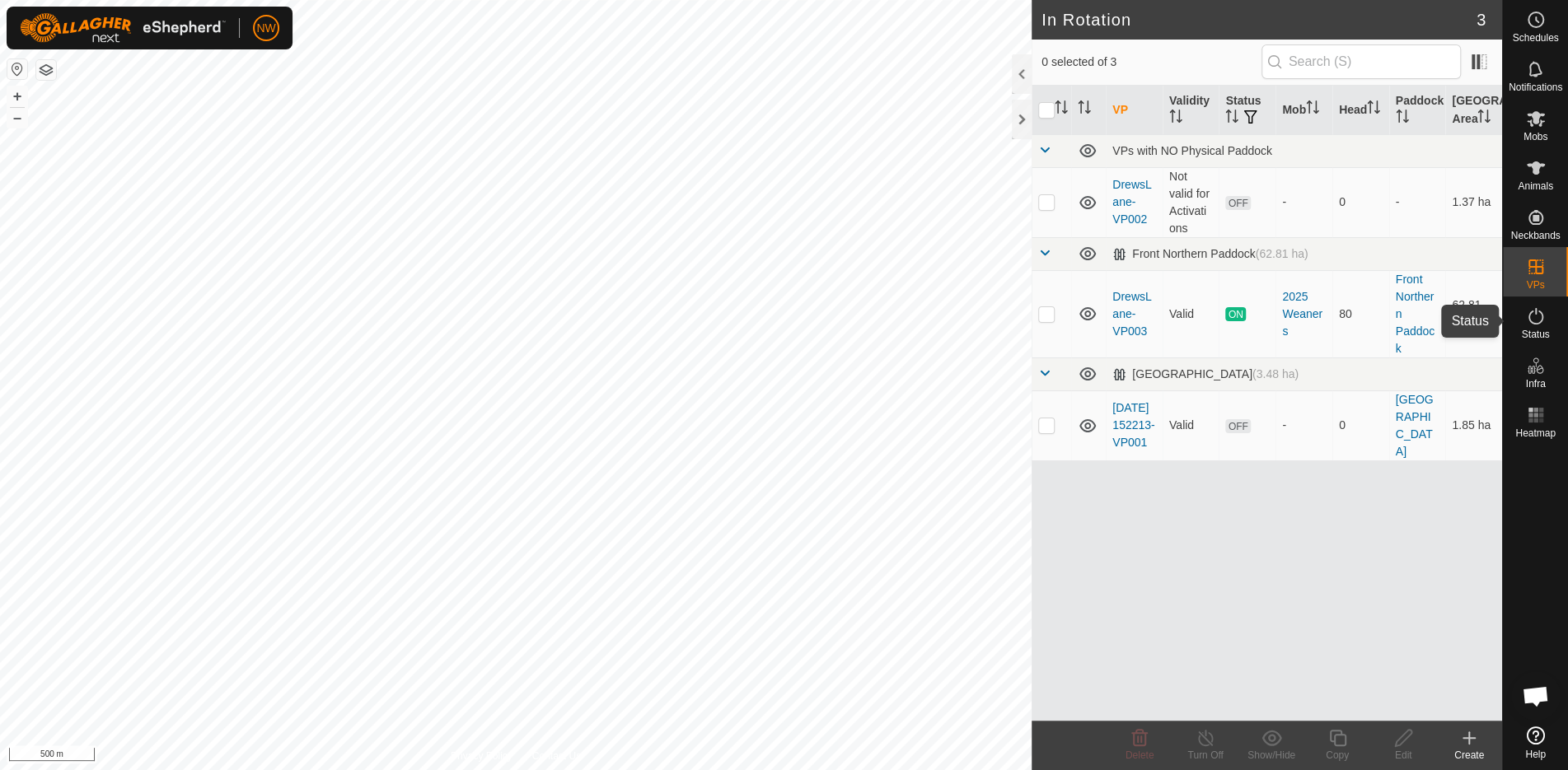
drag, startPoint x: 1543, startPoint y: 320, endPoint x: 1518, endPoint y: 321, distance: 25.0
click at [1543, 320] on icon at bounding box center [1536, 316] width 20 height 20
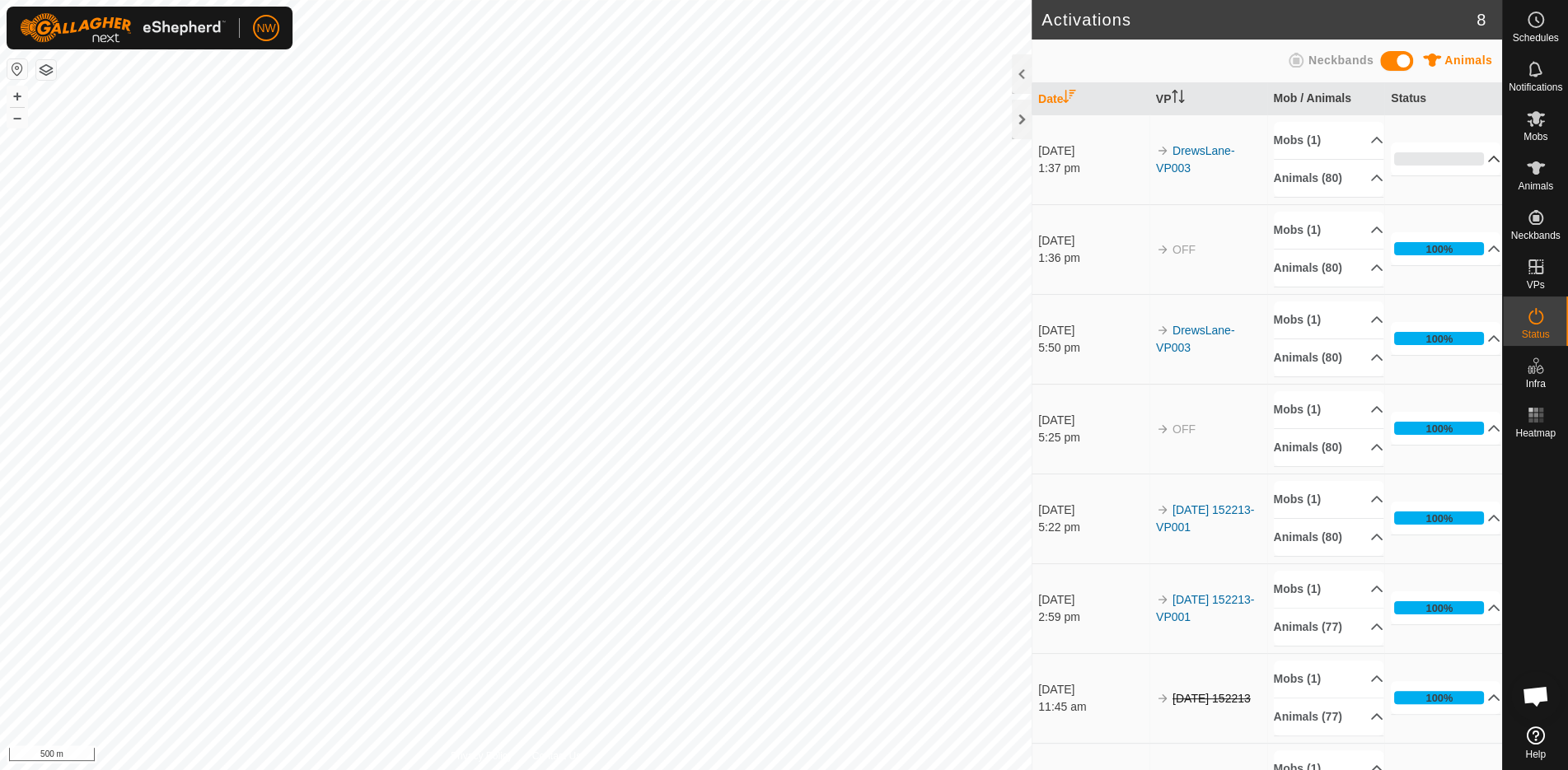
click at [1475, 151] on p-accordion-header "0%" at bounding box center [1446, 159] width 109 height 33
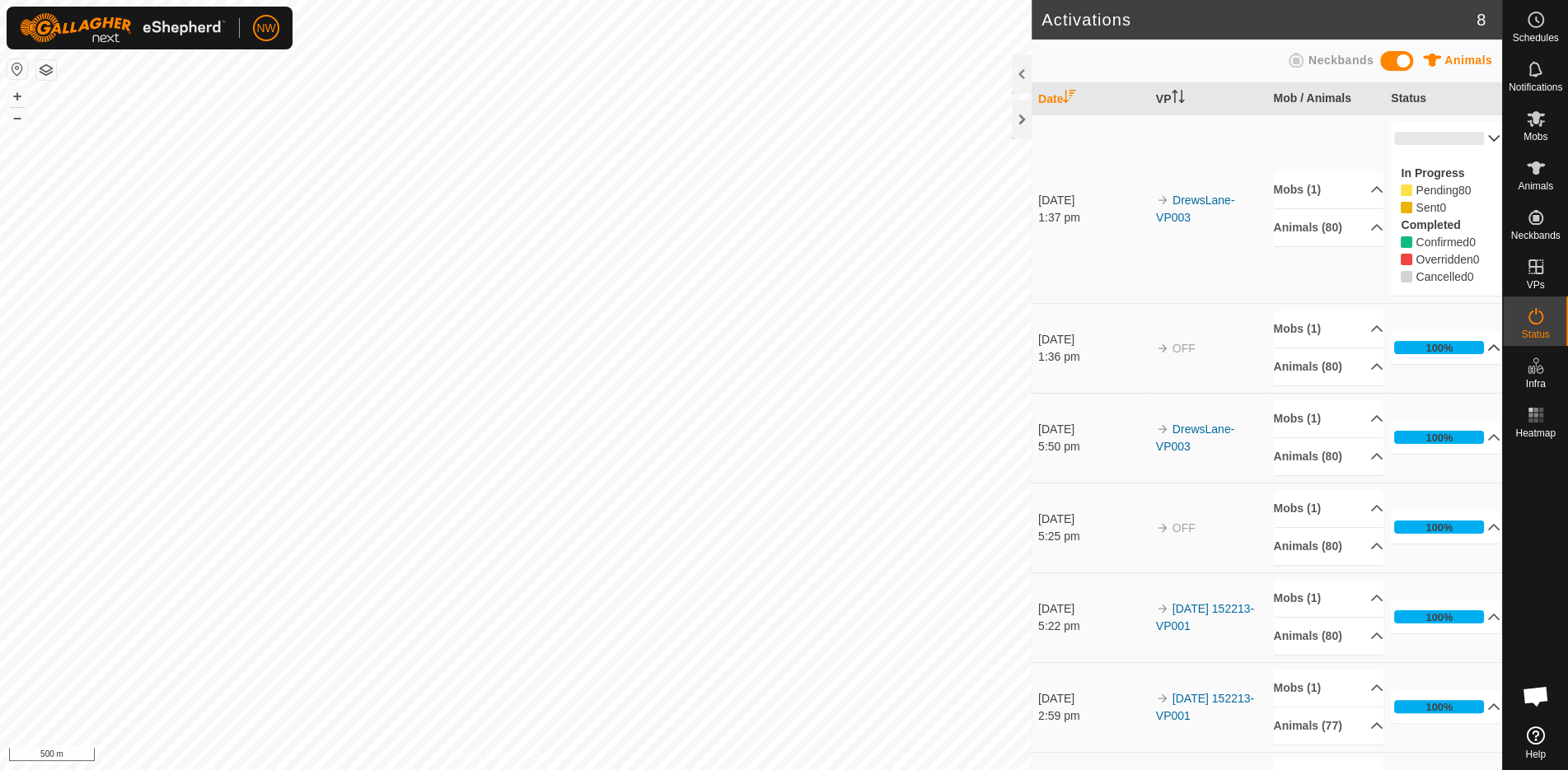
click at [1470, 342] on p-accordion-header "100%" at bounding box center [1446, 347] width 109 height 33
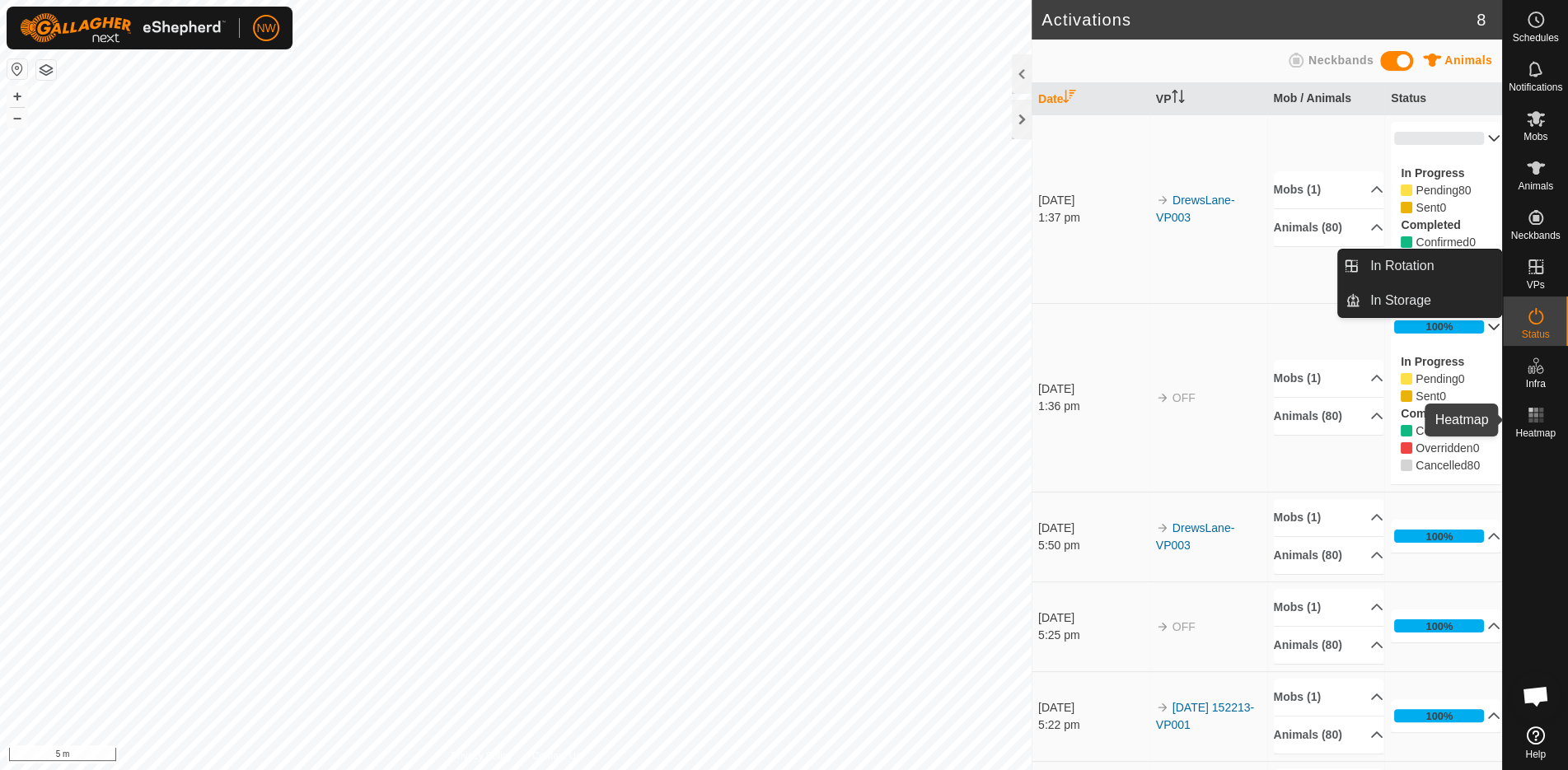
click at [1534, 422] on rect at bounding box center [1536, 420] width 4 height 4
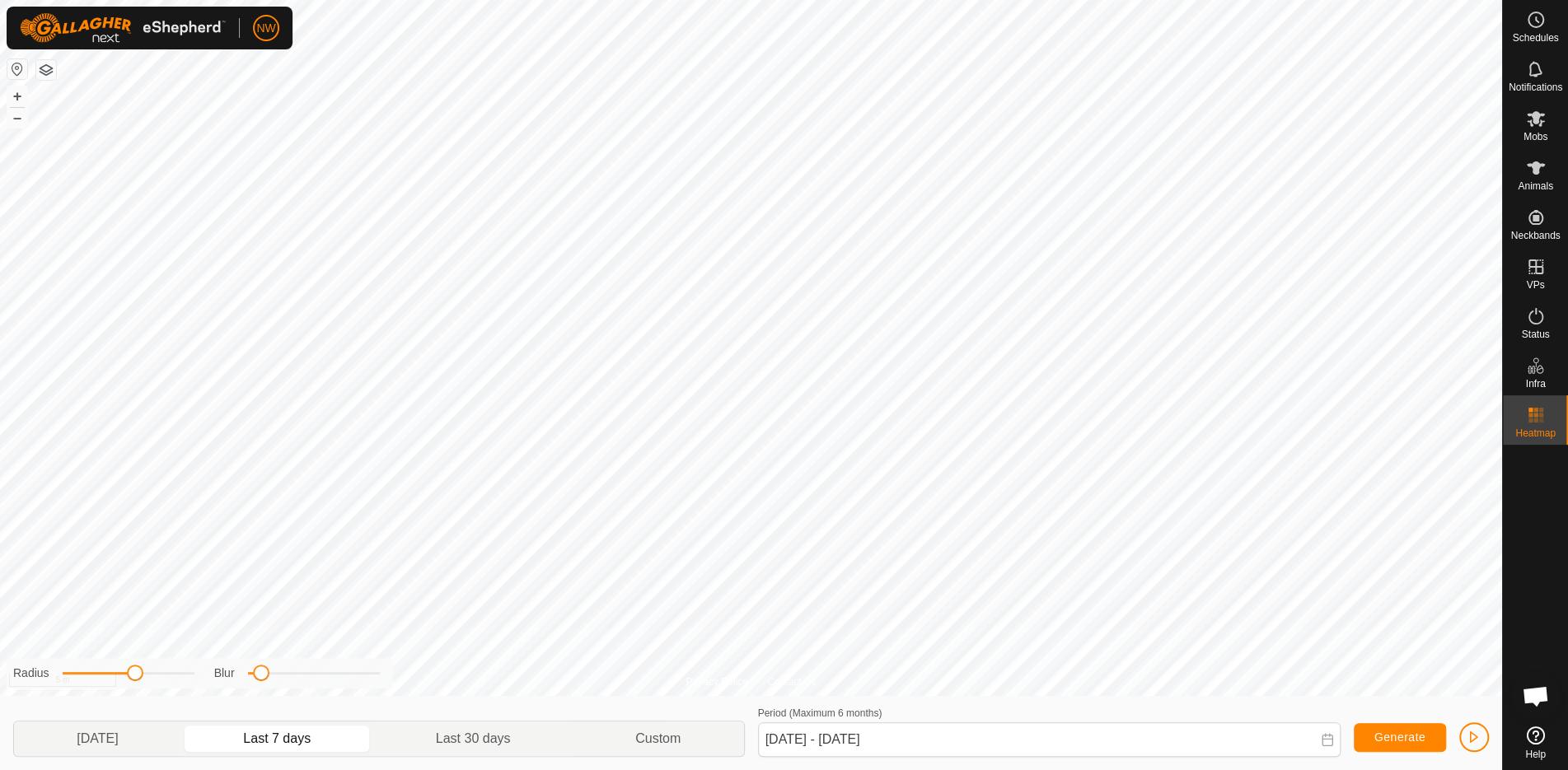
click at [1534, 422] on rect at bounding box center [1536, 420] width 4 height 4
click at [1546, 314] on es-activation-svg-icon at bounding box center [1537, 316] width 30 height 26
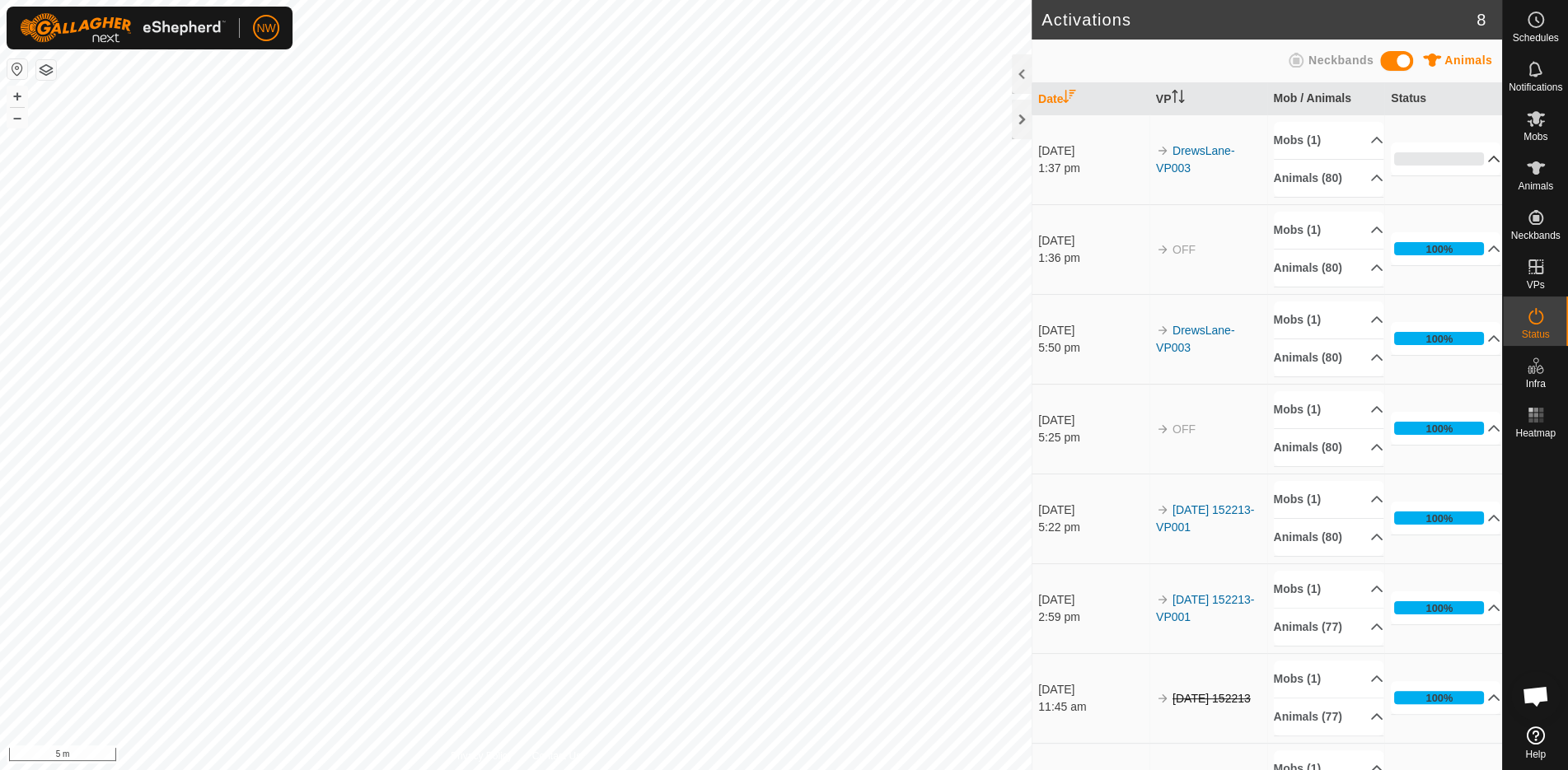
click at [1466, 155] on p-accordion-header "0%" at bounding box center [1446, 159] width 109 height 33
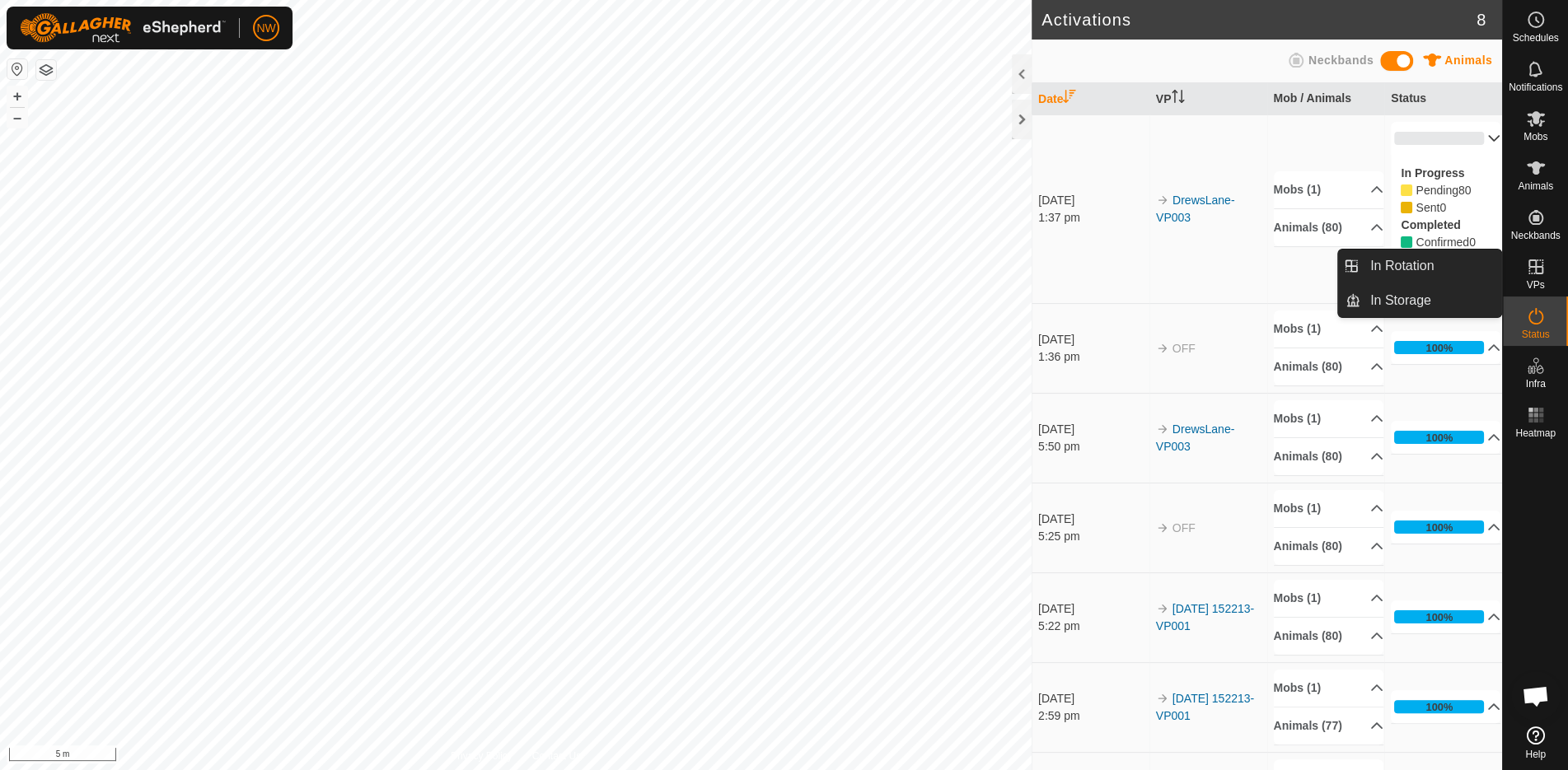
click at [1531, 277] on es-virtualpaddocks-svg-icon at bounding box center [1537, 267] width 30 height 26
click at [1393, 273] on link "In Rotation" at bounding box center [1431, 266] width 141 height 33
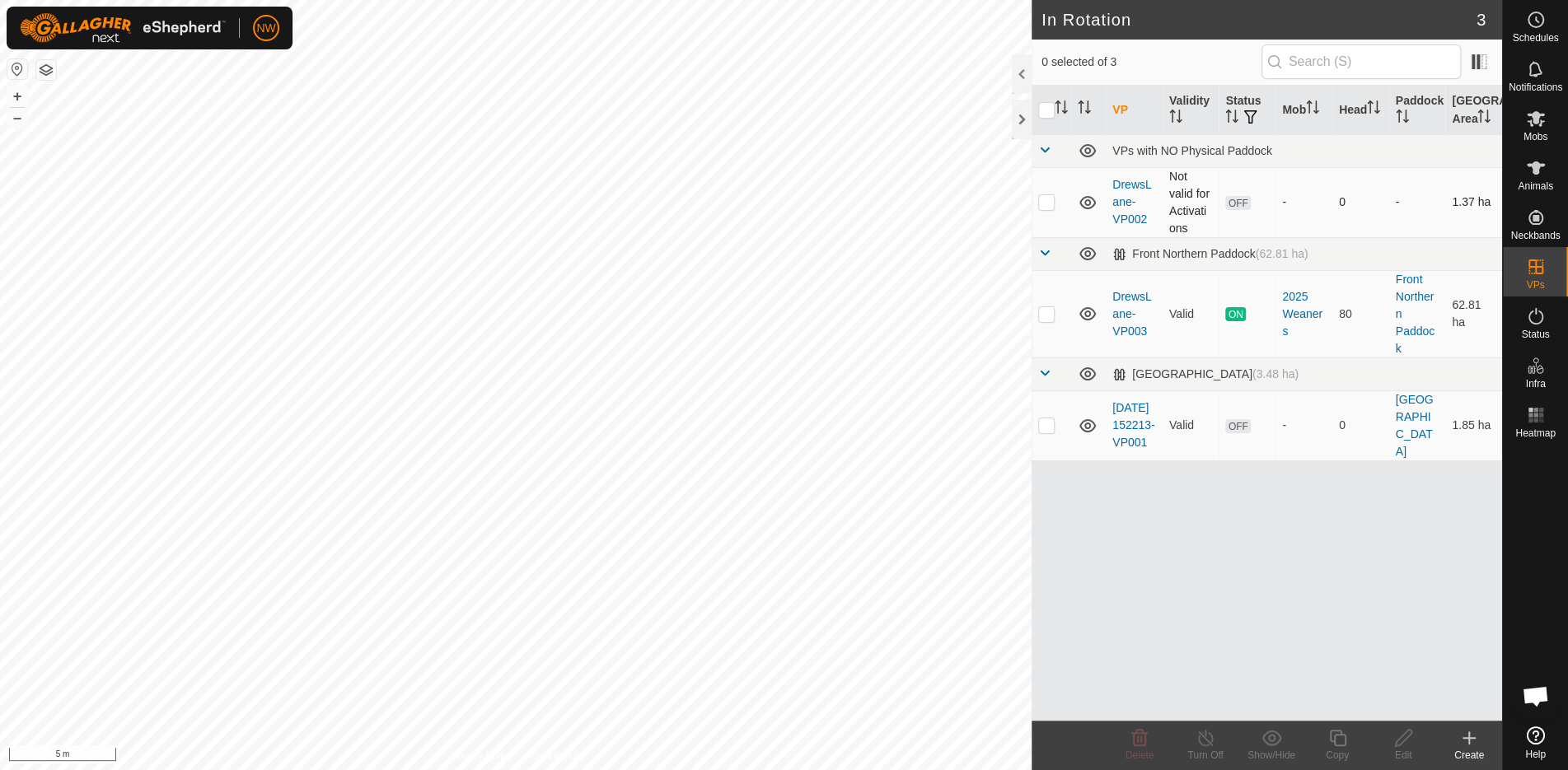
click at [1085, 198] on icon at bounding box center [1088, 203] width 20 height 20
click at [1047, 201] on p-checkbox at bounding box center [1046, 202] width 17 height 13
checkbox input "true"
click at [1273, 737] on icon at bounding box center [1273, 738] width 21 height 20
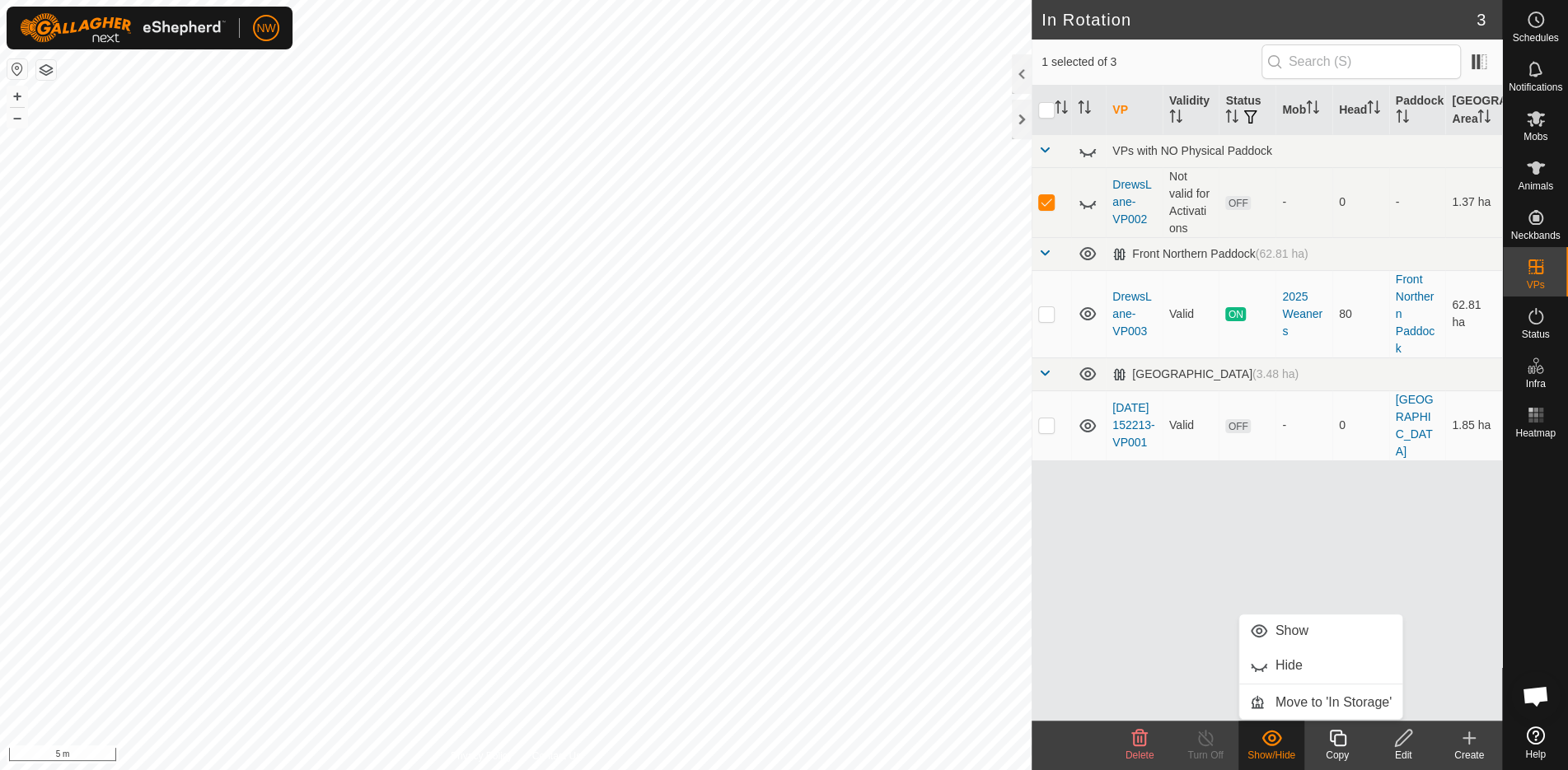
click at [1273, 737] on icon at bounding box center [1273, 738] width 21 height 20
click at [1410, 745] on icon at bounding box center [1404, 738] width 21 height 20
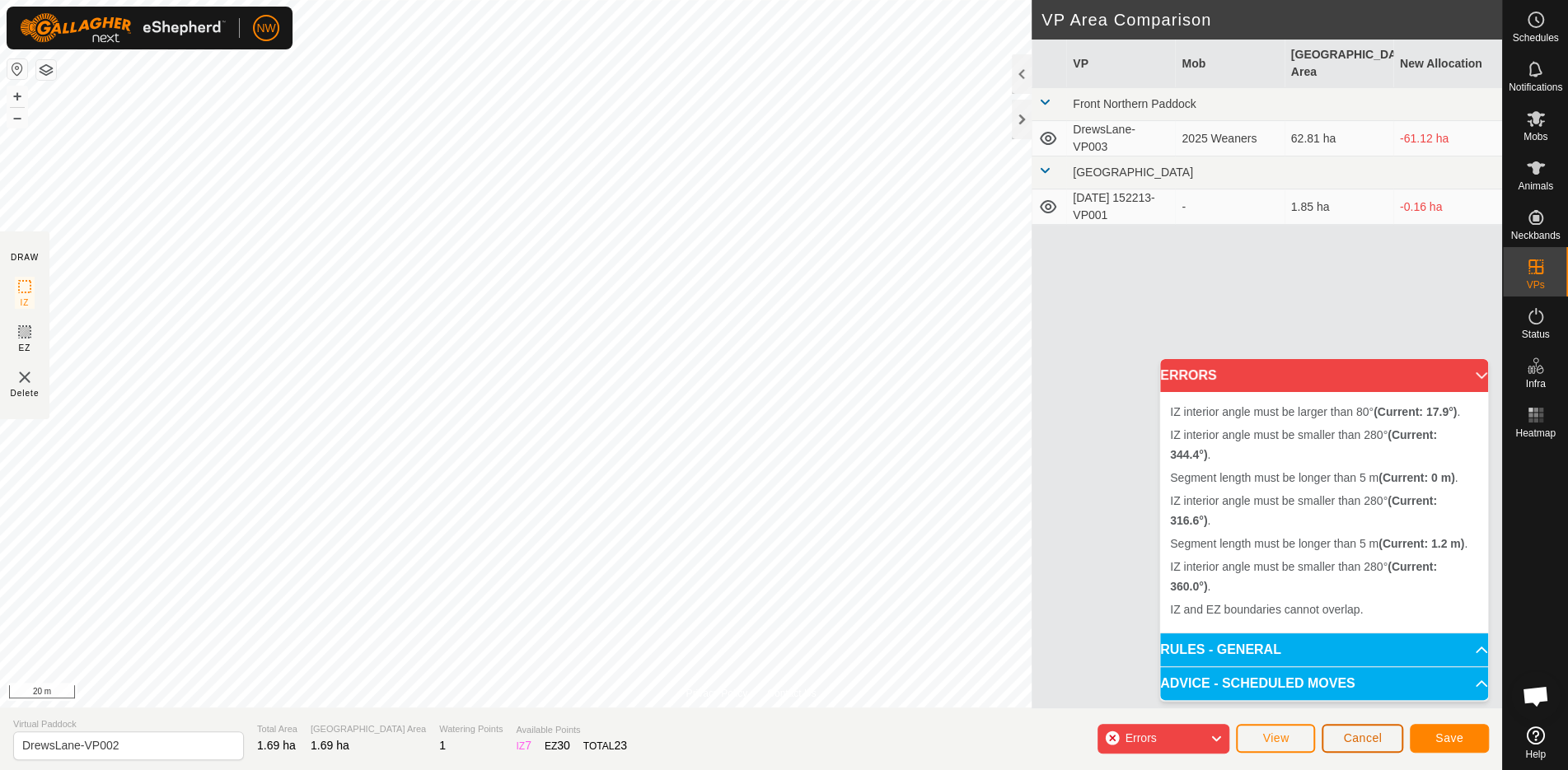
click at [1367, 739] on span "Cancel" at bounding box center [1363, 738] width 38 height 13
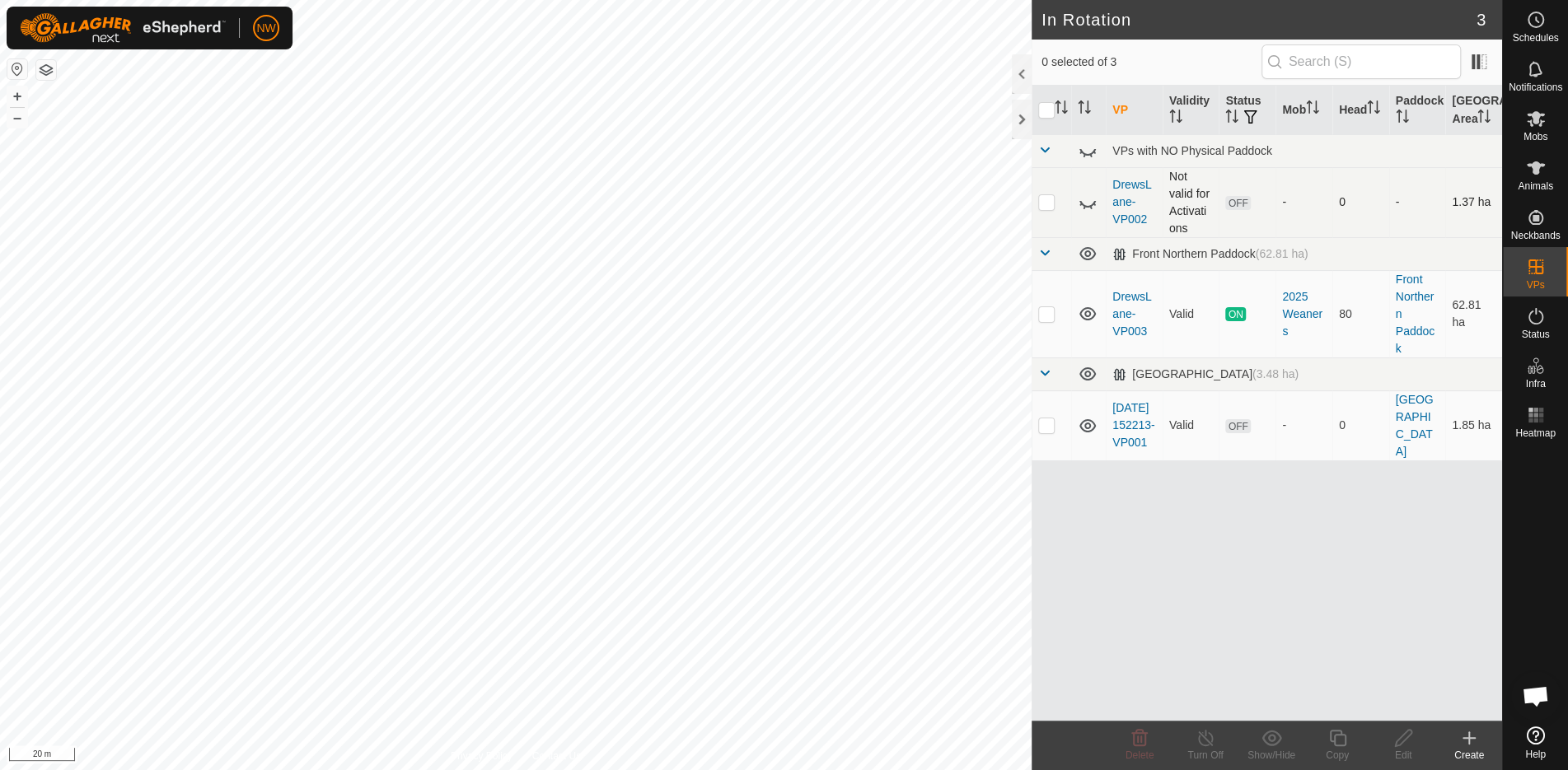
click at [1053, 199] on p-checkbox at bounding box center [1046, 202] width 17 height 13
checkbox input "true"
click at [1269, 737] on icon at bounding box center [1273, 738] width 21 height 20
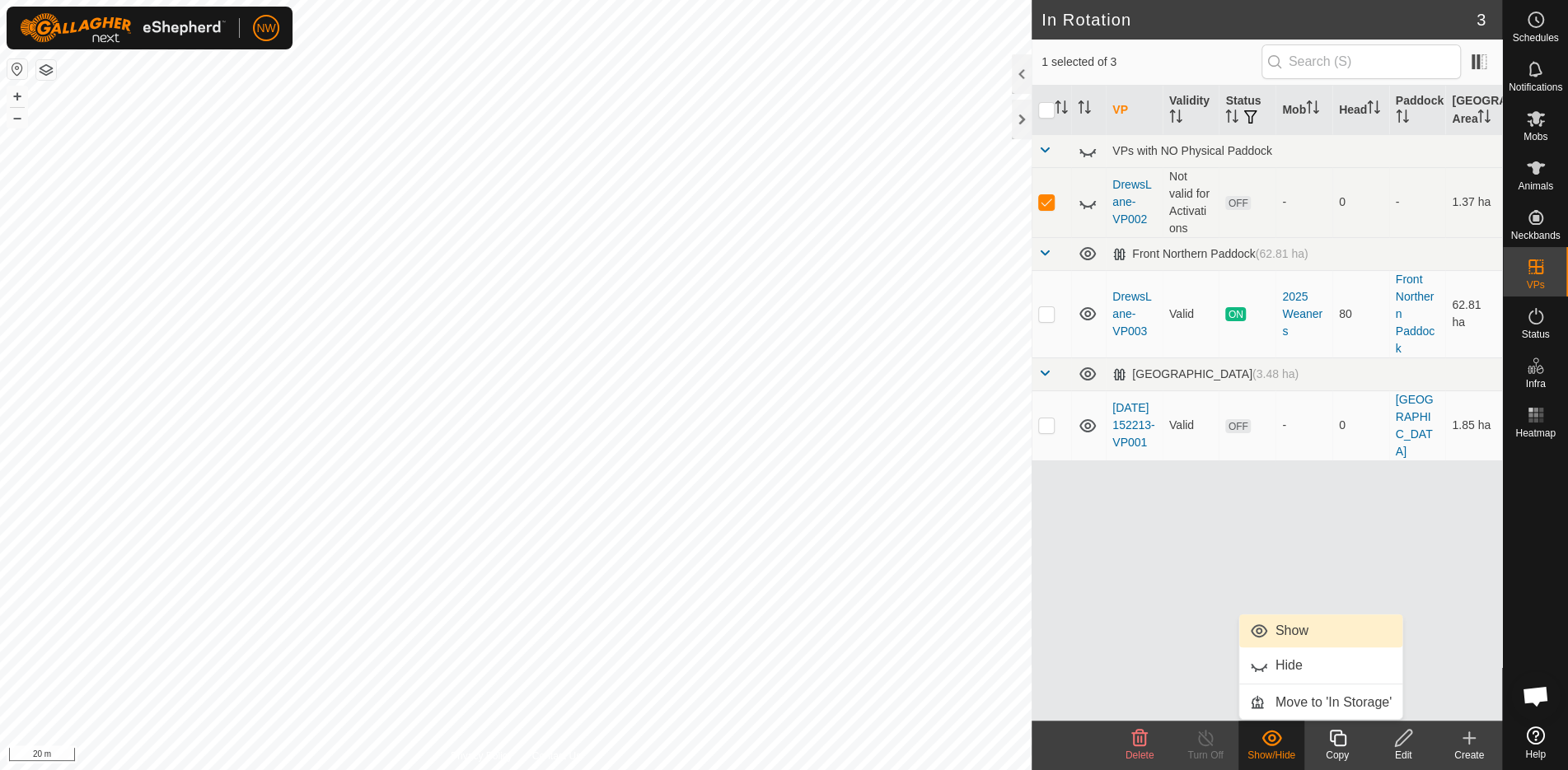
click at [1277, 630] on link "Show" at bounding box center [1321, 631] width 163 height 33
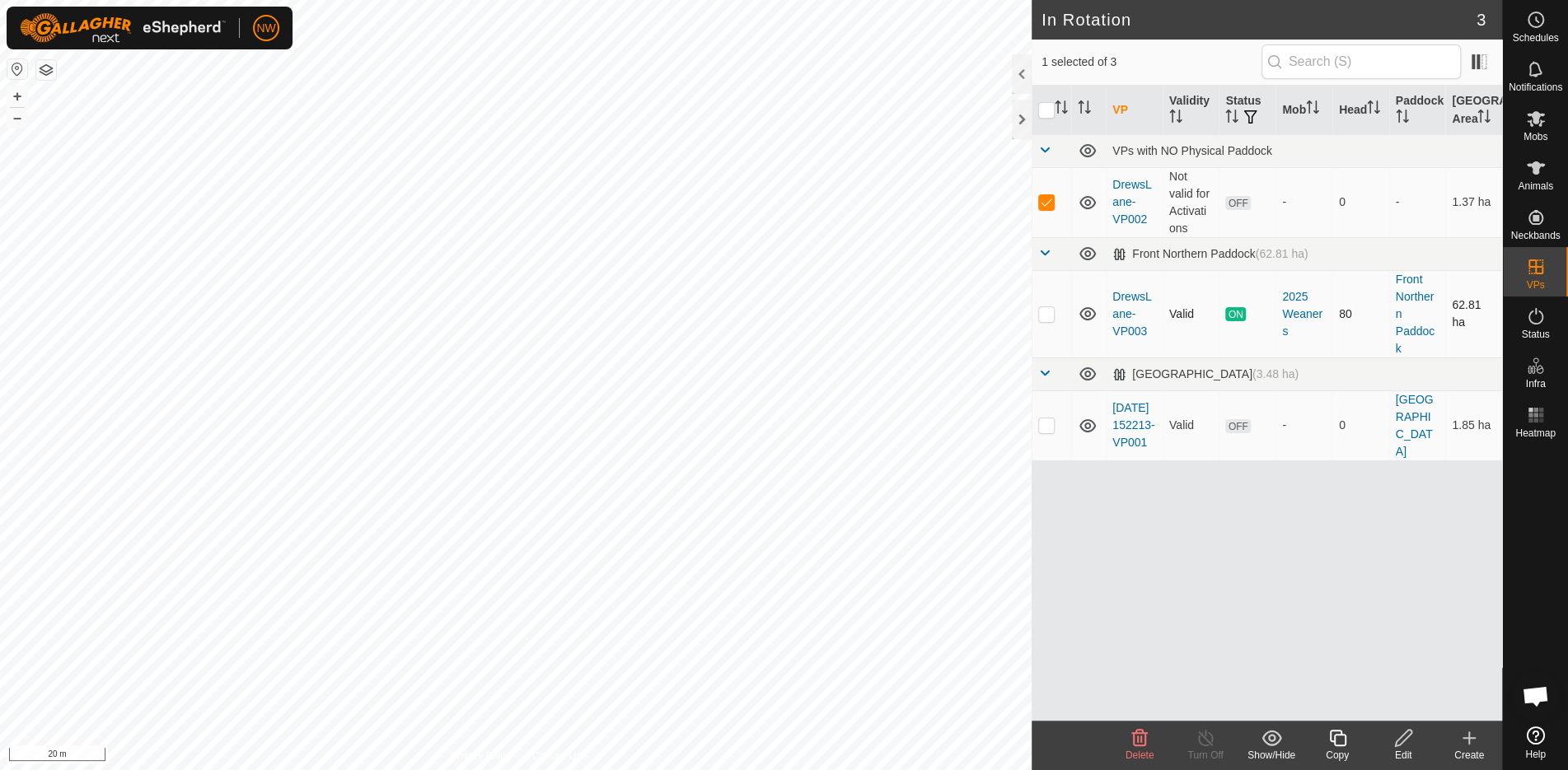
click at [1046, 312] on p-checkbox at bounding box center [1046, 313] width 17 height 13
checkbox input "false"
click at [1043, 426] on p-checkbox at bounding box center [1046, 424] width 17 height 13
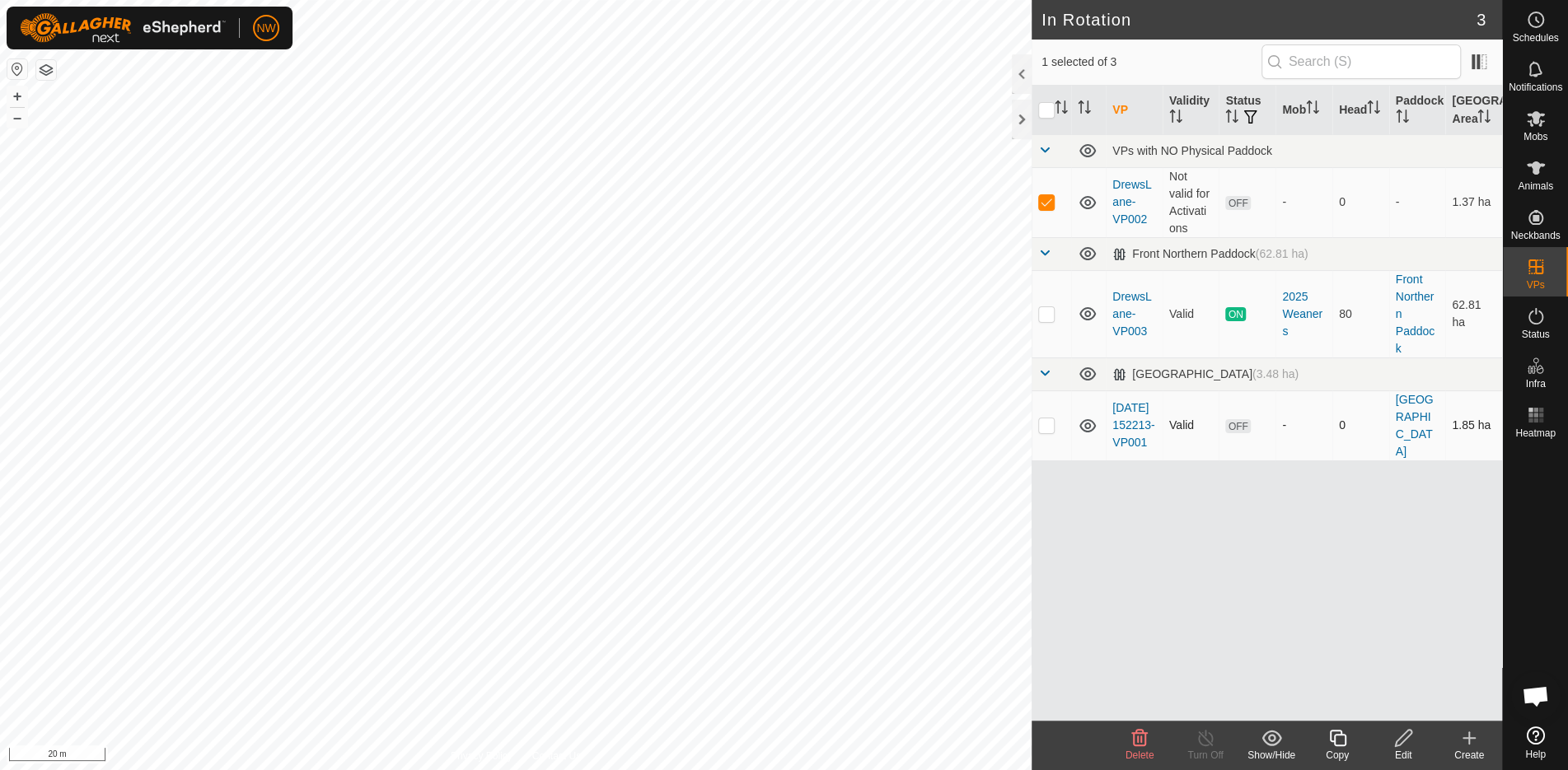
click at [1043, 426] on p-checkbox at bounding box center [1046, 424] width 17 height 13
checkbox input "false"
checkbox input "true"
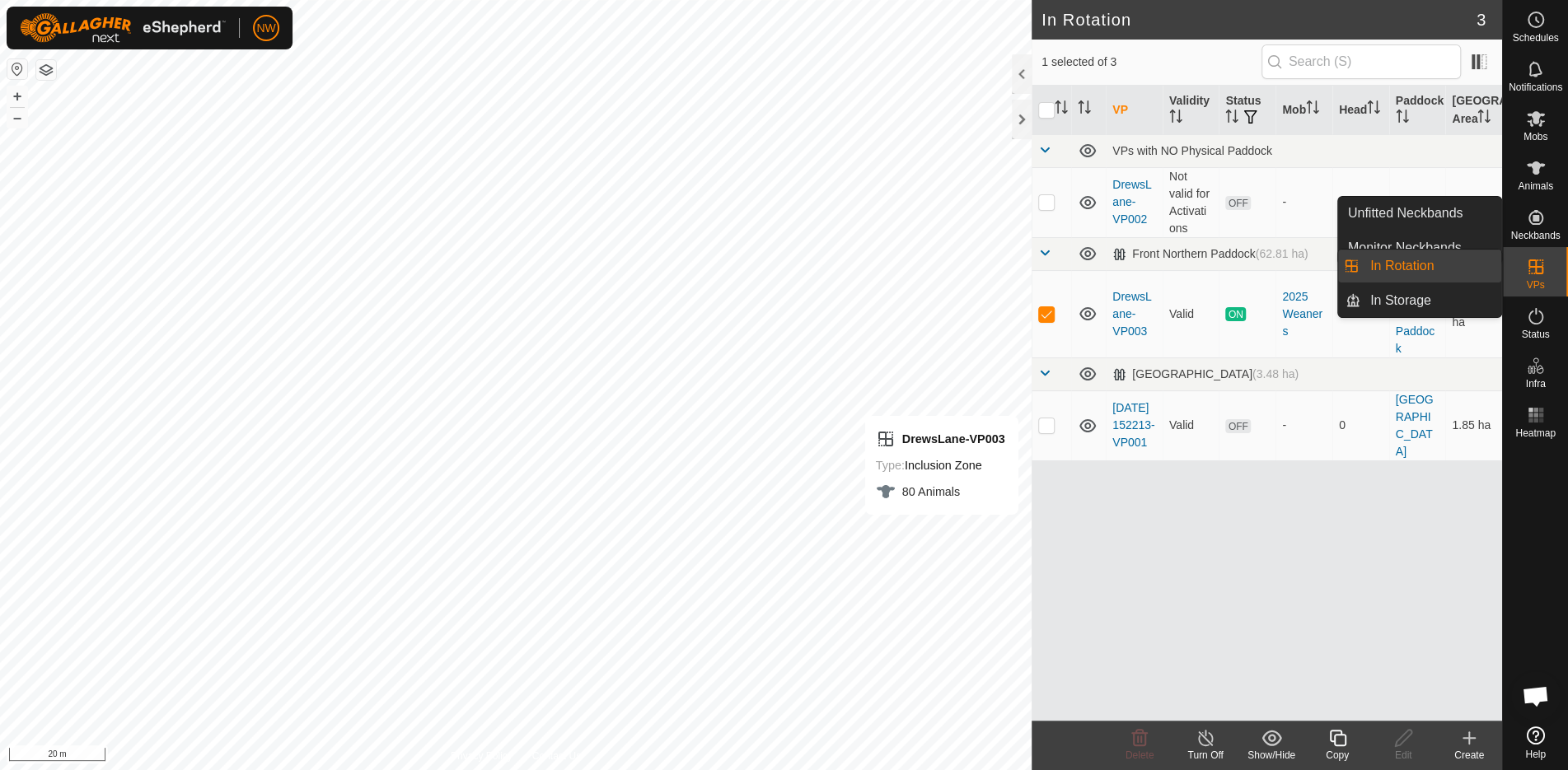
click at [1423, 269] on link "In Rotation" at bounding box center [1431, 266] width 141 height 33
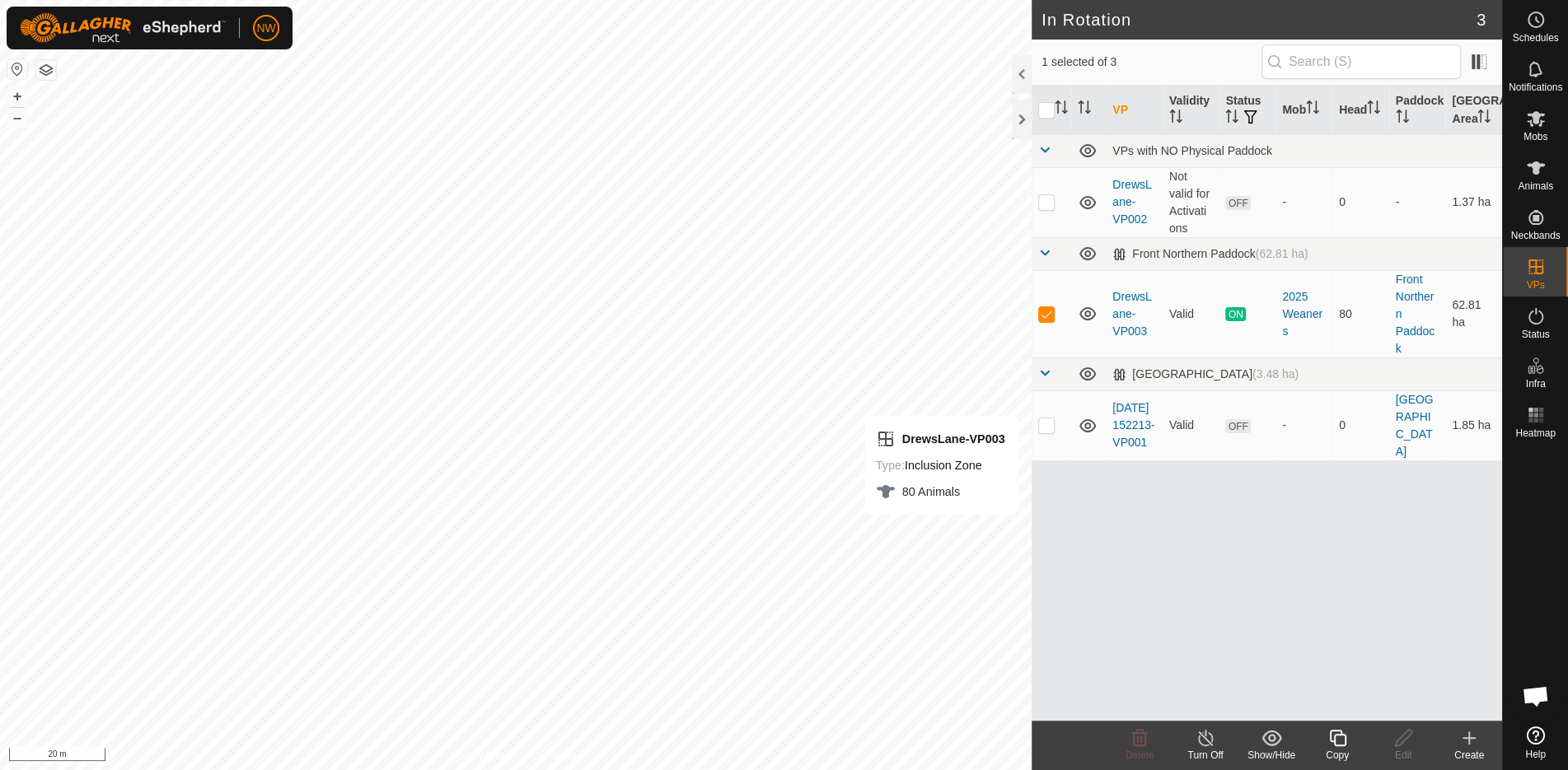
click at [1335, 738] on icon at bounding box center [1337, 738] width 17 height 17
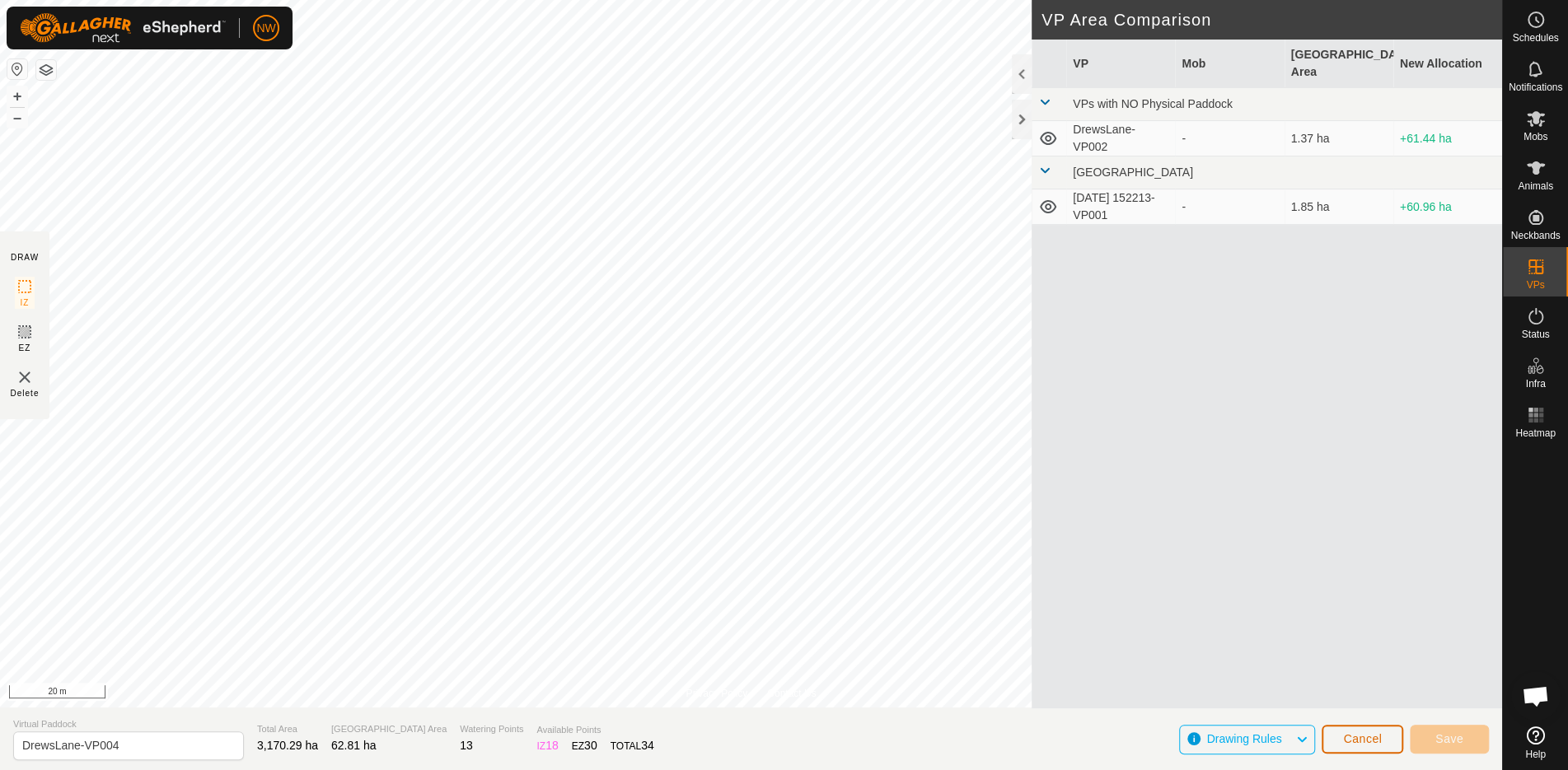
click at [1370, 737] on span "Cancel" at bounding box center [1363, 739] width 38 height 13
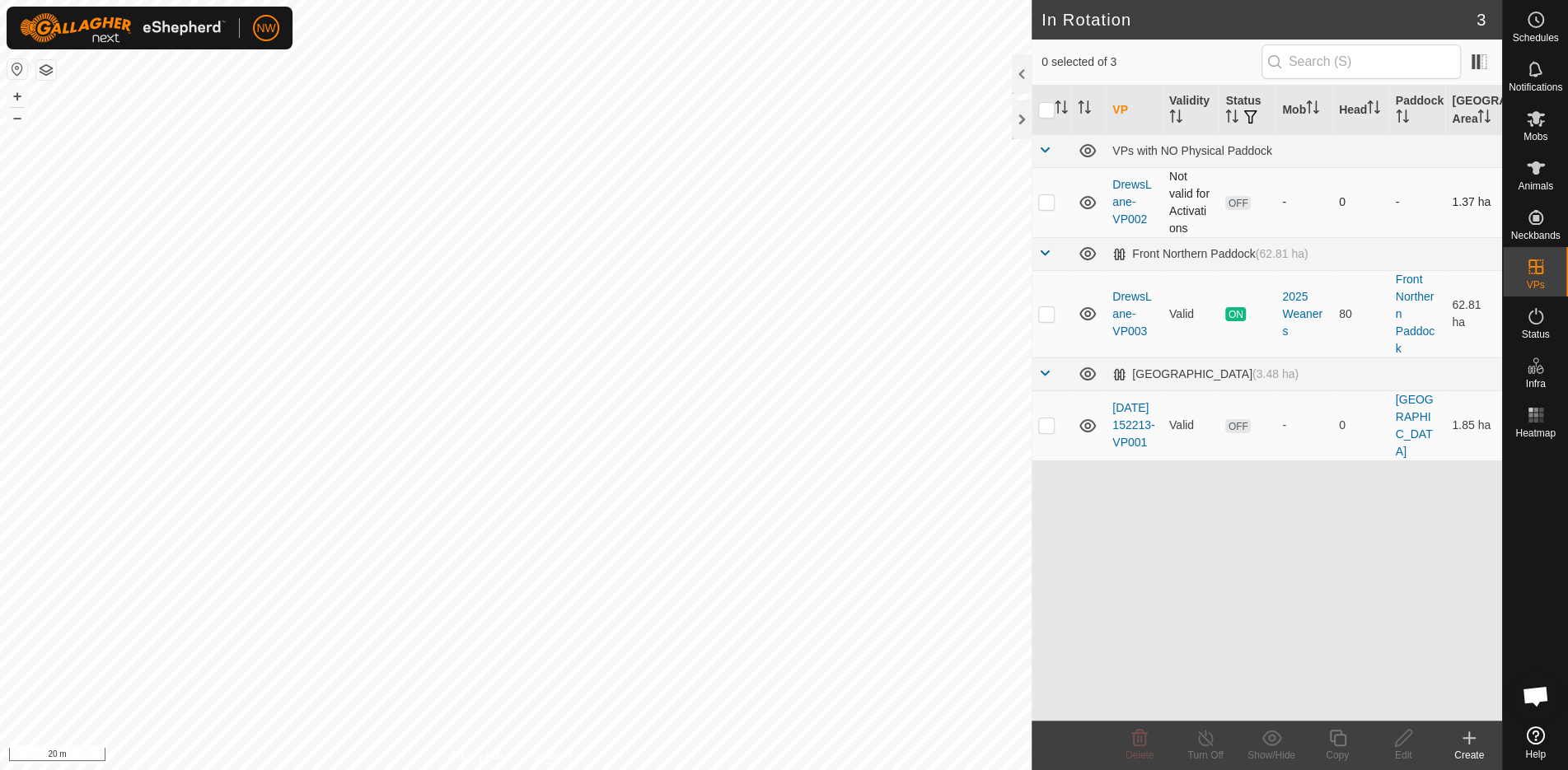
click at [1042, 197] on p-checkbox at bounding box center [1046, 202] width 17 height 13
checkbox input "true"
click at [1338, 744] on icon at bounding box center [1338, 738] width 21 height 20
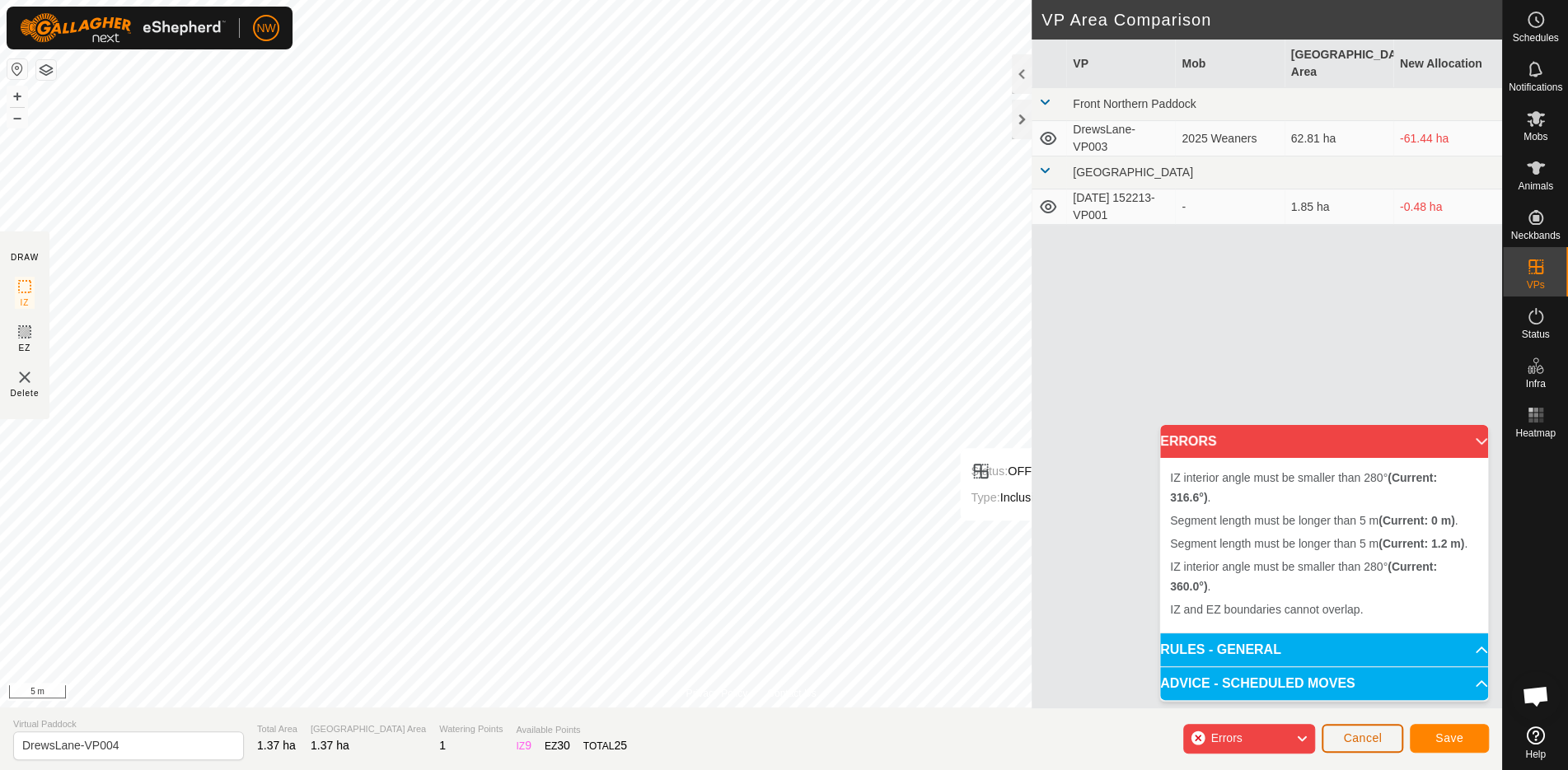
click at [1378, 746] on button "Cancel" at bounding box center [1362, 738] width 81 height 29
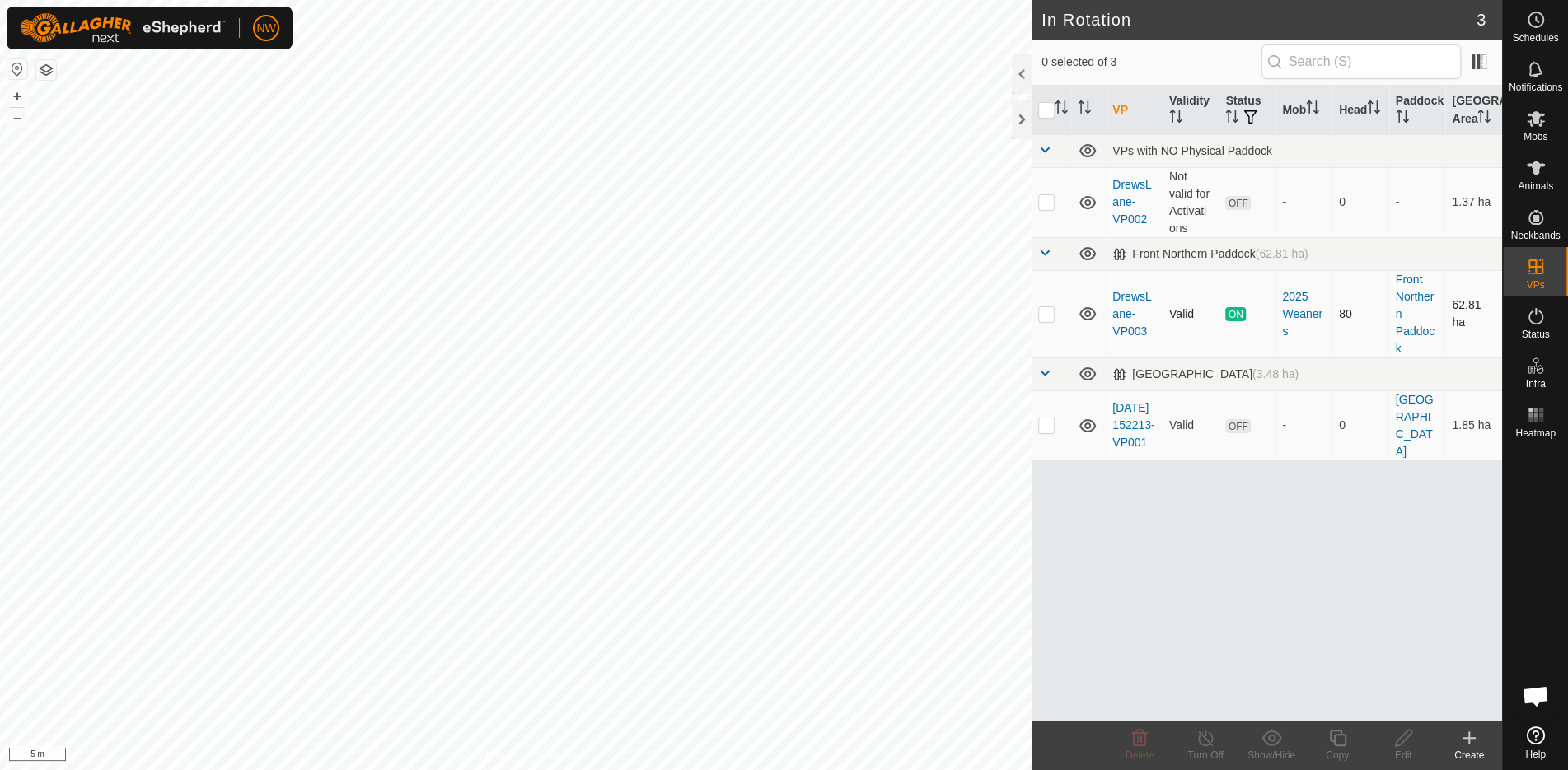
click at [1046, 313] on p-checkbox at bounding box center [1046, 313] width 17 height 13
checkbox input "false"
click at [1055, 197] on td at bounding box center [1051, 203] width 39 height 70
checkbox input "false"
click at [1053, 314] on p-checkbox at bounding box center [1046, 313] width 17 height 13
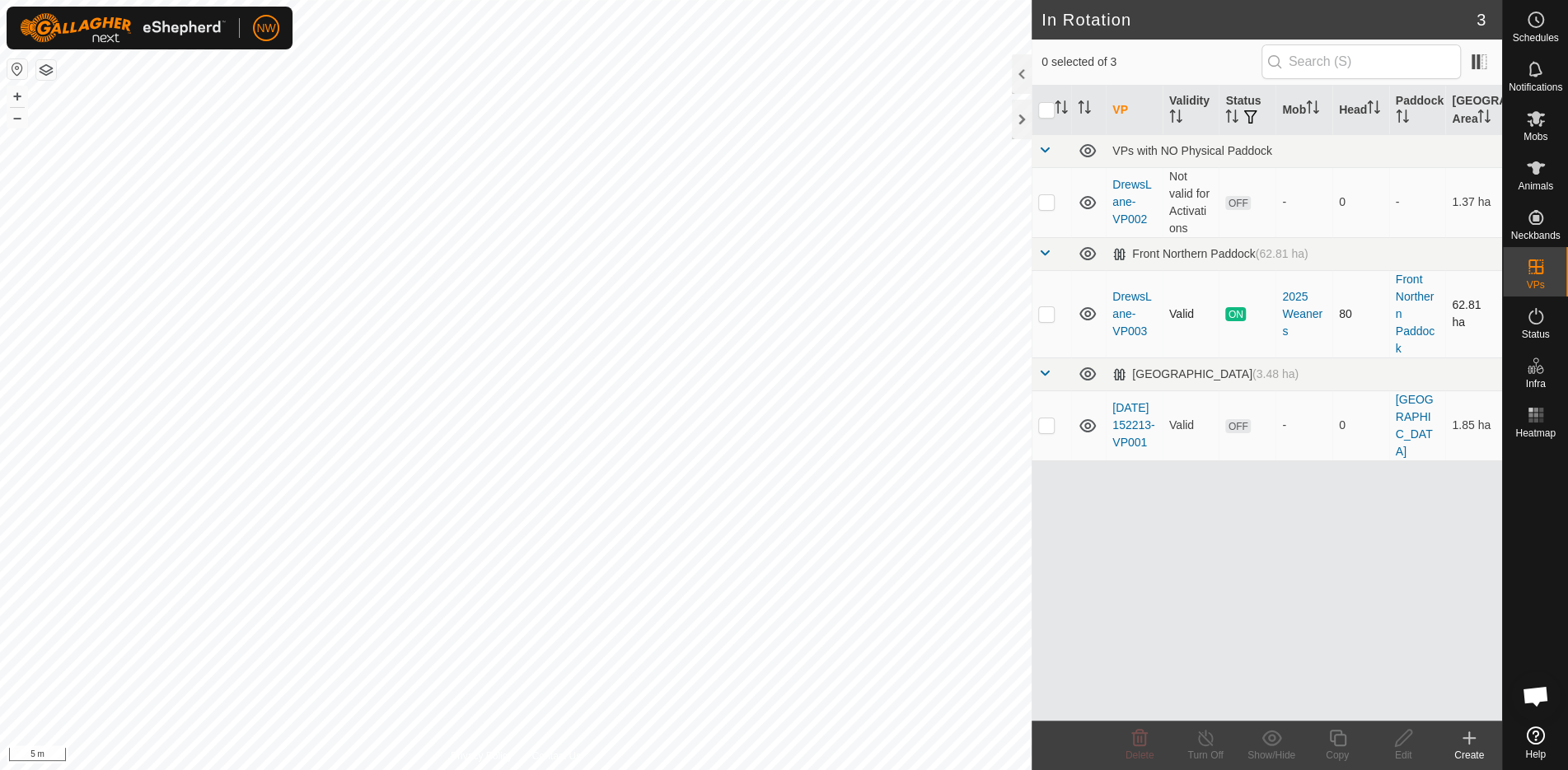
checkbox input "true"
drag, startPoint x: 1538, startPoint y: 173, endPoint x: 1523, endPoint y: 182, distance: 17.5
click at [1539, 172] on icon at bounding box center [1536, 168] width 20 height 20
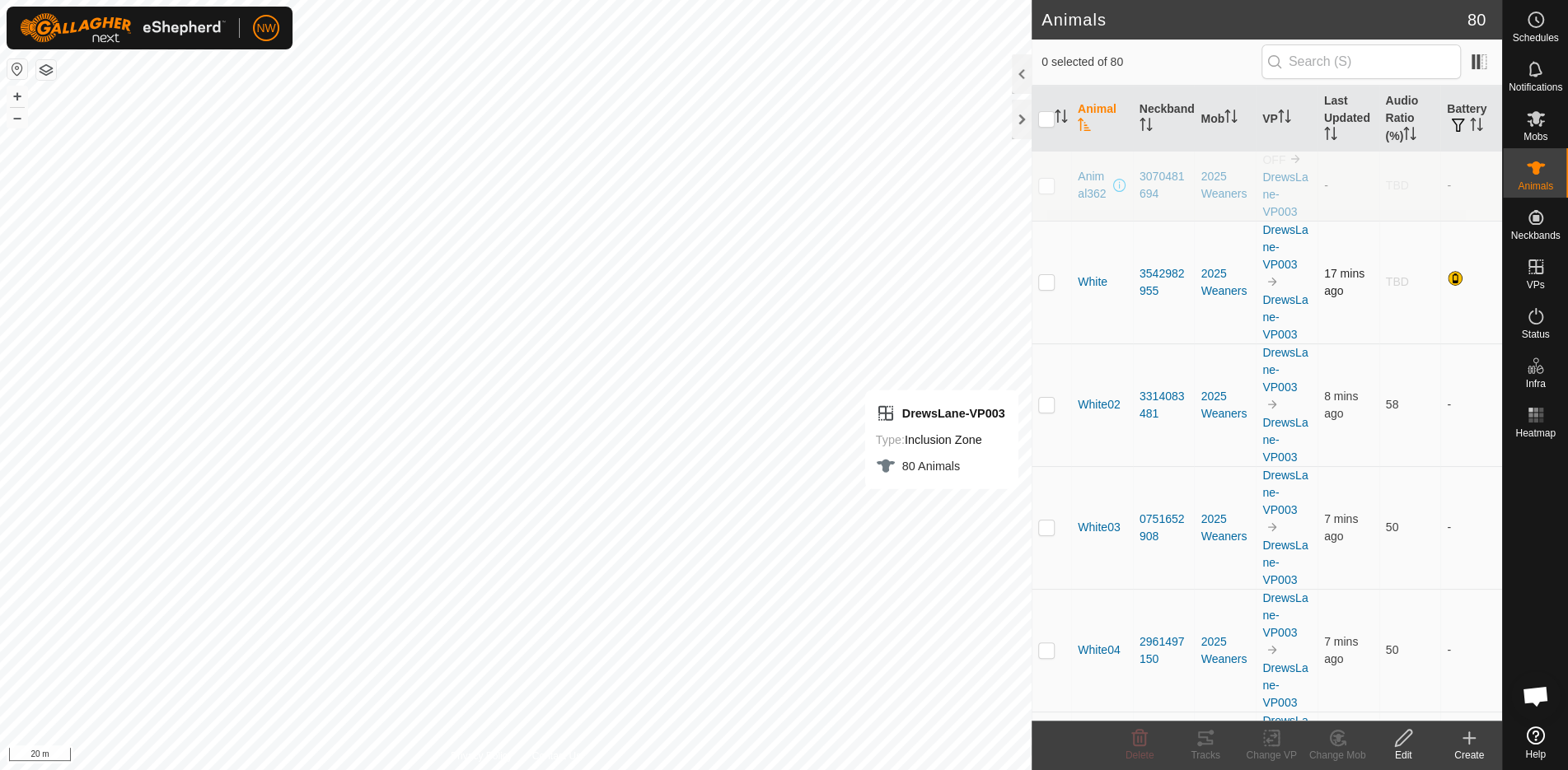
scroll to position [439, 0]
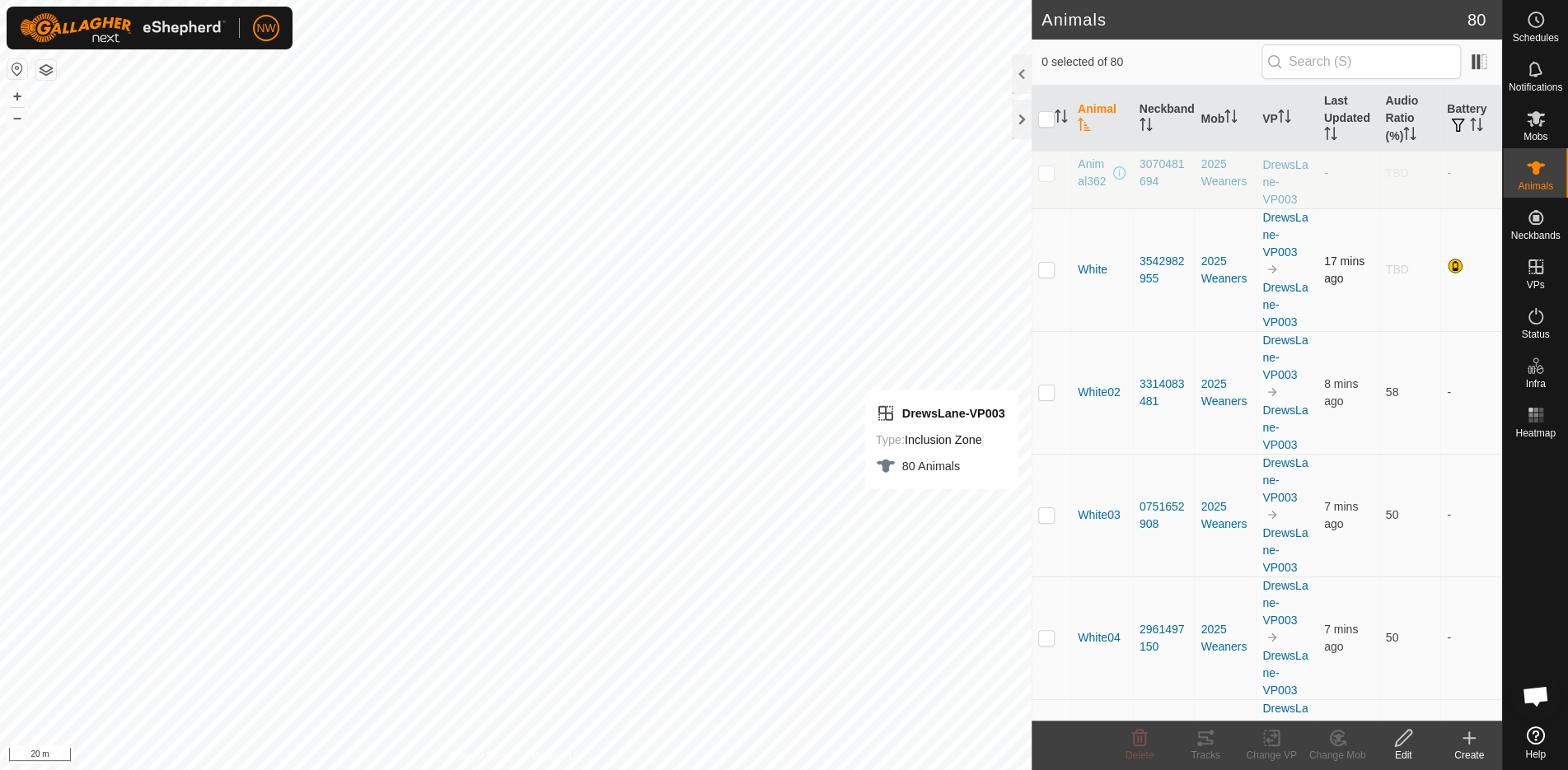
click at [1043, 263] on p-checkbox at bounding box center [1046, 269] width 17 height 13
click at [1043, 265] on p-checkbox at bounding box center [1046, 269] width 17 height 13
checkbox input "true"
